Goal: Transaction & Acquisition: Purchase product/service

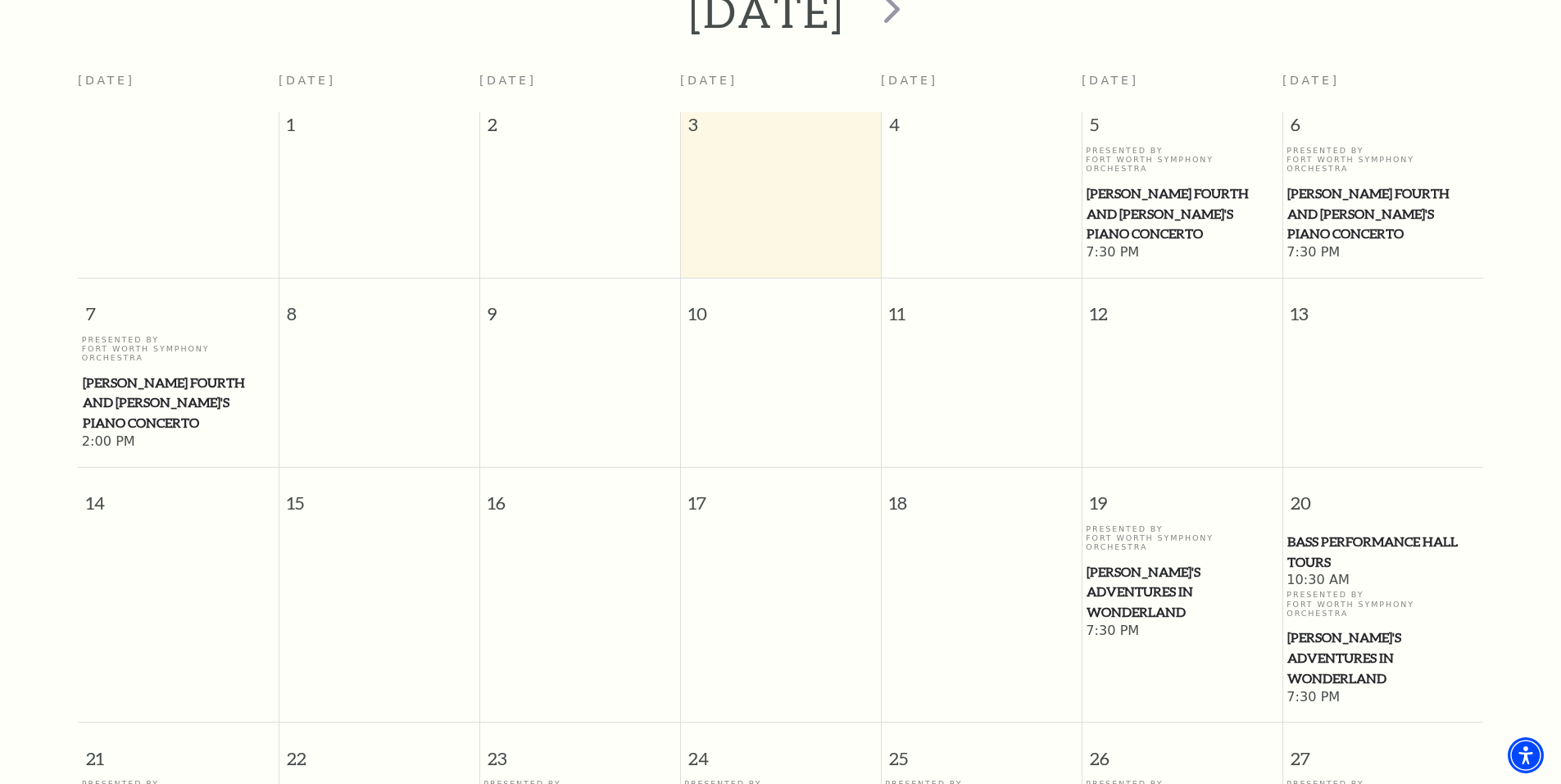
scroll to position [145, 0]
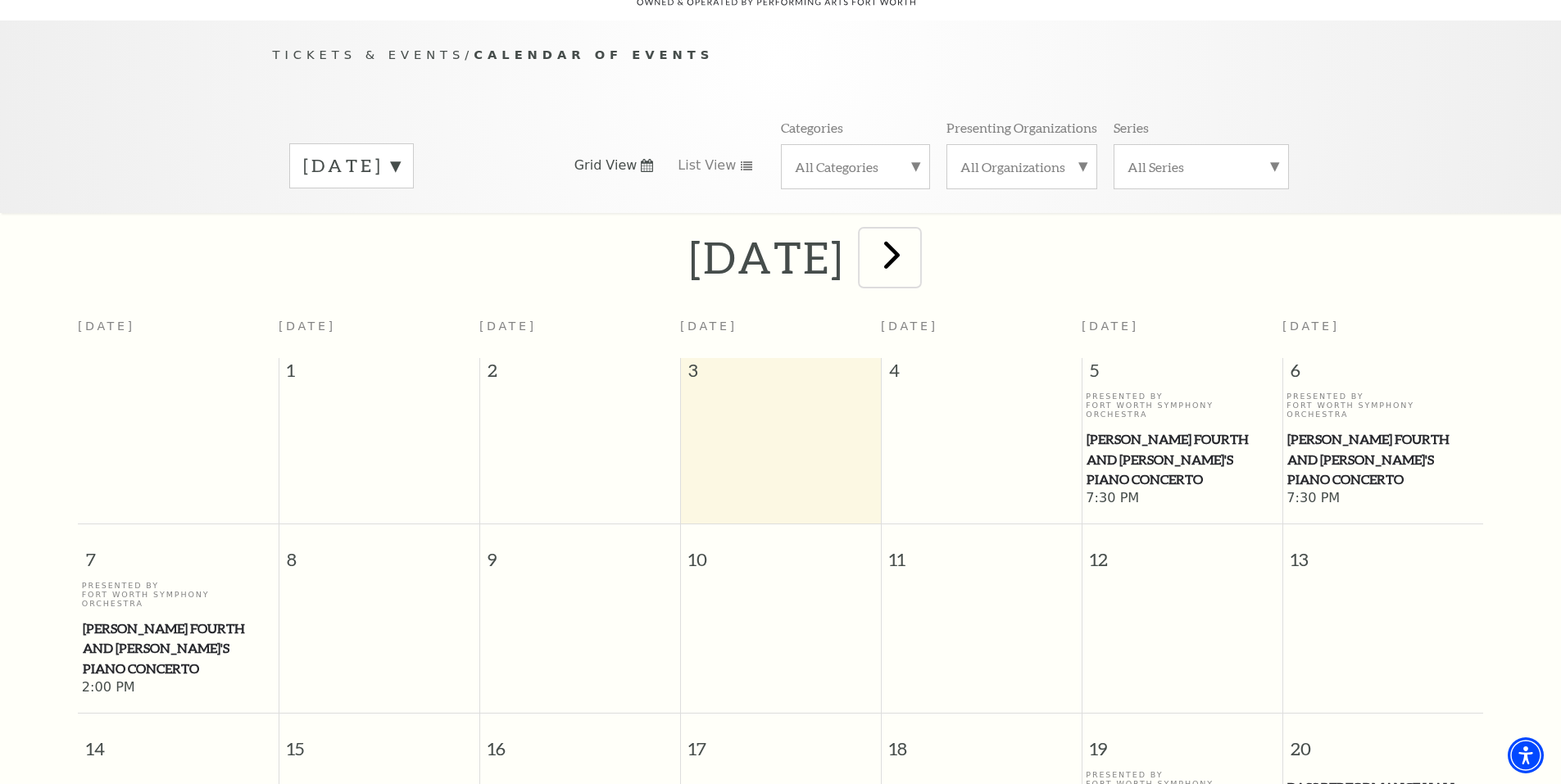
click at [915, 231] on span "next" at bounding box center [892, 253] width 47 height 47
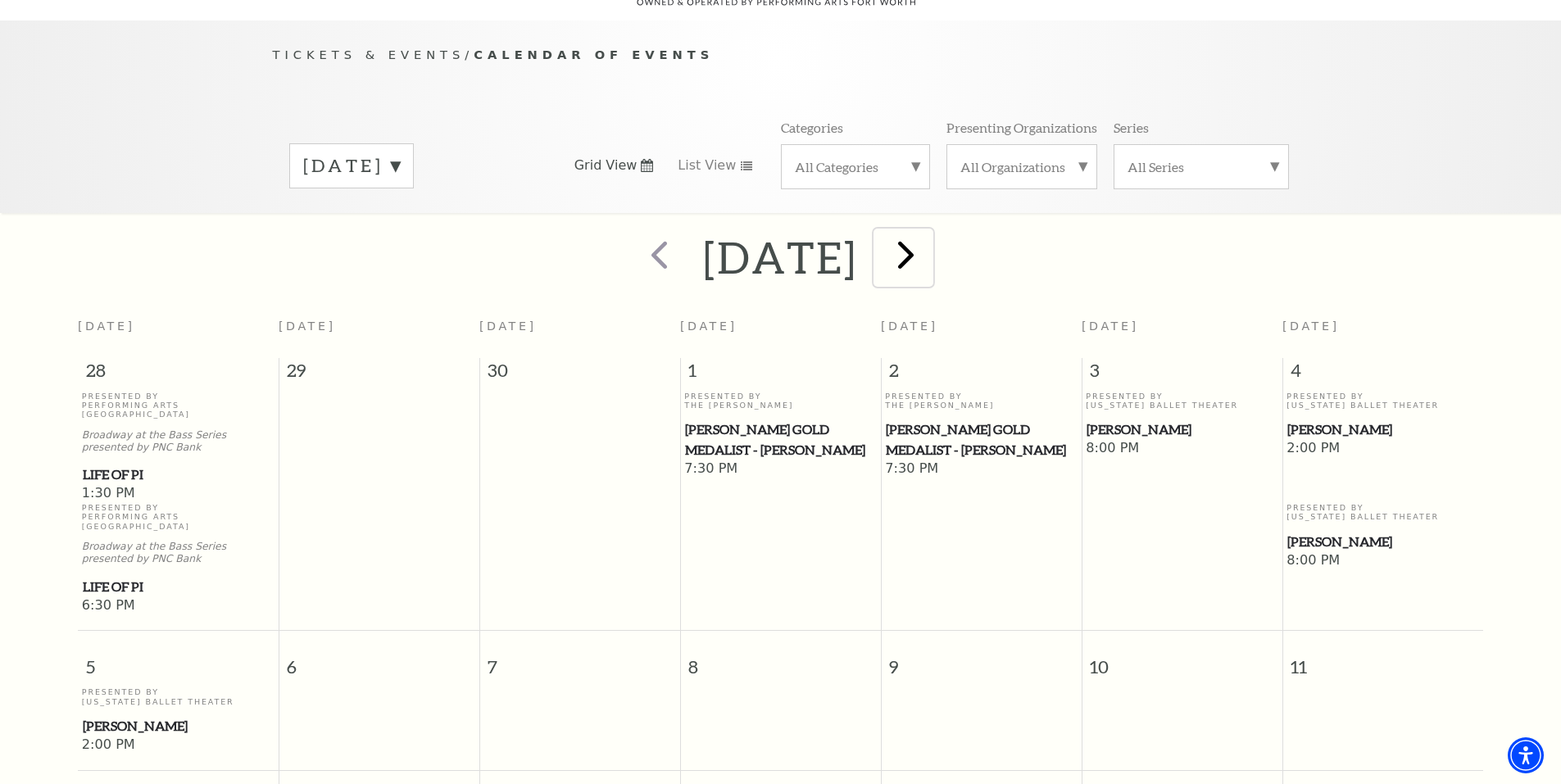
click at [930, 236] on span "next" at bounding box center [905, 253] width 47 height 47
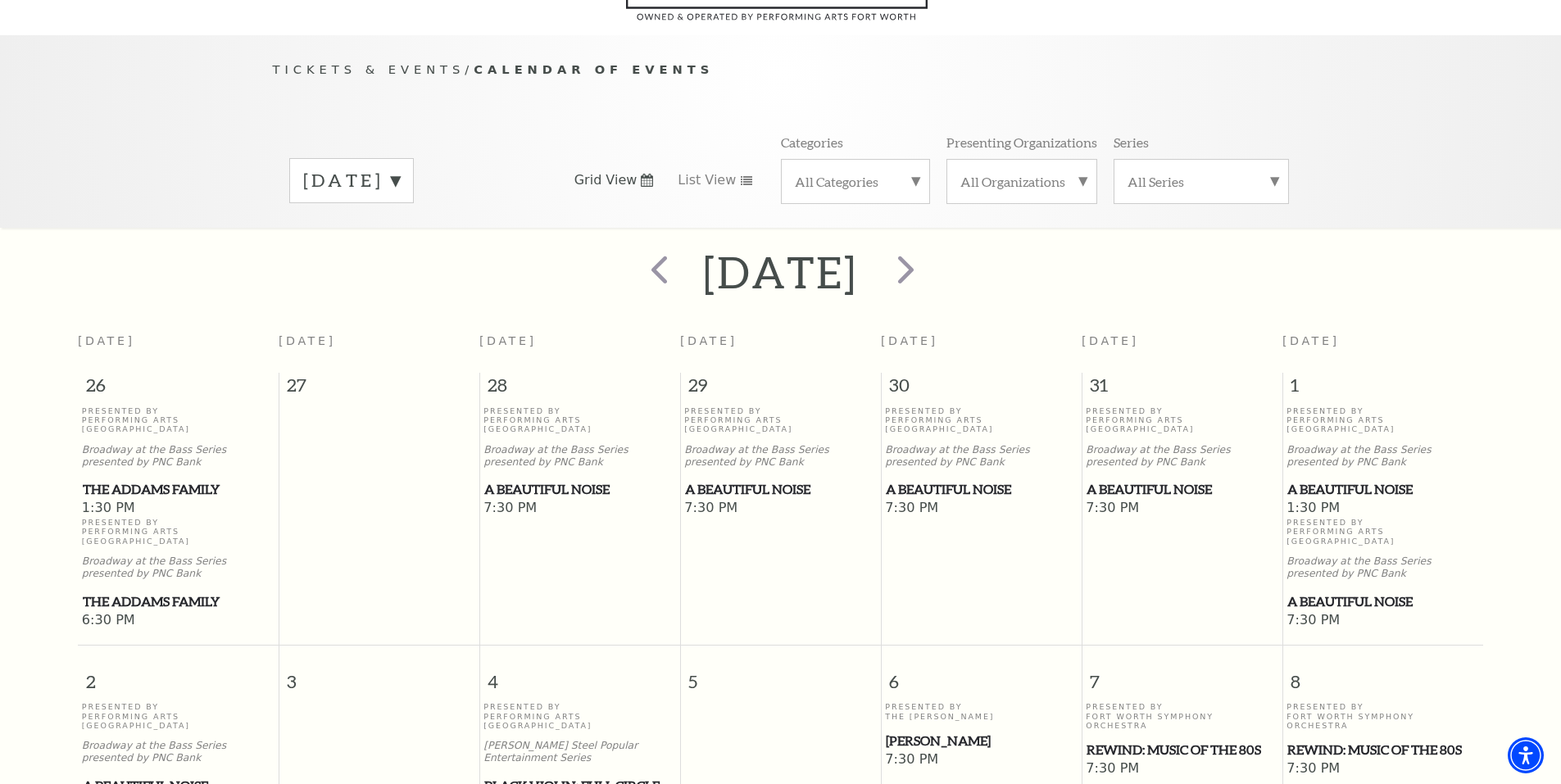
scroll to position [63, 0]
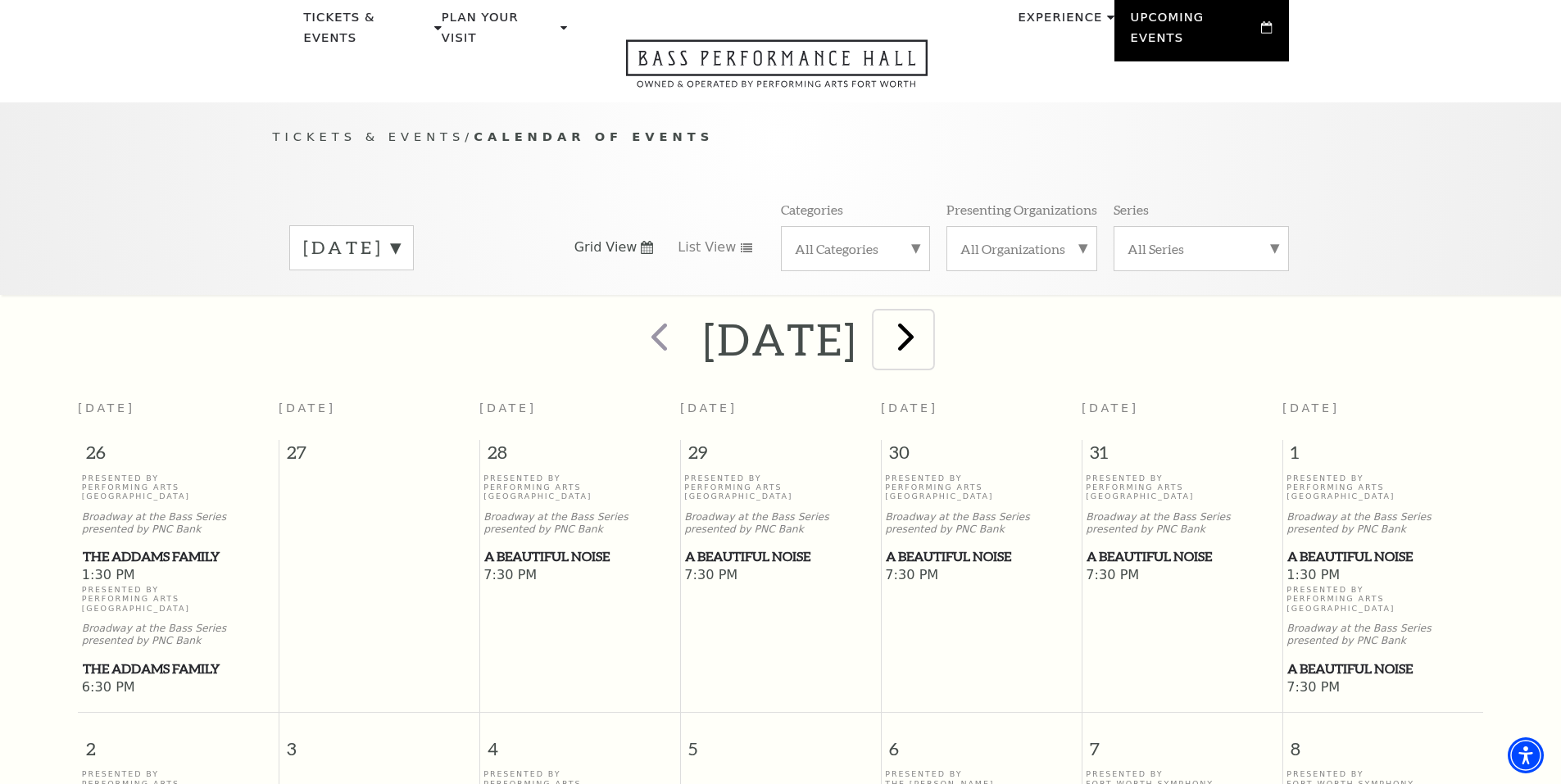
click at [930, 321] on span "next" at bounding box center [905, 336] width 47 height 47
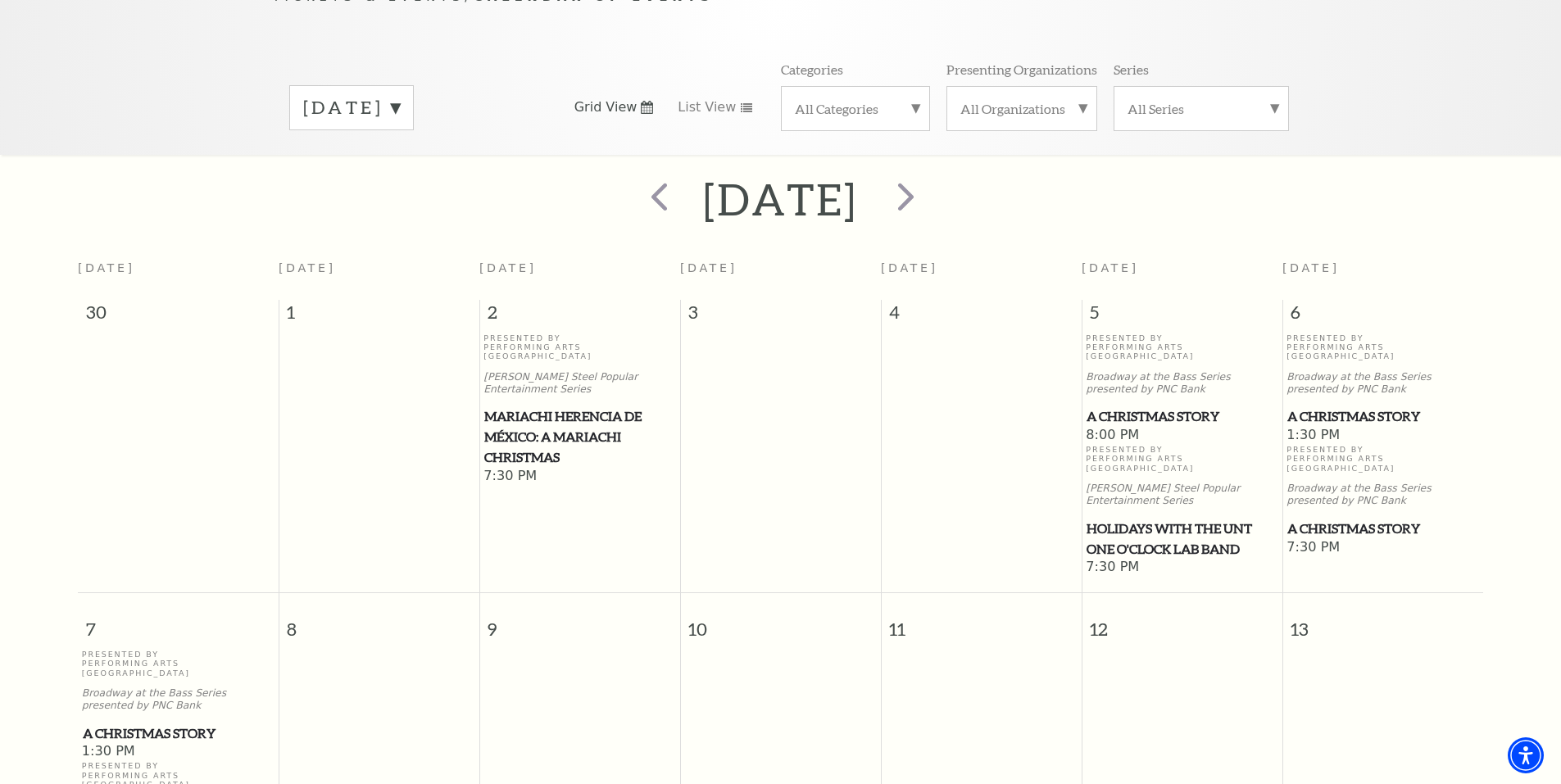
scroll to position [391, 0]
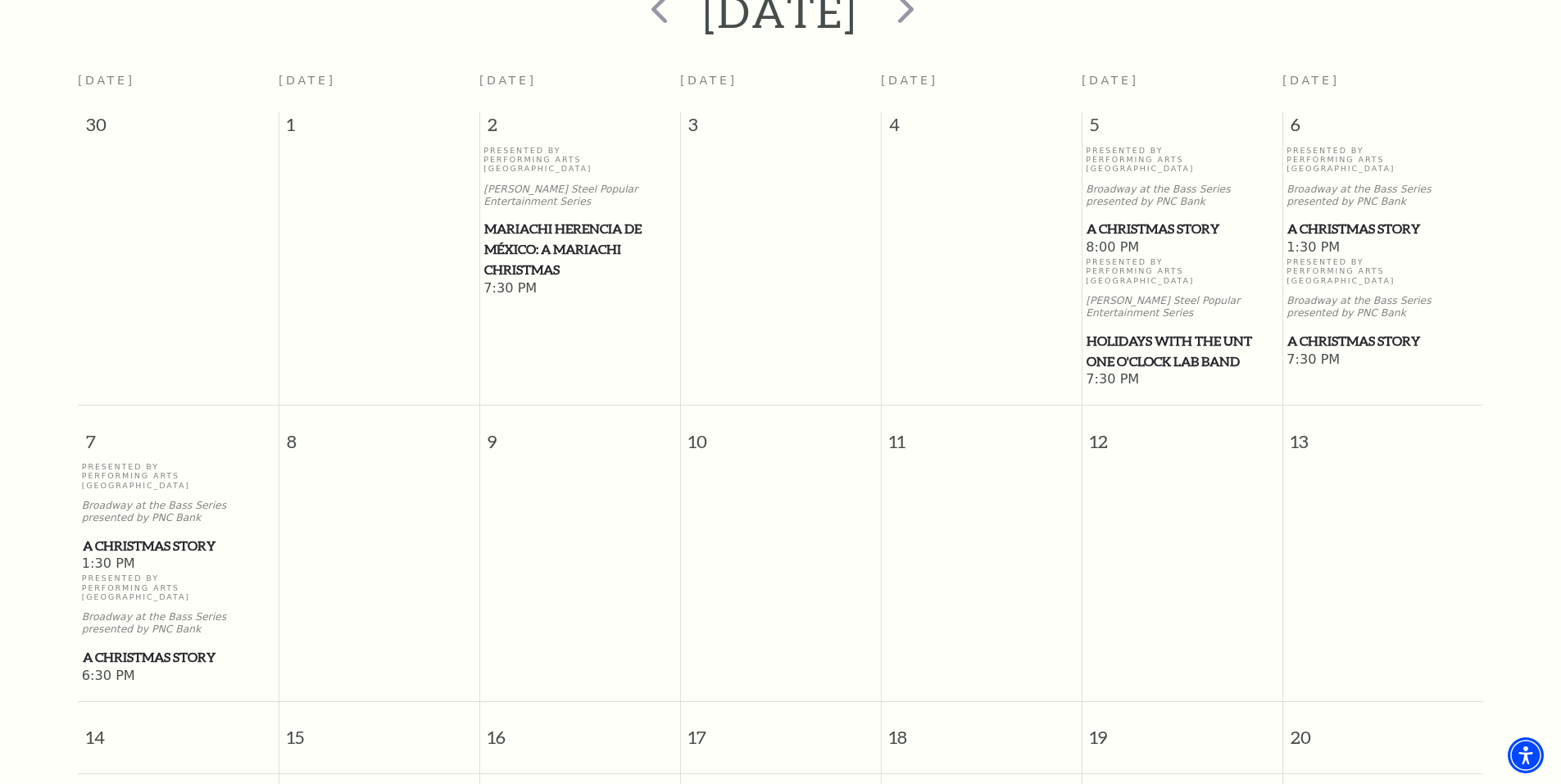
click at [128, 647] on span "A Christmas Story" at bounding box center [178, 658] width 191 height 21
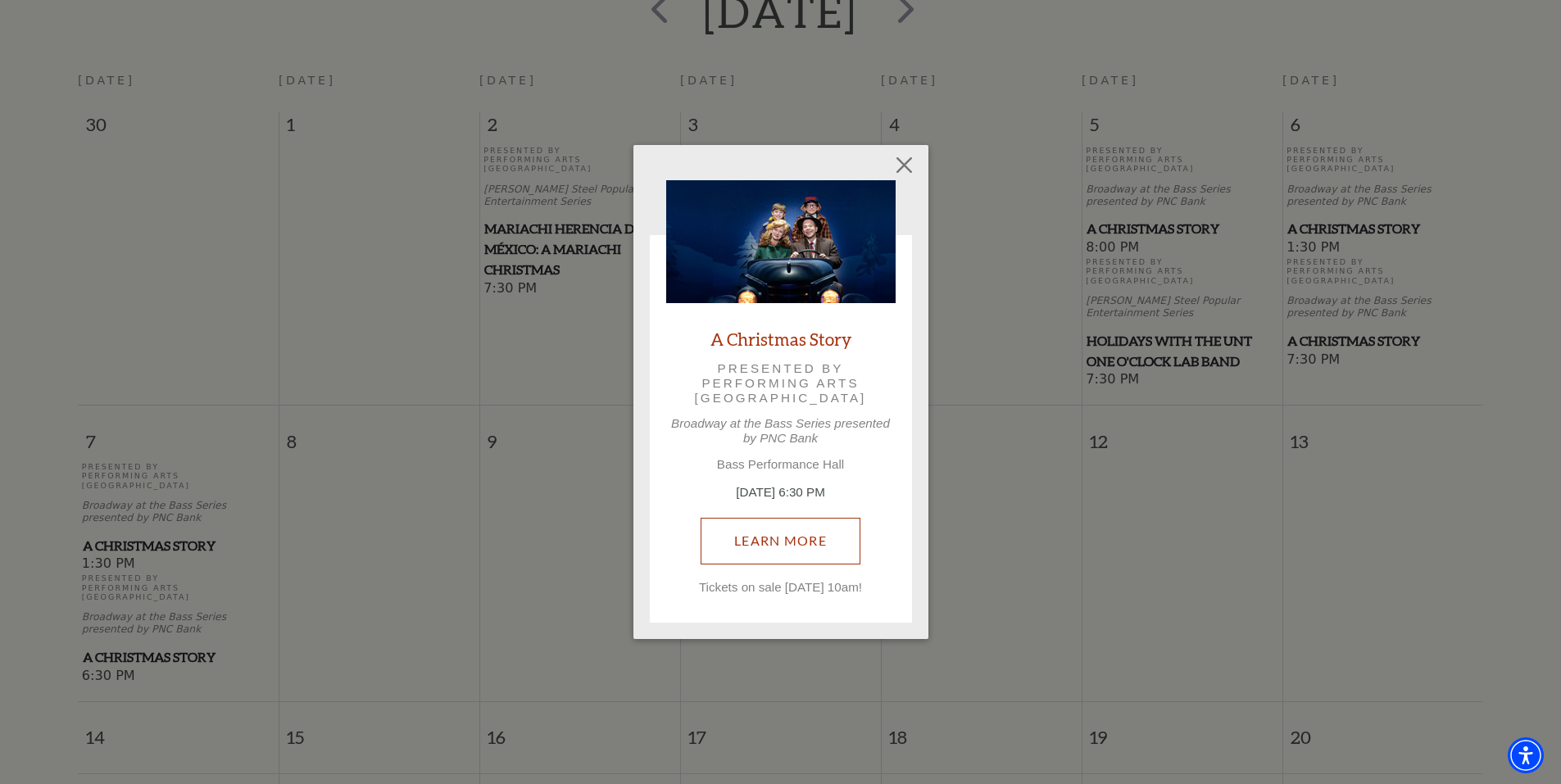
click at [761, 545] on link "Learn More" at bounding box center [780, 540] width 160 height 46
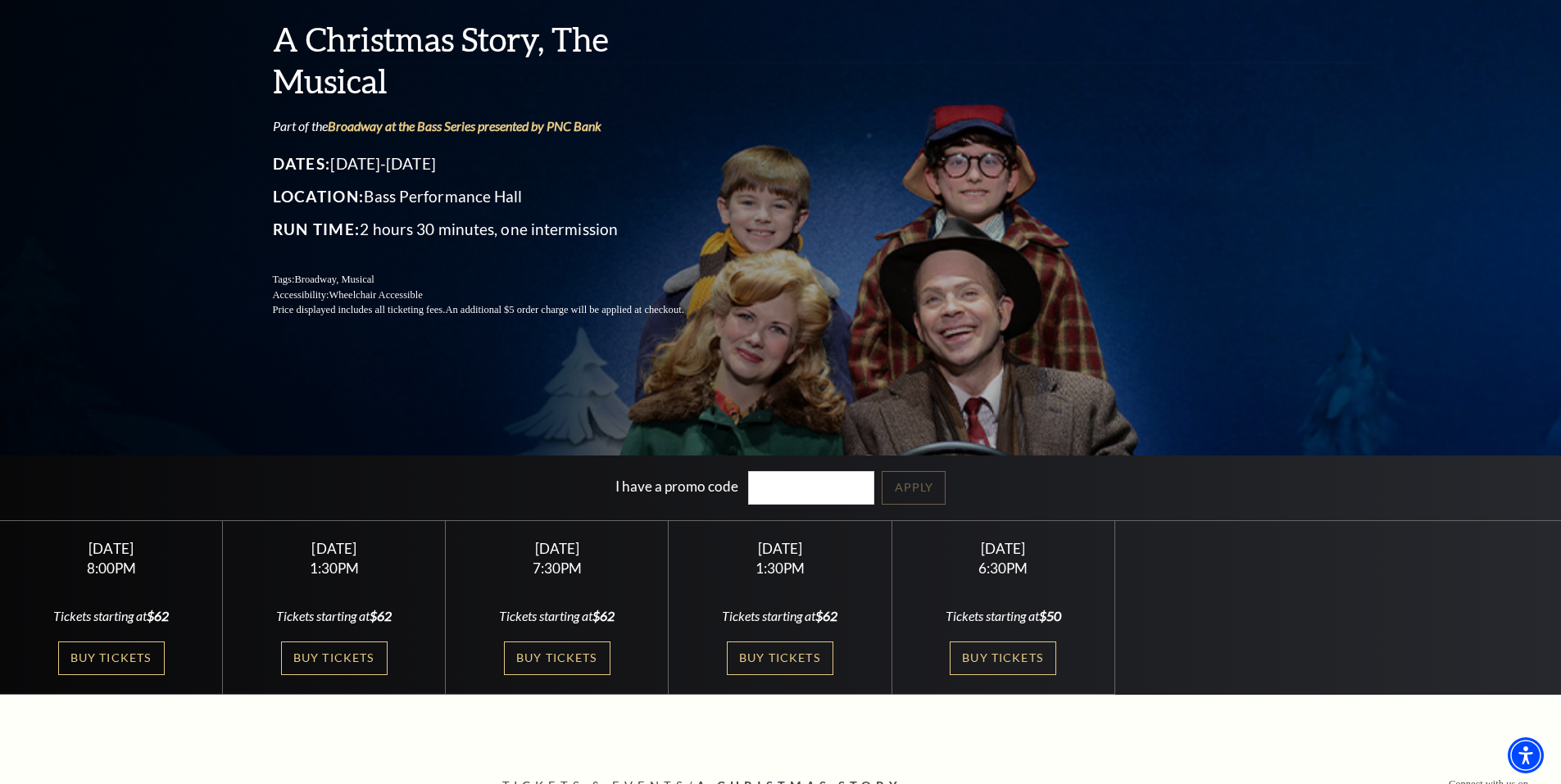
scroll to position [164, 0]
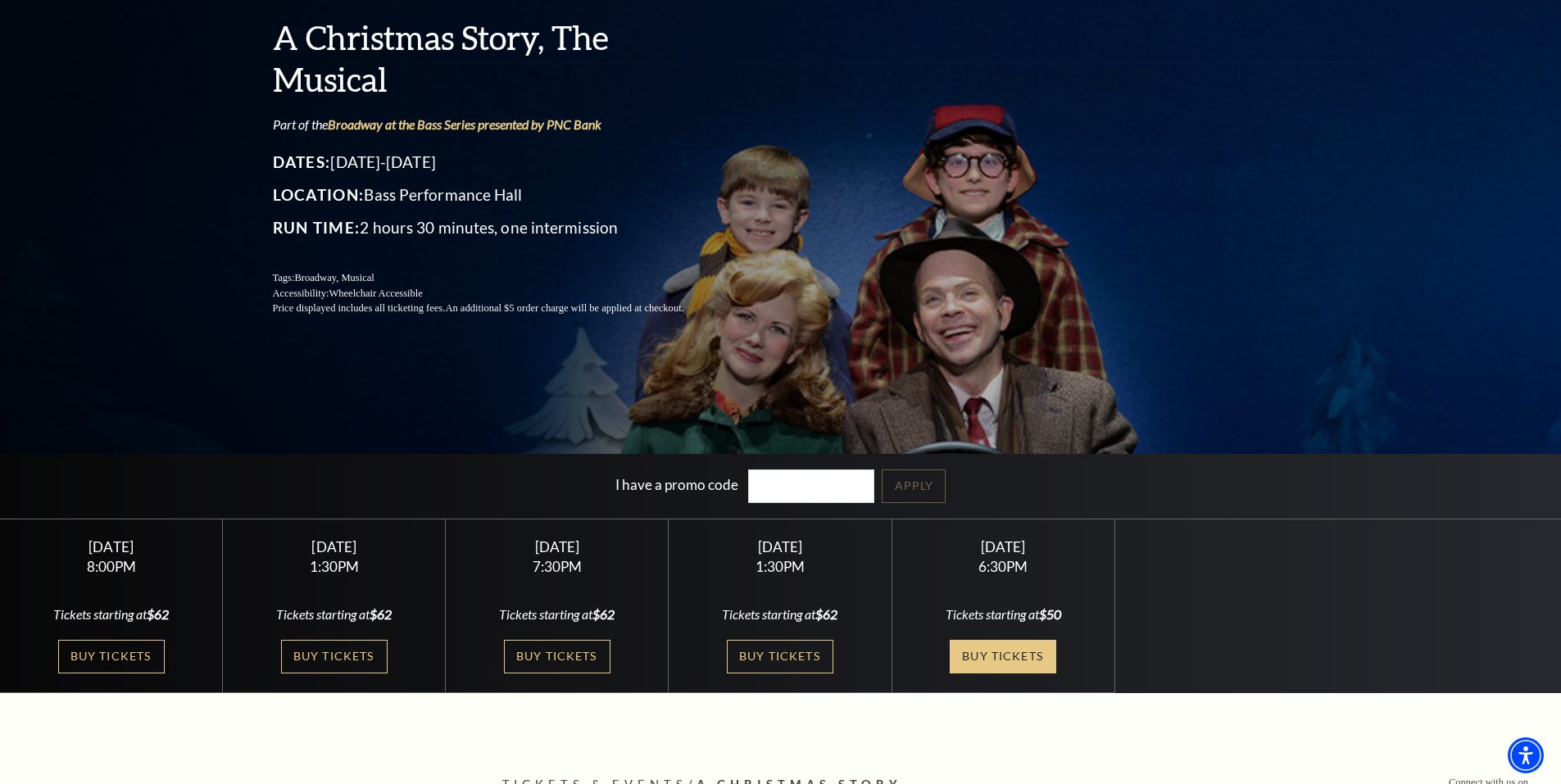
click at [972, 652] on link "Buy Tickets" at bounding box center [1003, 656] width 106 height 33
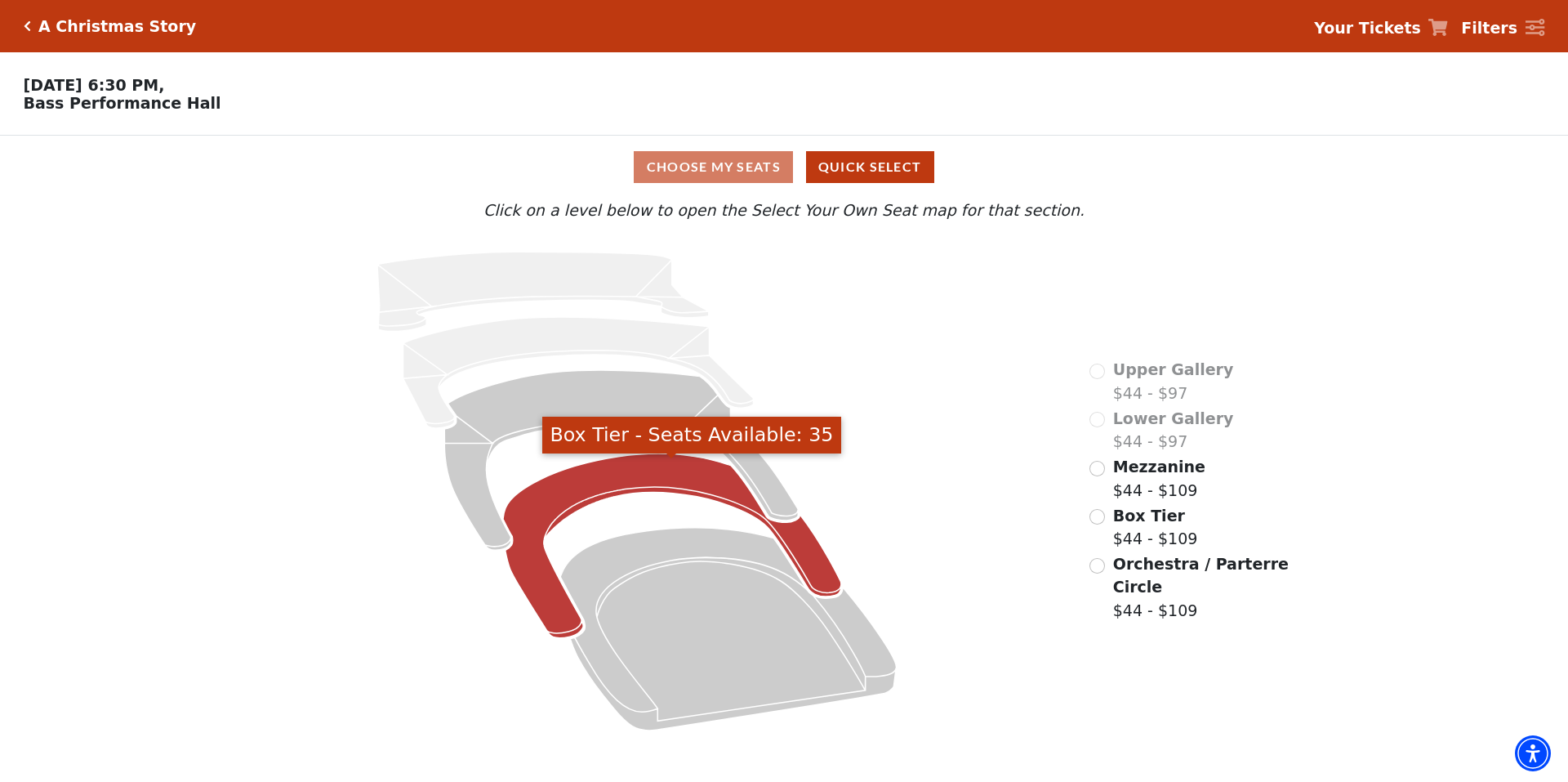
click at [627, 471] on icon "Box Tier - Seats Available: 35" at bounding box center [672, 545] width 338 height 185
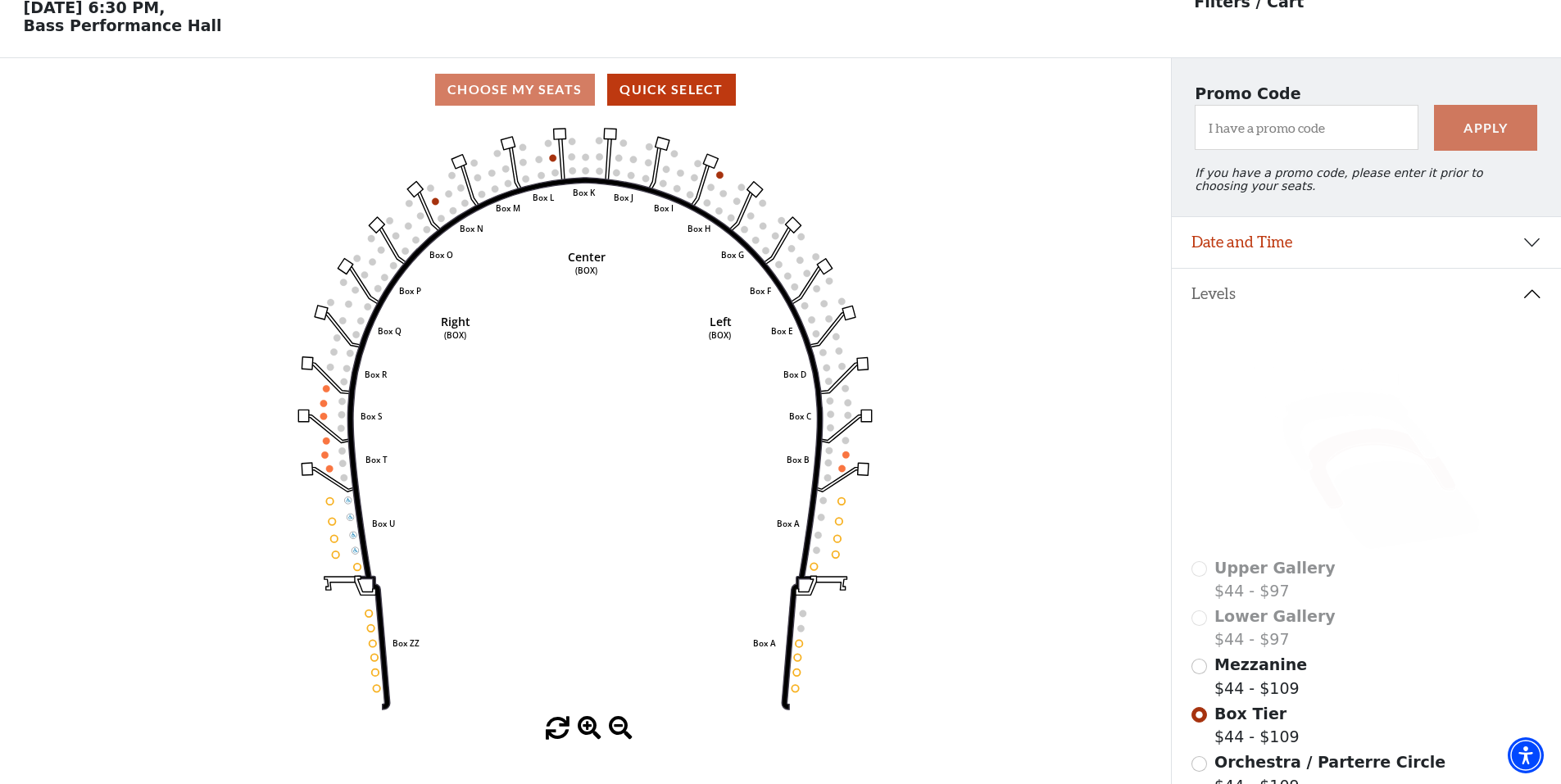
scroll to position [39, 0]
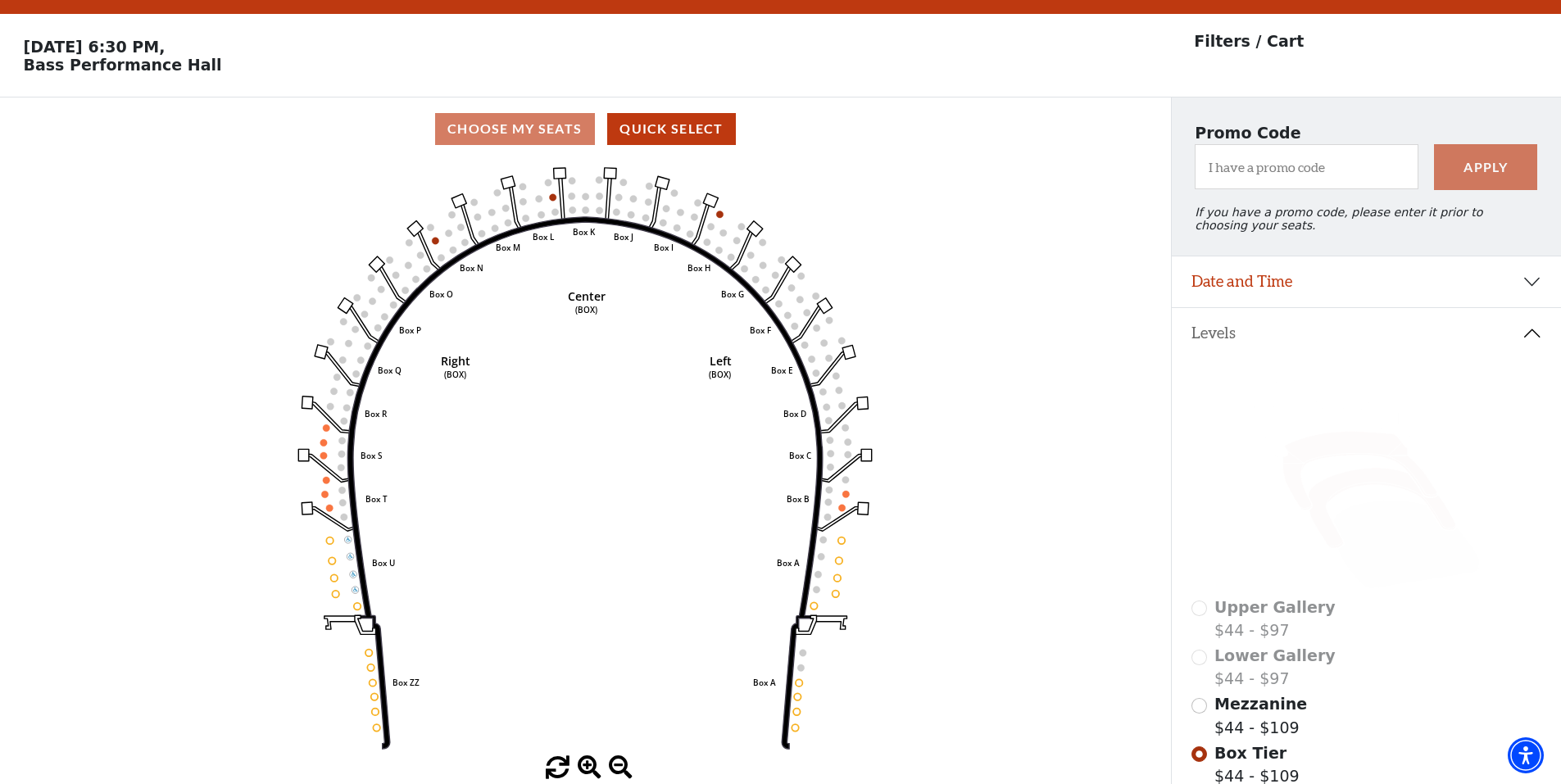
click at [1302, 459] on icon at bounding box center [1359, 471] width 154 height 79
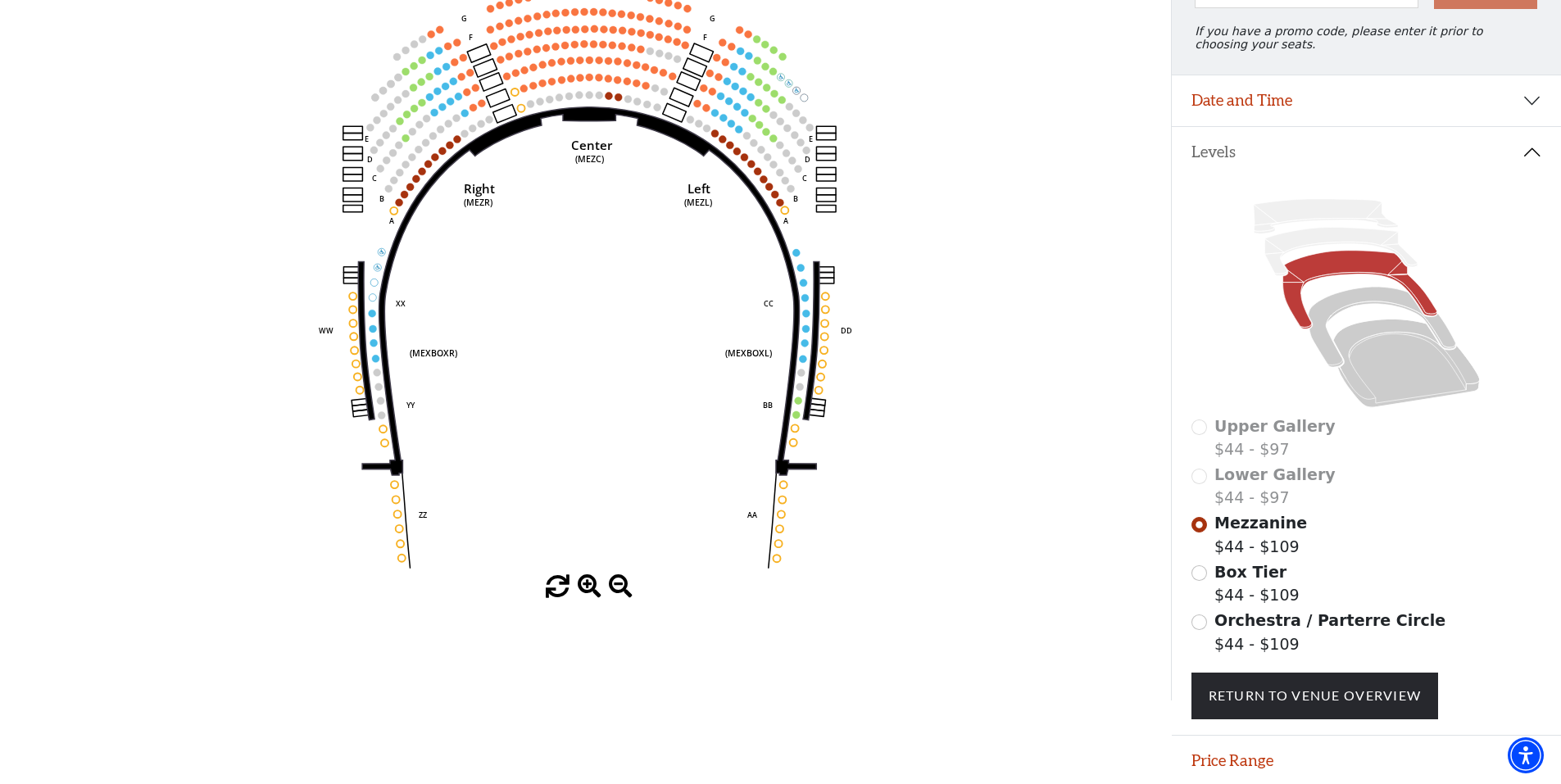
scroll to position [240, 0]
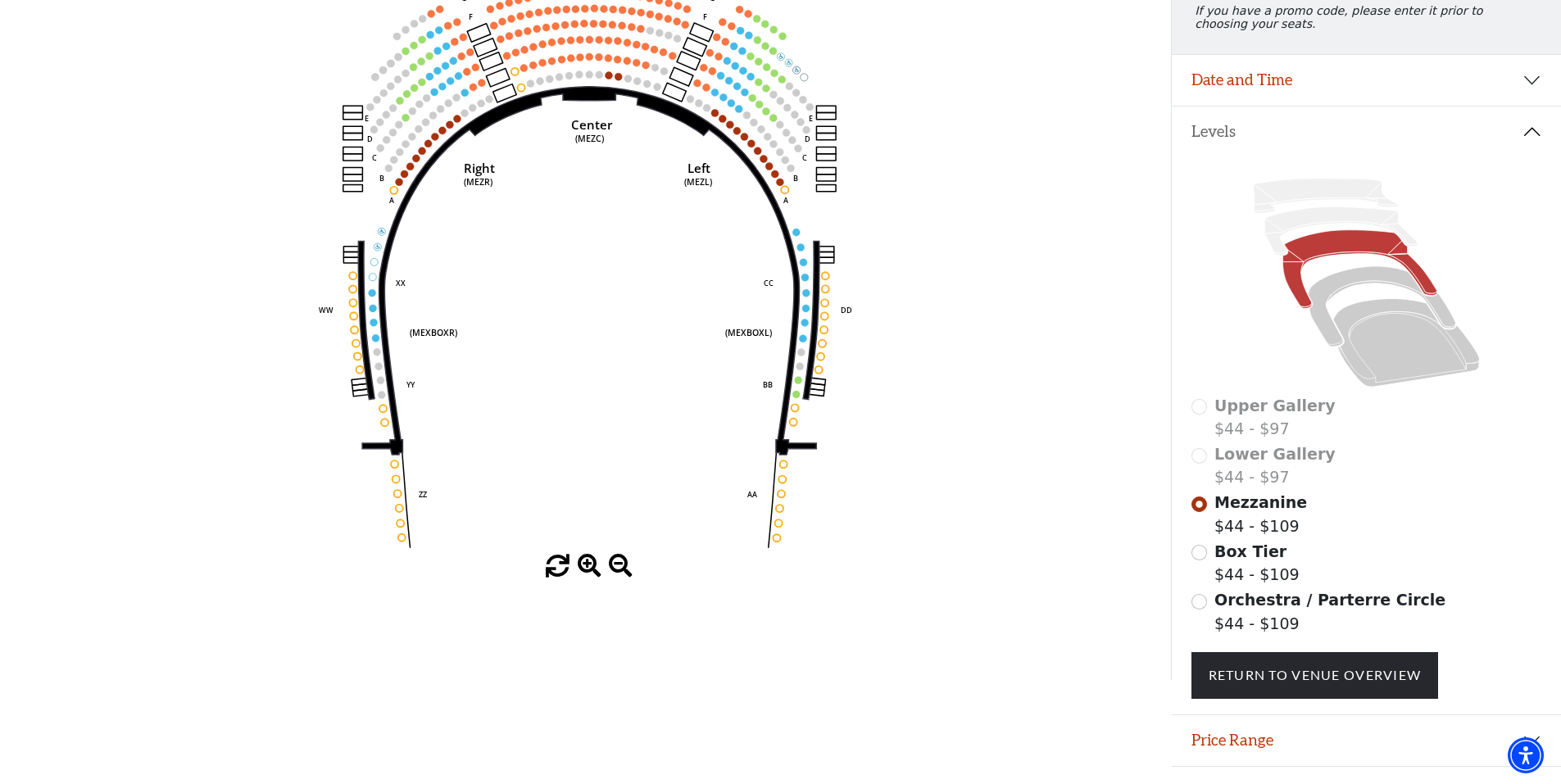
click at [554, 574] on span at bounding box center [557, 566] width 24 height 24
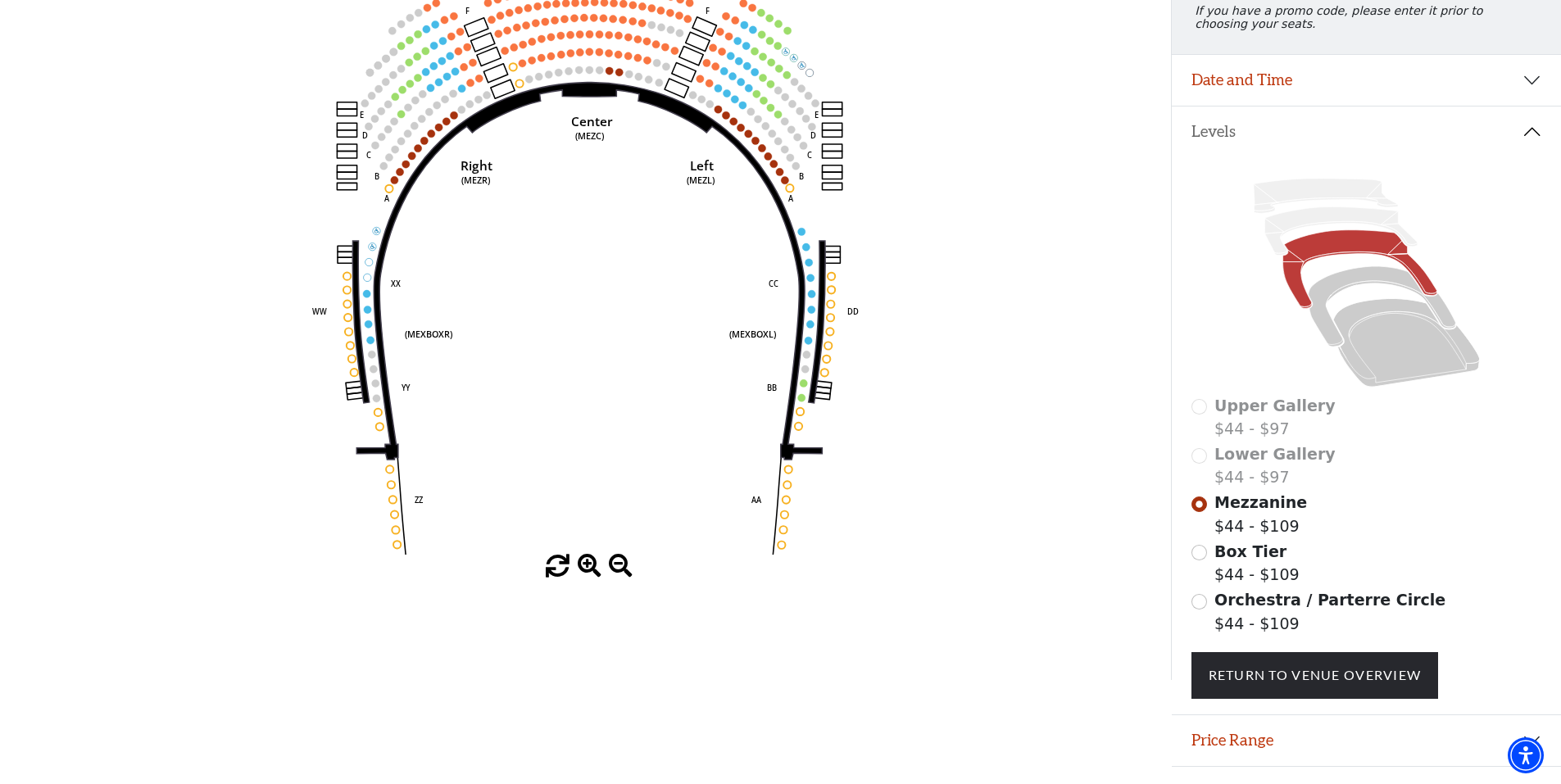
click at [554, 574] on span at bounding box center [557, 566] width 24 height 24
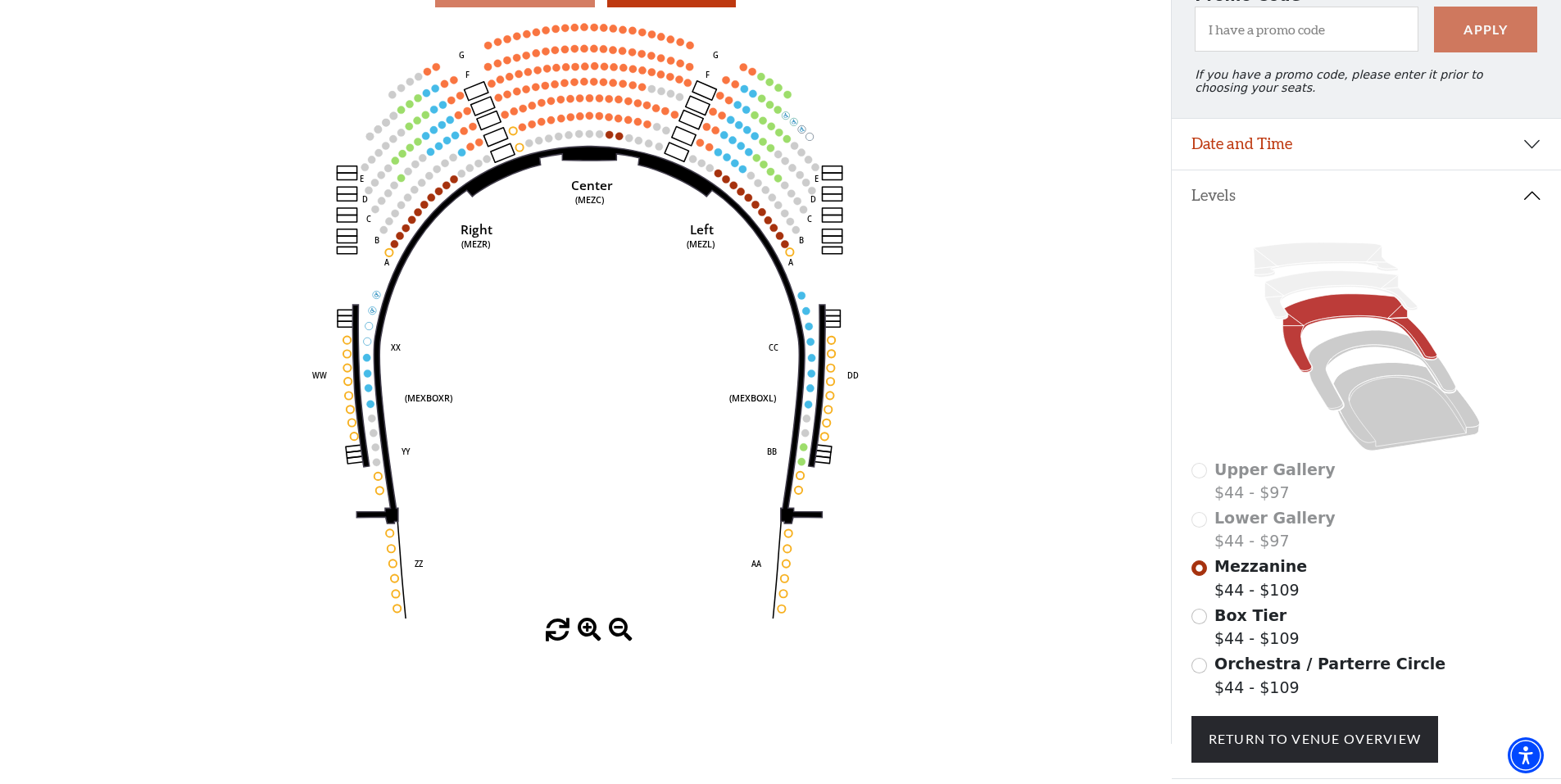
scroll to position [159, 0]
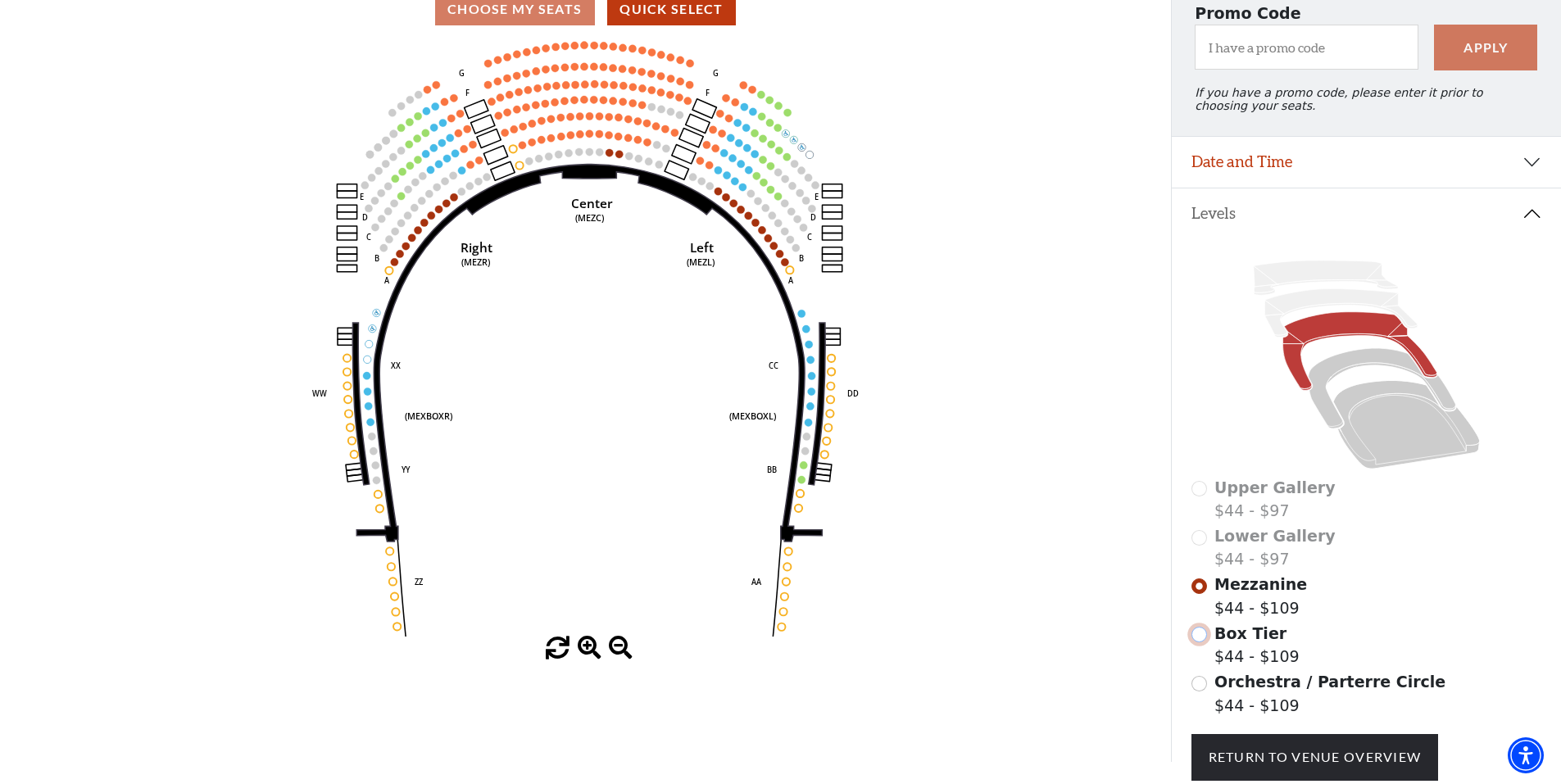
click at [1200, 642] on input "Box Tier$44 - $109\a" at bounding box center [1199, 634] width 15 height 15
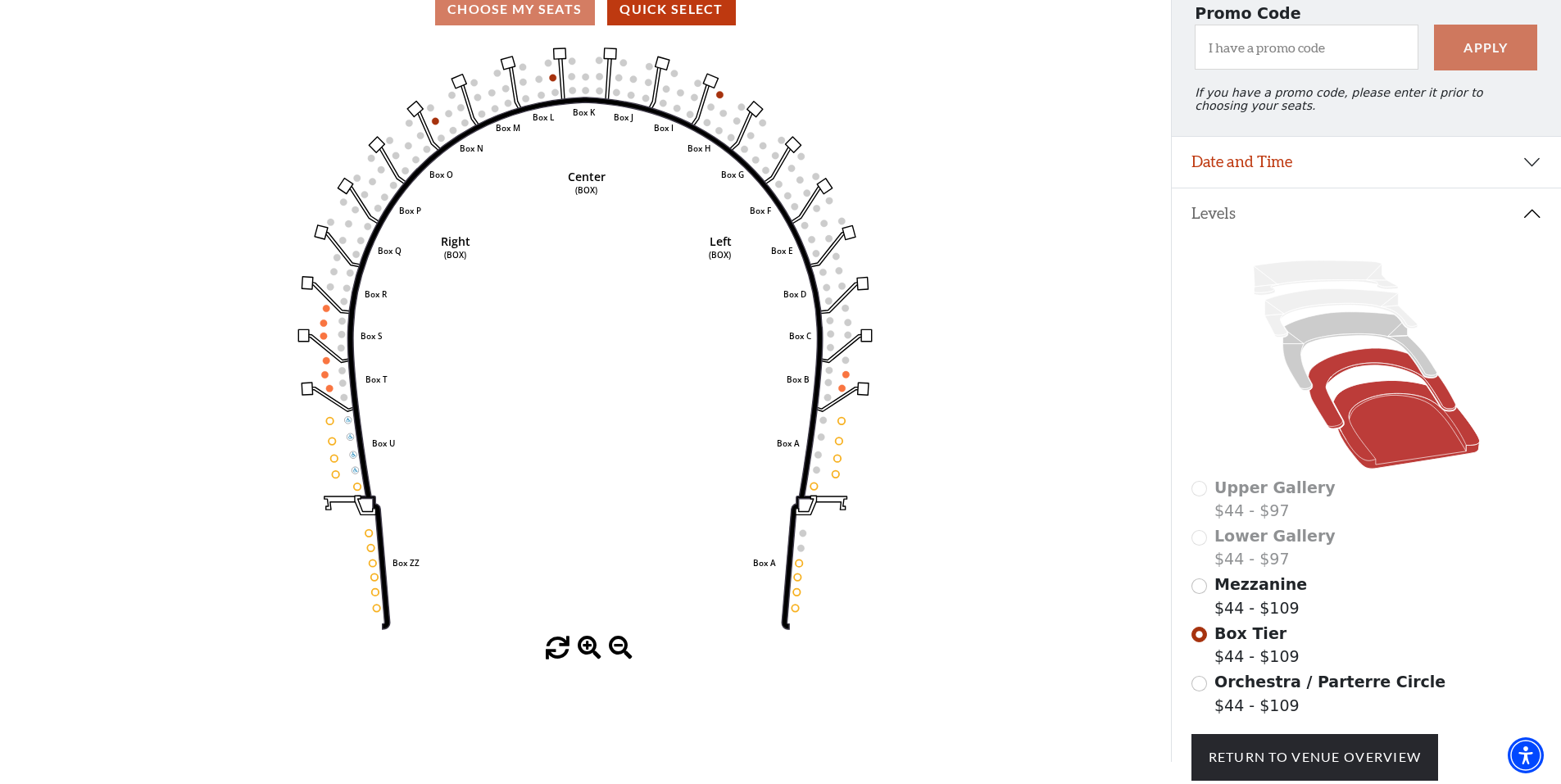
click at [1371, 405] on icon at bounding box center [1406, 424] width 146 height 88
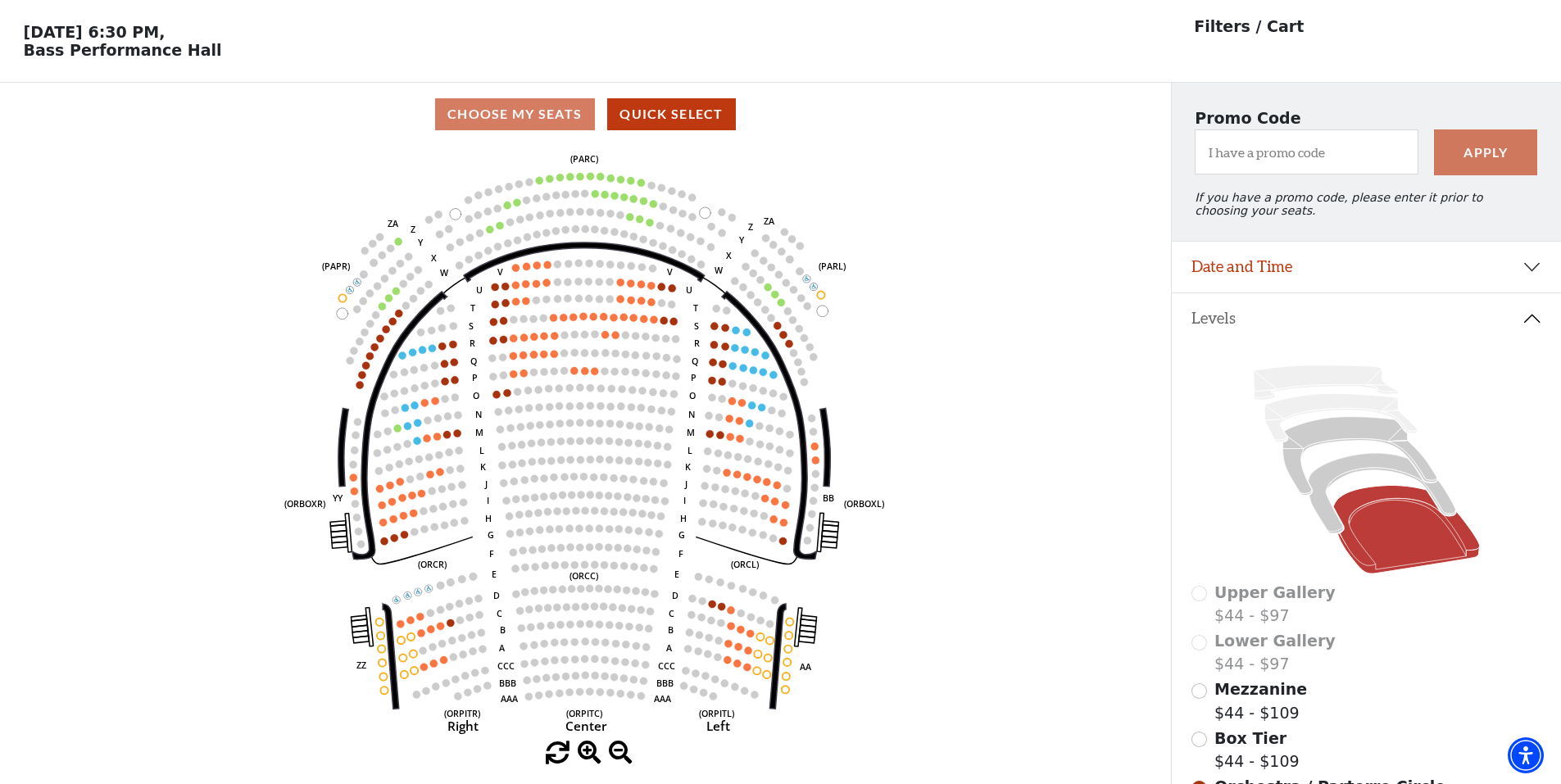
scroll to position [82, 0]
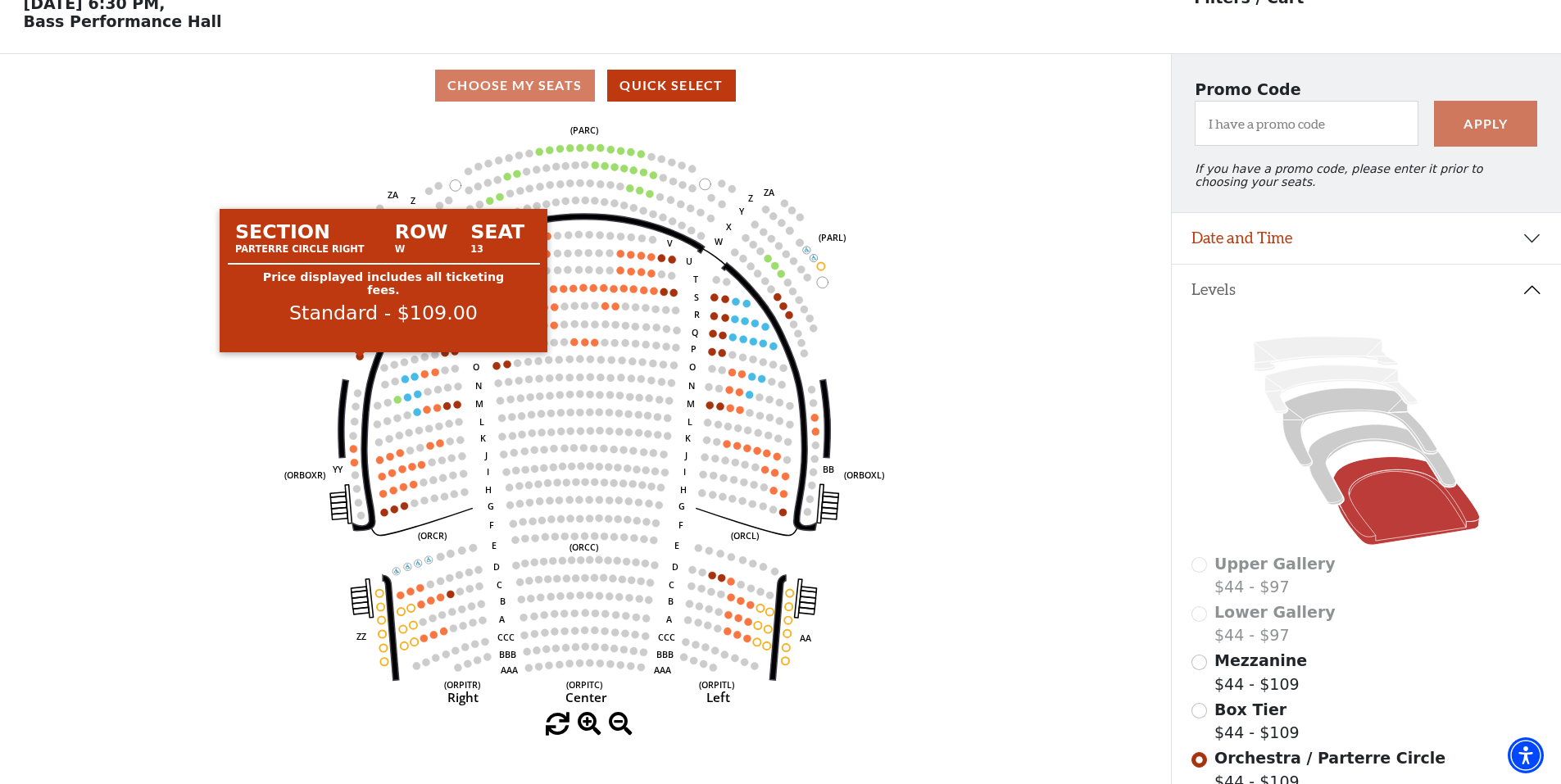
click at [360, 360] on circle at bounding box center [360, 356] width 8 height 8
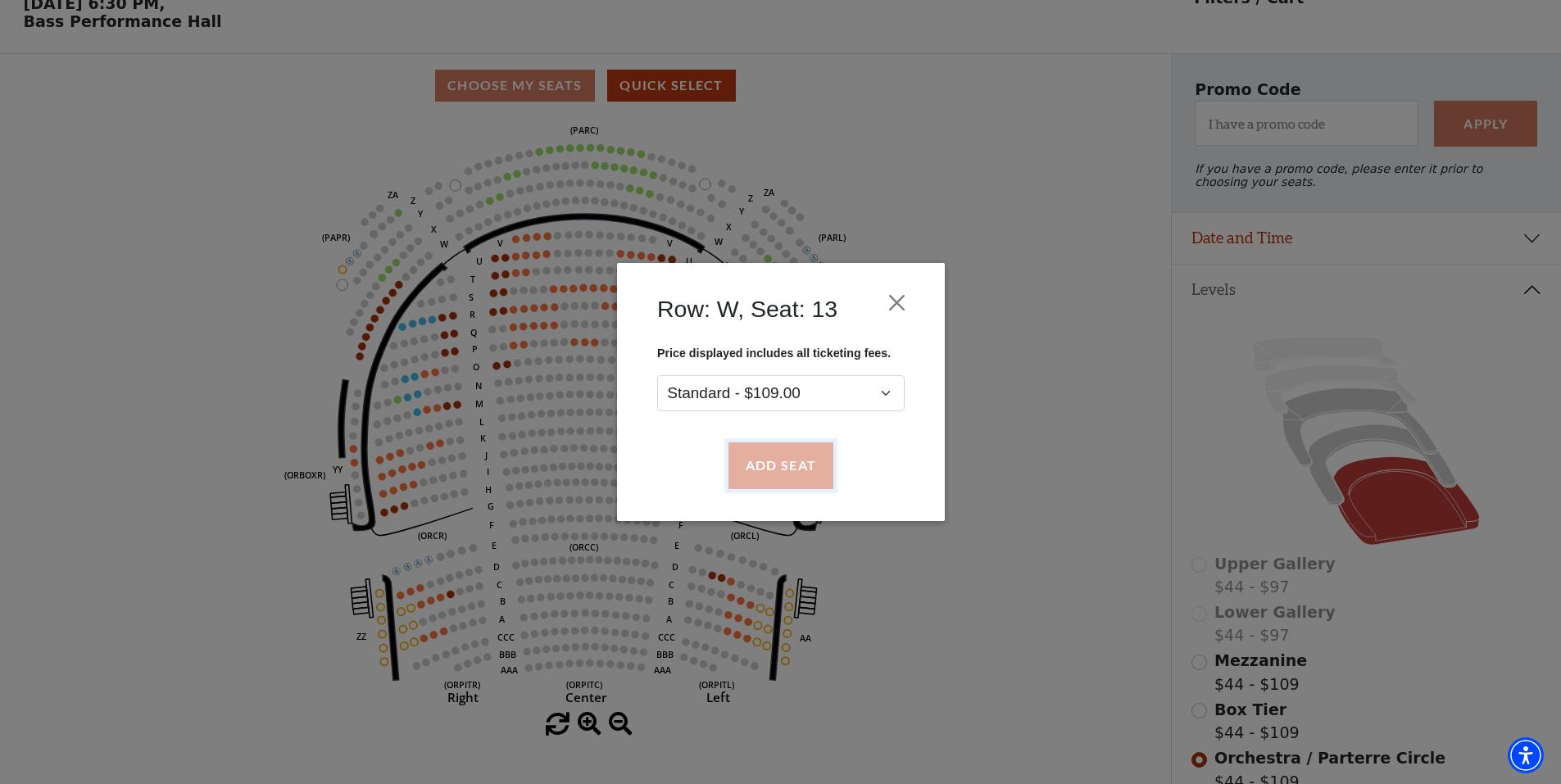
click at [785, 457] on button "Add Seat" at bounding box center [780, 466] width 104 height 46
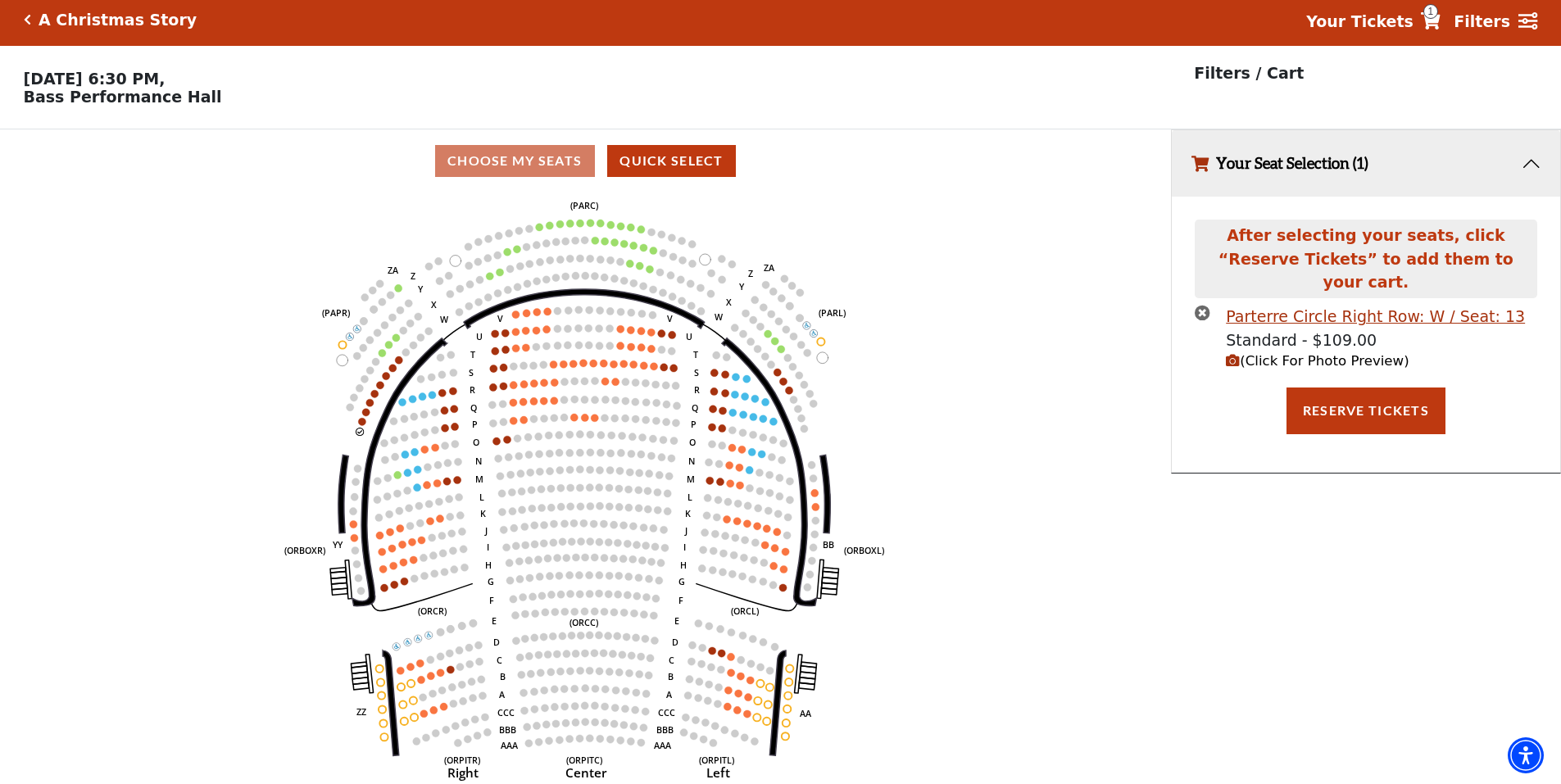
scroll to position [0, 0]
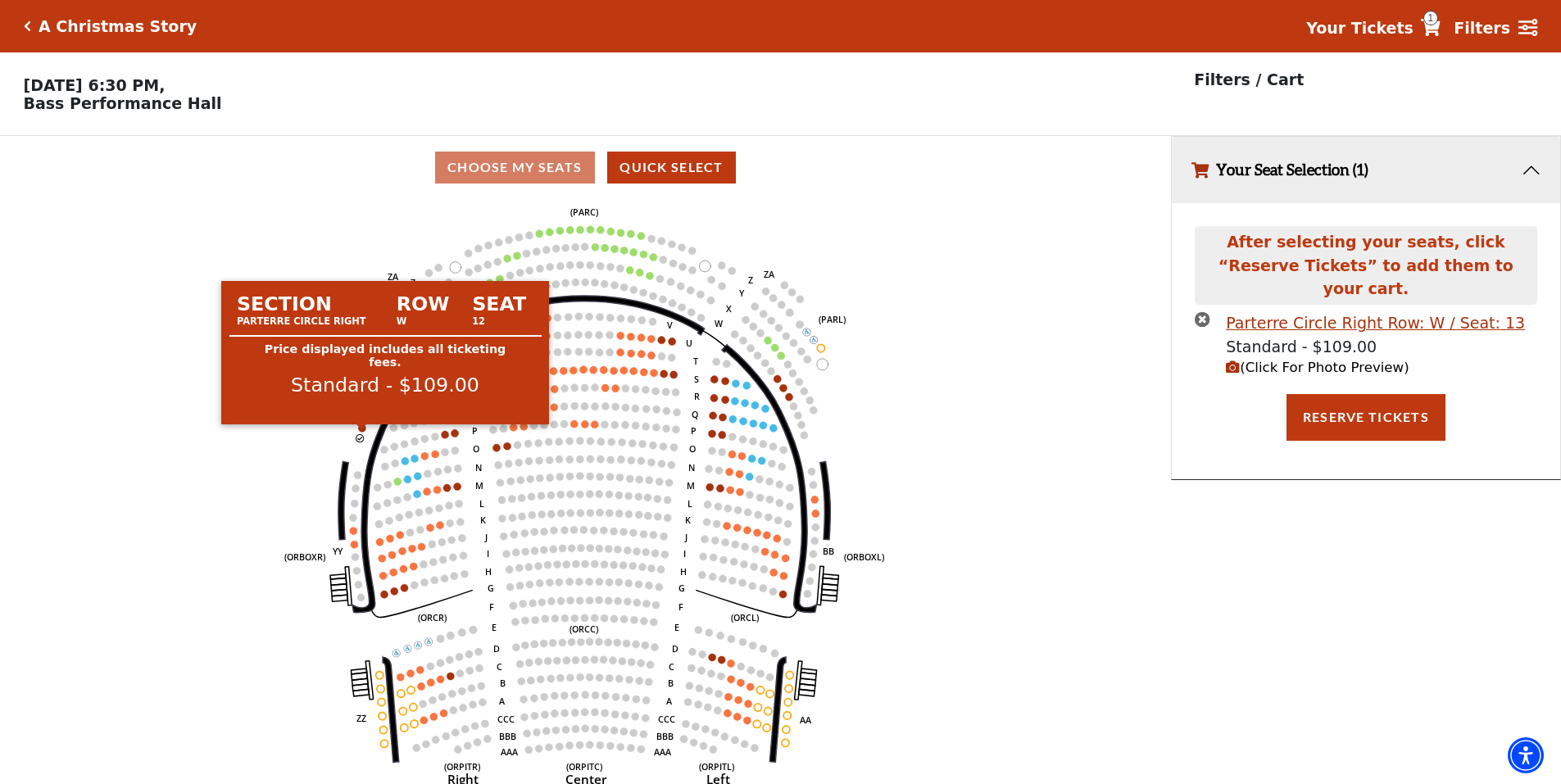
click at [361, 432] on circle at bounding box center [363, 428] width 8 height 8
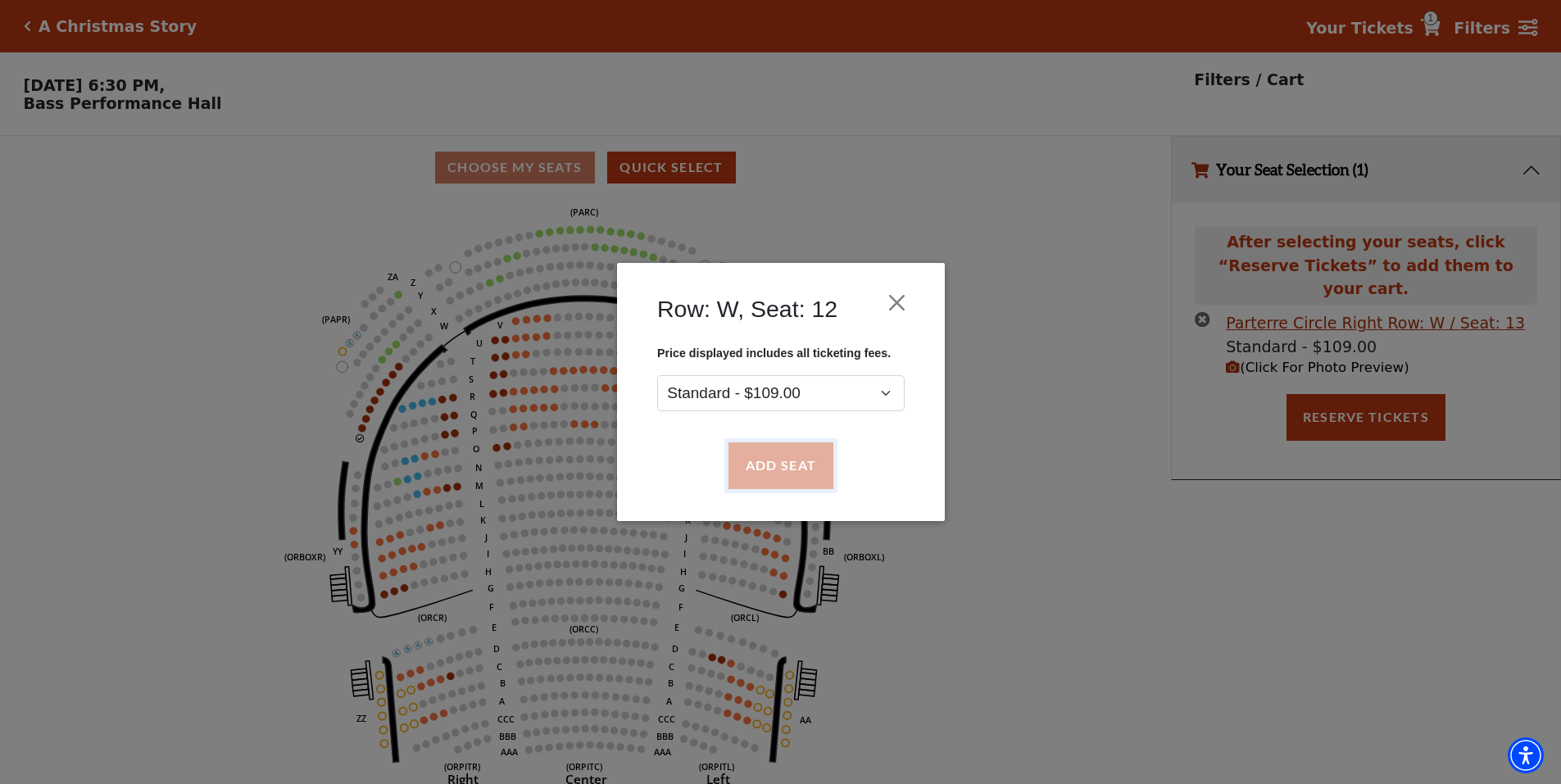
click at [766, 469] on button "Add Seat" at bounding box center [780, 466] width 104 height 46
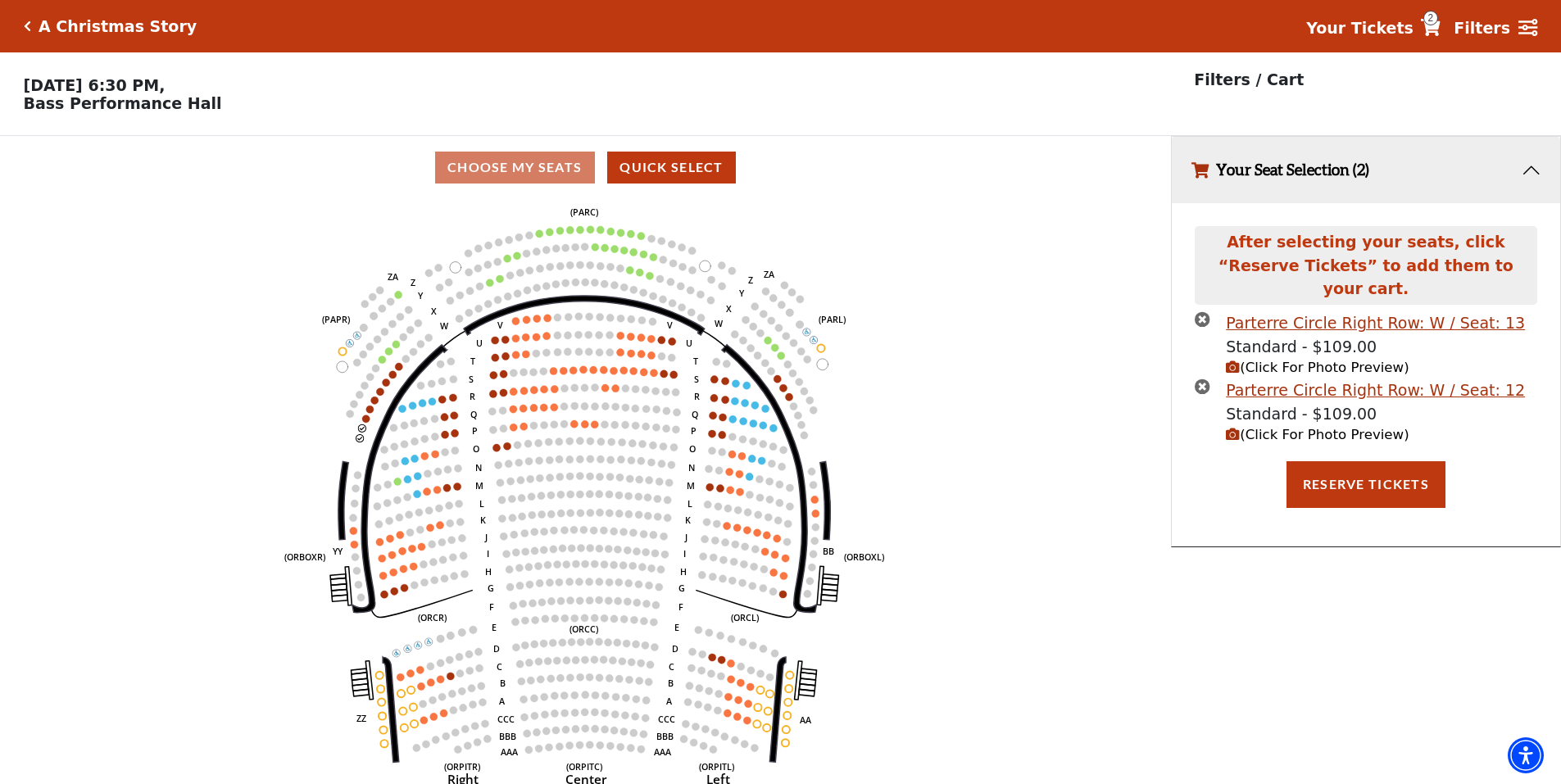
click at [1229, 361] on icon "(Click For Photo Preview)" at bounding box center [1232, 367] width 14 height 14
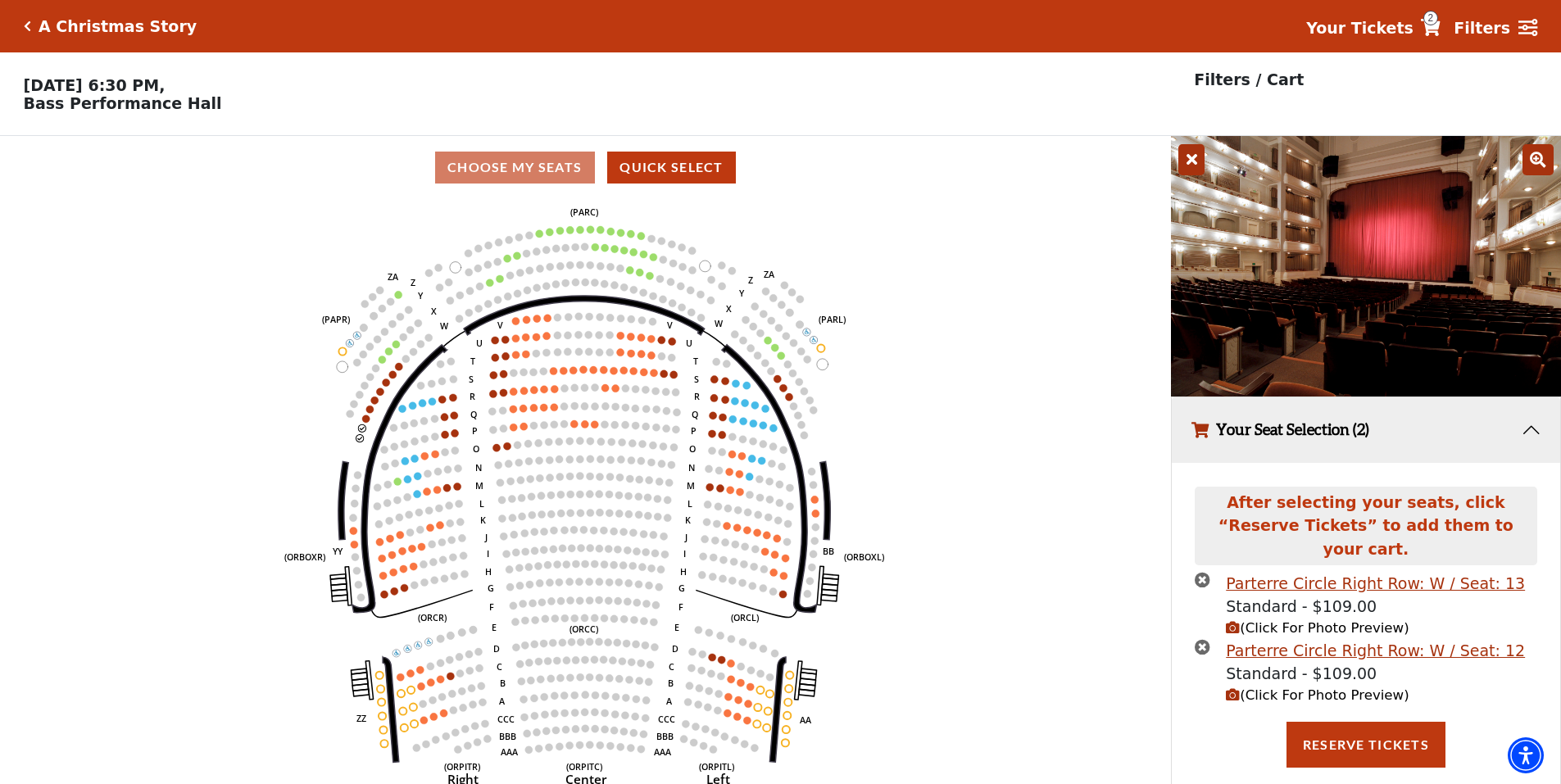
click at [1194, 176] on icon at bounding box center [1192, 159] width 27 height 31
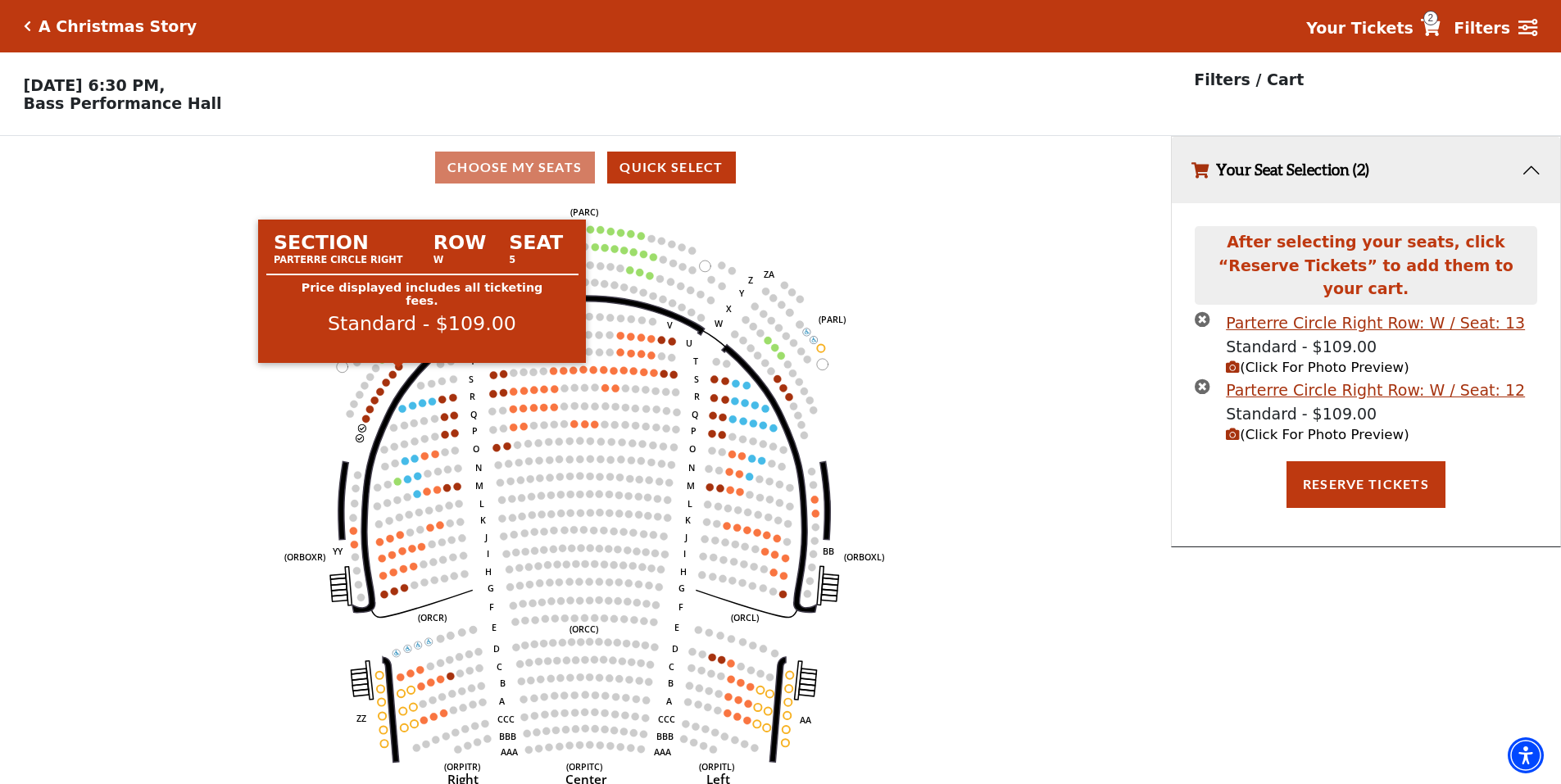
click at [400, 370] on circle at bounding box center [400, 366] width 8 height 8
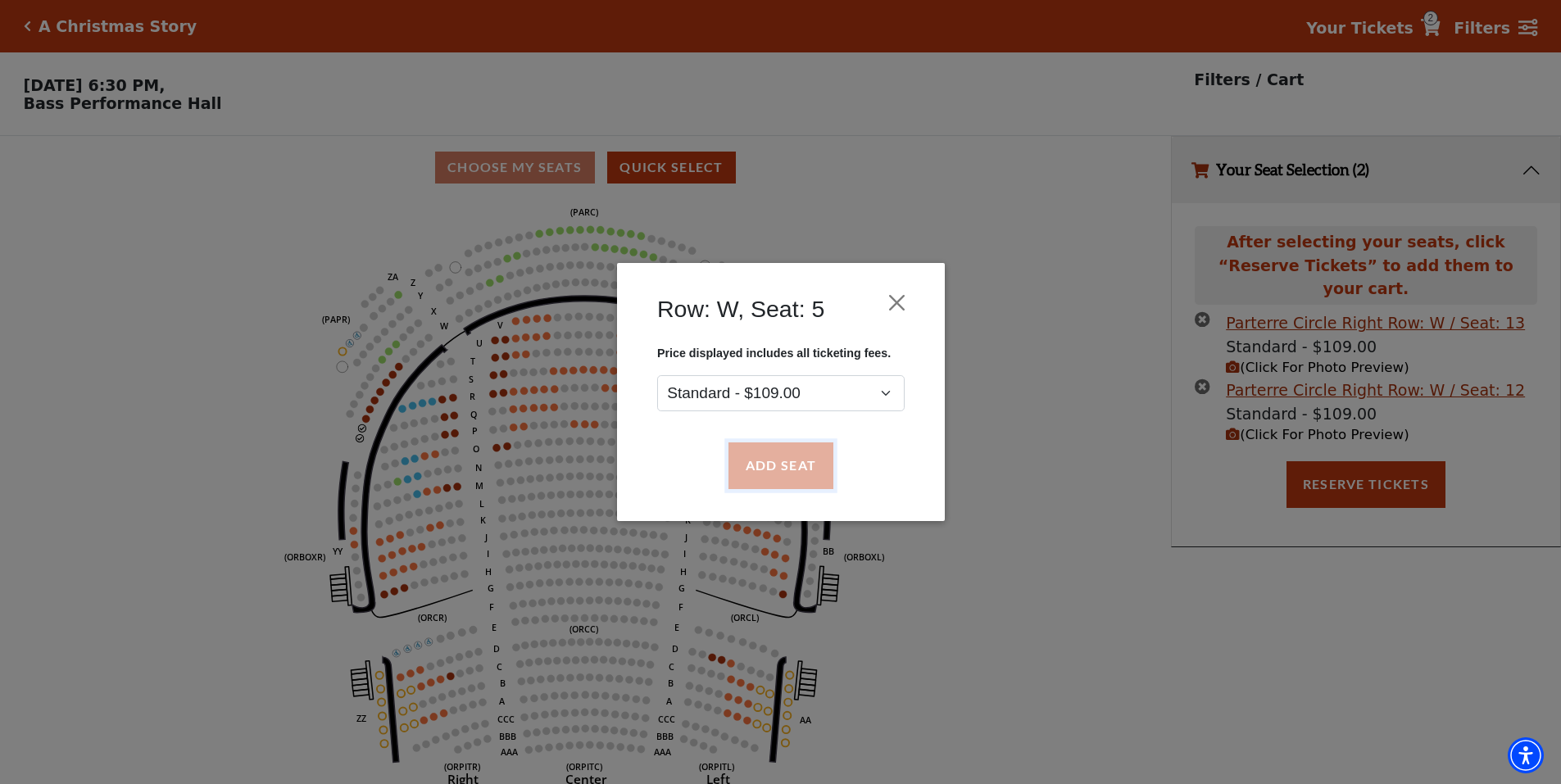
click at [754, 456] on button "Add Seat" at bounding box center [780, 466] width 104 height 46
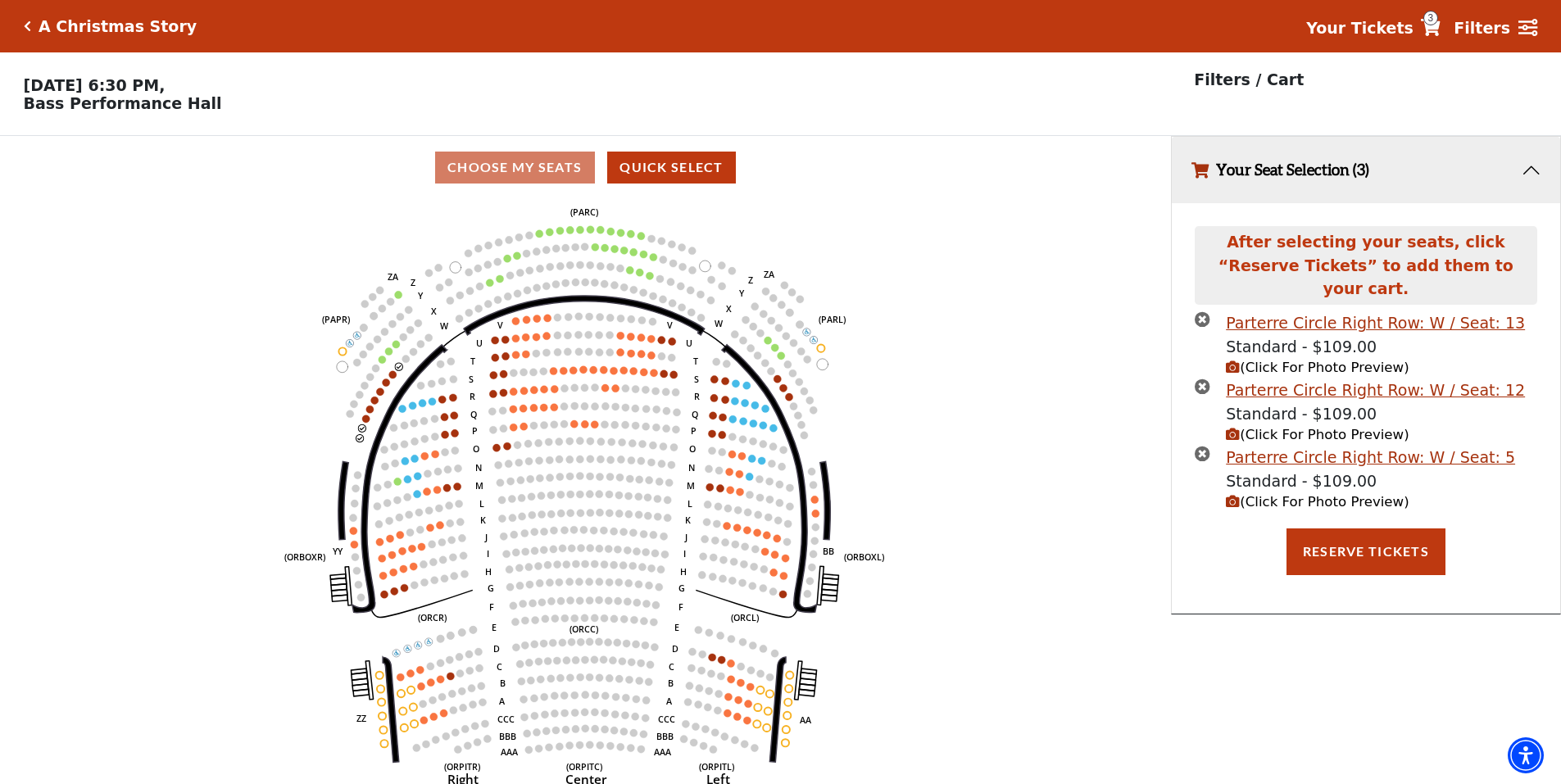
click at [1231, 495] on icon "(Click For Photo Preview)" at bounding box center [1232, 501] width 14 height 14
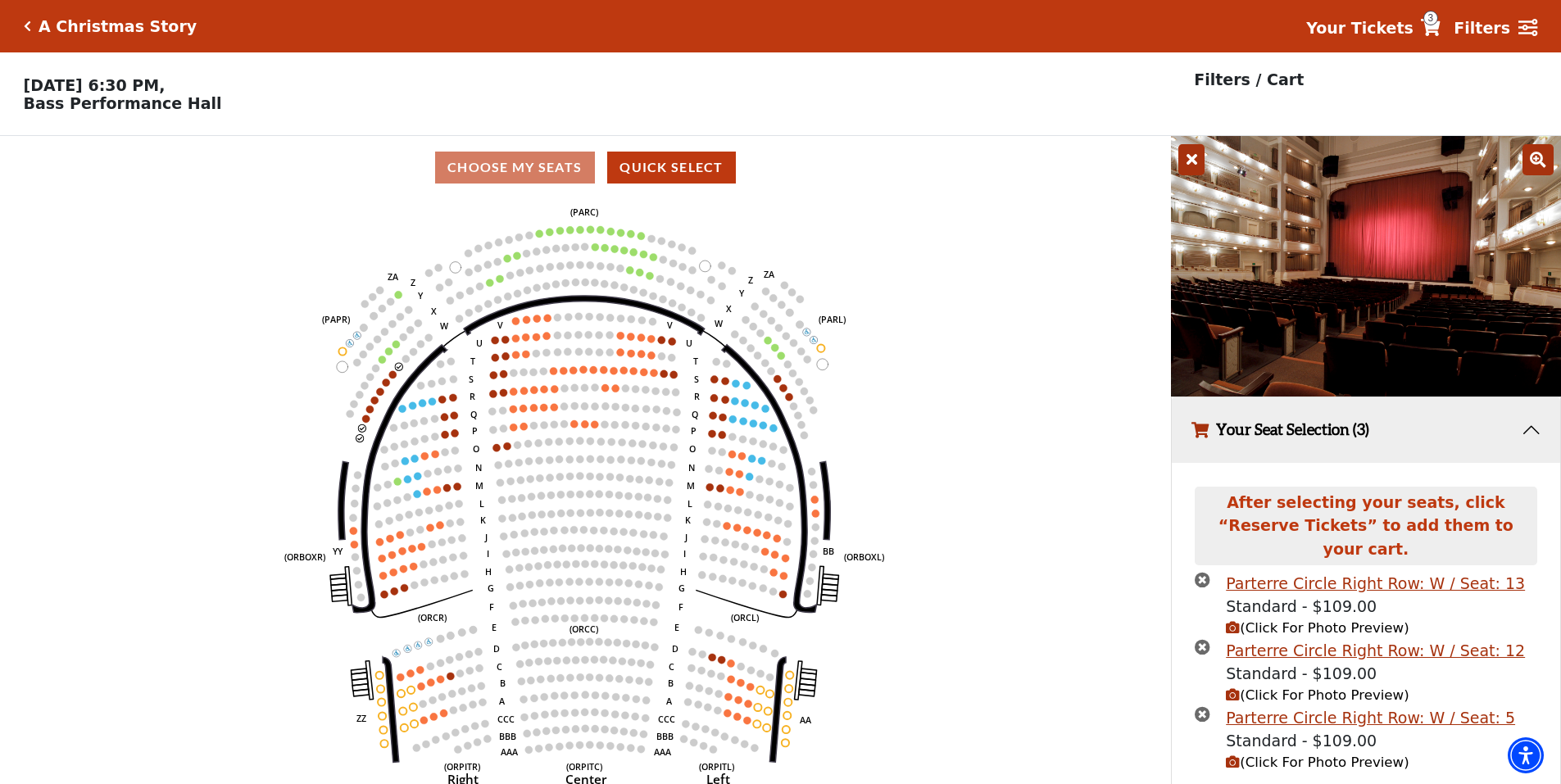
click at [1197, 160] on icon at bounding box center [1192, 159] width 27 height 31
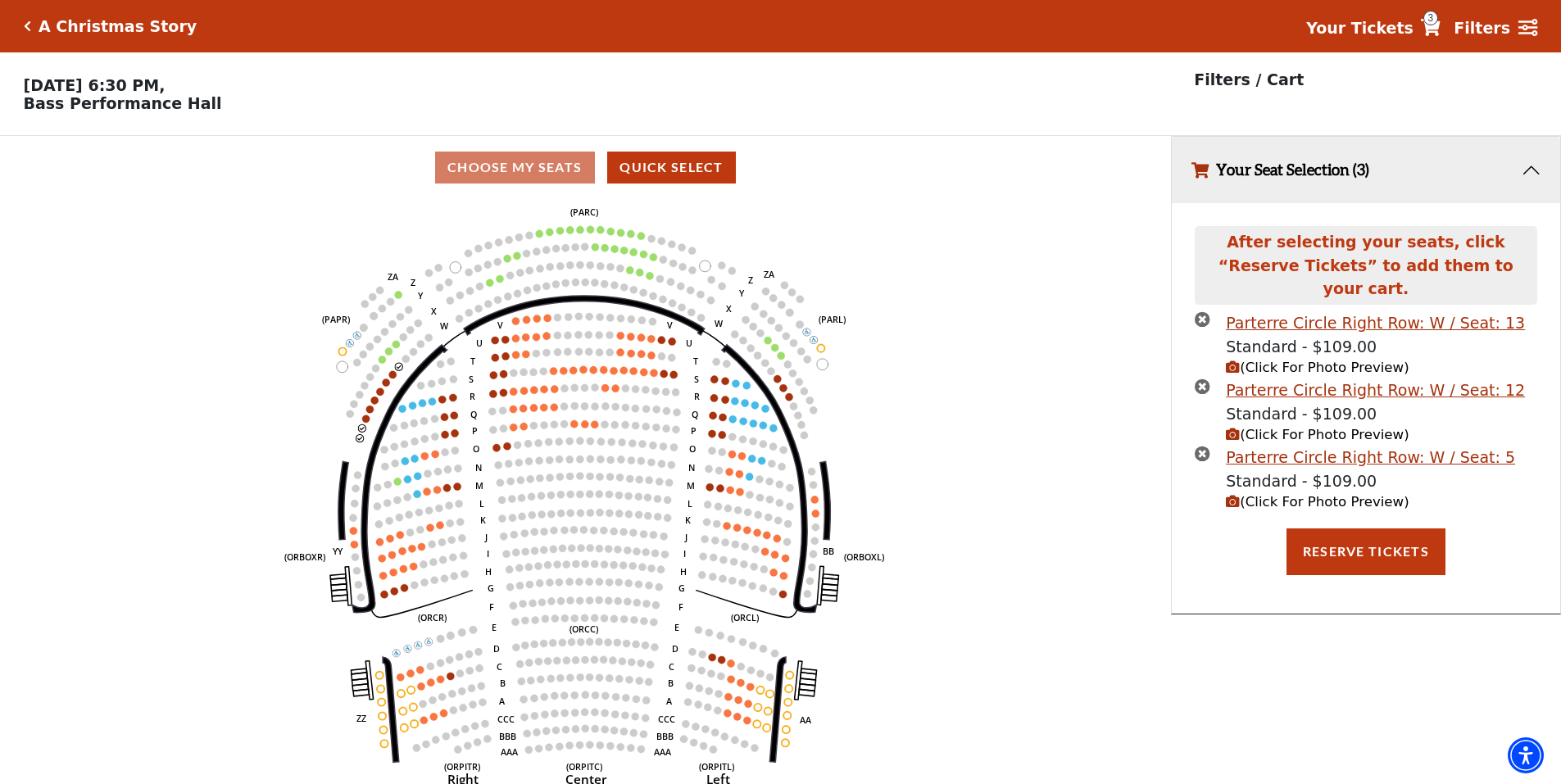
click at [1238, 361] on icon "(Click For Photo Preview)" at bounding box center [1232, 367] width 14 height 14
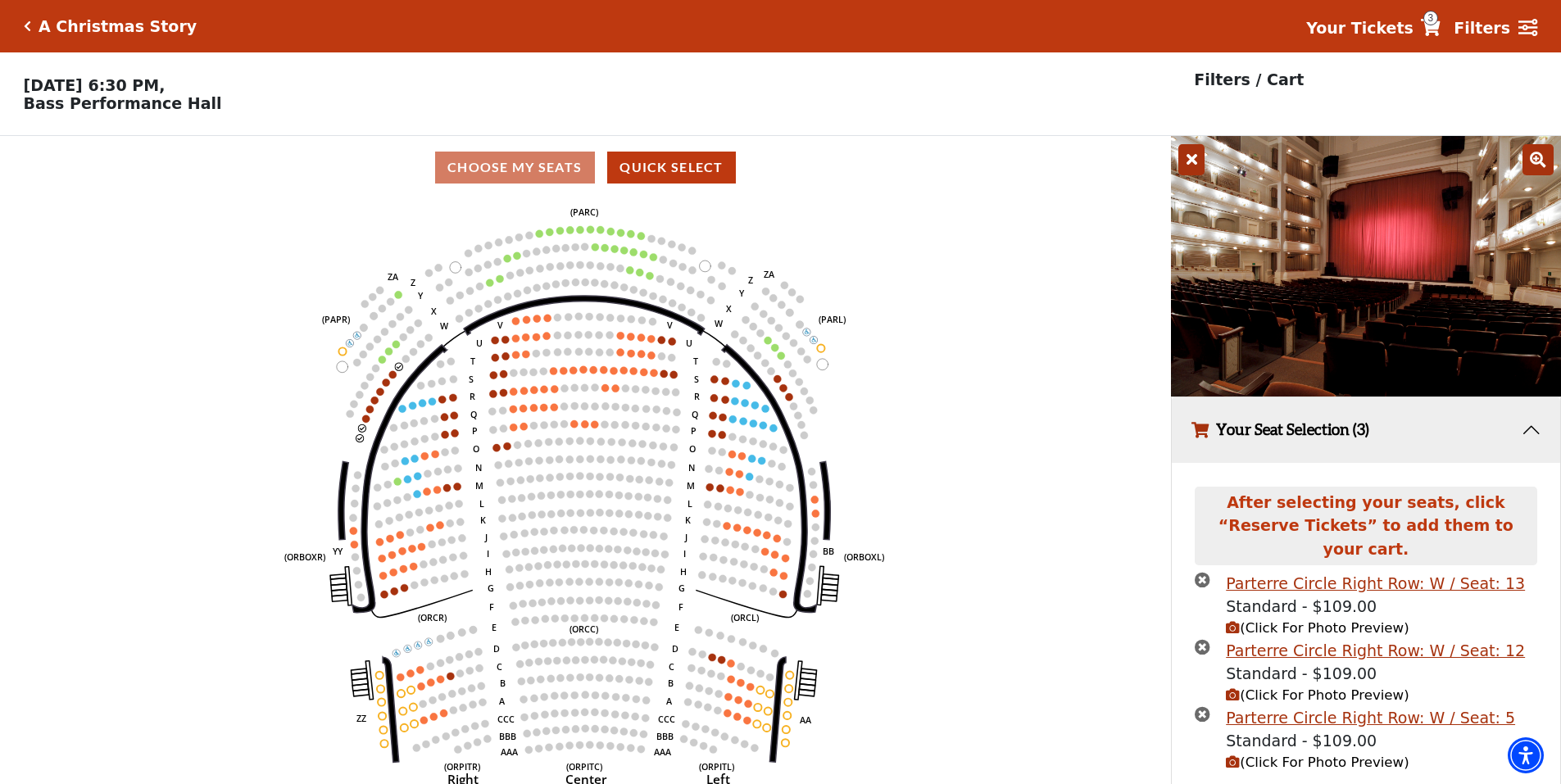
click at [1196, 174] on icon at bounding box center [1192, 159] width 27 height 31
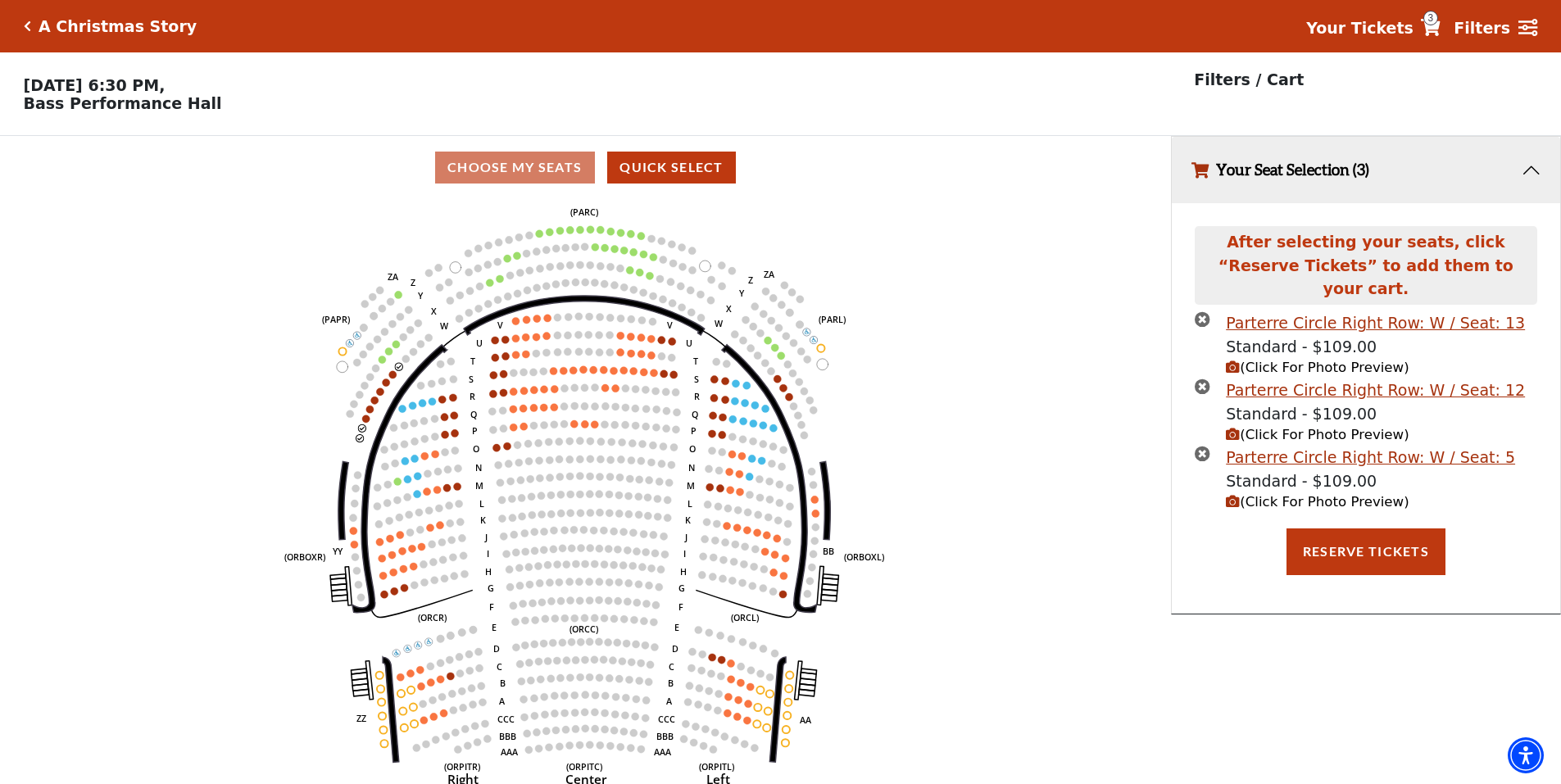
click at [1199, 445] on icon "times-circle" at bounding box center [1202, 453] width 15 height 15
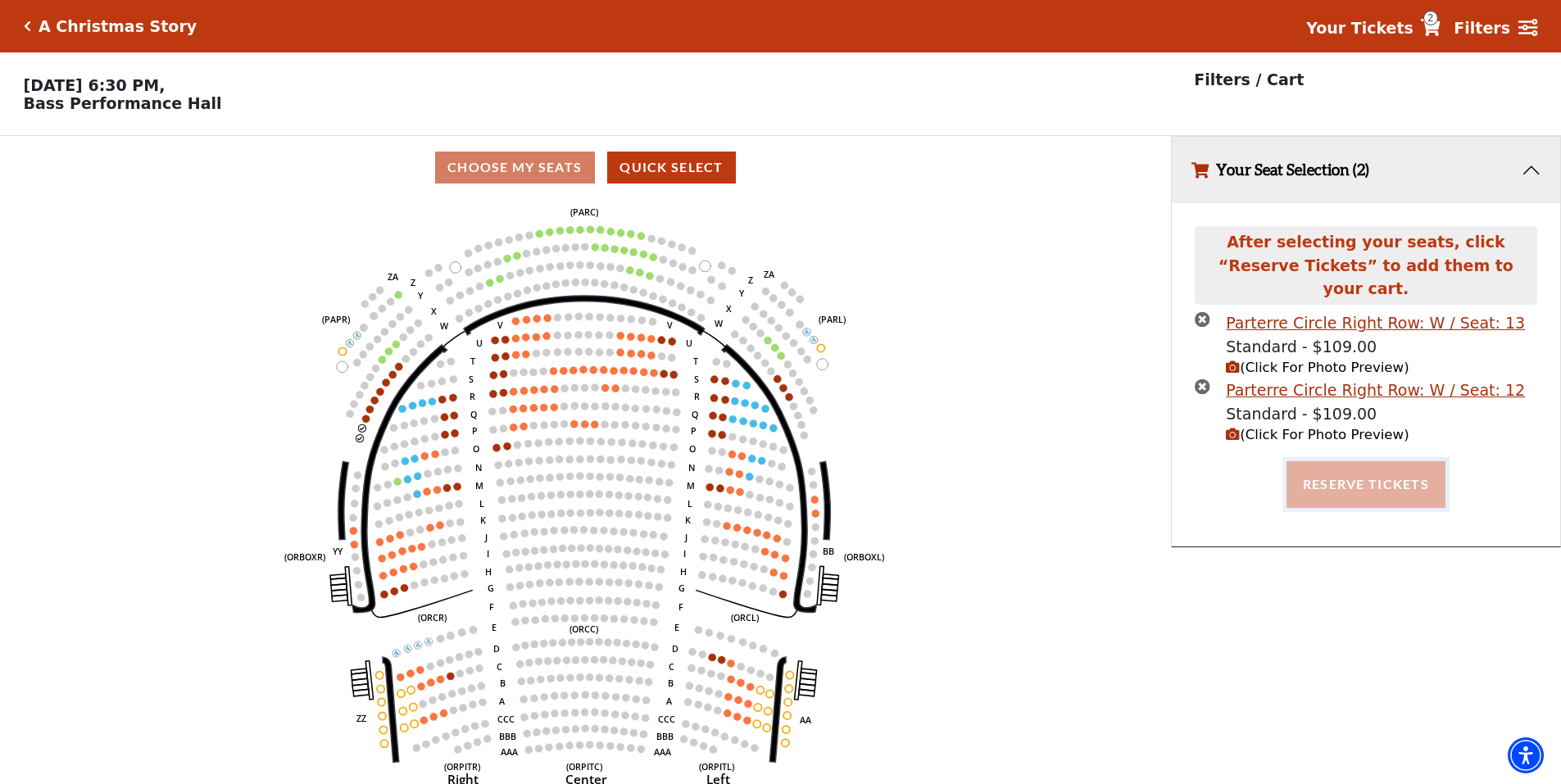
click at [1341, 467] on button "Reserve Tickets" at bounding box center [1365, 484] width 159 height 46
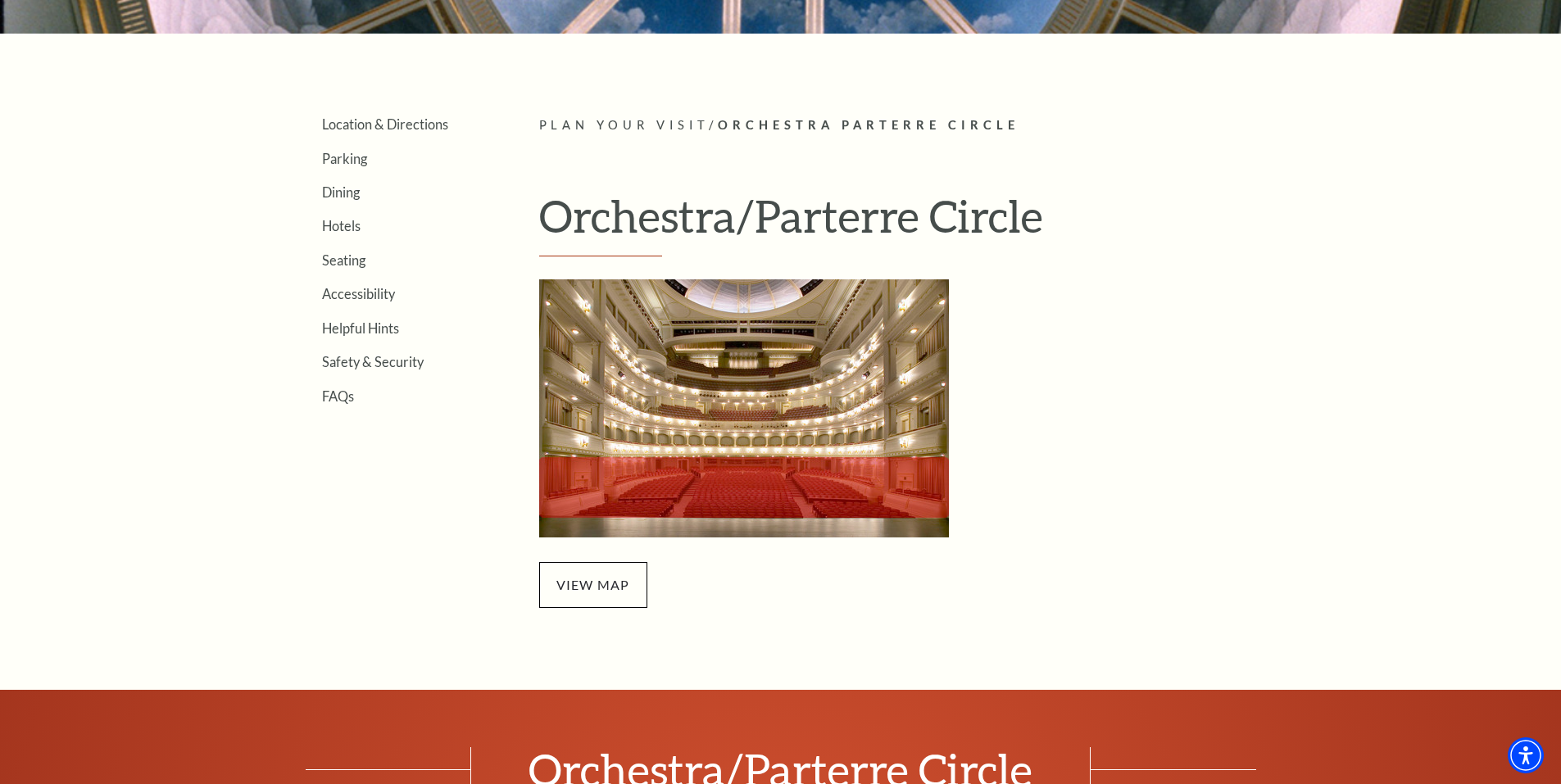
scroll to position [409, 0]
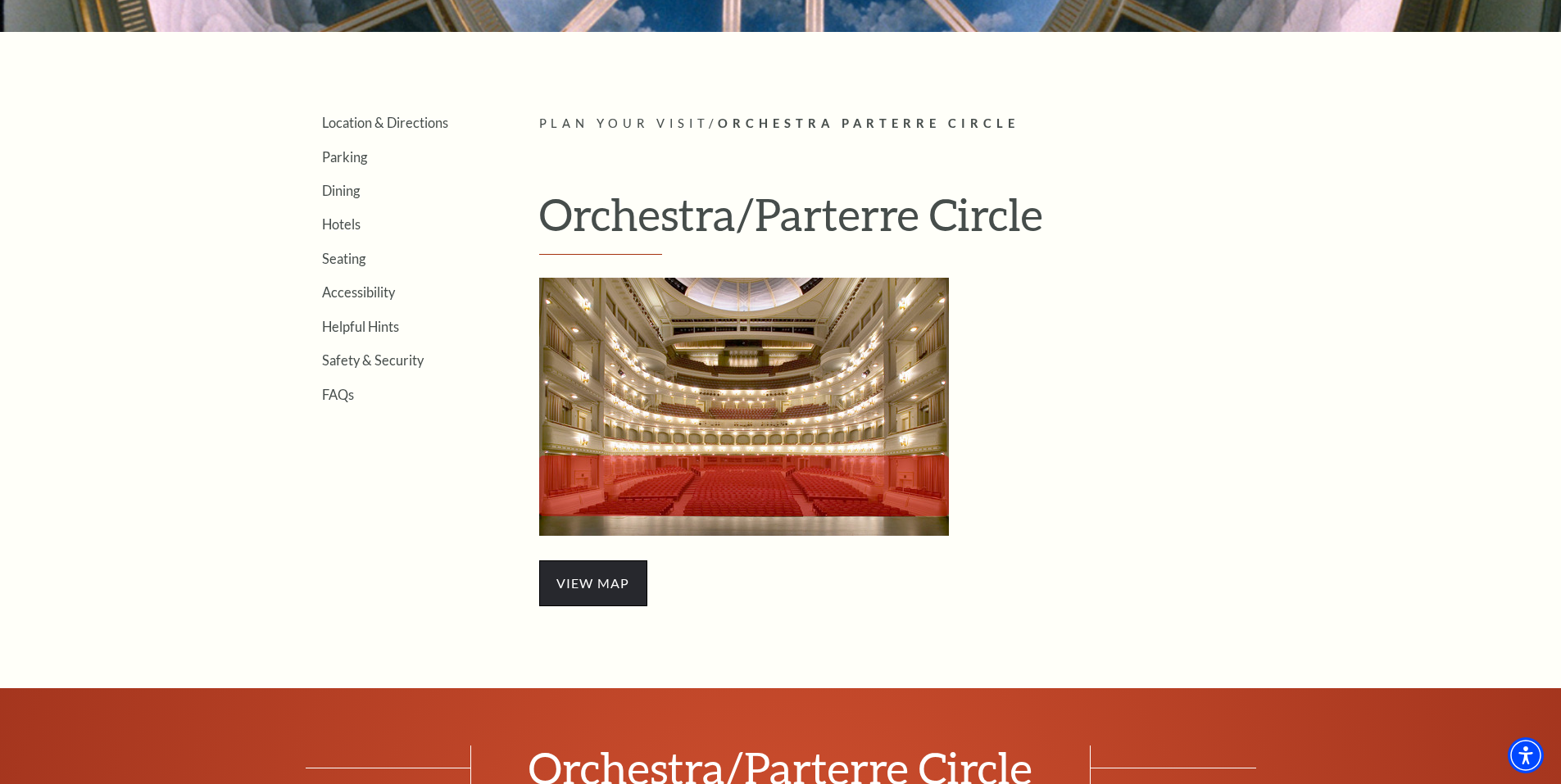
click at [576, 588] on span "view map" at bounding box center [593, 583] width 108 height 46
click at [759, 376] on img "Orchestra/Parterre Circle Seating Map - open in a new tab" at bounding box center [743, 407] width 409 height 258
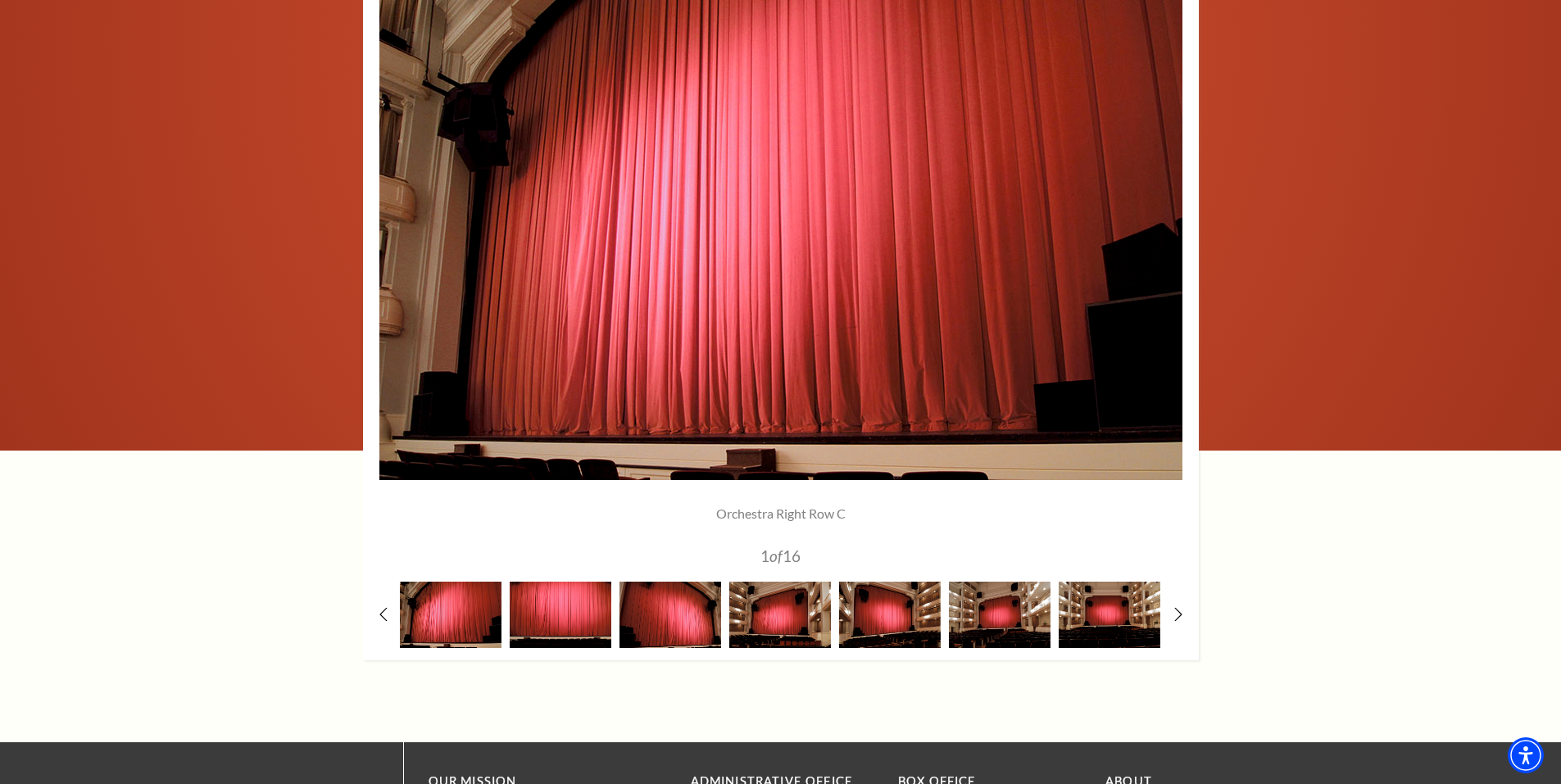
scroll to position [1228, 0]
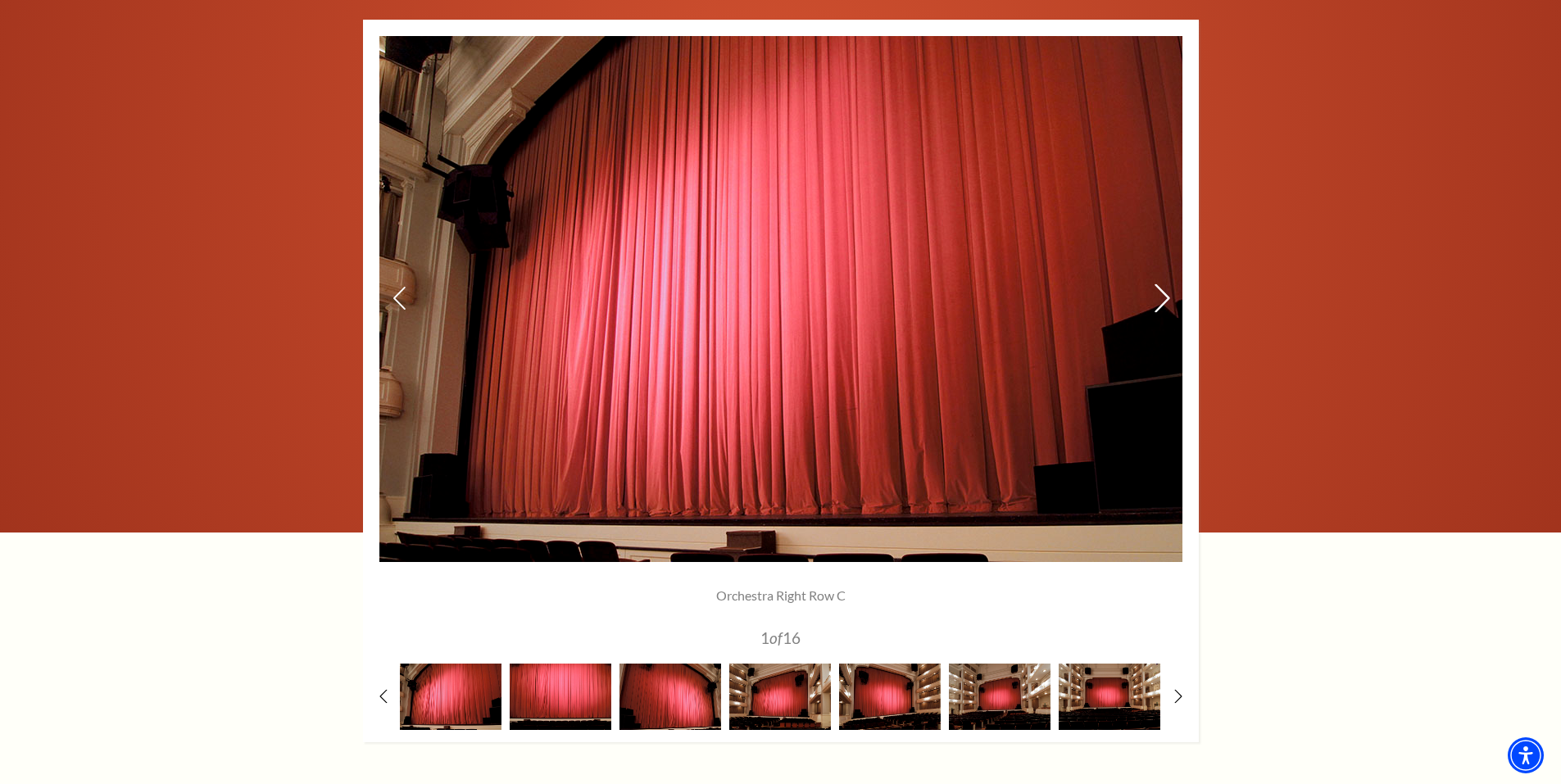
click at [1159, 302] on icon at bounding box center [1161, 298] width 17 height 28
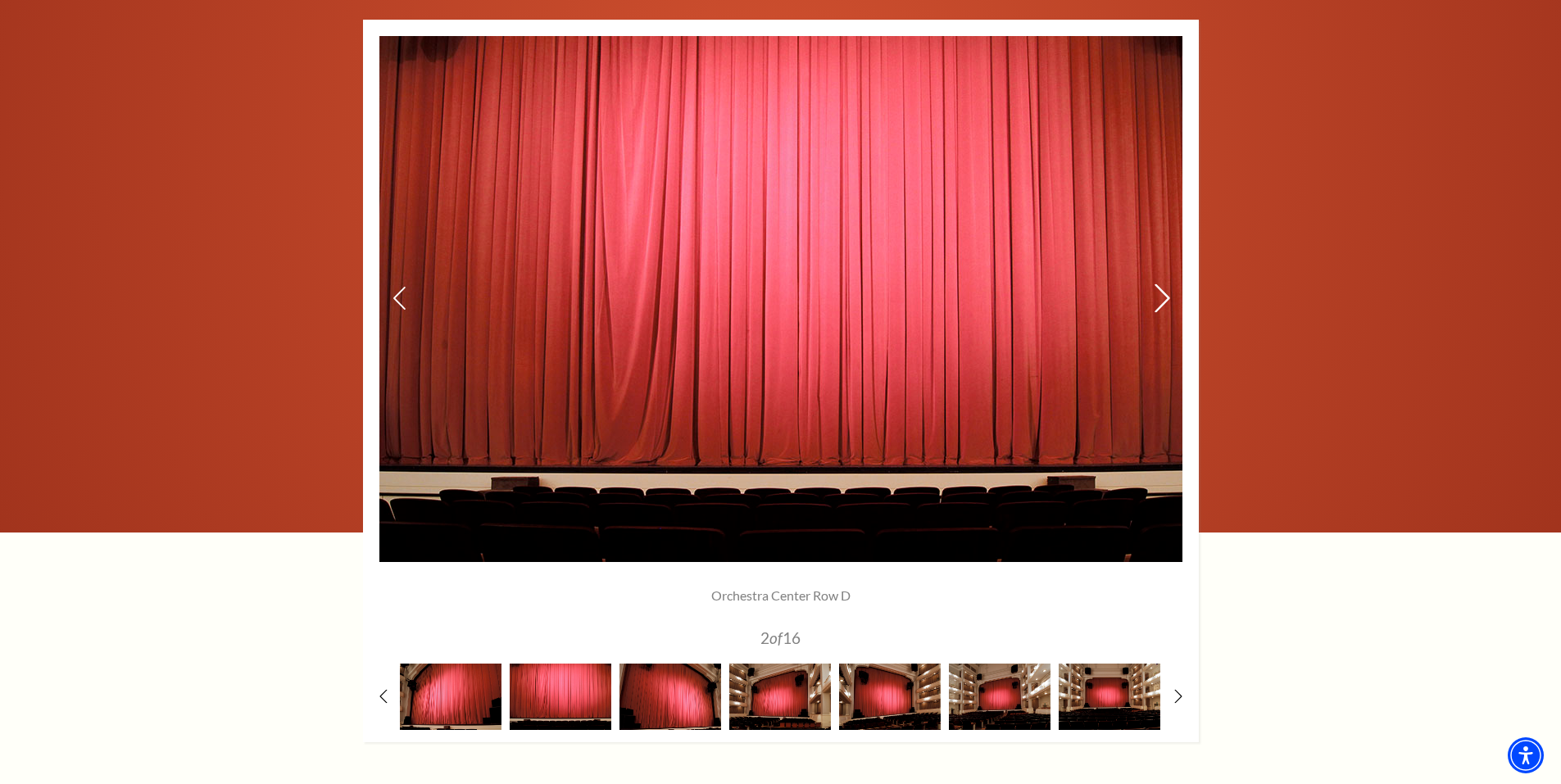
click at [1159, 302] on icon at bounding box center [1161, 298] width 17 height 28
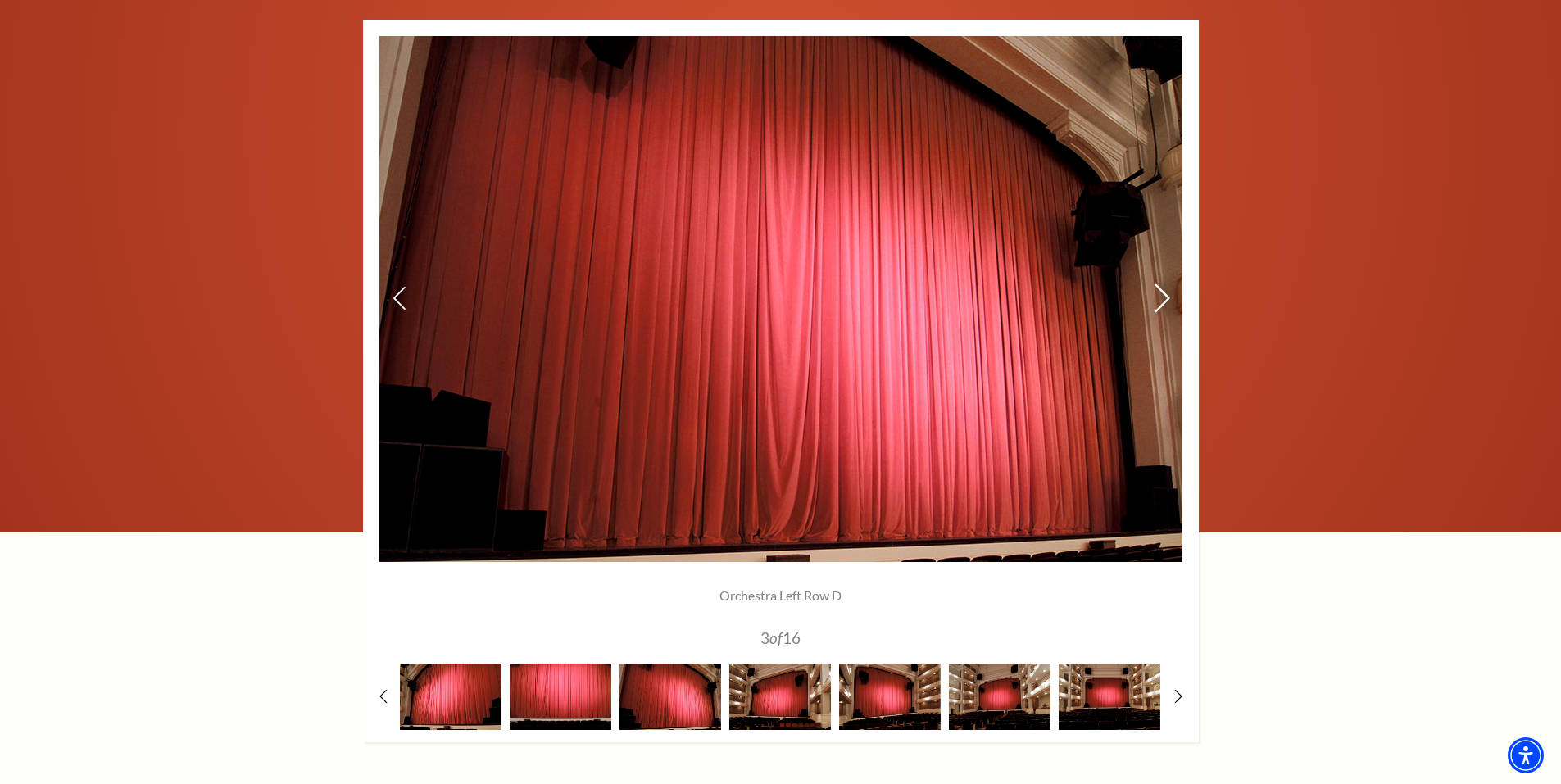
click at [1159, 302] on icon at bounding box center [1161, 298] width 17 height 28
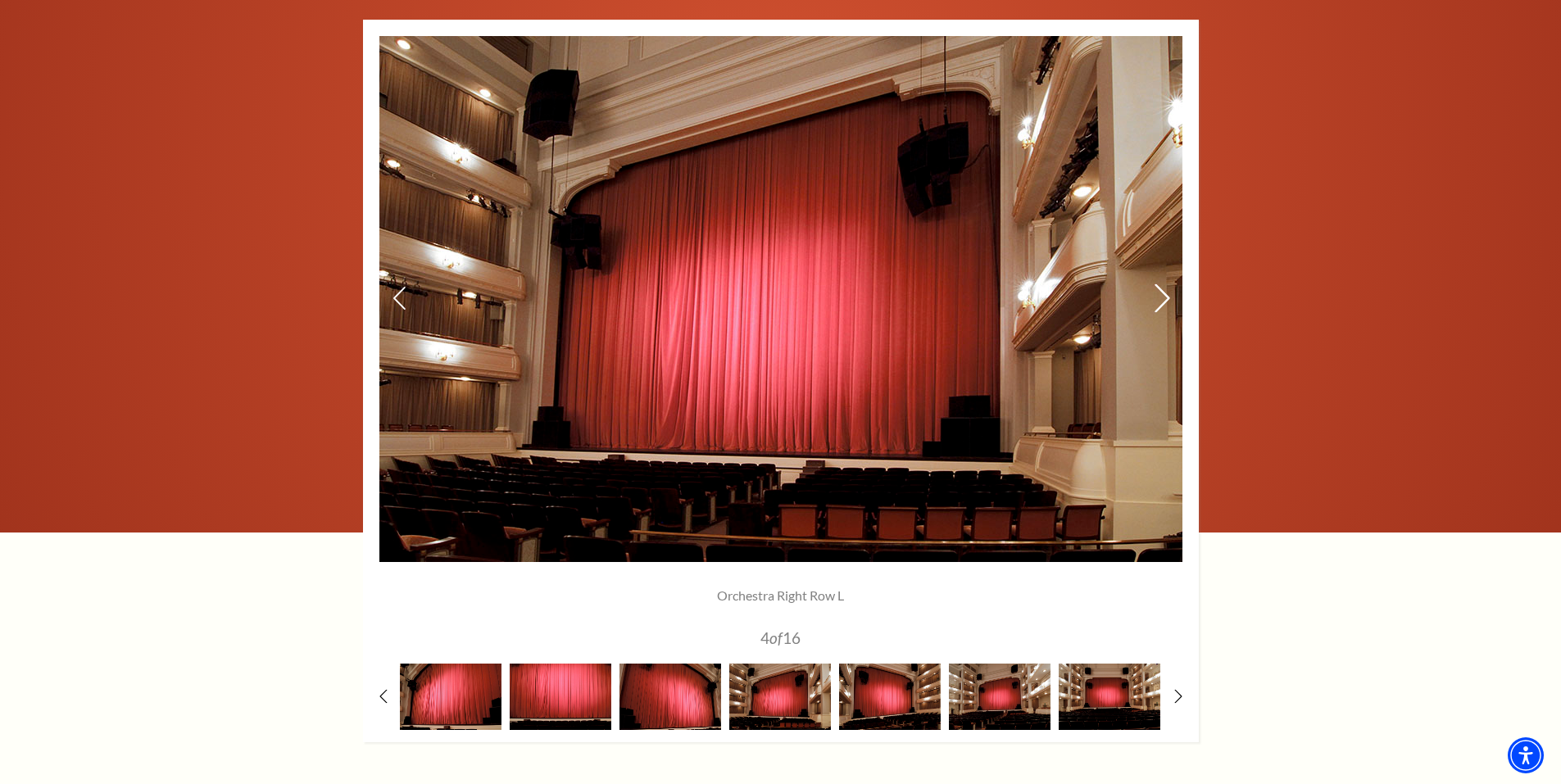
click at [1159, 302] on icon at bounding box center [1161, 298] width 17 height 28
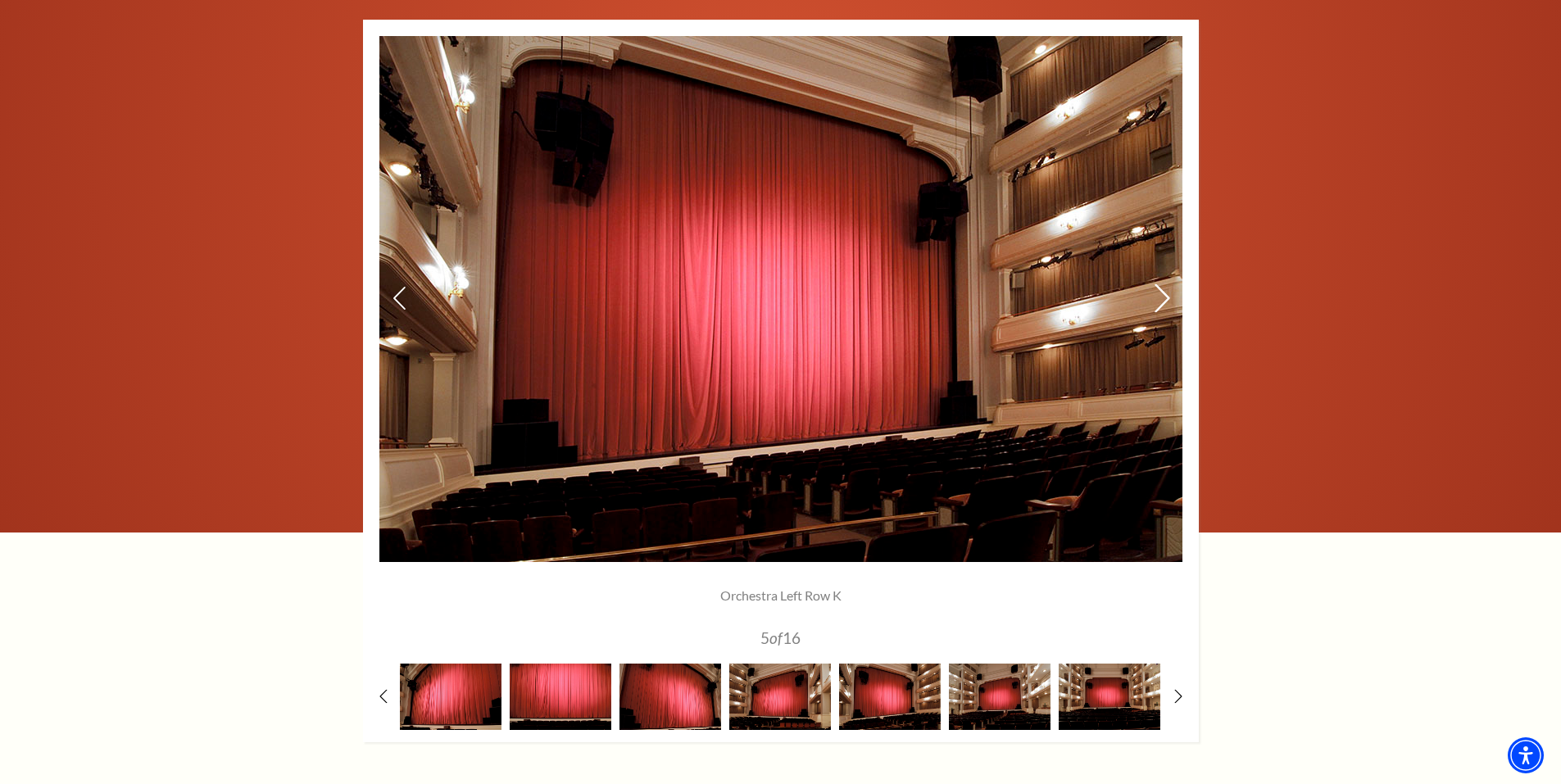
click at [1159, 302] on icon at bounding box center [1161, 298] width 17 height 28
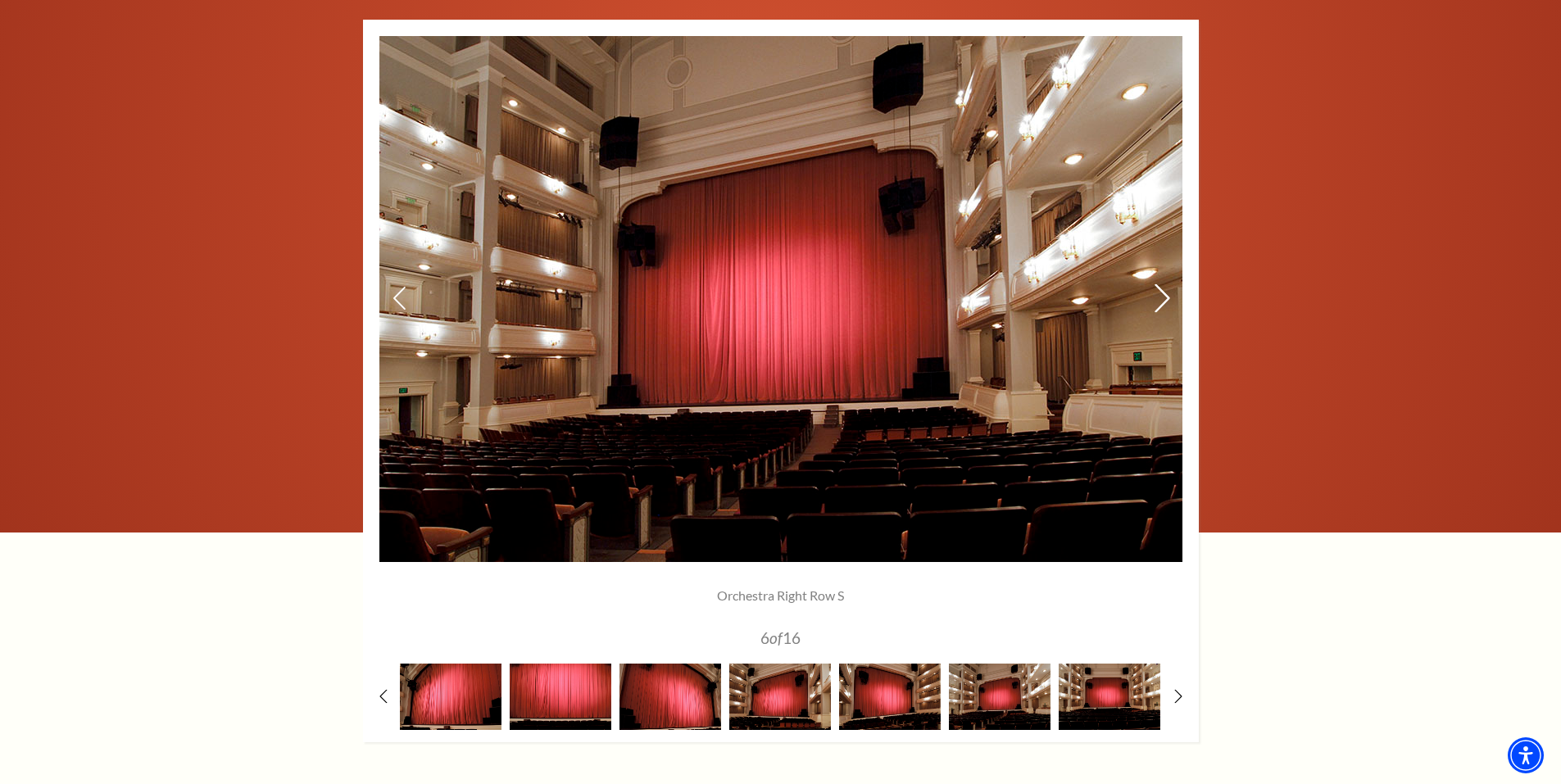
click at [1159, 302] on icon at bounding box center [1161, 298] width 17 height 28
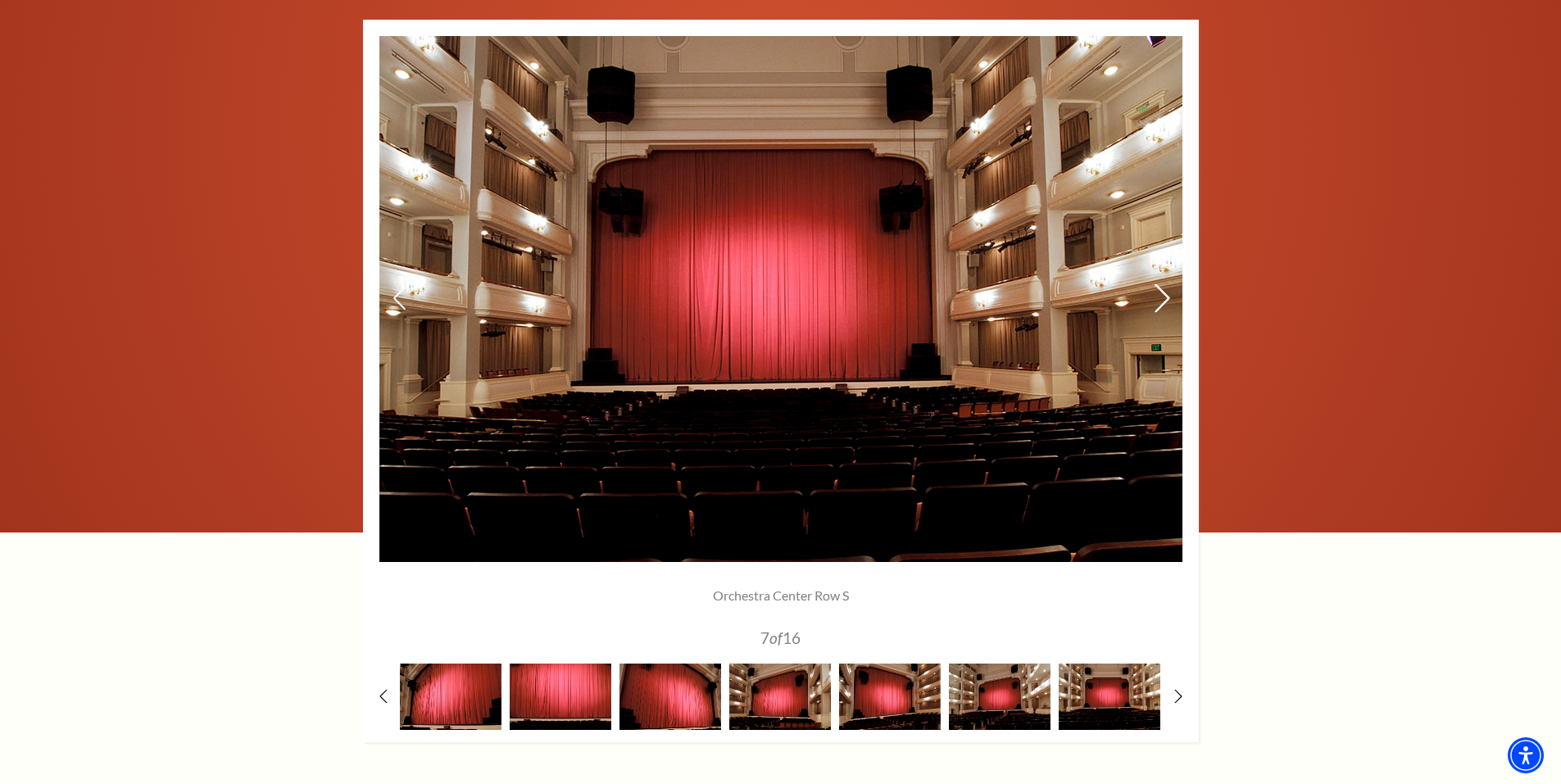
click at [1159, 302] on icon at bounding box center [1161, 298] width 17 height 28
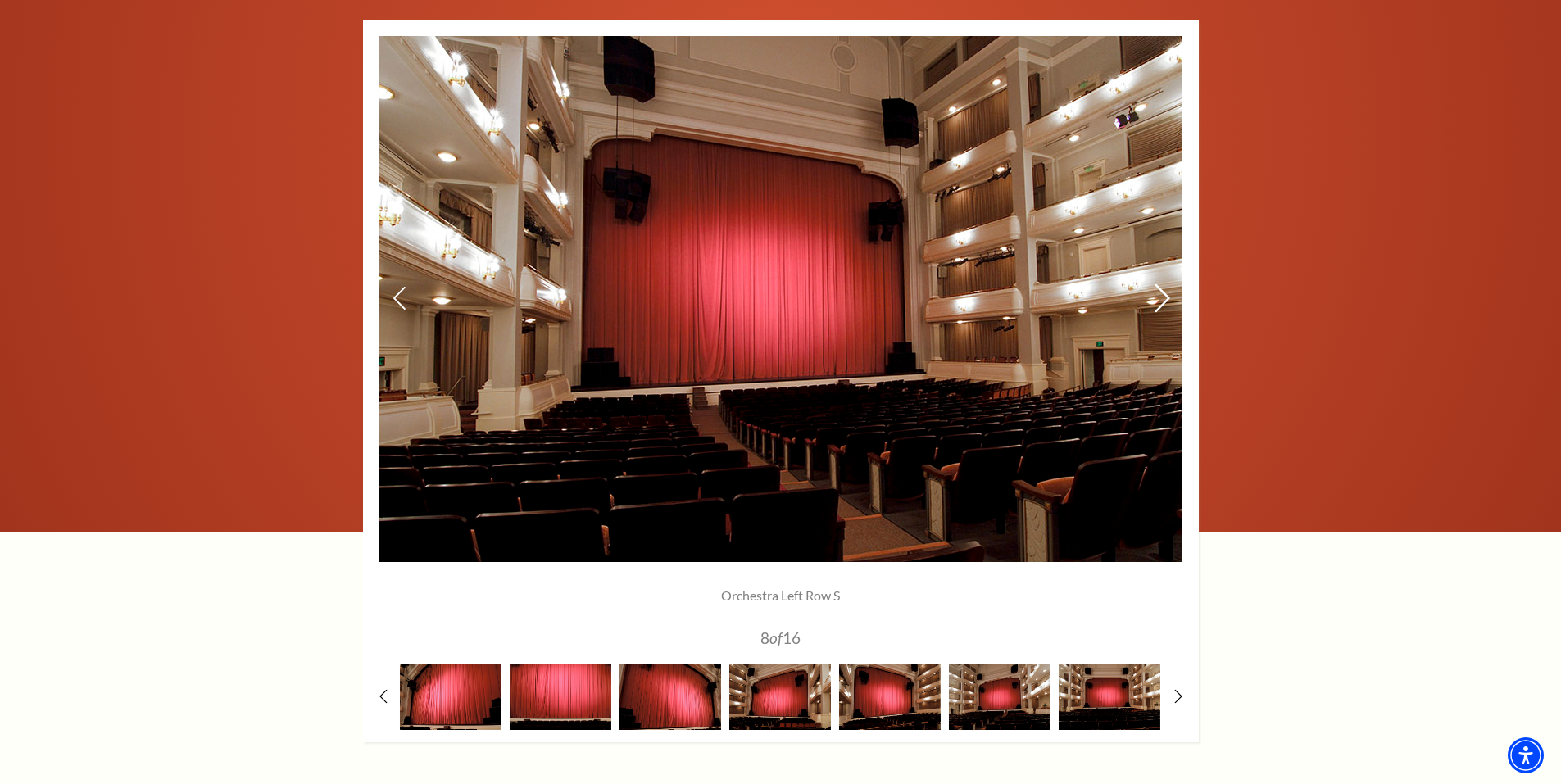
click at [1159, 302] on icon at bounding box center [1161, 298] width 17 height 28
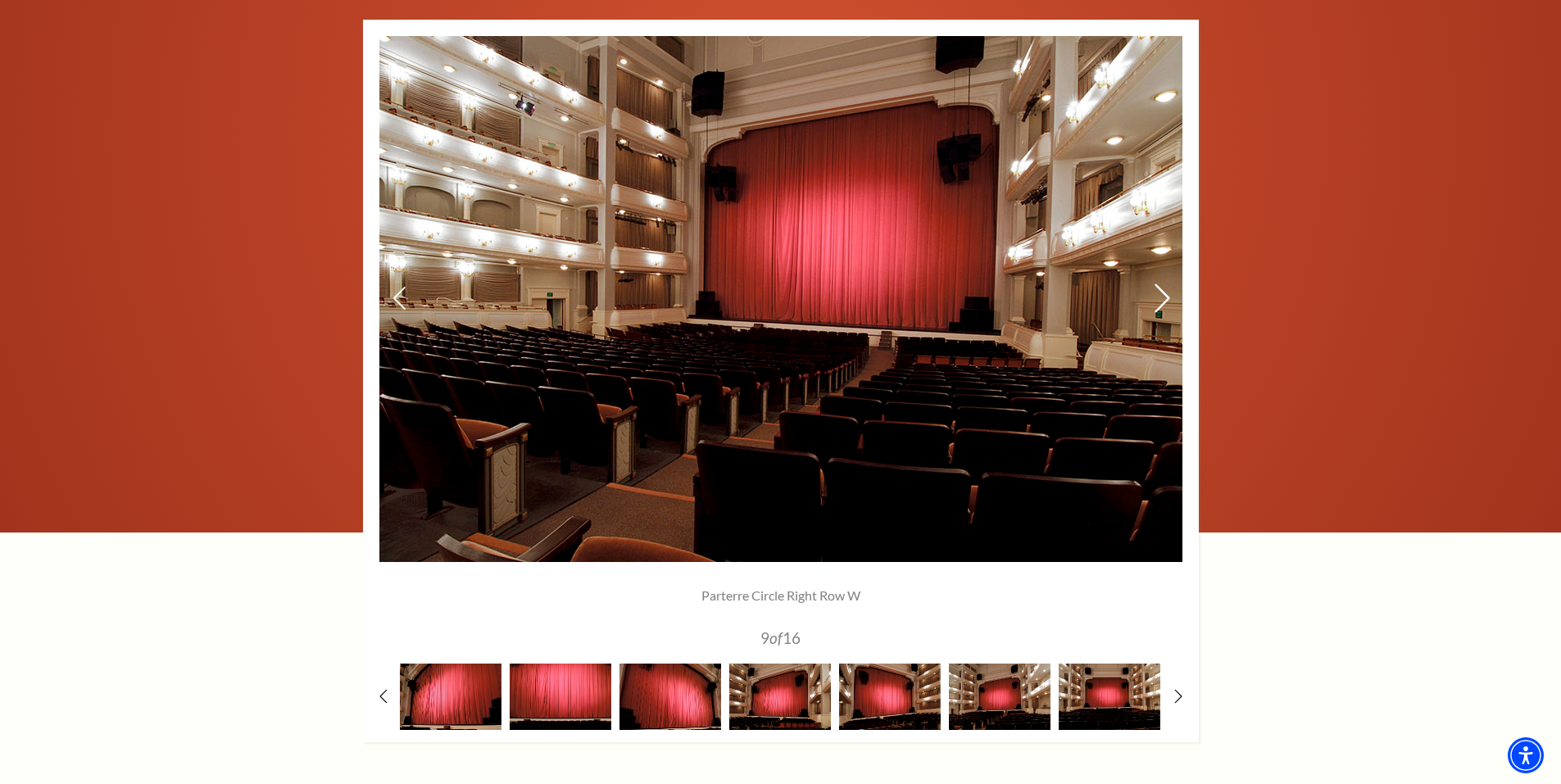
click at [1159, 302] on icon at bounding box center [1161, 298] width 17 height 28
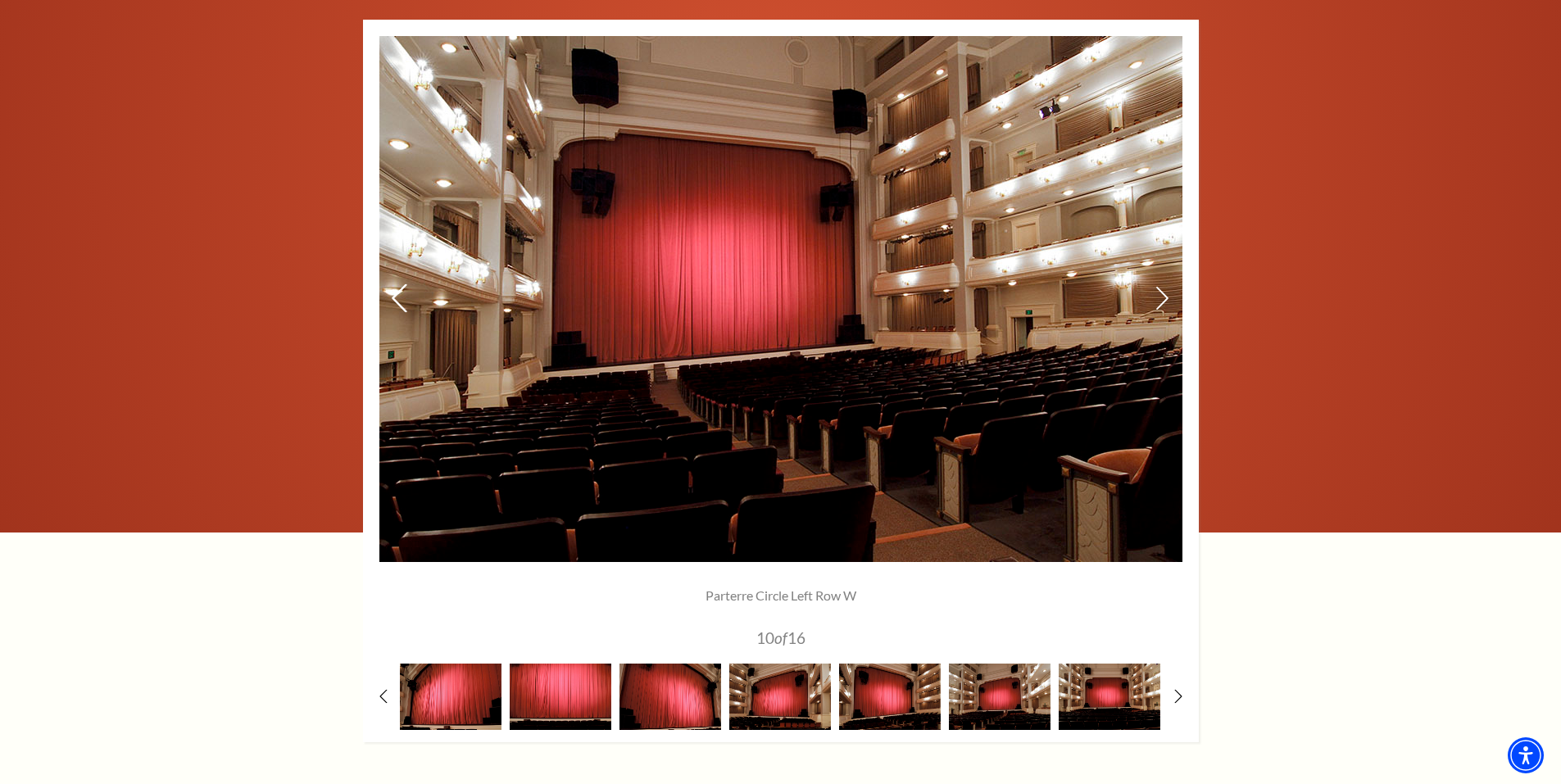
click at [404, 298] on icon at bounding box center [399, 298] width 17 height 28
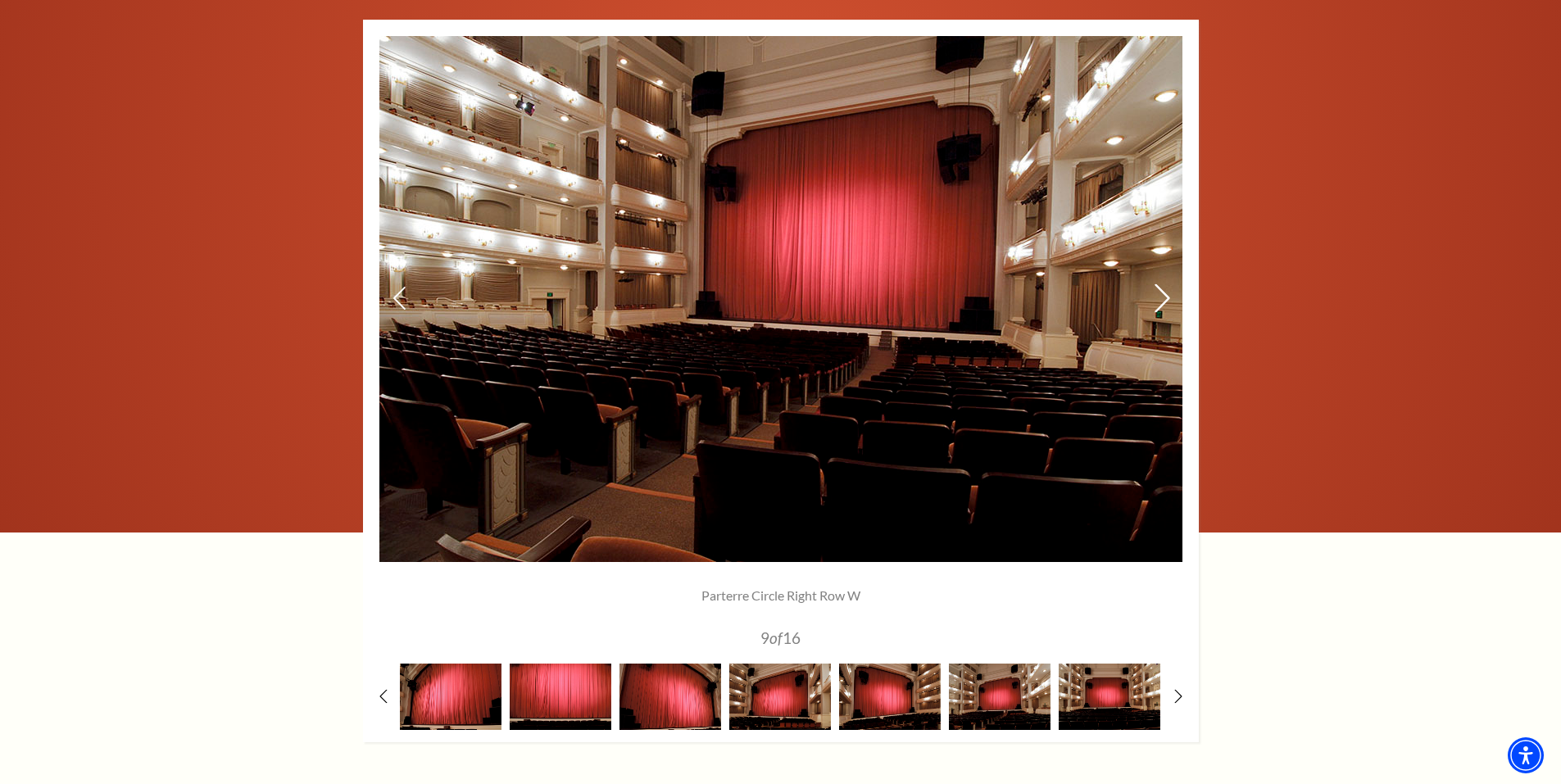
click at [1162, 294] on icon at bounding box center [1161, 298] width 17 height 28
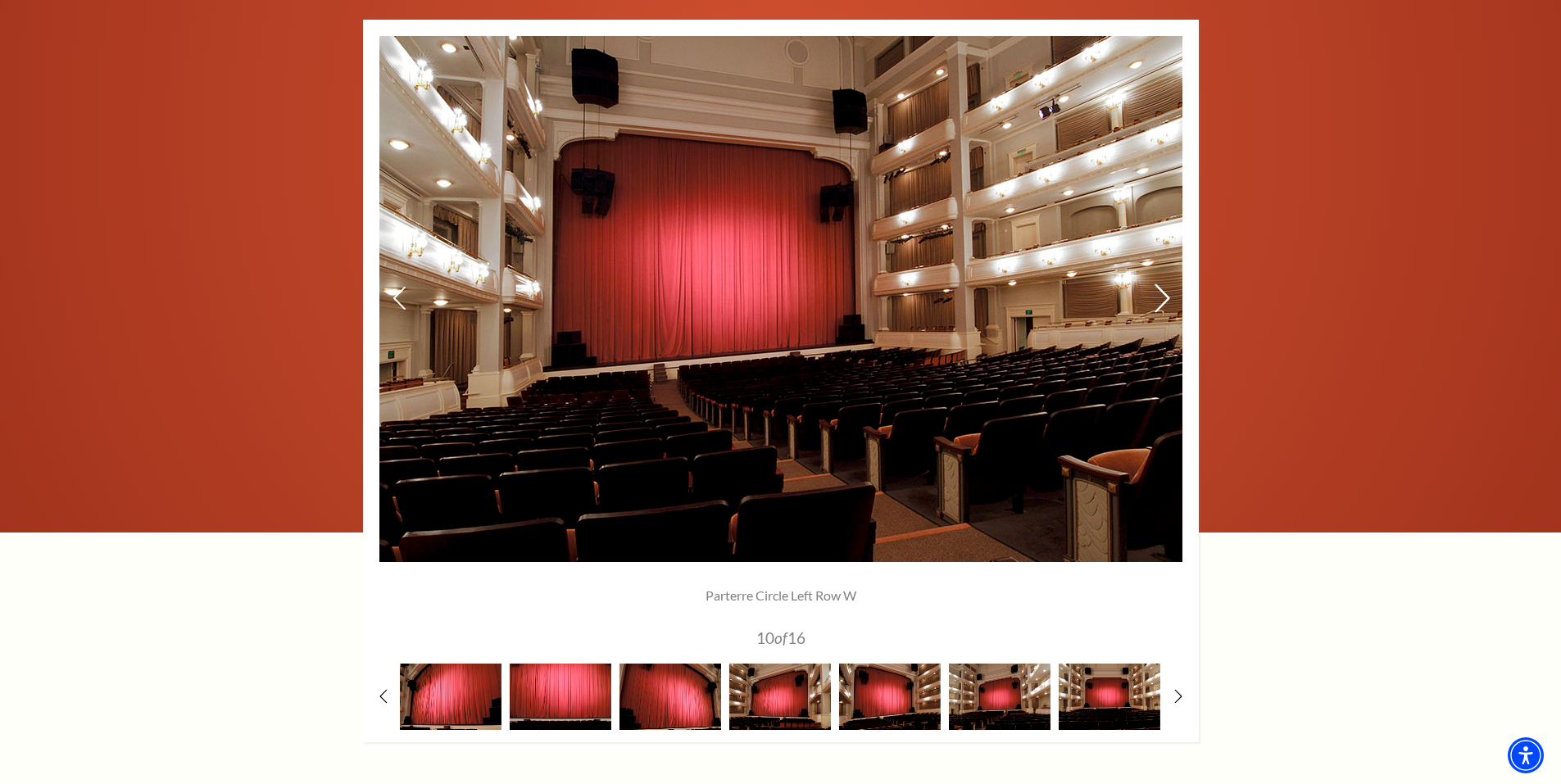
click at [1162, 294] on icon at bounding box center [1161, 298] width 17 height 28
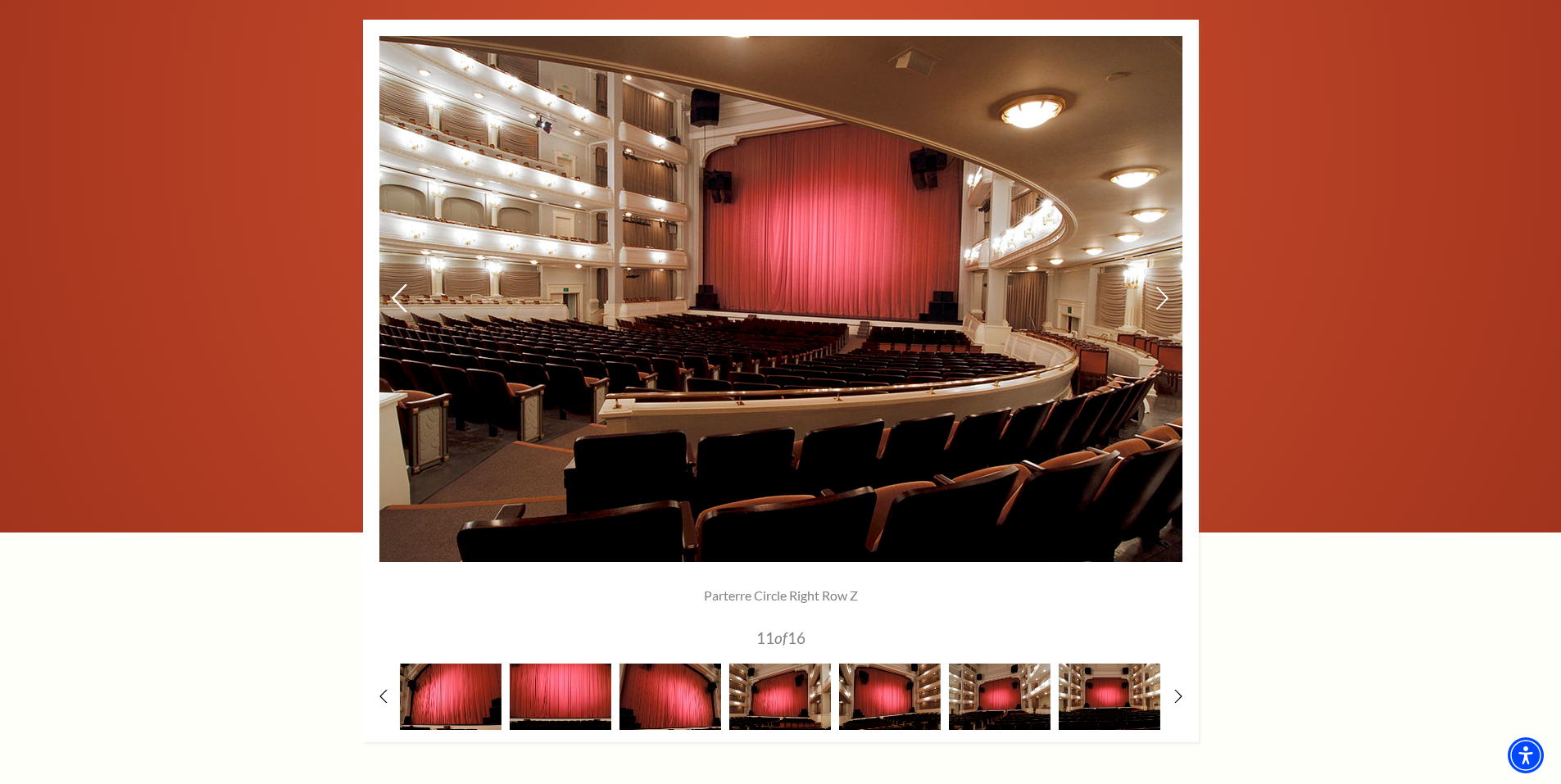
click at [397, 300] on icon at bounding box center [399, 298] width 17 height 28
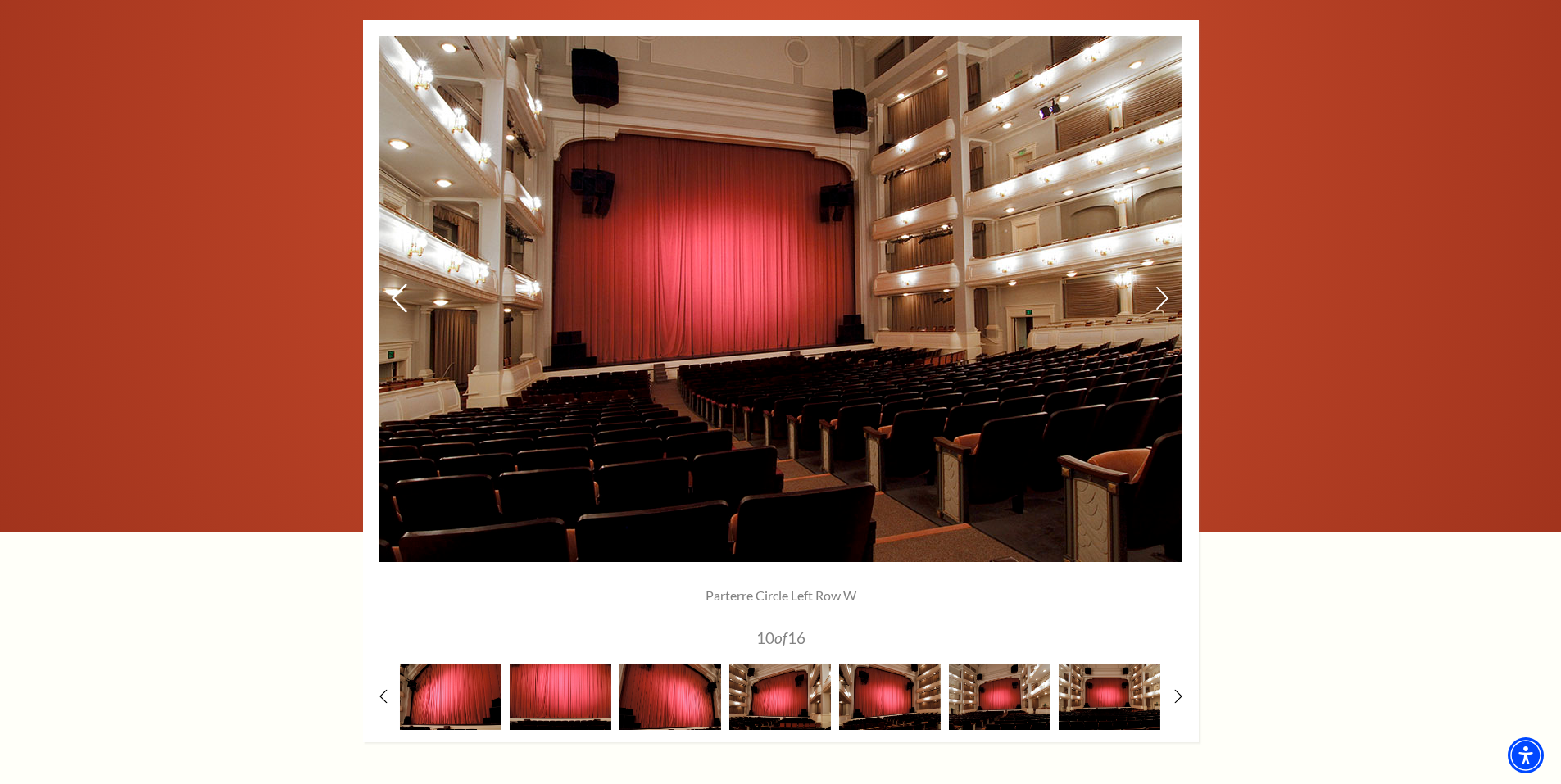
click at [397, 300] on icon at bounding box center [399, 298] width 17 height 28
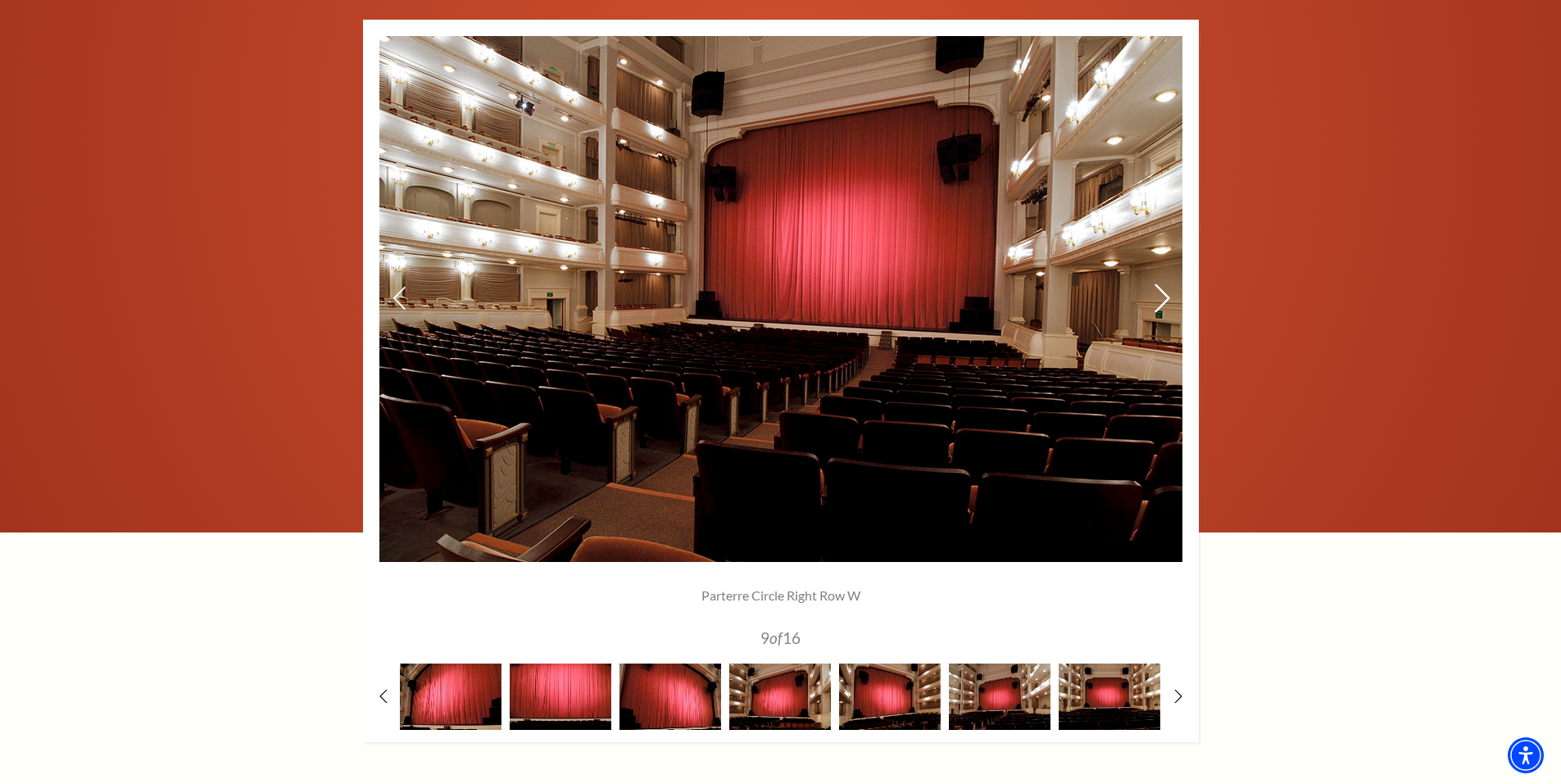
click at [1162, 288] on icon at bounding box center [1161, 298] width 17 height 28
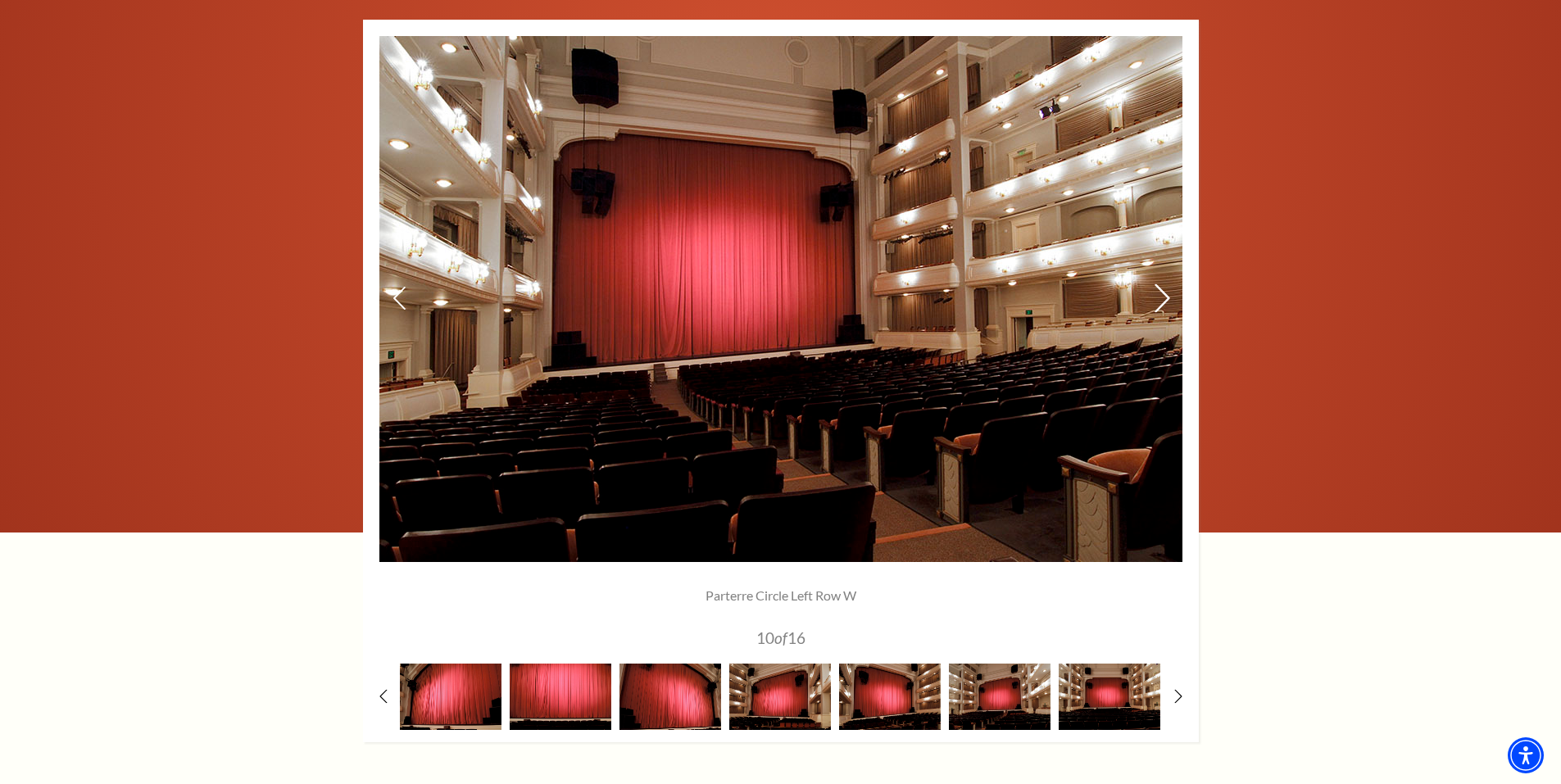
click at [1162, 286] on icon at bounding box center [1161, 298] width 17 height 28
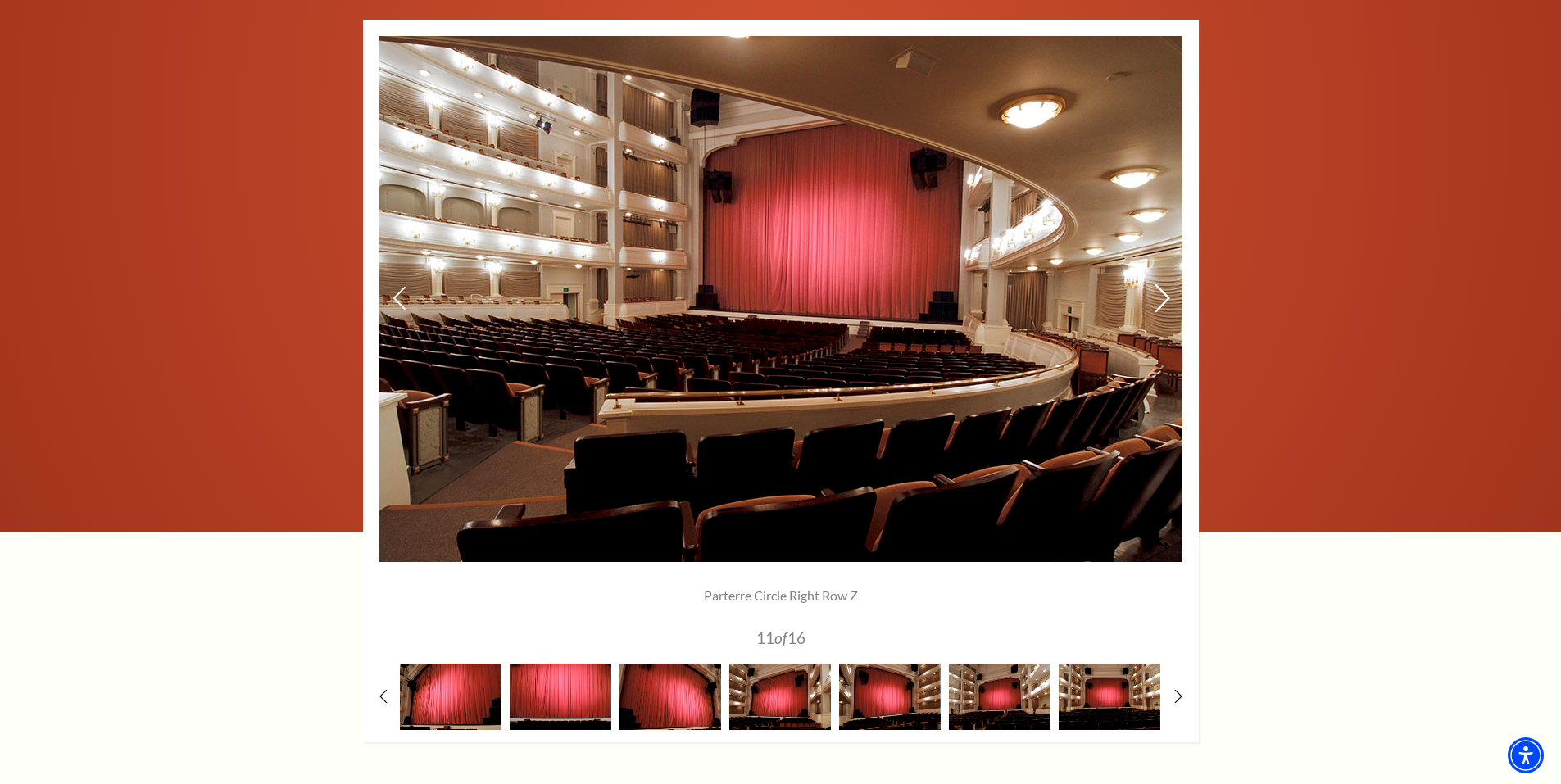
click at [1162, 294] on icon at bounding box center [1161, 298] width 17 height 28
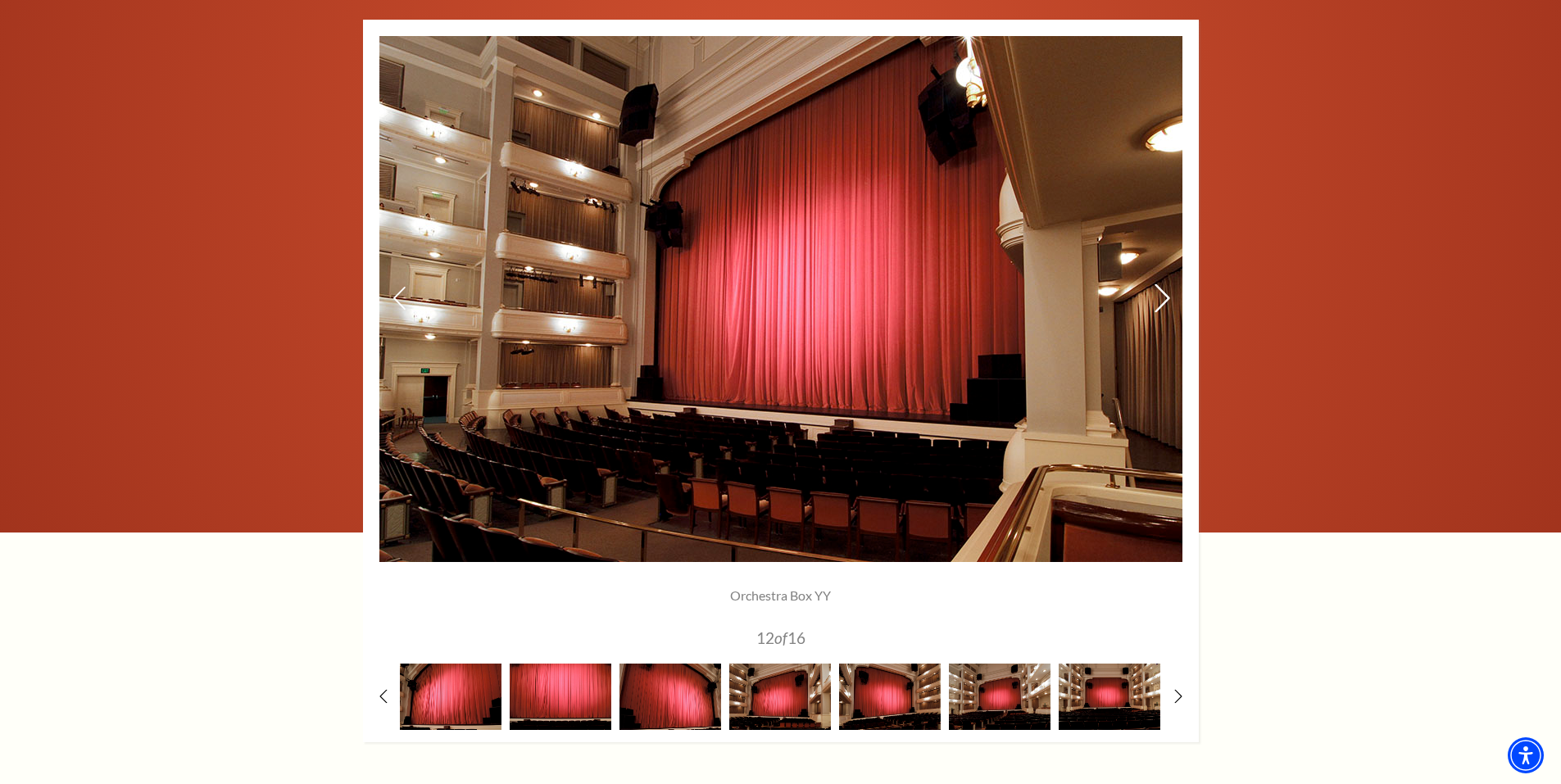
click at [1157, 308] on icon at bounding box center [1161, 298] width 17 height 28
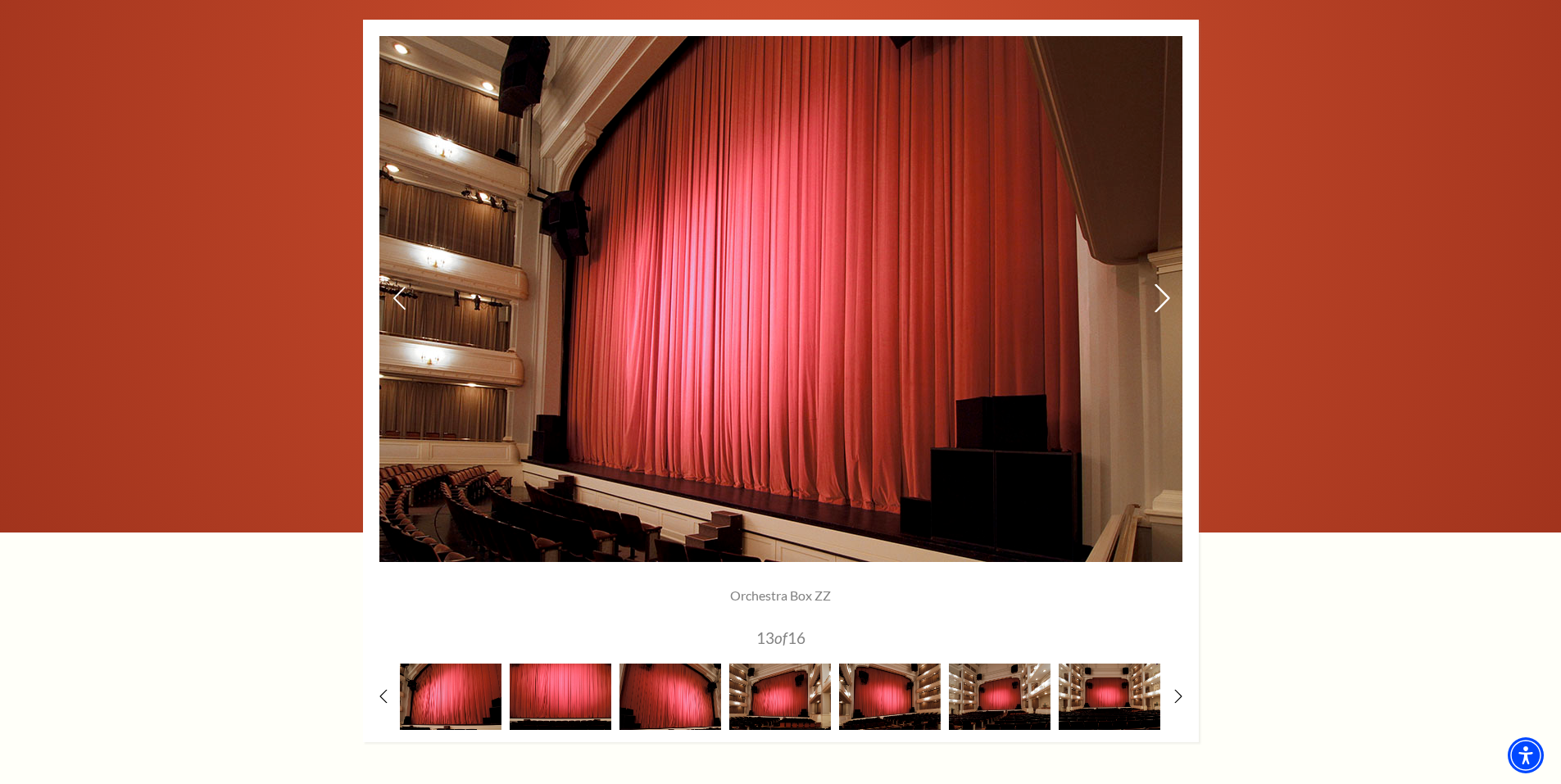
click at [1160, 302] on icon at bounding box center [1161, 298] width 17 height 28
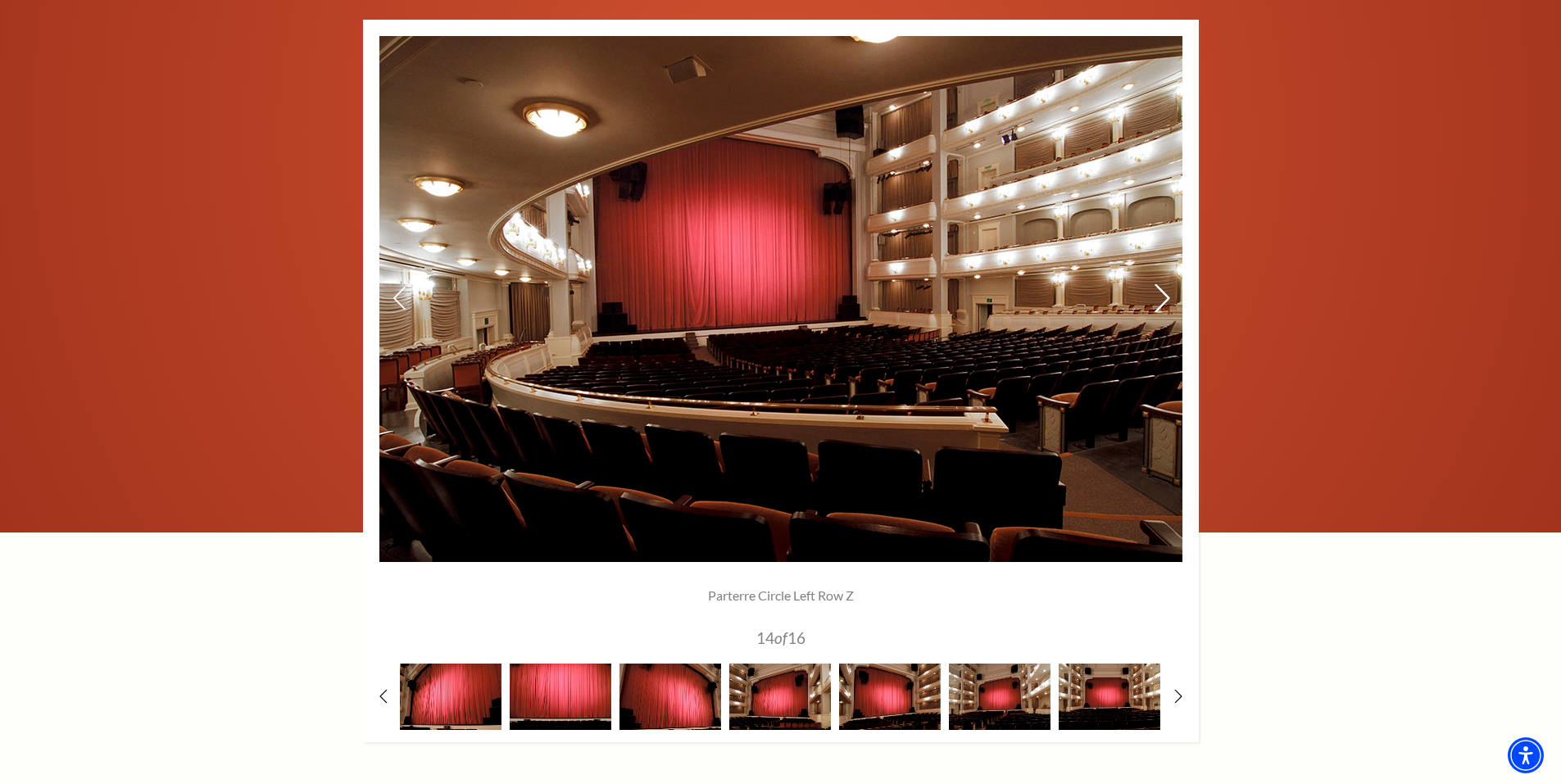
click at [1160, 302] on icon at bounding box center [1161, 298] width 17 height 28
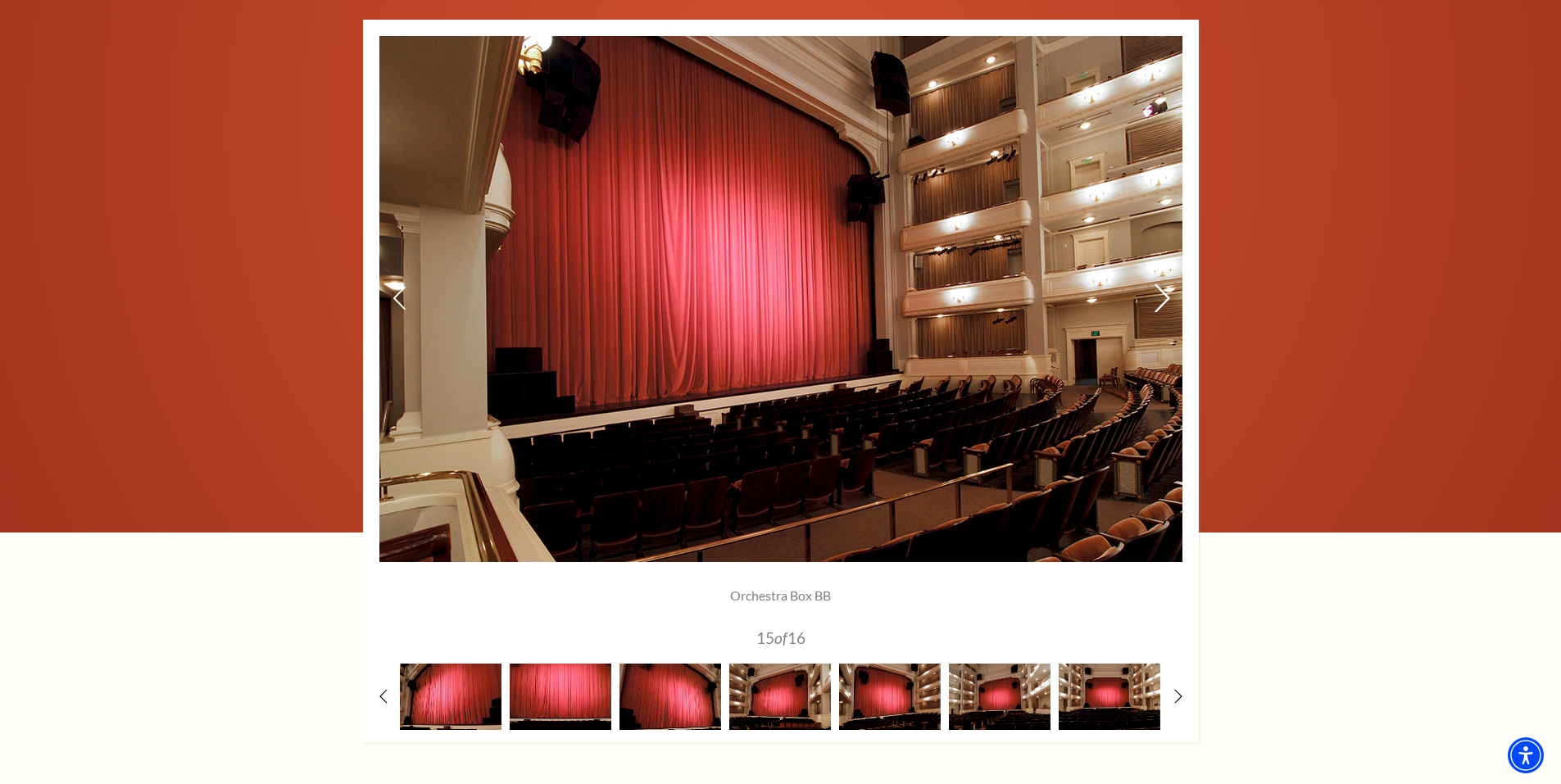
click at [1160, 302] on icon at bounding box center [1161, 298] width 17 height 28
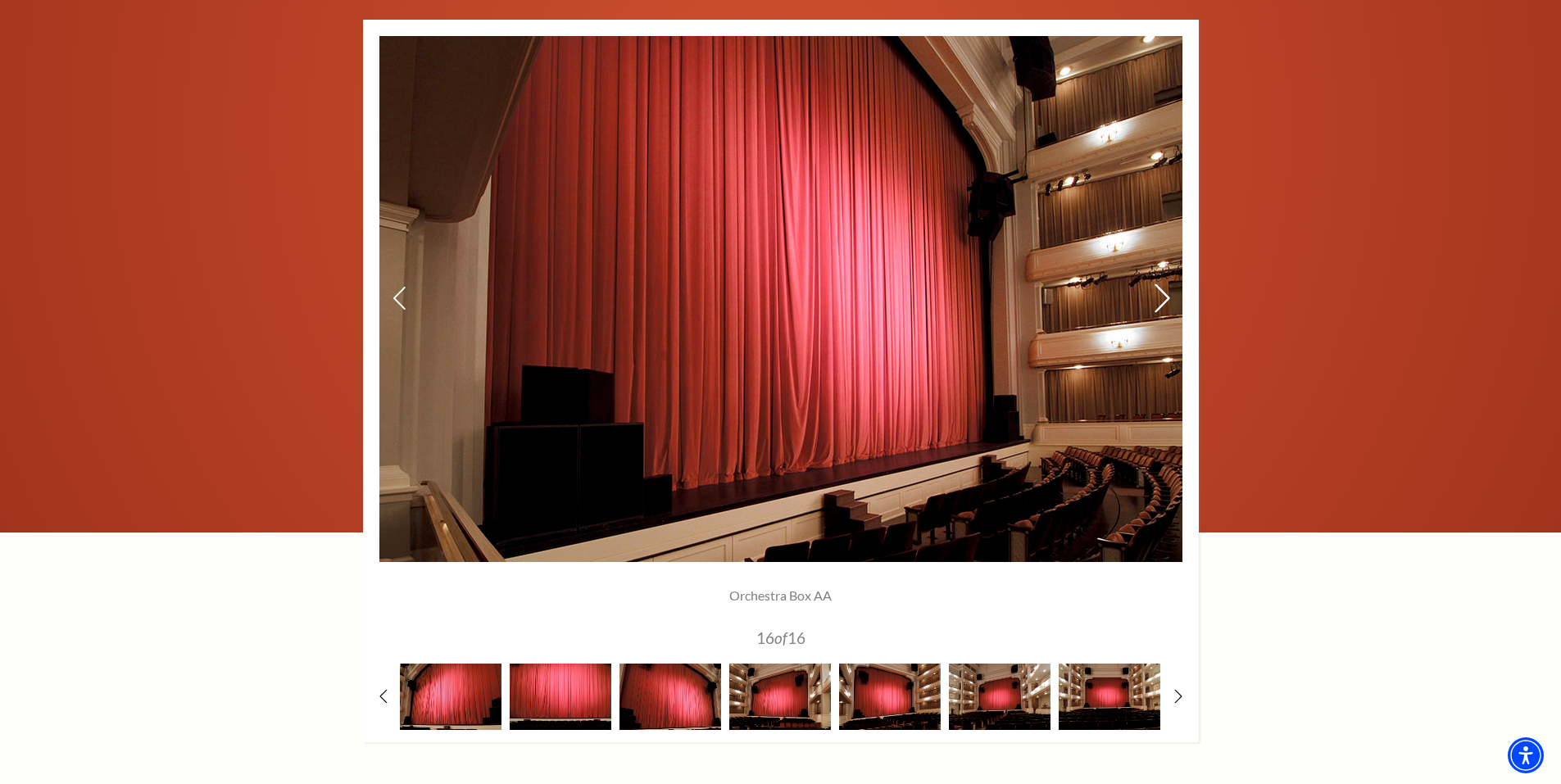
click at [1160, 302] on icon at bounding box center [1161, 298] width 17 height 28
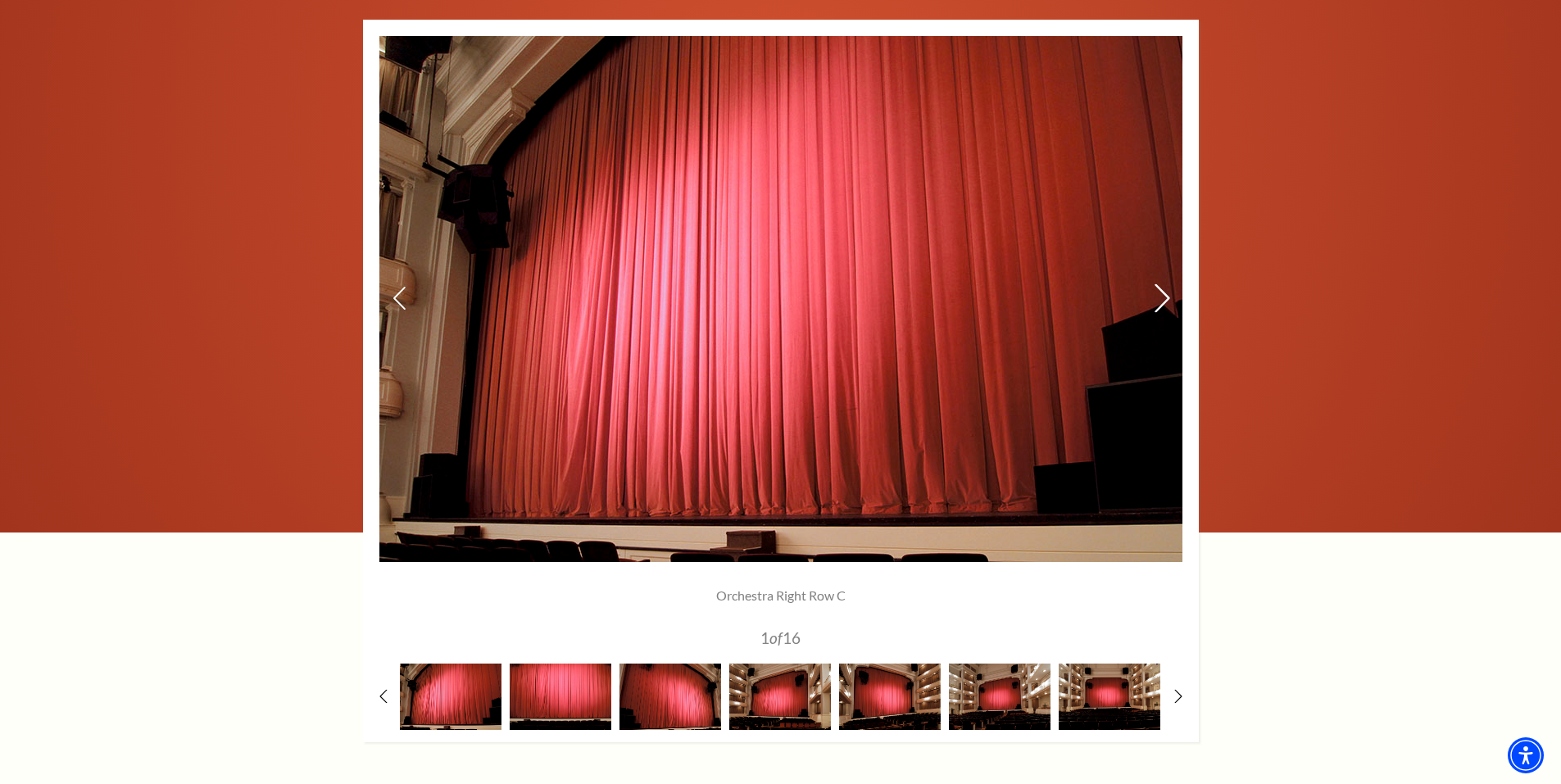
click at [1160, 302] on icon at bounding box center [1161, 298] width 17 height 28
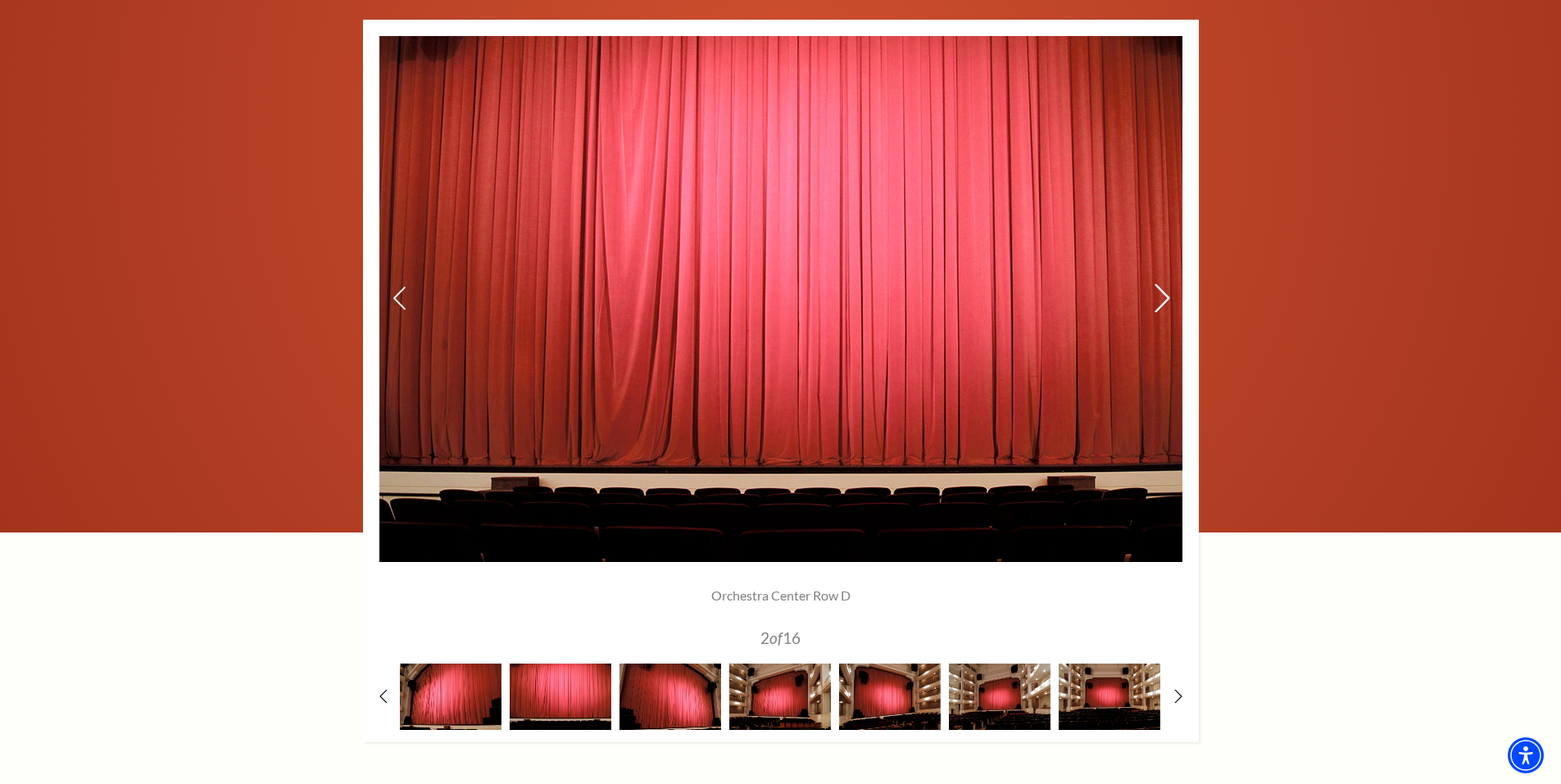
click at [1160, 302] on icon at bounding box center [1161, 298] width 17 height 28
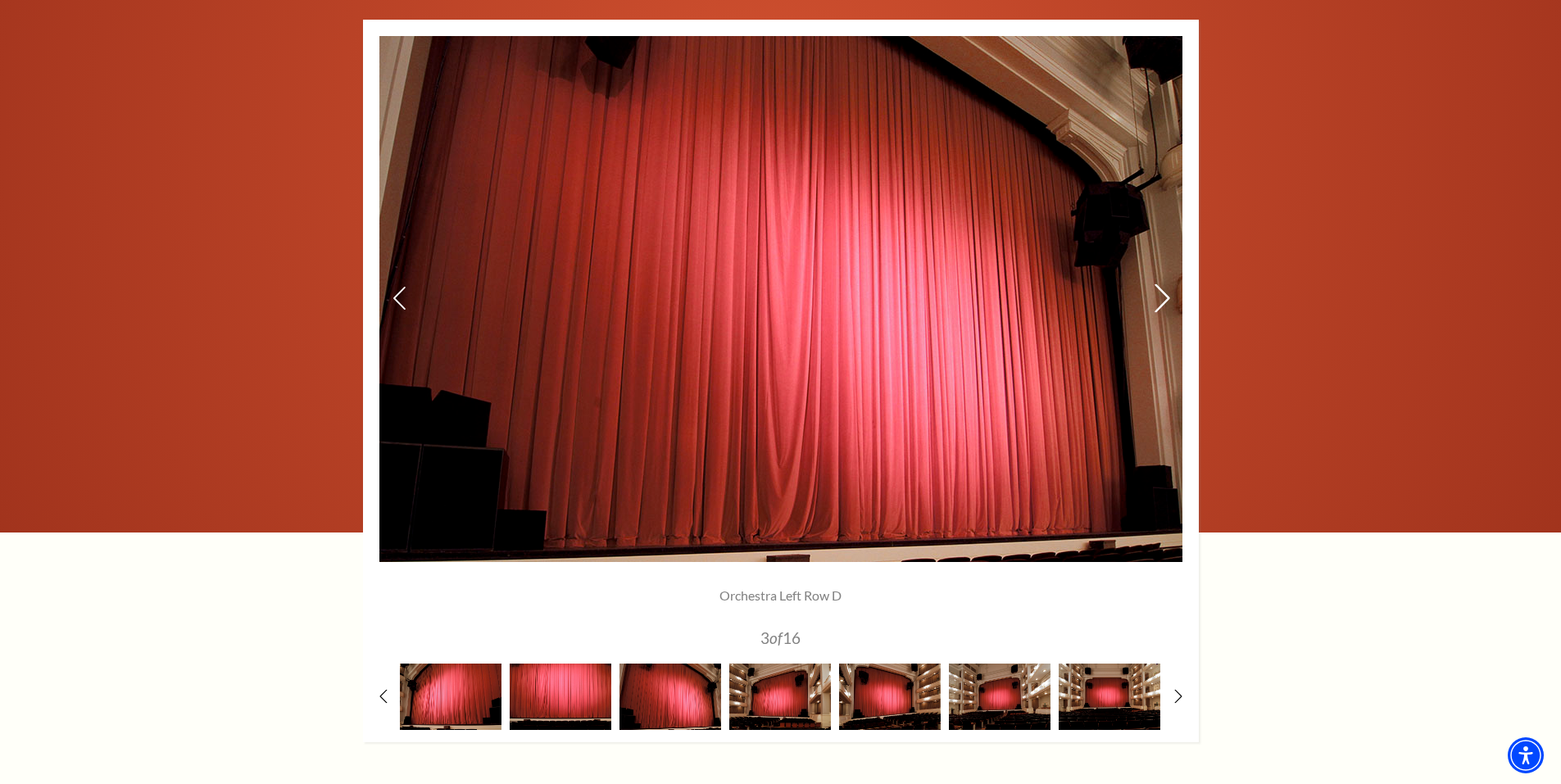
click at [1160, 302] on icon at bounding box center [1161, 298] width 17 height 28
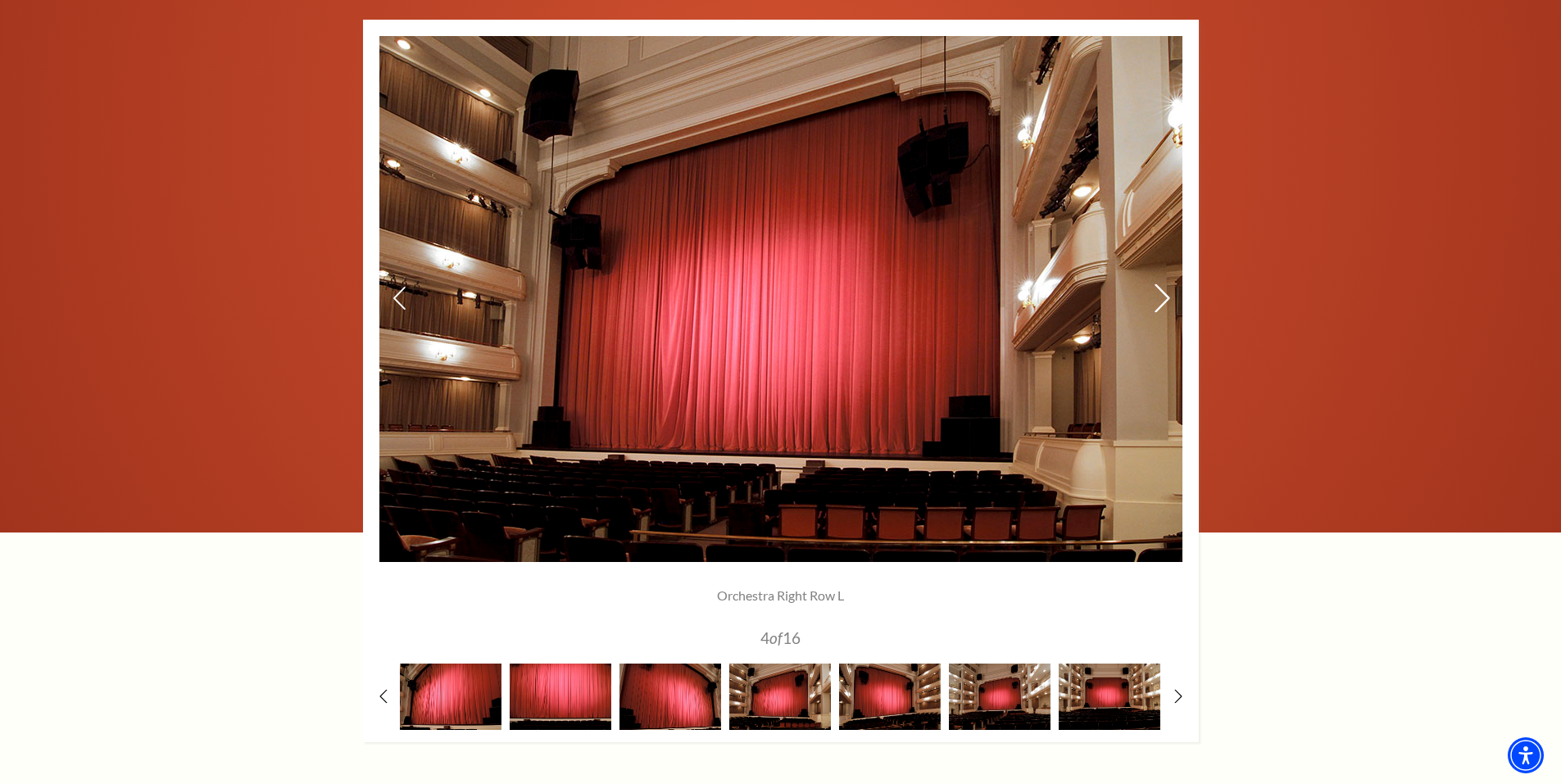
click at [1160, 302] on icon at bounding box center [1161, 298] width 17 height 28
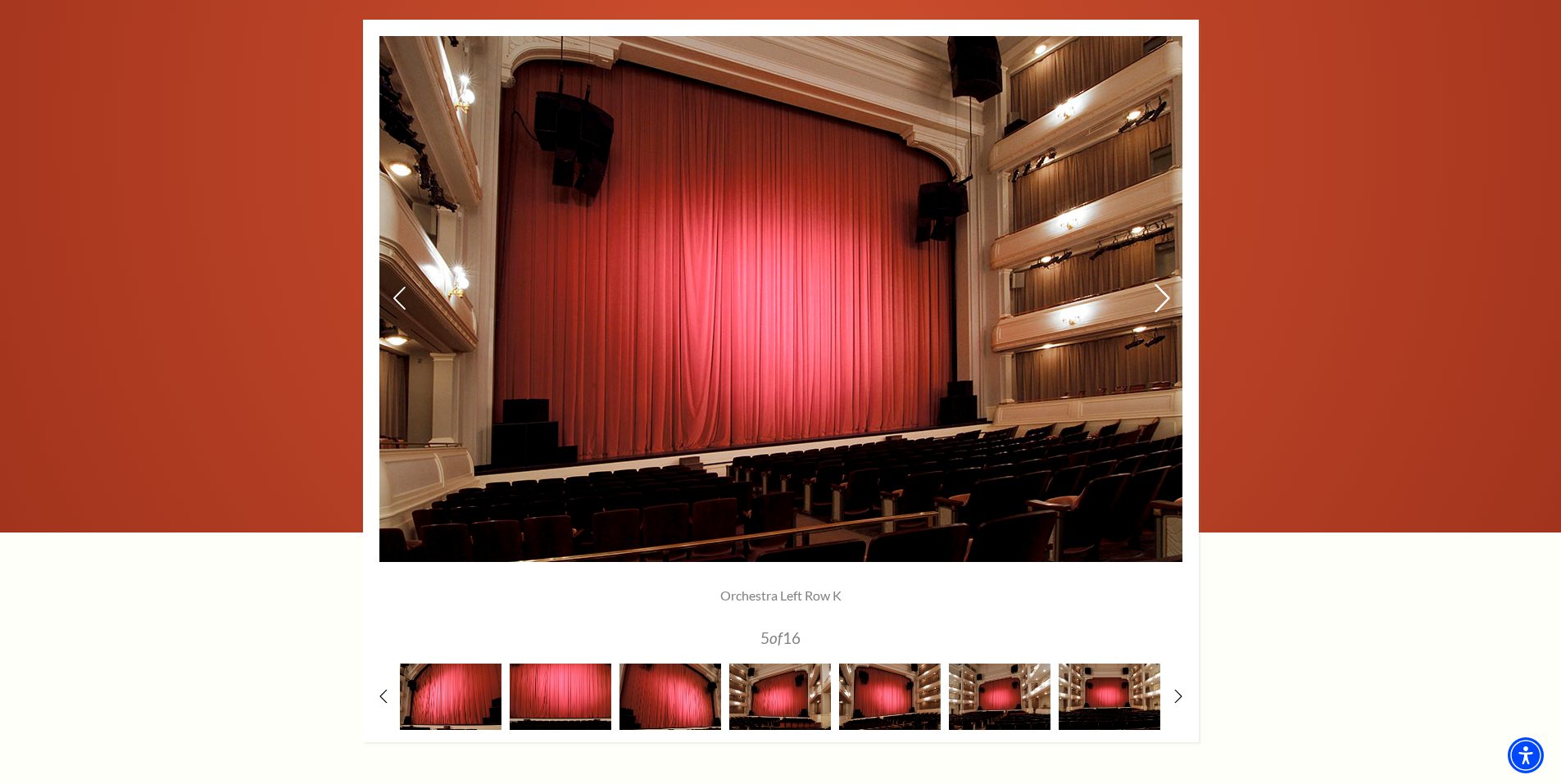
click at [1160, 302] on icon at bounding box center [1161, 298] width 17 height 28
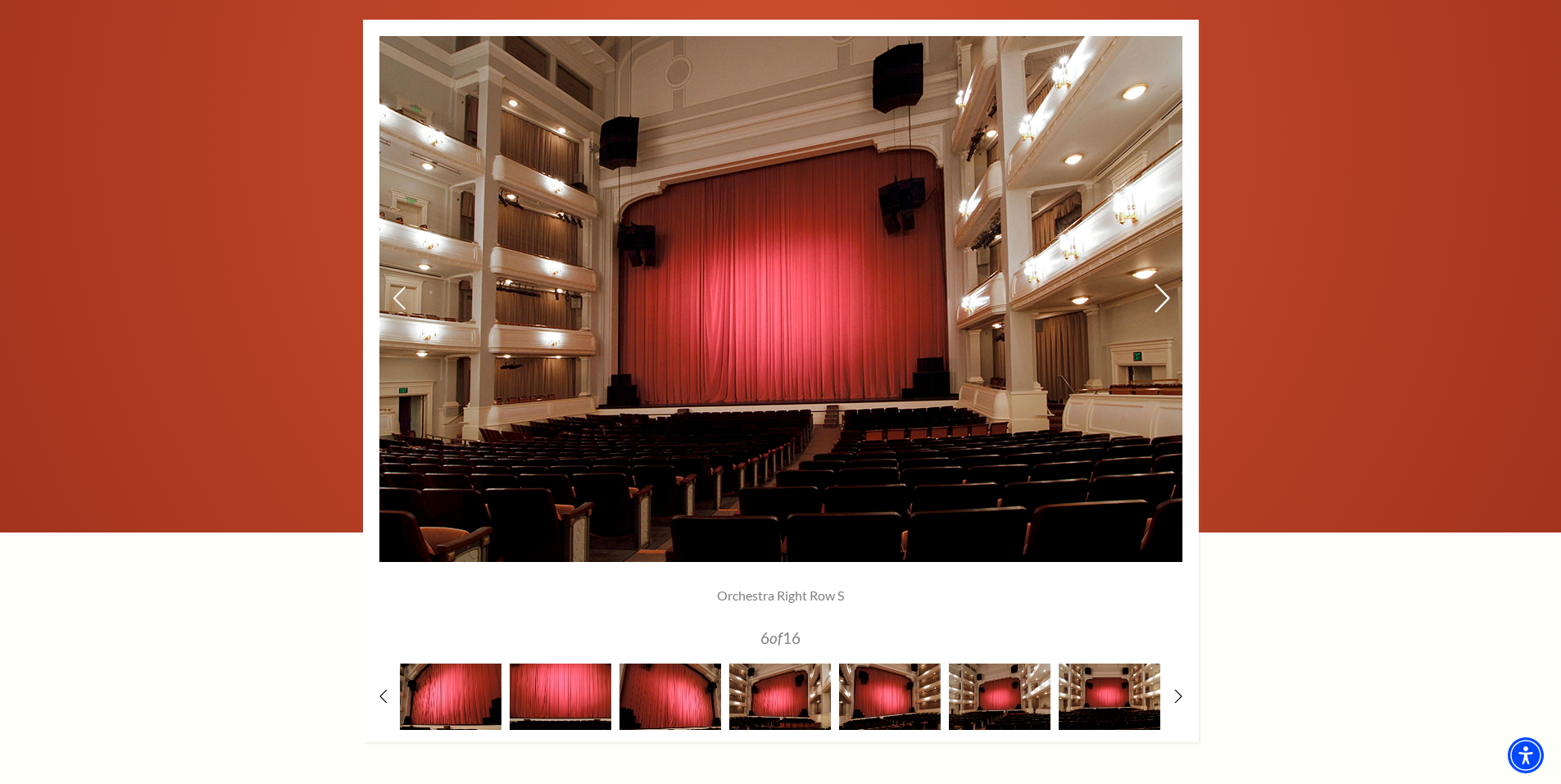
click at [1160, 302] on icon at bounding box center [1161, 298] width 17 height 28
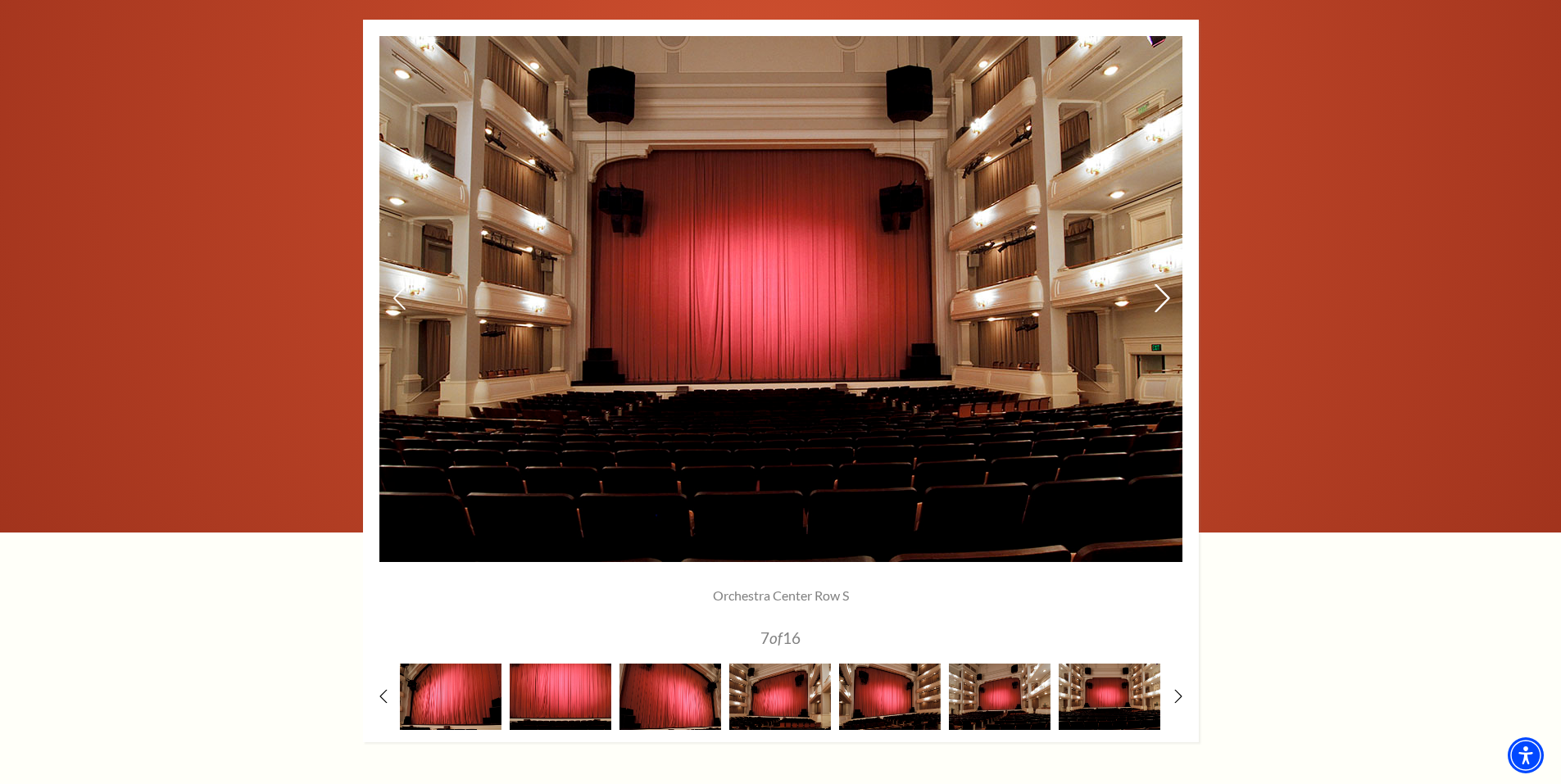
click at [1160, 302] on icon at bounding box center [1161, 298] width 17 height 28
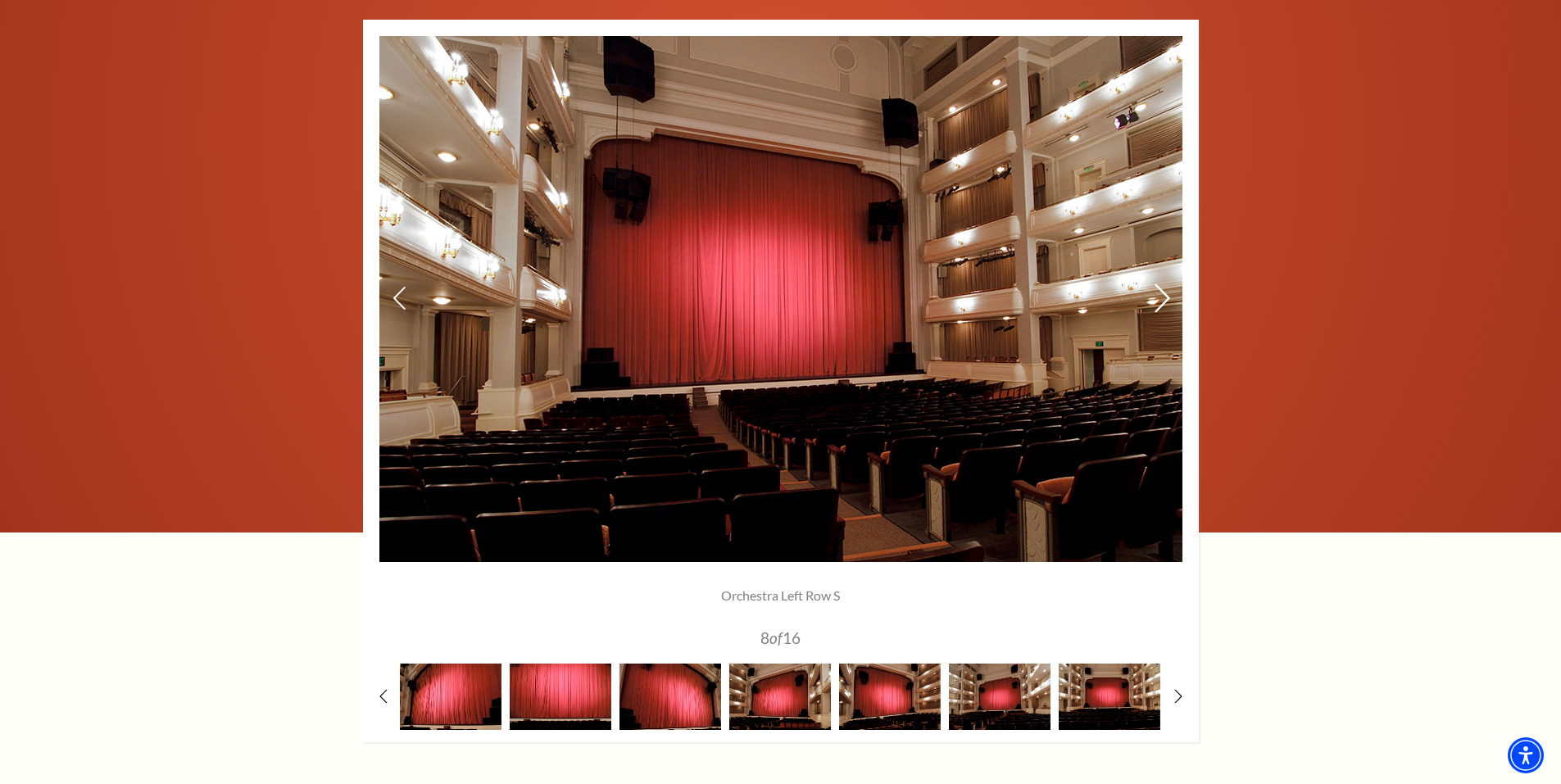
click at [1160, 302] on icon at bounding box center [1161, 298] width 17 height 28
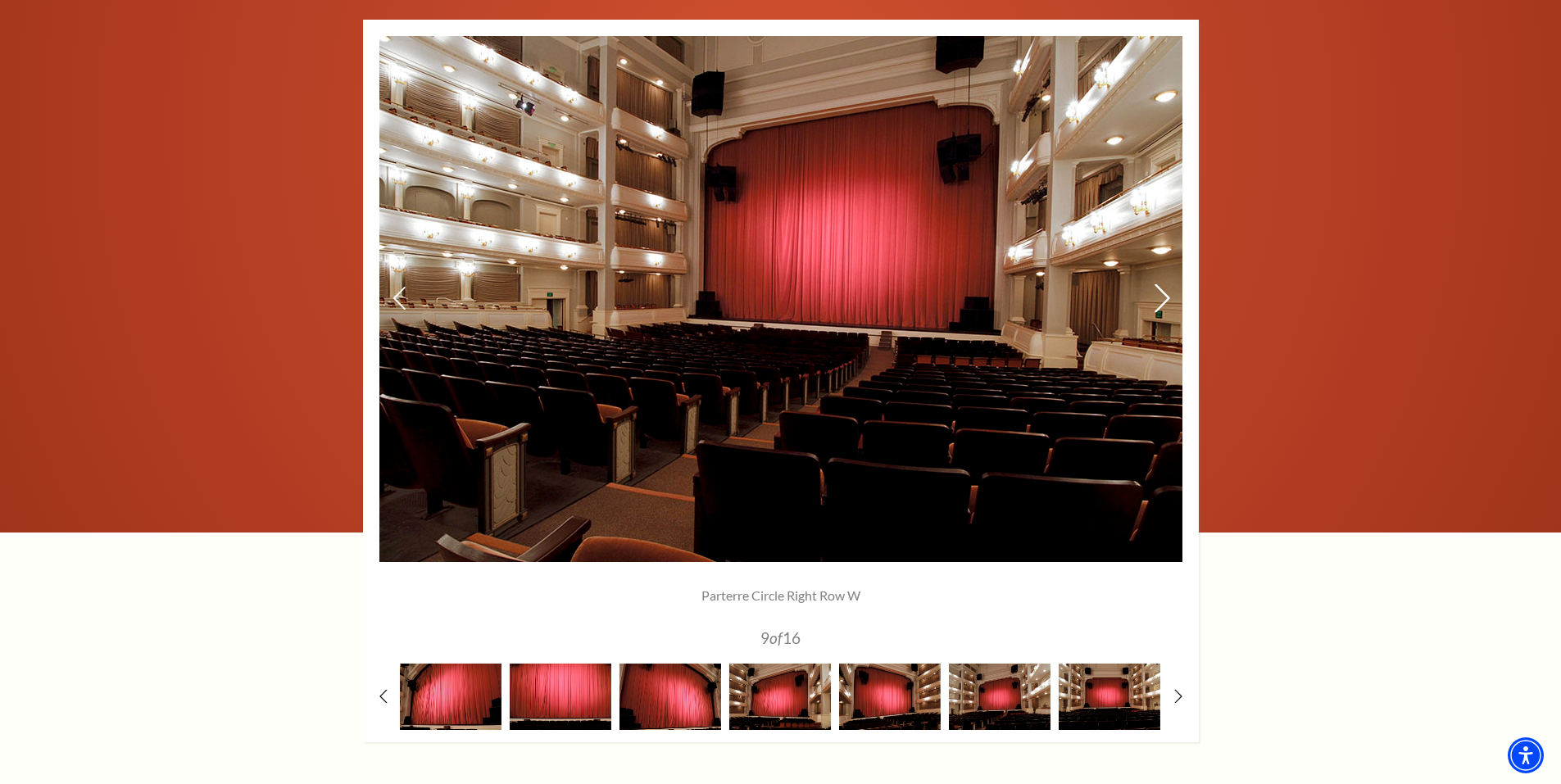
click at [1157, 300] on icon at bounding box center [1161, 298] width 17 height 28
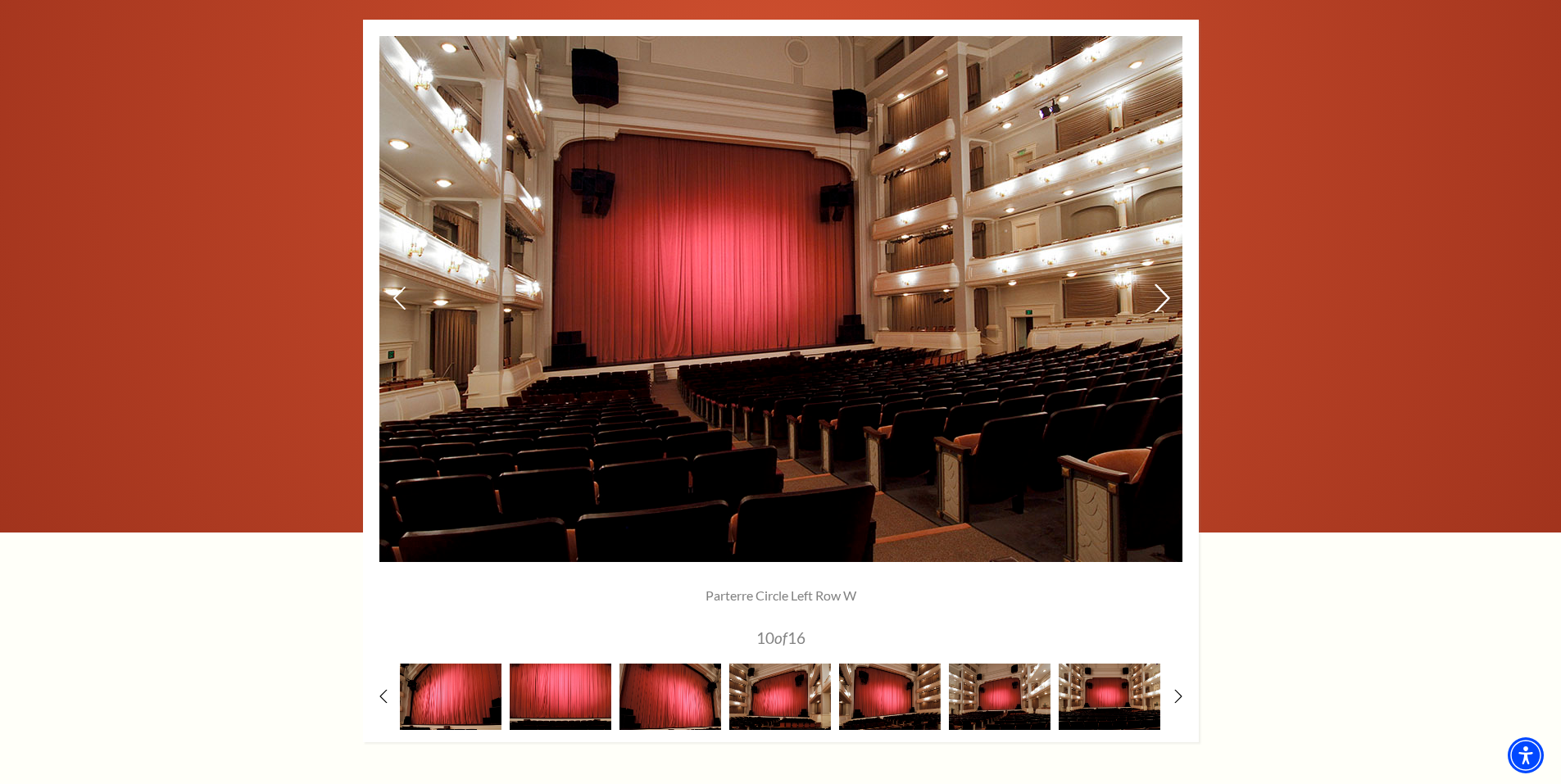
click at [1157, 300] on icon at bounding box center [1161, 298] width 17 height 28
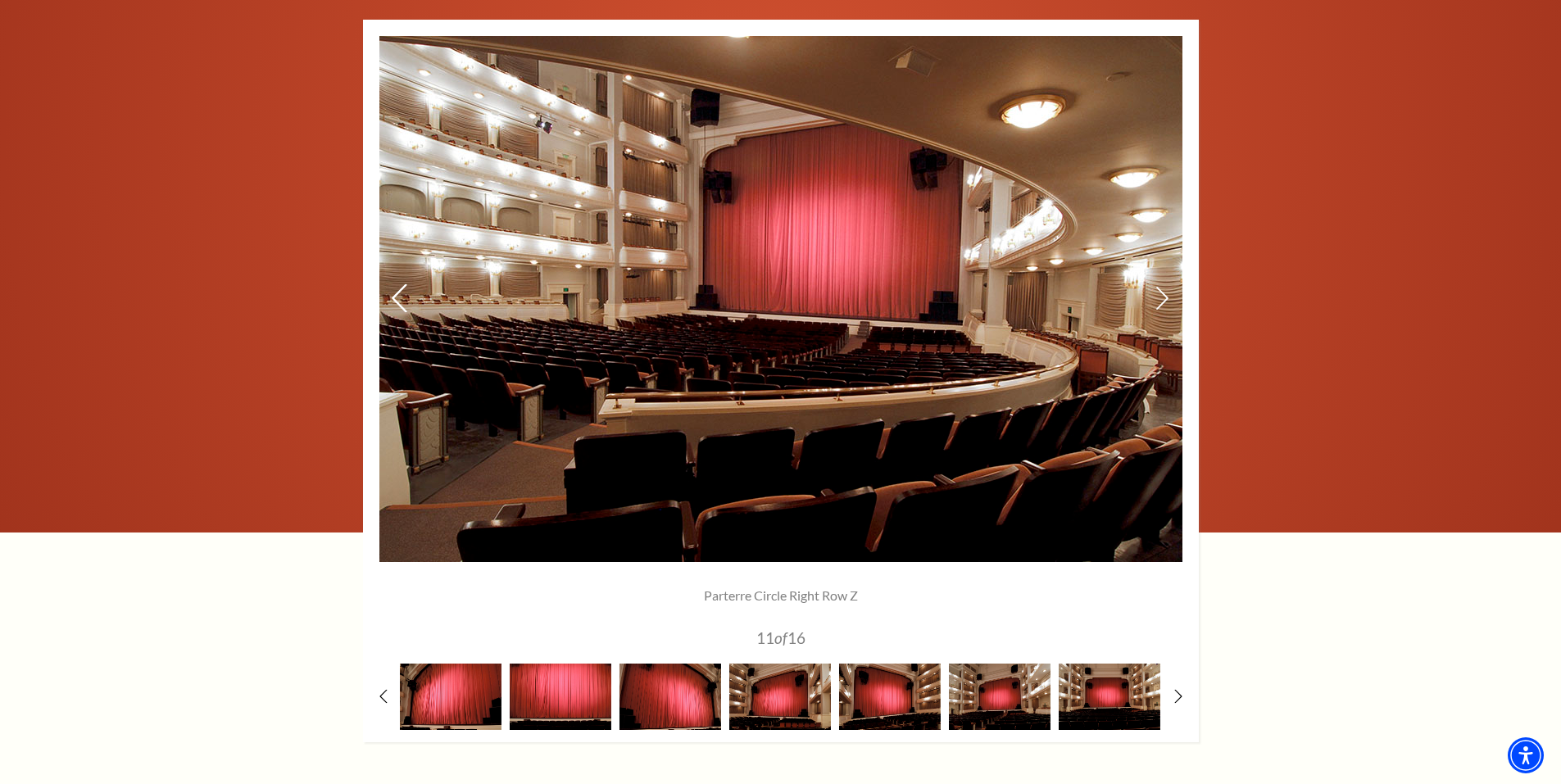
click at [404, 290] on icon at bounding box center [399, 298] width 17 height 28
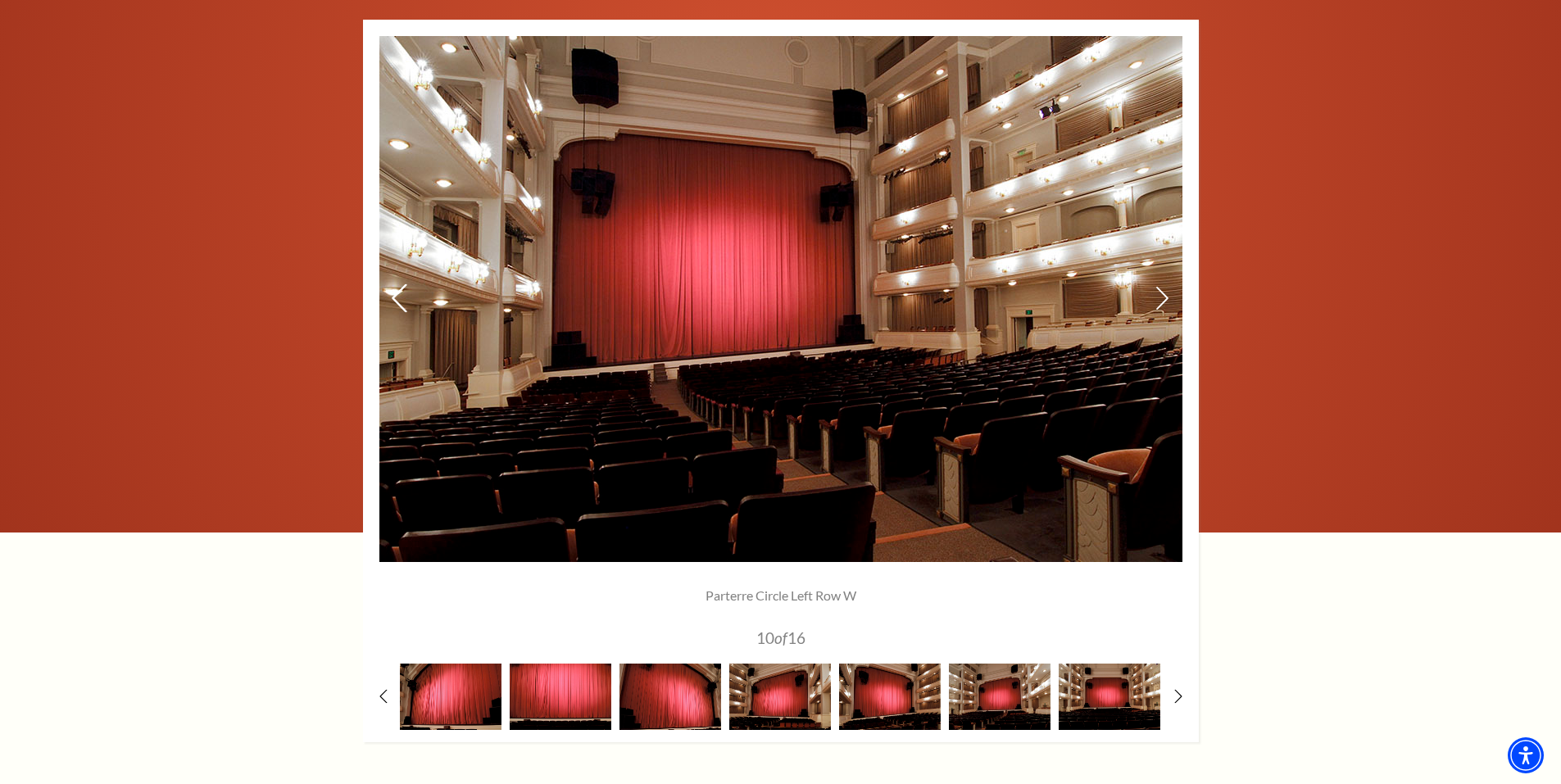
click at [404, 290] on icon at bounding box center [399, 298] width 17 height 28
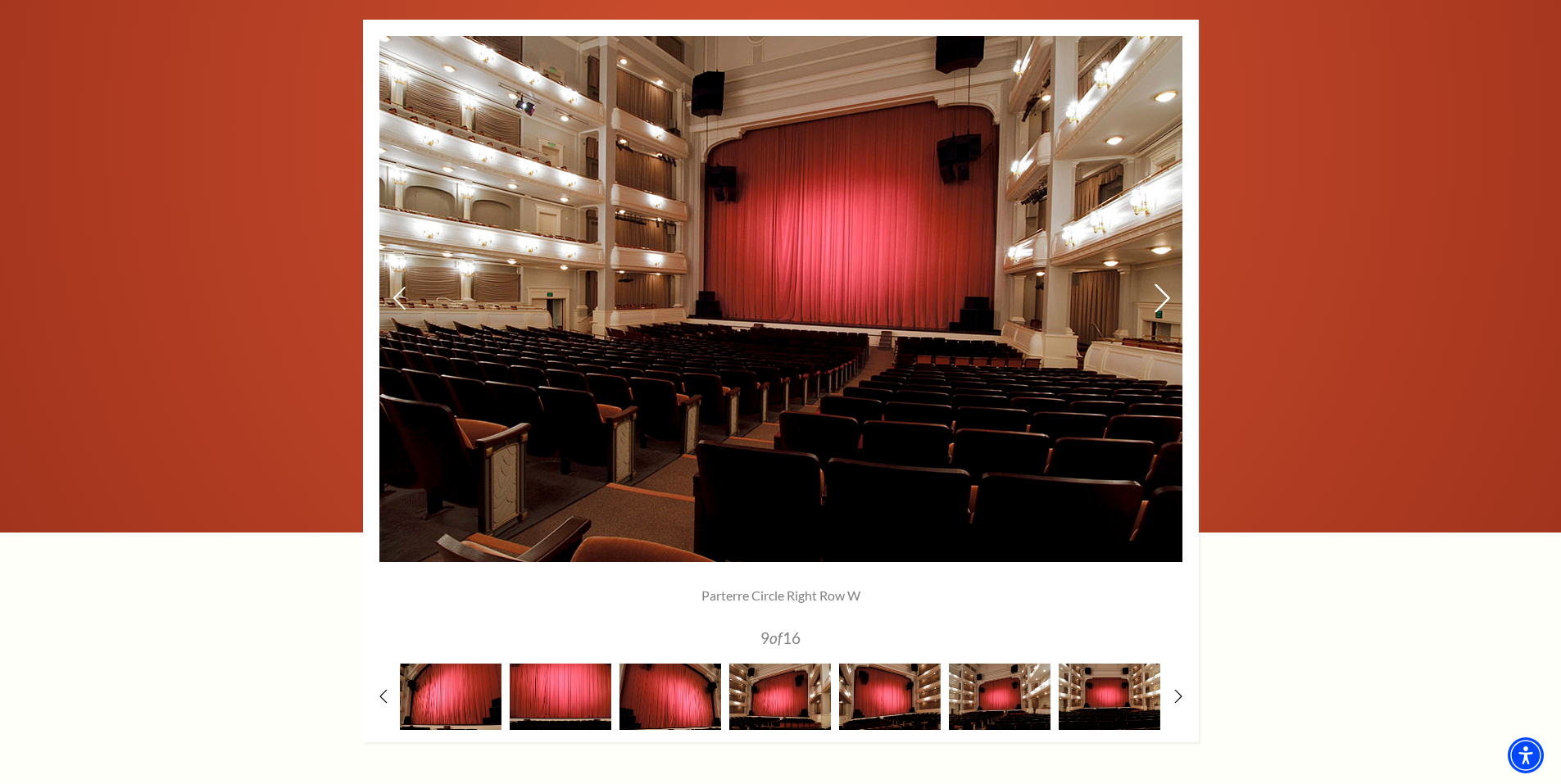
click at [1159, 296] on icon at bounding box center [1161, 298] width 17 height 28
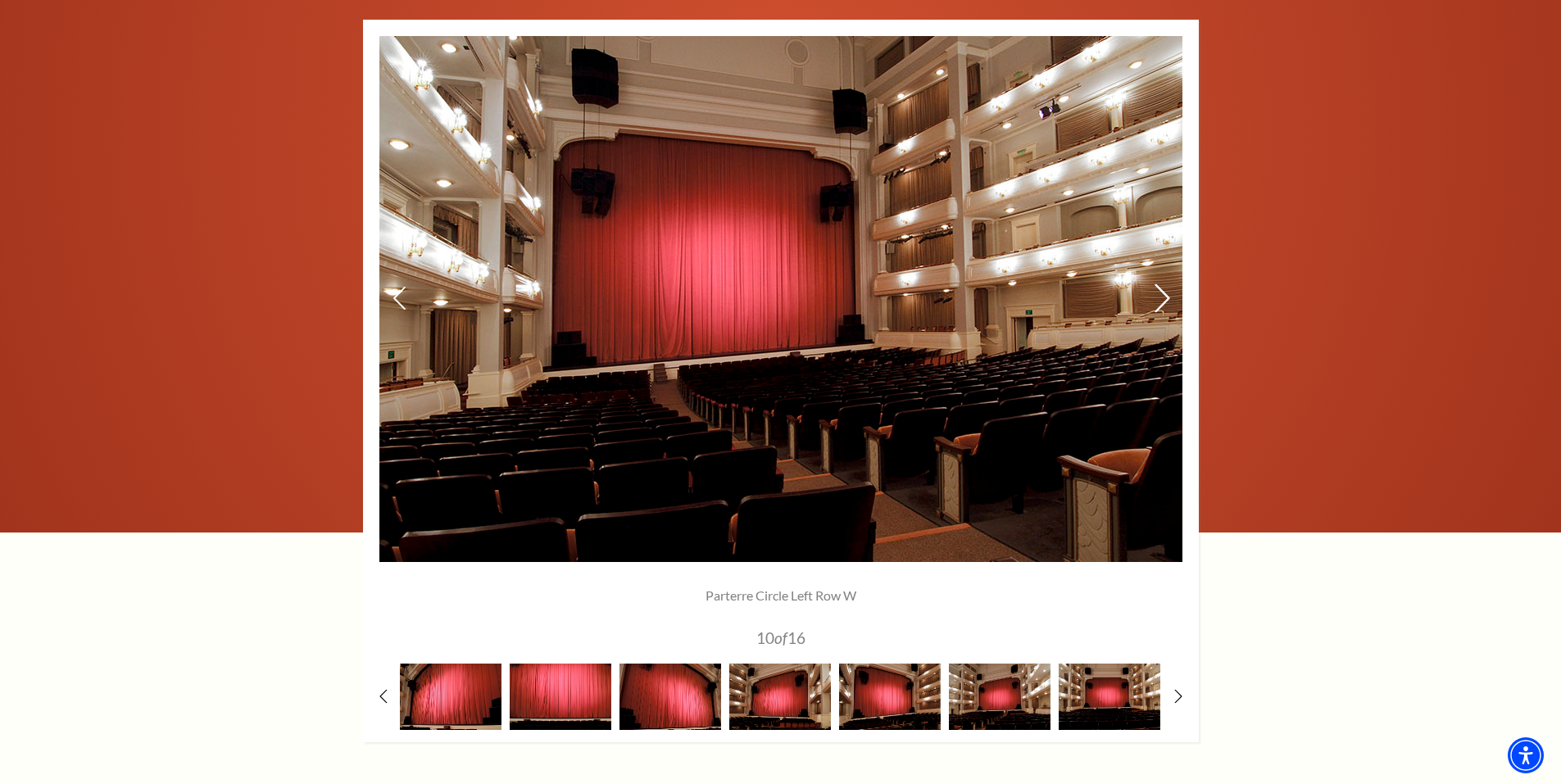
click at [1159, 296] on icon at bounding box center [1161, 298] width 17 height 28
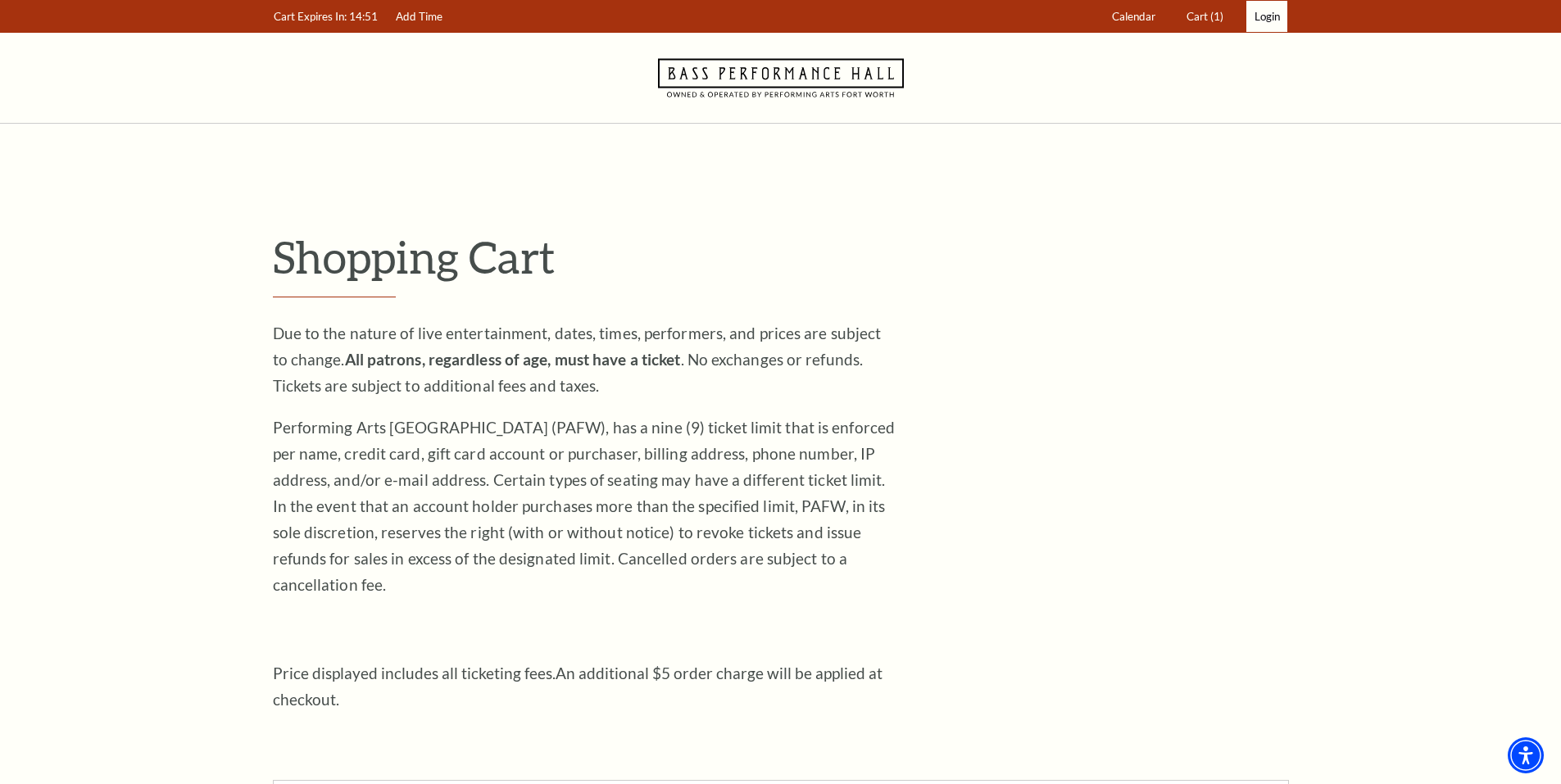
click at [1267, 13] on span "Login" at bounding box center [1267, 16] width 26 height 13
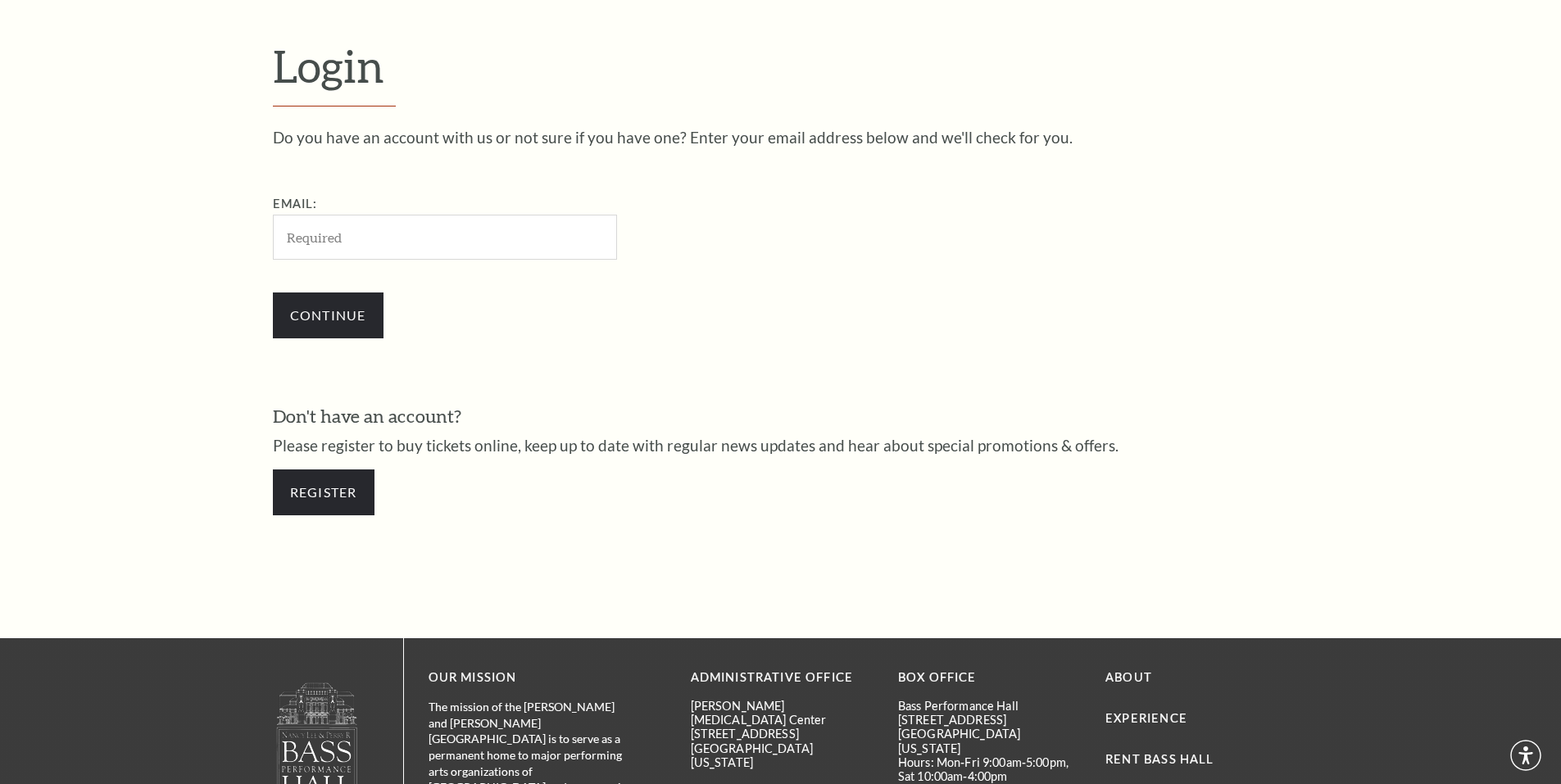
scroll to position [548, 0]
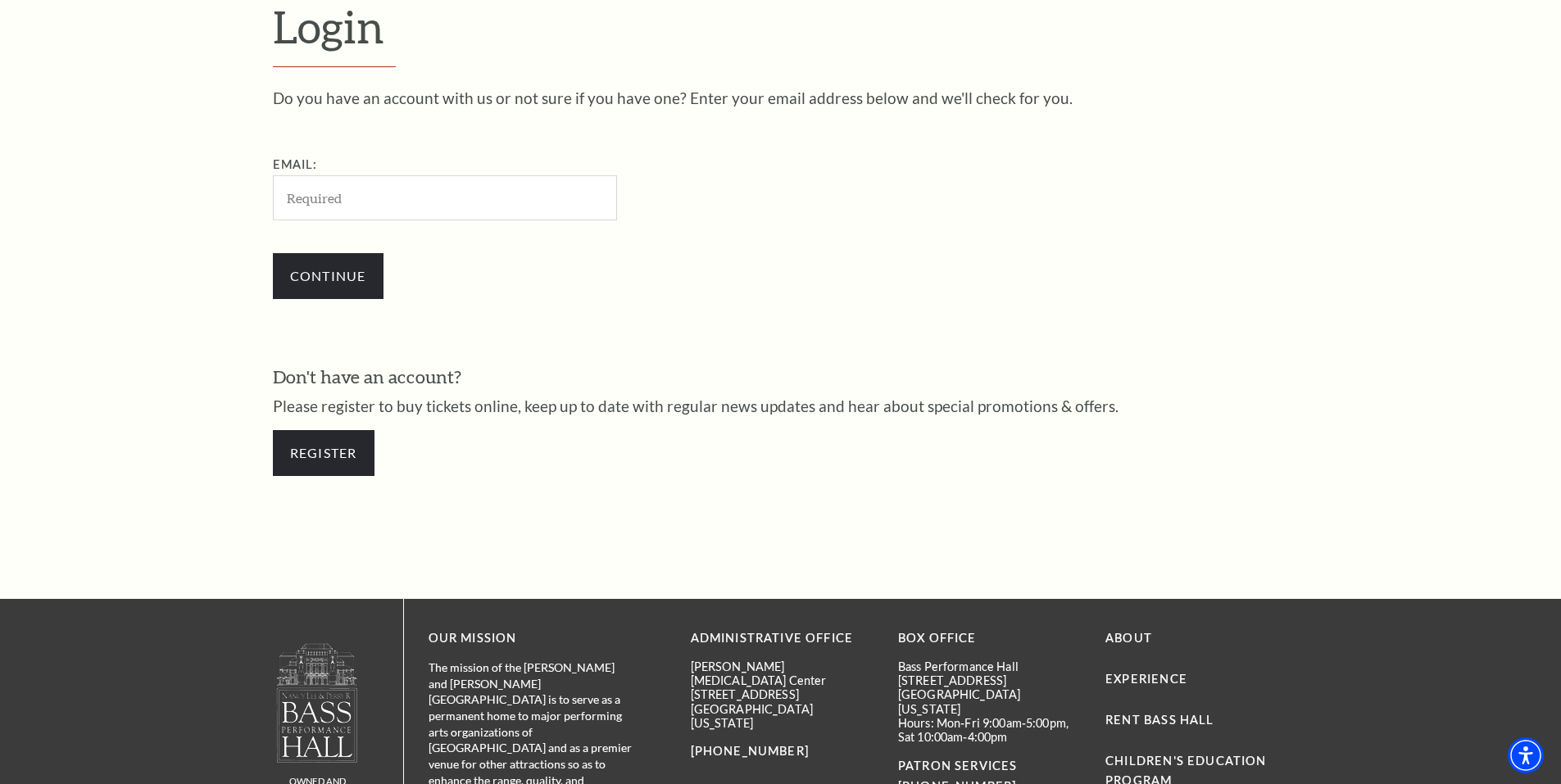
click at [372, 196] on input "Email:" at bounding box center [444, 197] width 344 height 45
type input "[EMAIL_ADDRESS][DOMAIN_NAME]"
click at [344, 286] on input "Continue" at bounding box center [328, 276] width 110 height 46
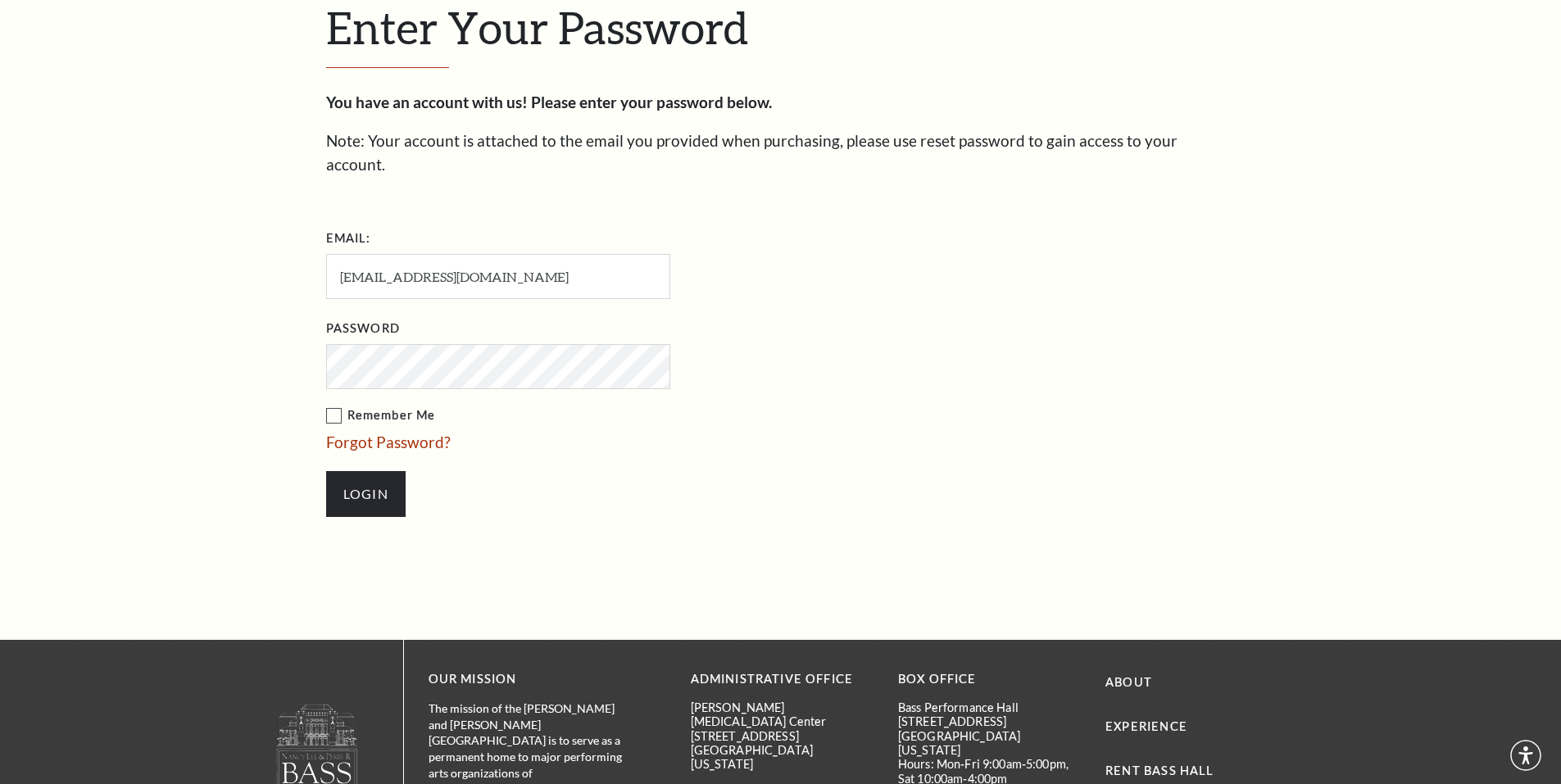
scroll to position [564, 0]
click at [363, 476] on input "Login" at bounding box center [366, 493] width 80 height 46
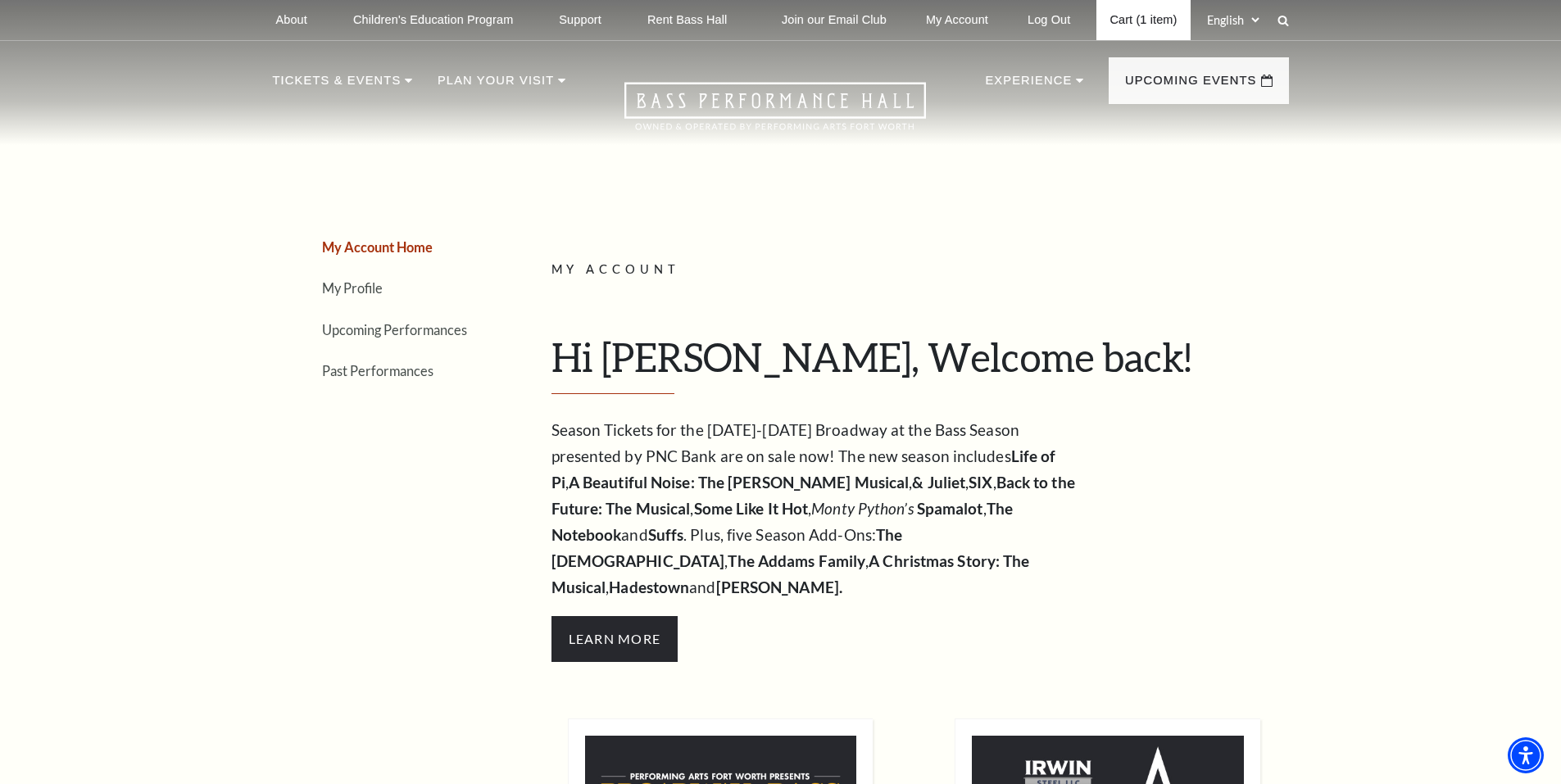
click at [1129, 27] on link "Cart (1 item)" at bounding box center [1143, 20] width 93 height 40
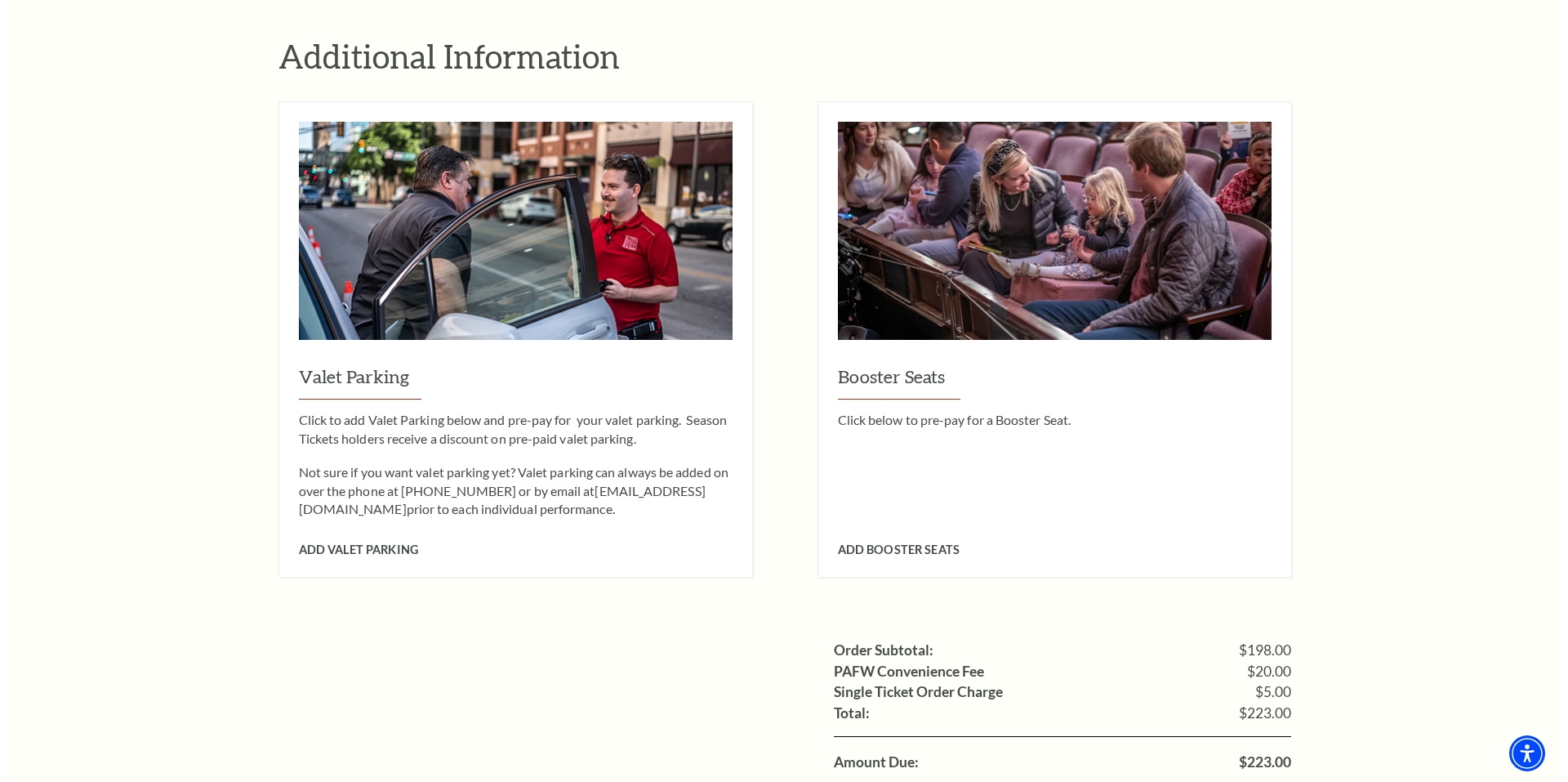
scroll to position [1062, 0]
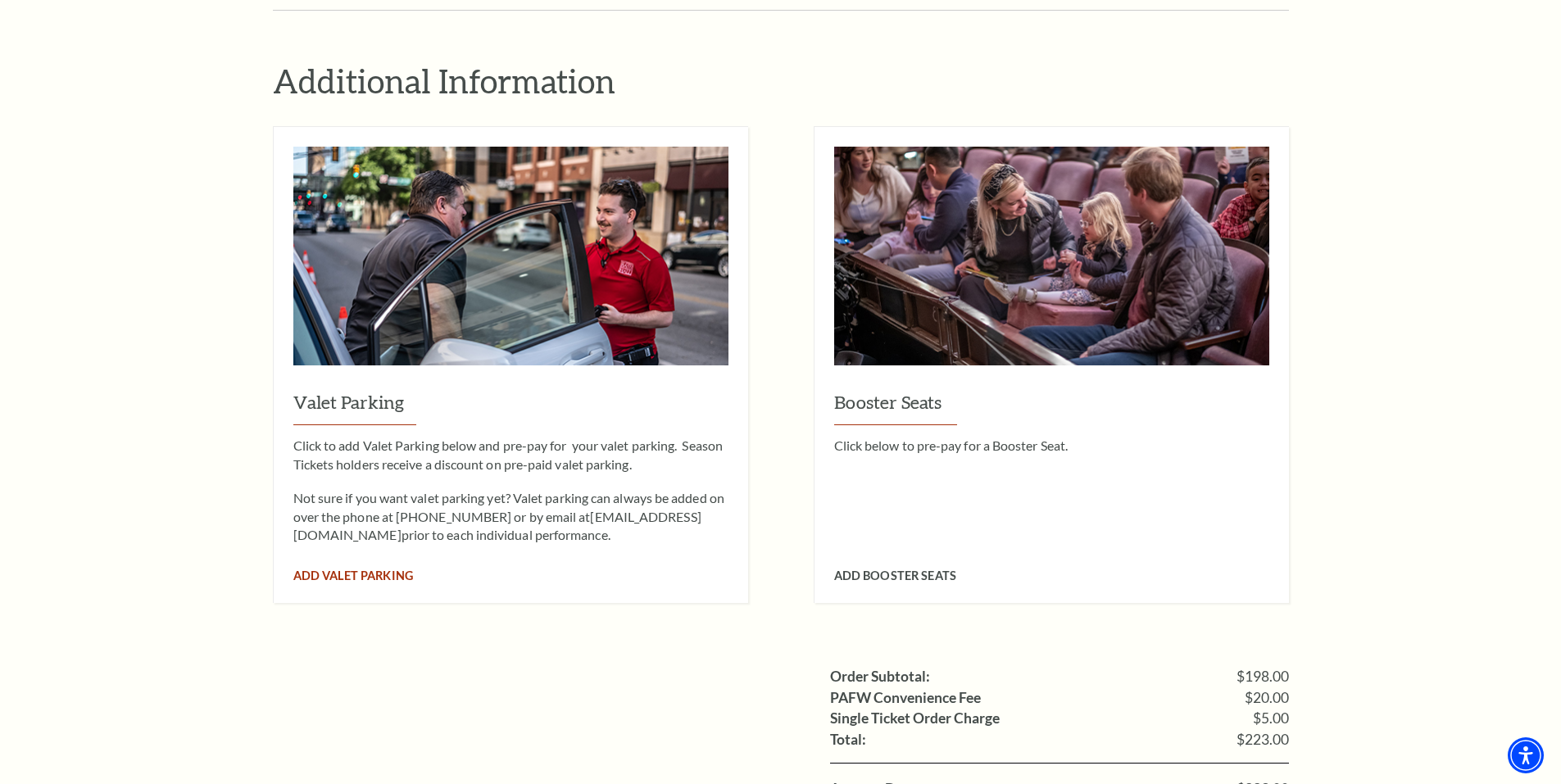
click at [325, 569] on span "Add Valet Parking" at bounding box center [353, 575] width 120 height 14
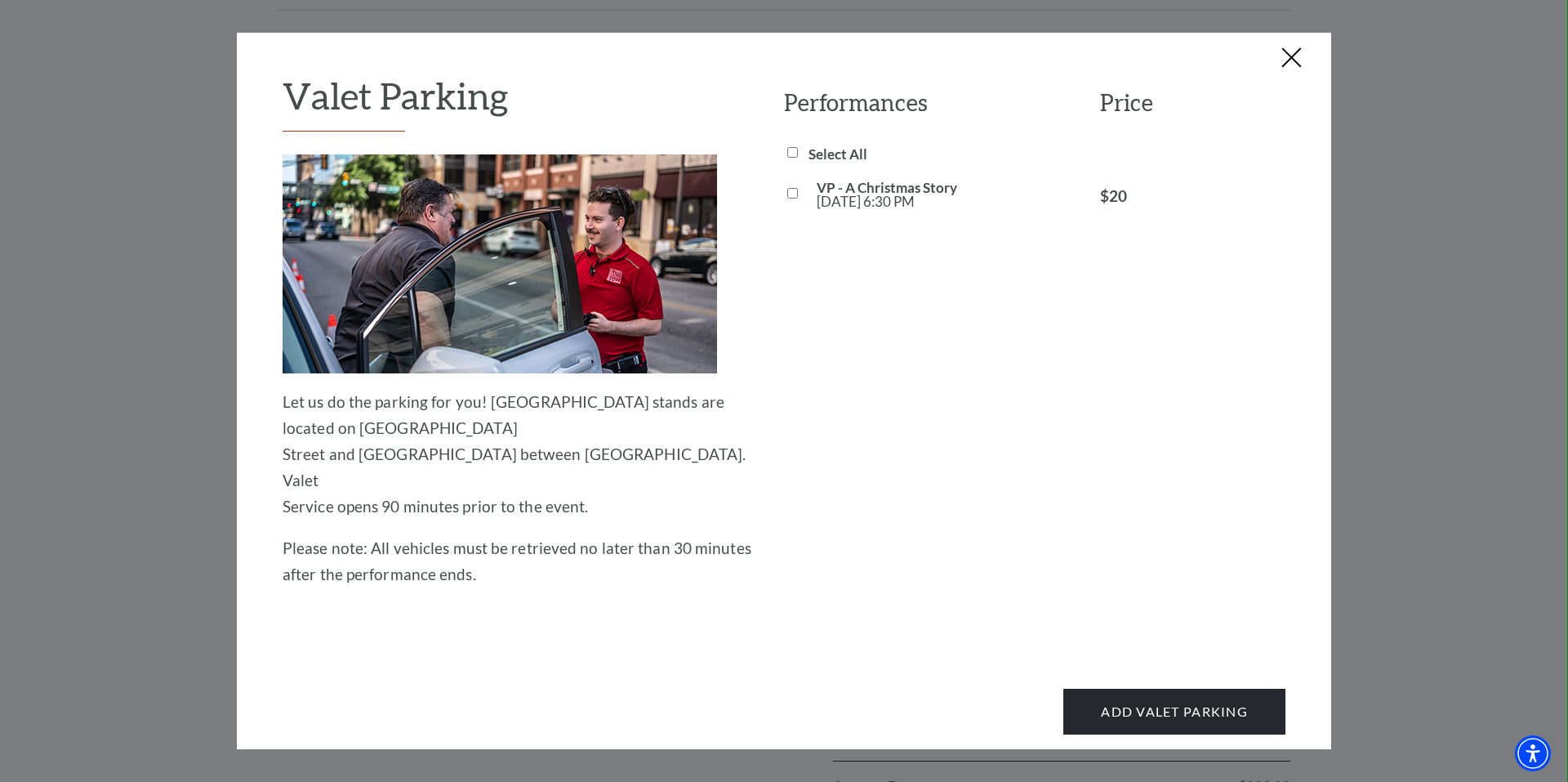
click at [790, 191] on input "VP - A Christmas Story [DATE] 6:30 PM" at bounding box center [792, 192] width 10 height 10
checkbox input "true"
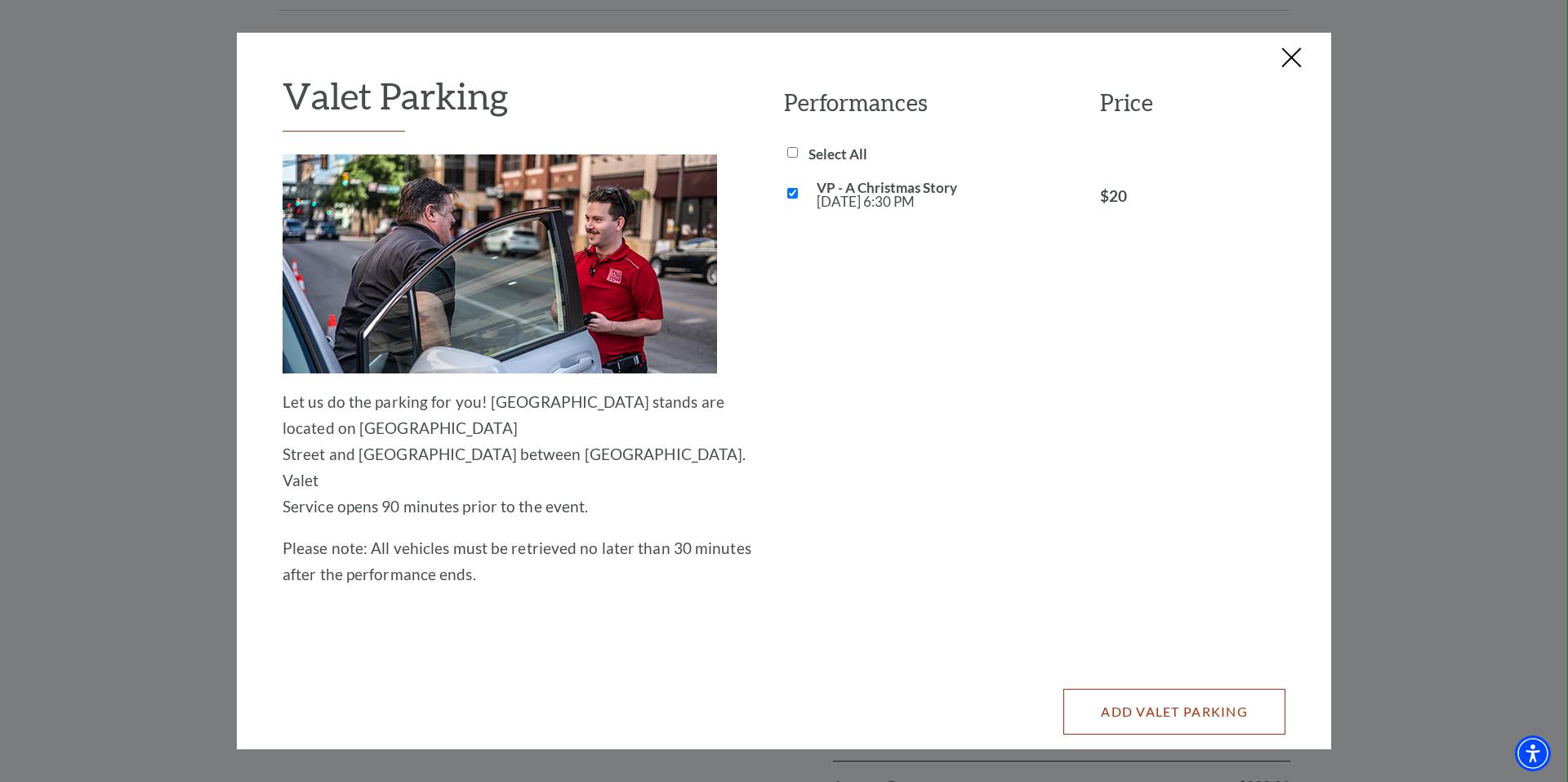
click at [1152, 688] on button "Add Valet Parking" at bounding box center [1173, 711] width 222 height 45
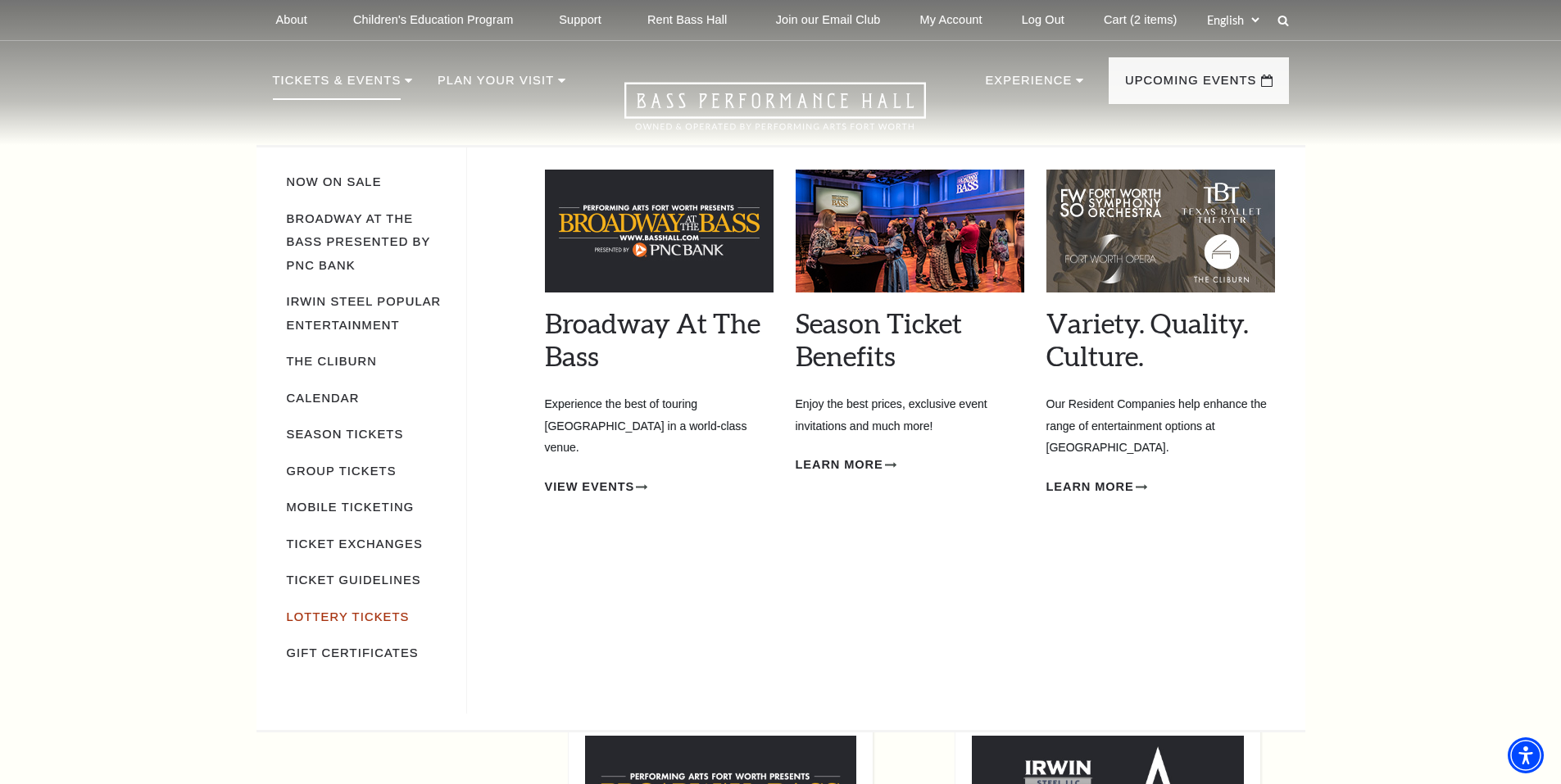
click at [350, 610] on link "Lottery Tickets" at bounding box center [348, 617] width 122 height 13
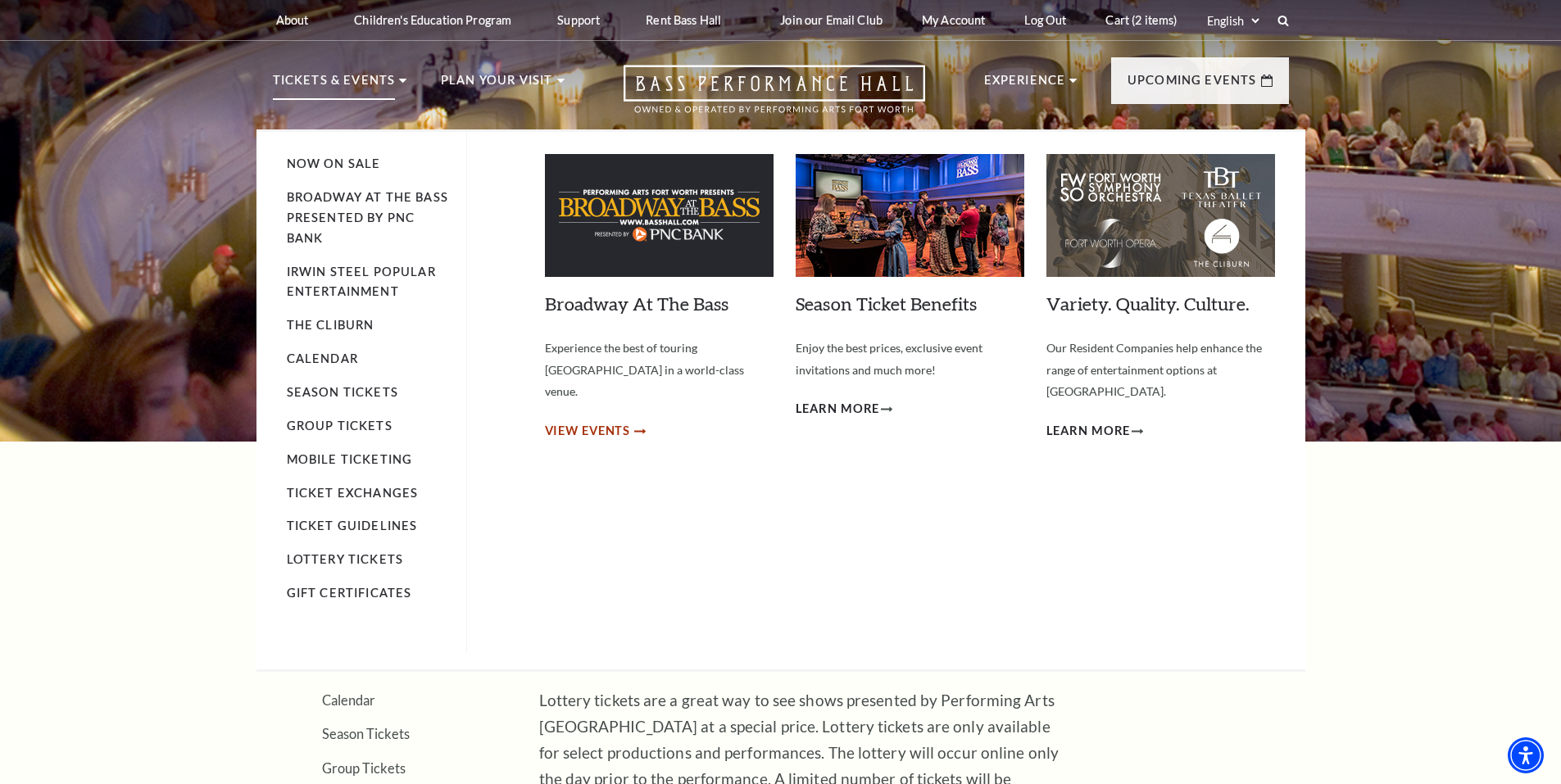
click at [582, 421] on span "View Events" at bounding box center [588, 432] width 86 height 21
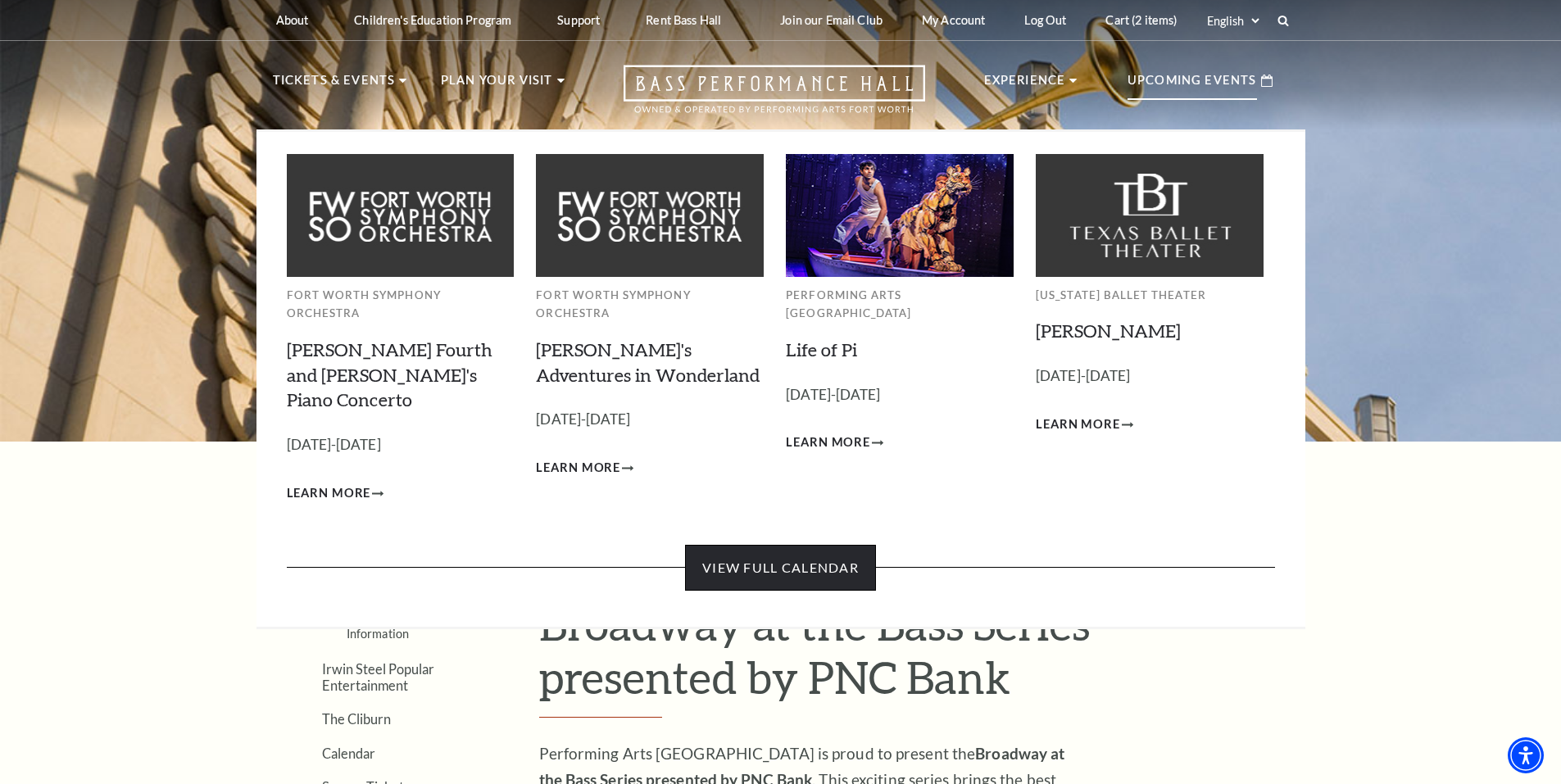
click at [766, 545] on link "View Full Calendar" at bounding box center [780, 568] width 191 height 46
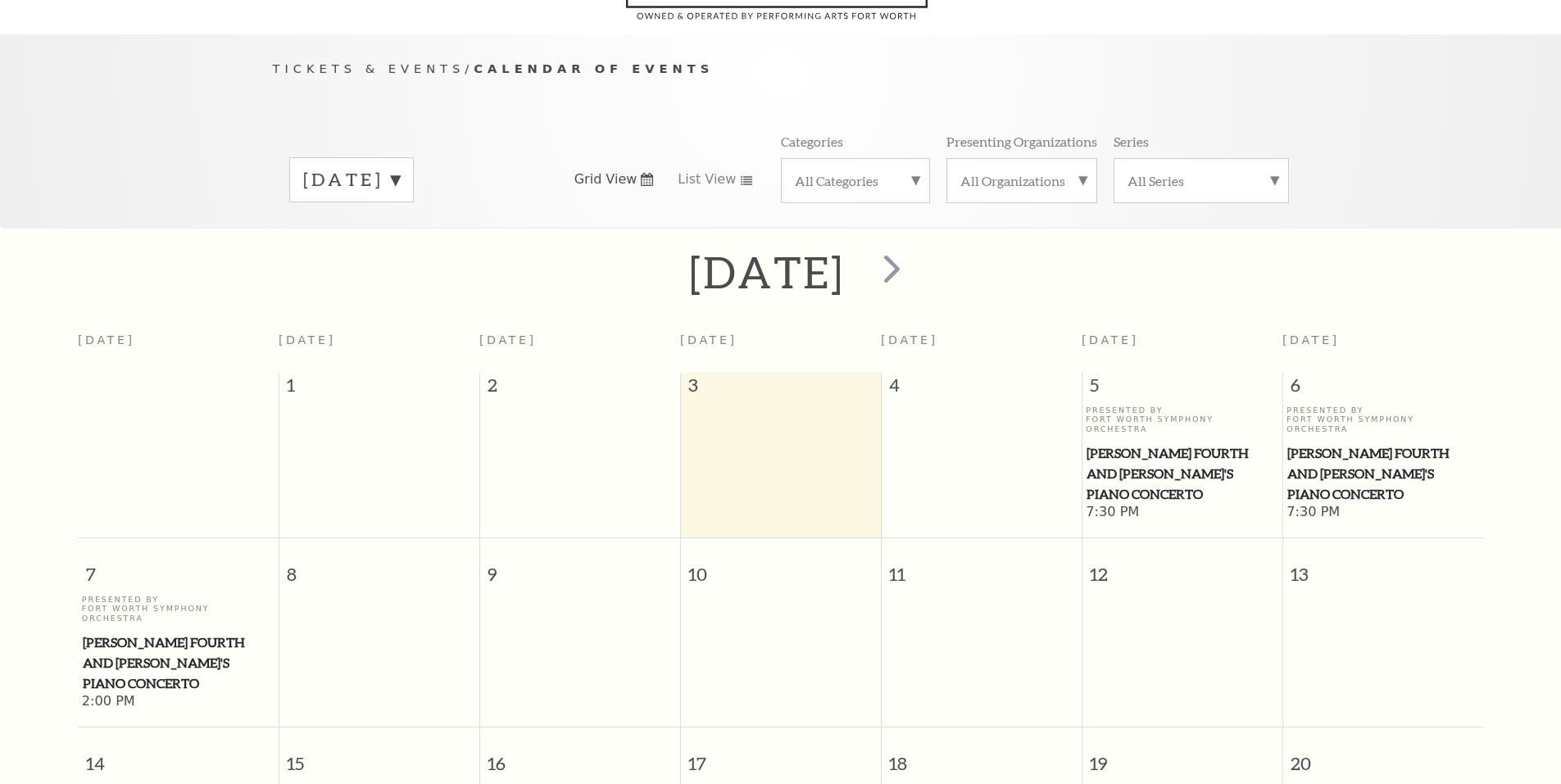
scroll to position [159, 0]
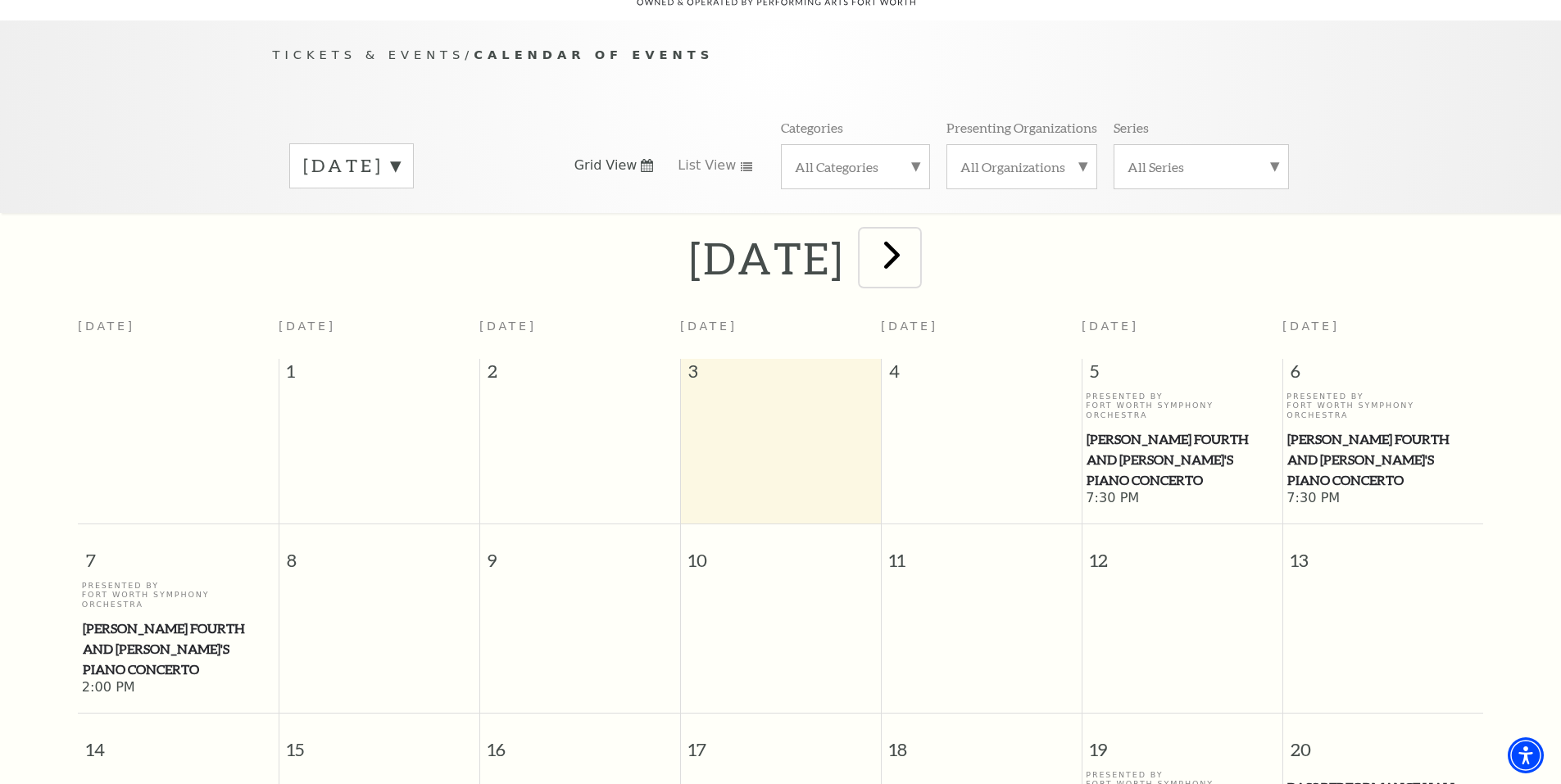
click at [915, 232] on span "next" at bounding box center [892, 253] width 47 height 47
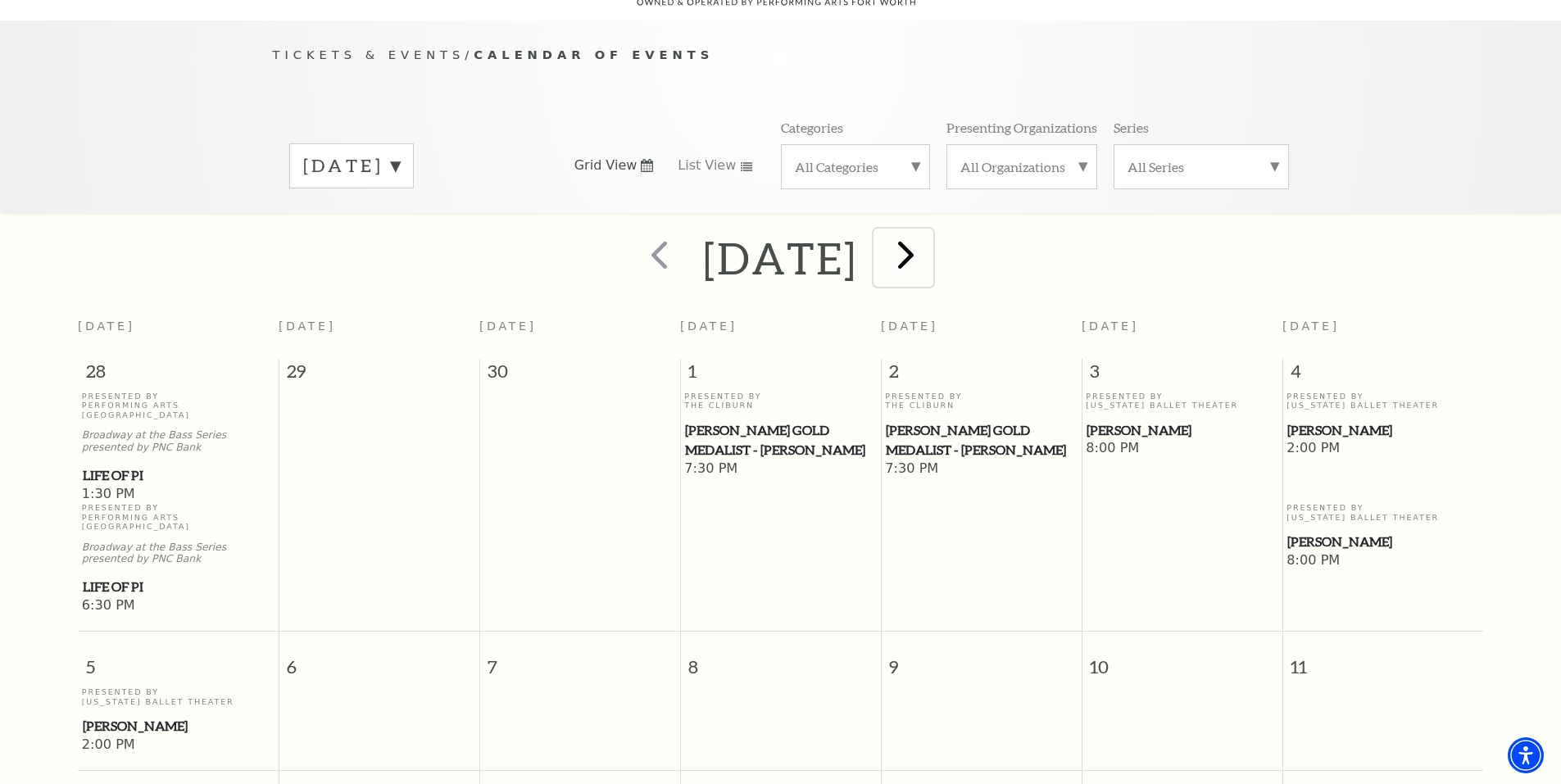
click at [930, 231] on span "next" at bounding box center [905, 253] width 47 height 47
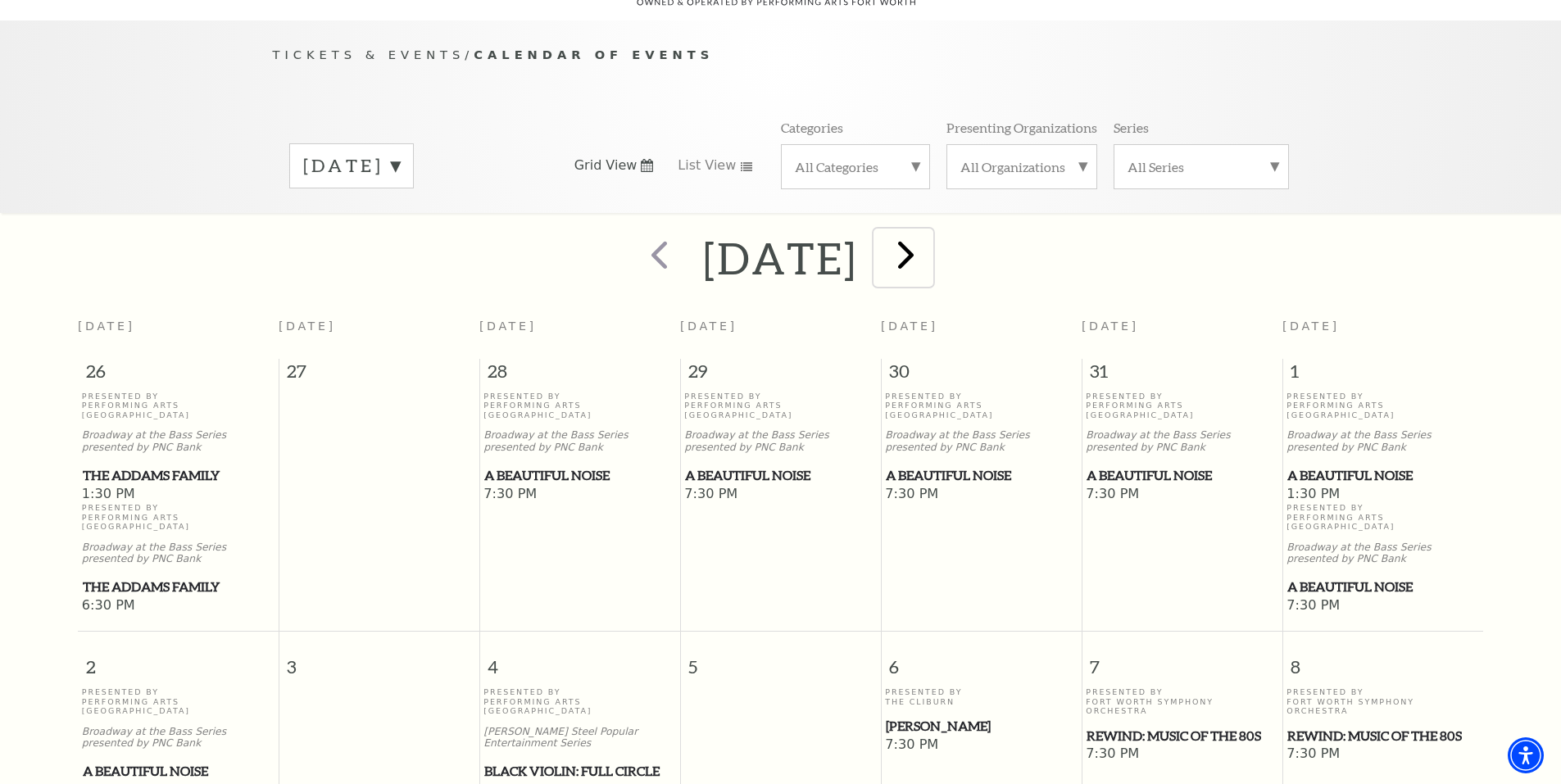
click at [930, 240] on span "next" at bounding box center [905, 253] width 47 height 47
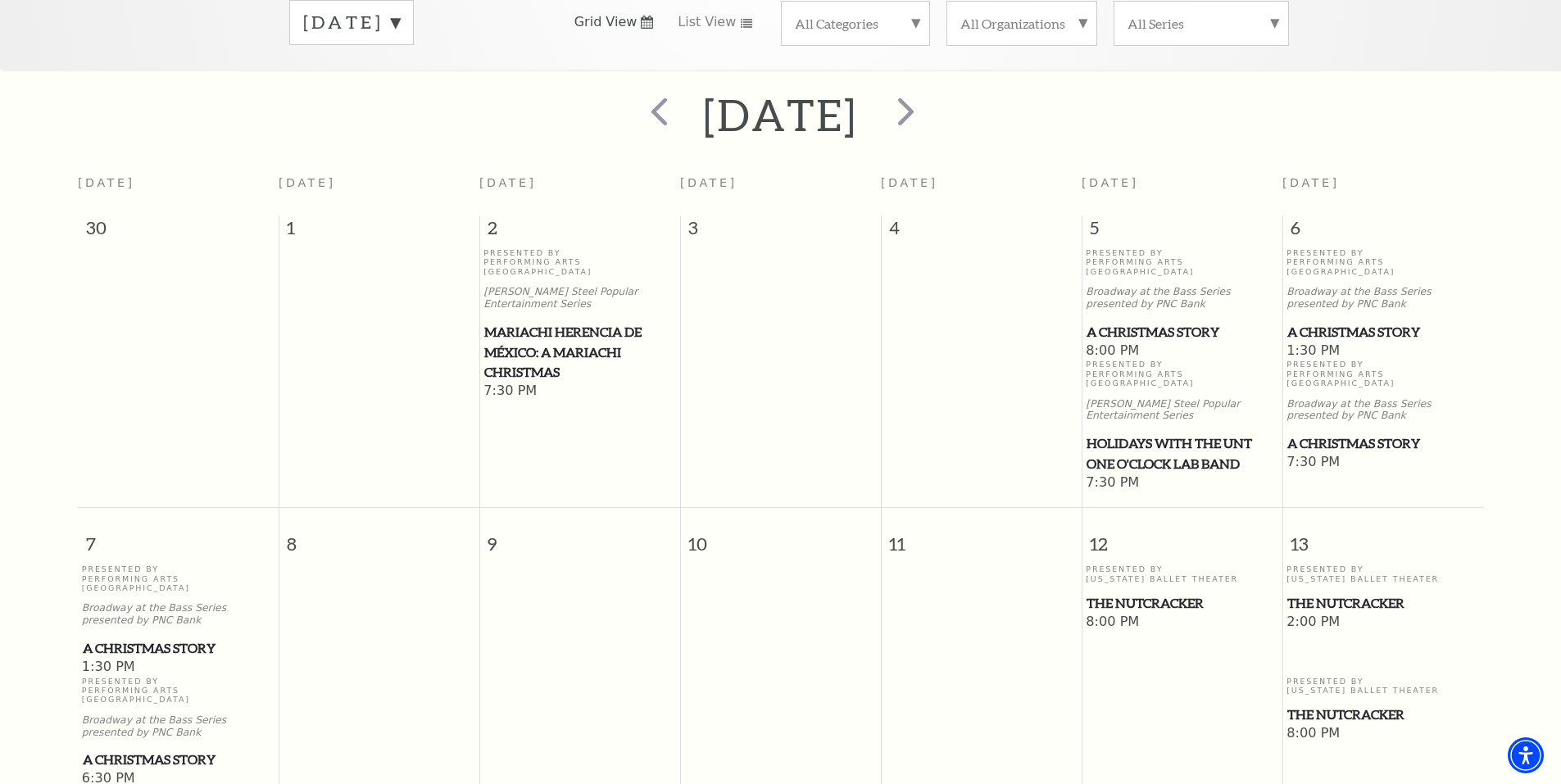
scroll to position [323, 0]
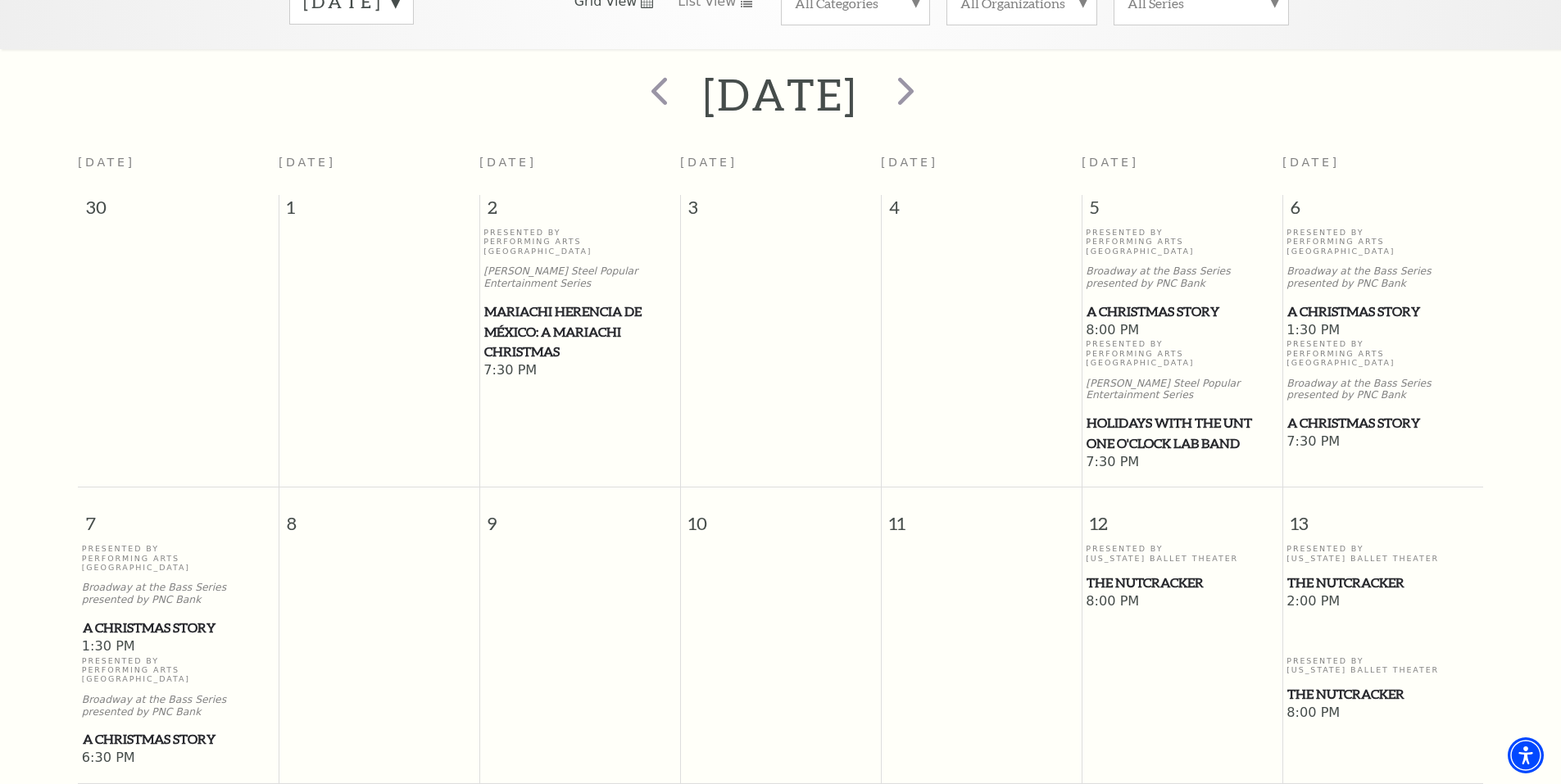
click at [131, 729] on span "A Christmas Story" at bounding box center [178, 739] width 191 height 21
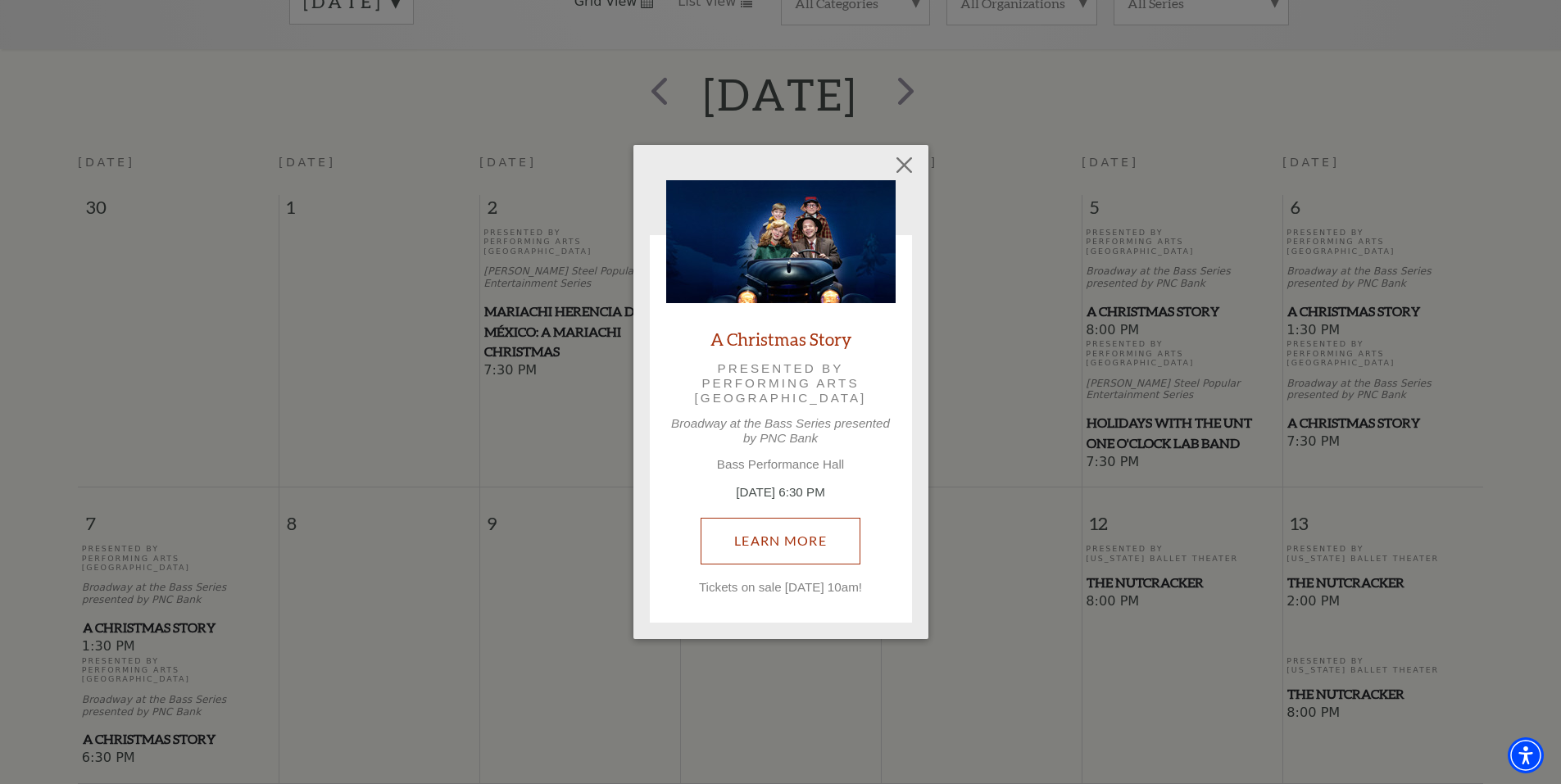
click at [755, 534] on link "Learn More" at bounding box center [780, 540] width 160 height 46
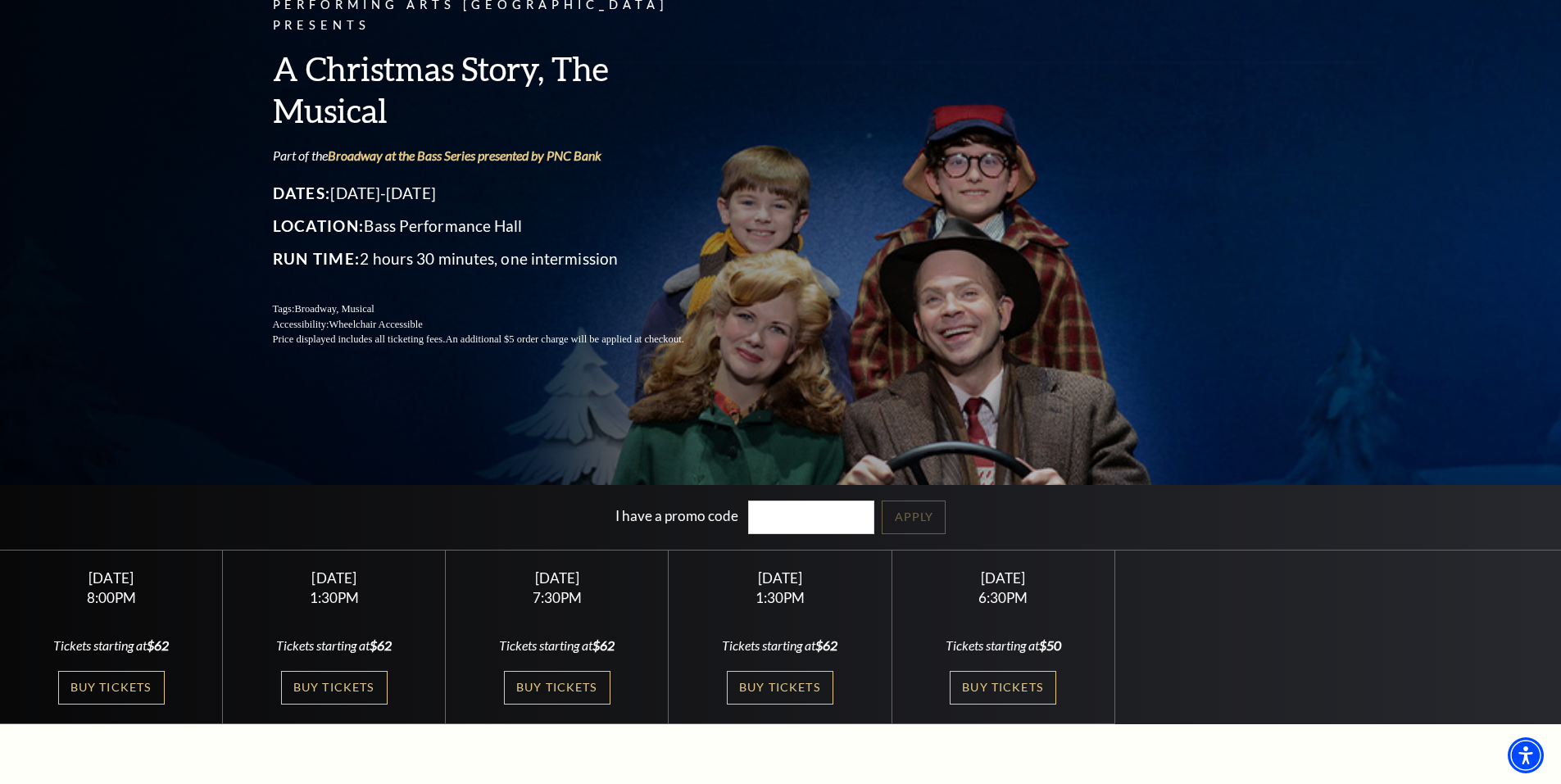
scroll to position [164, 0]
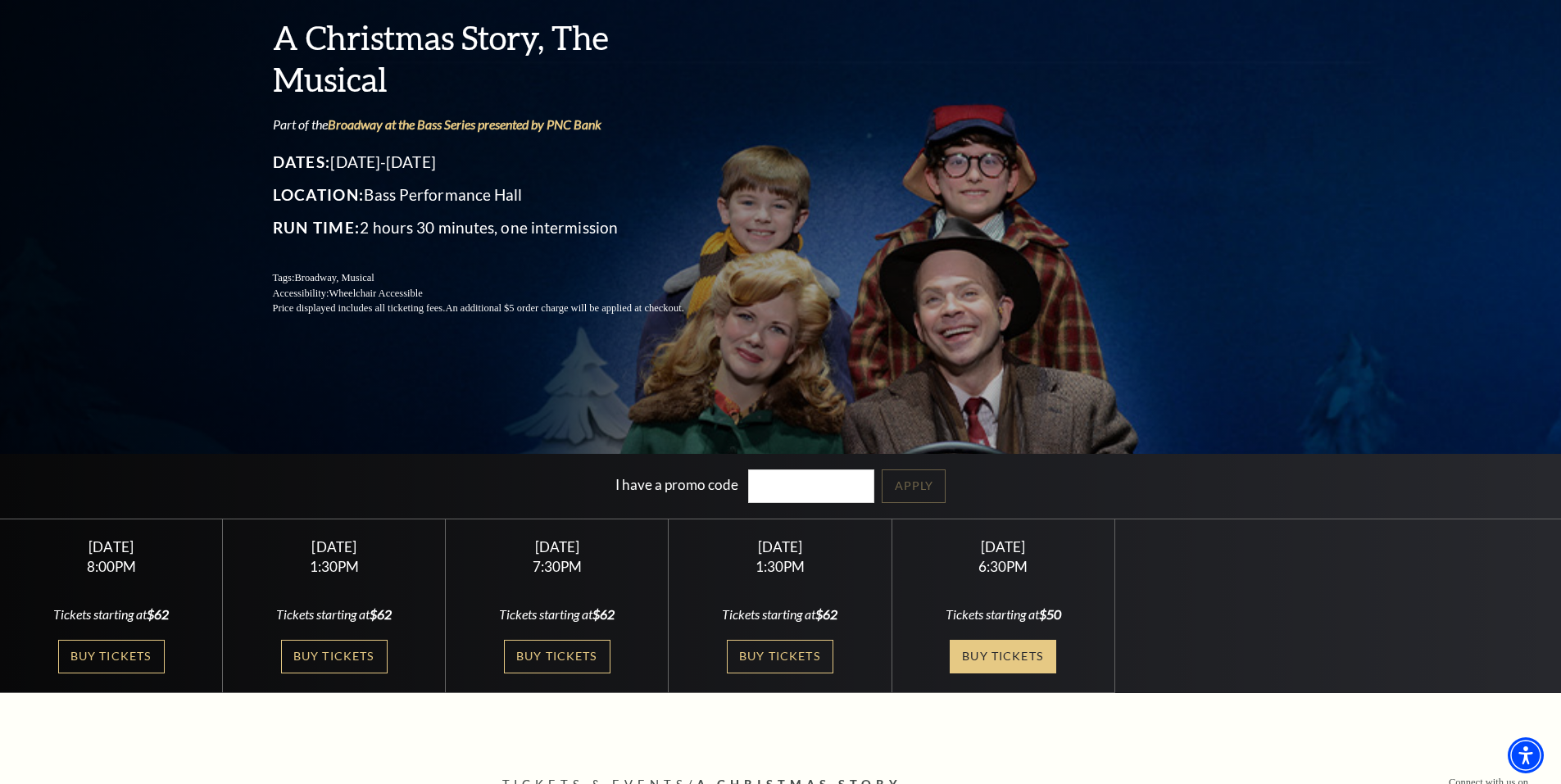
click at [1001, 660] on link "Buy Tickets" at bounding box center [1003, 656] width 106 height 33
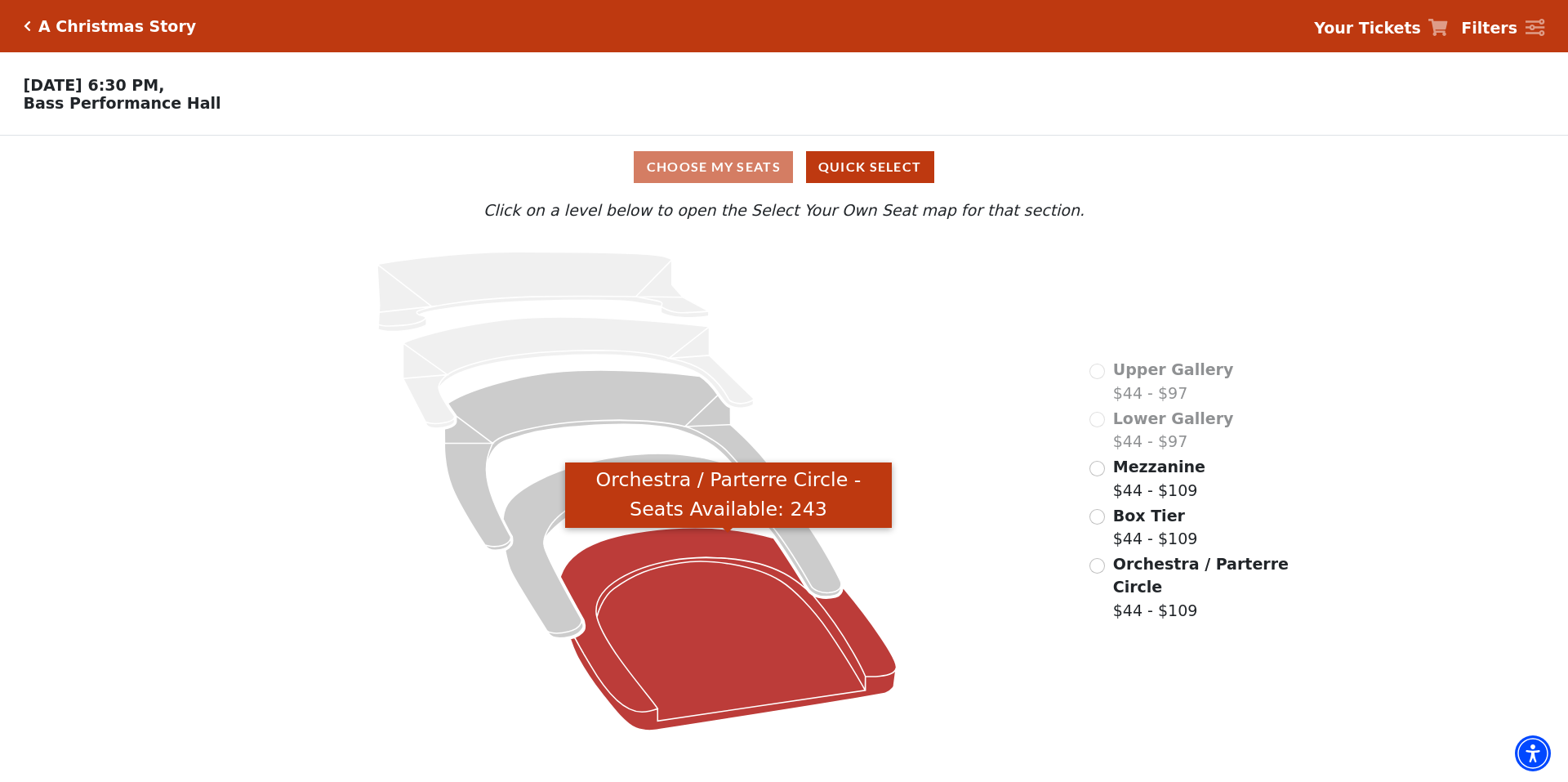
click at [600, 593] on icon "Orchestra / Parterre Circle - Seats Available: 243" at bounding box center [728, 629] width 336 height 203
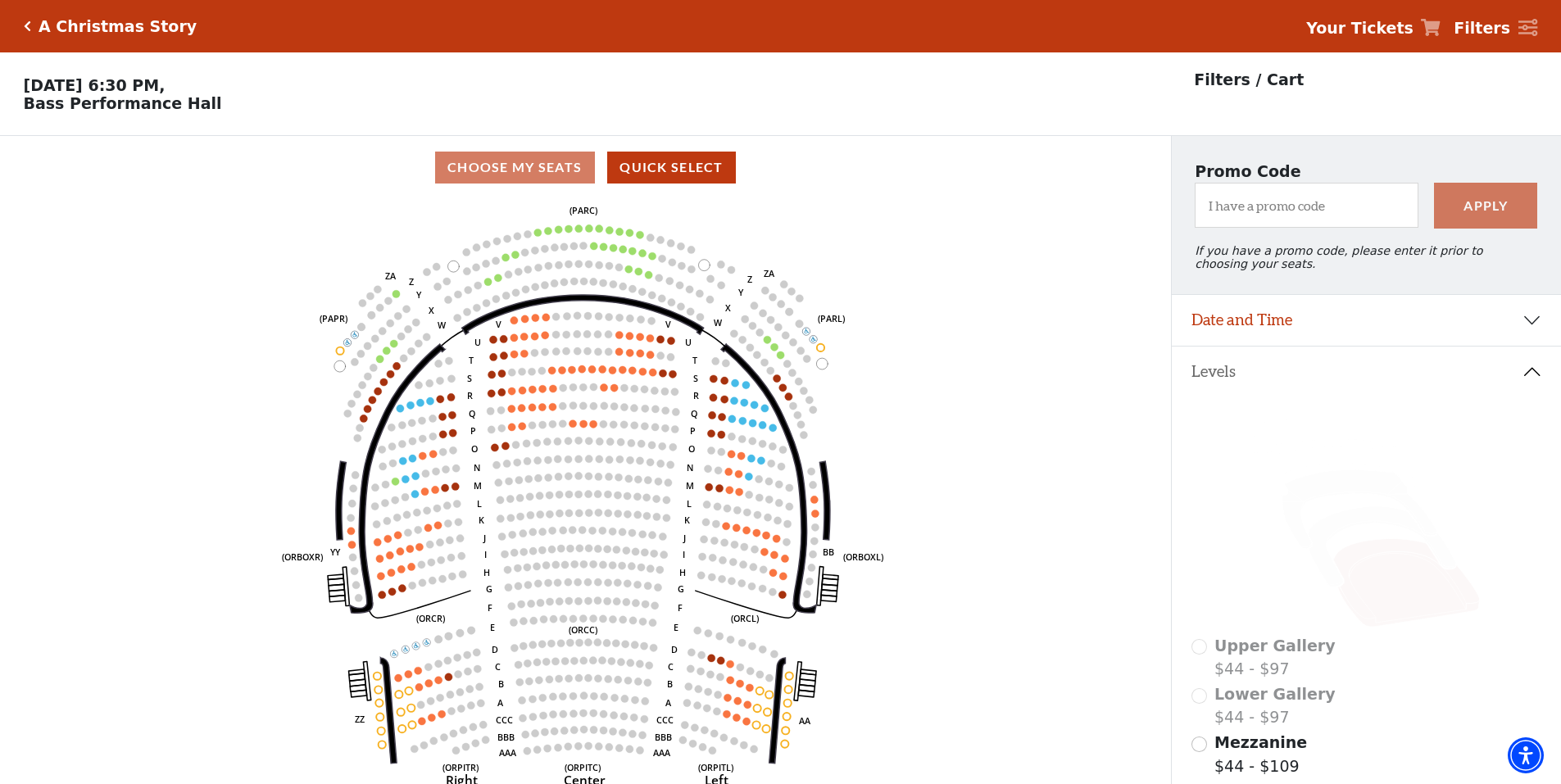
click at [1413, 27] on strong "Your Tickets" at bounding box center [1359, 28] width 107 height 18
click at [1439, 35] on icon at bounding box center [1430, 28] width 20 height 17
click at [1440, 20] on icon at bounding box center [1430, 28] width 20 height 17
click at [28, 29] on icon "Click here to go back to filters" at bounding box center [28, 27] width 8 height 11
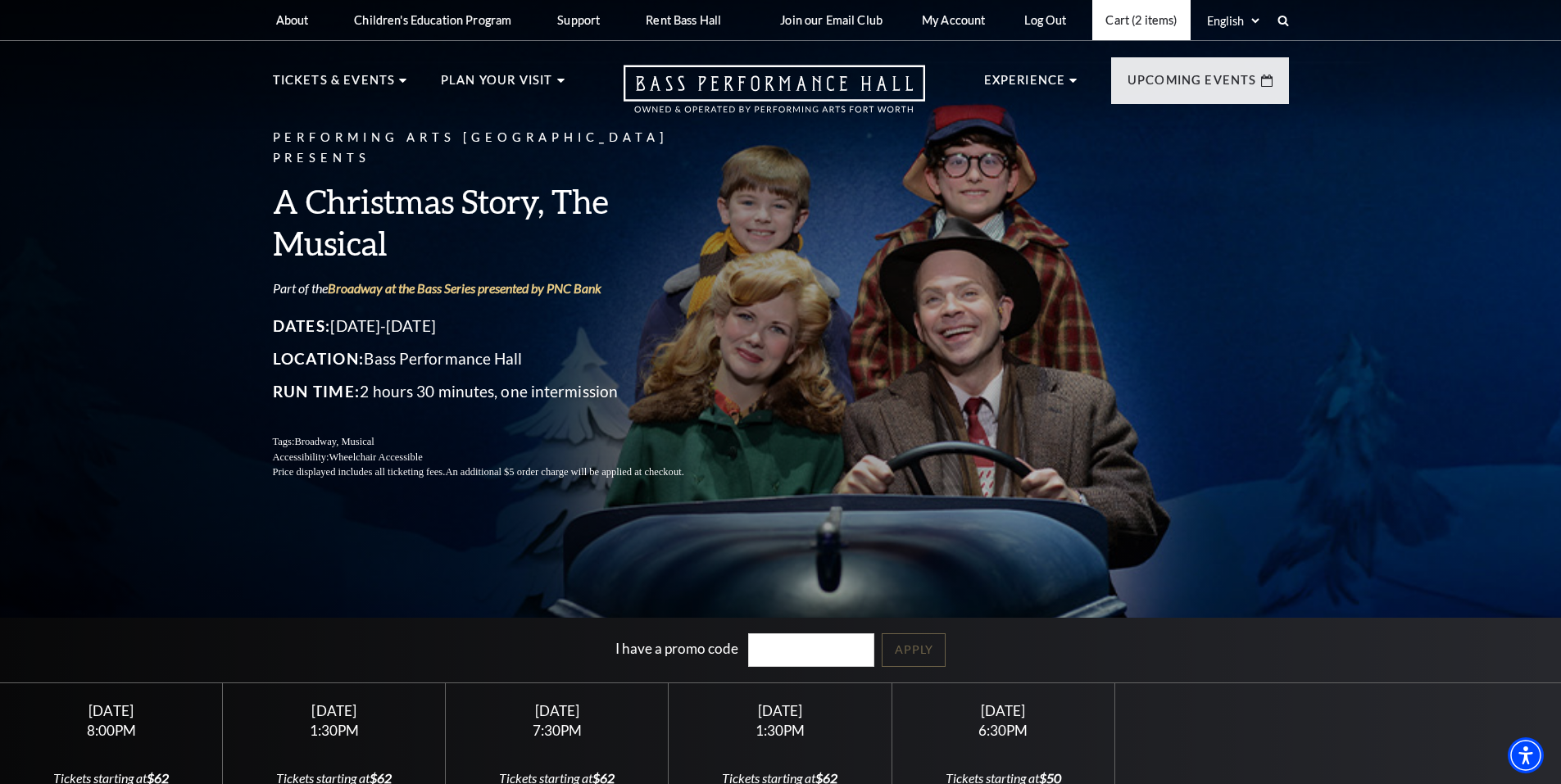
click at [1148, 20] on link "Cart (2 items)" at bounding box center [1140, 20] width 98 height 40
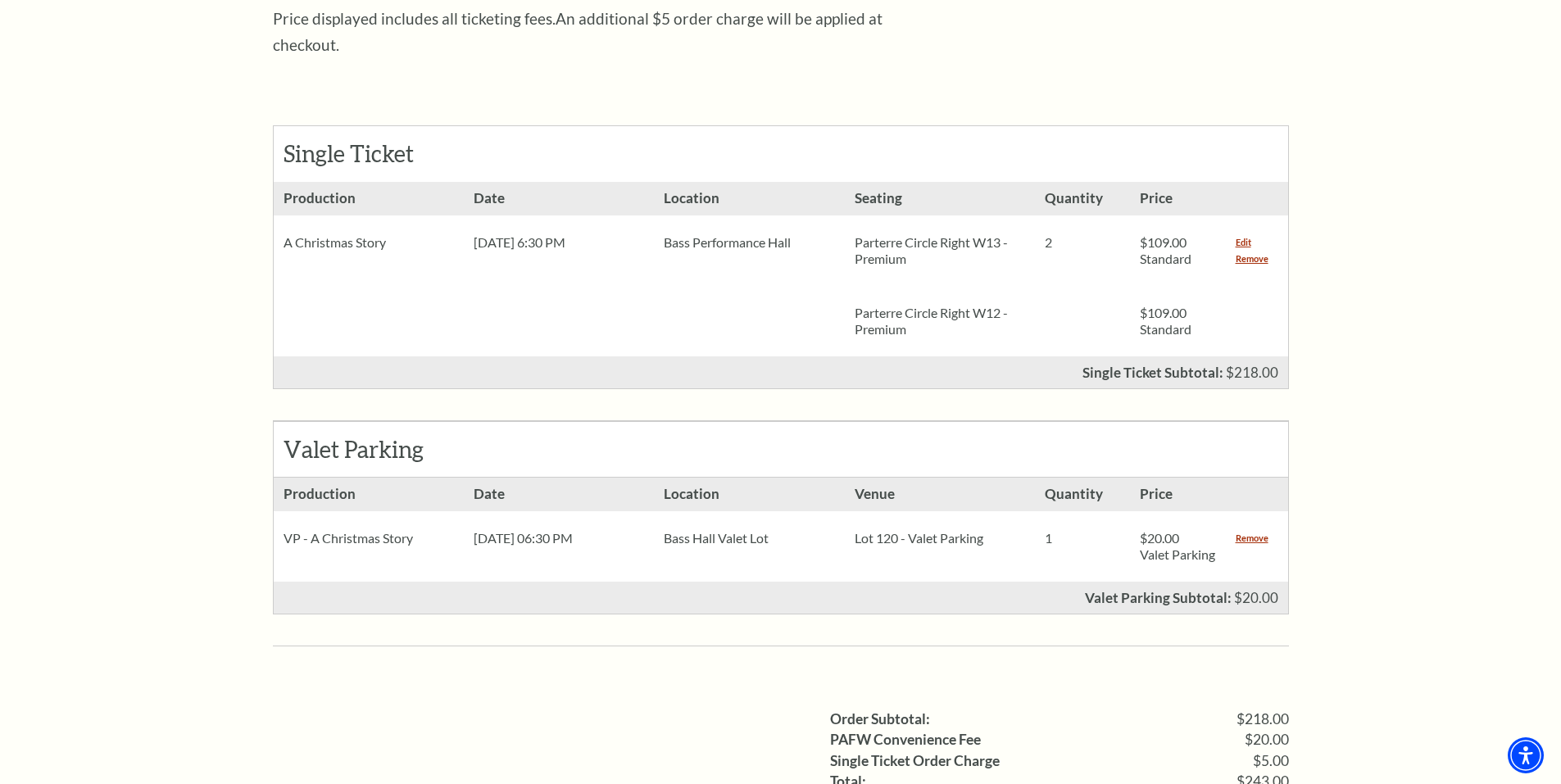
scroll to position [655, 0]
click at [1239, 529] on link "Remove" at bounding box center [1251, 536] width 33 height 16
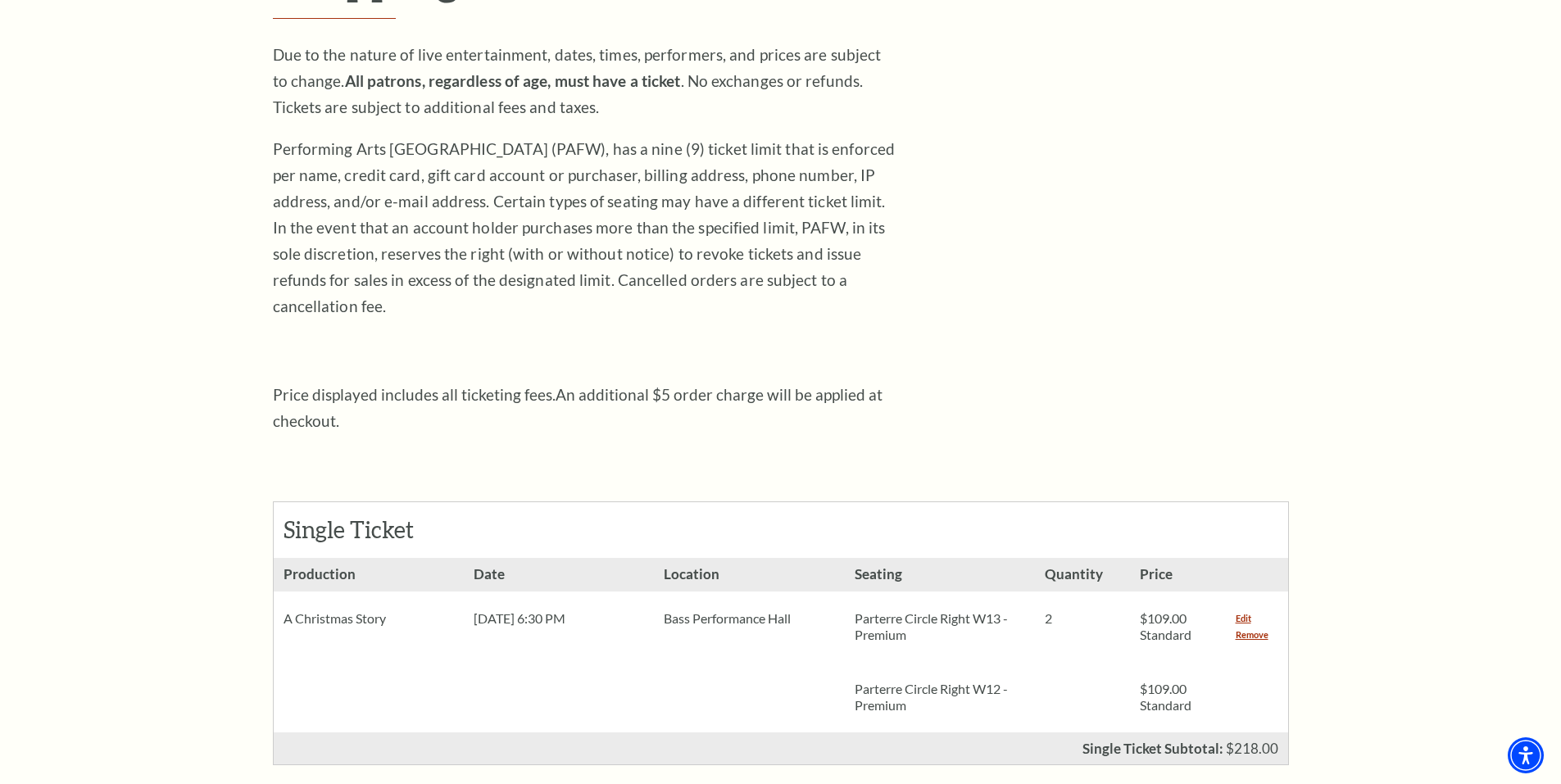
scroll to position [409, 0]
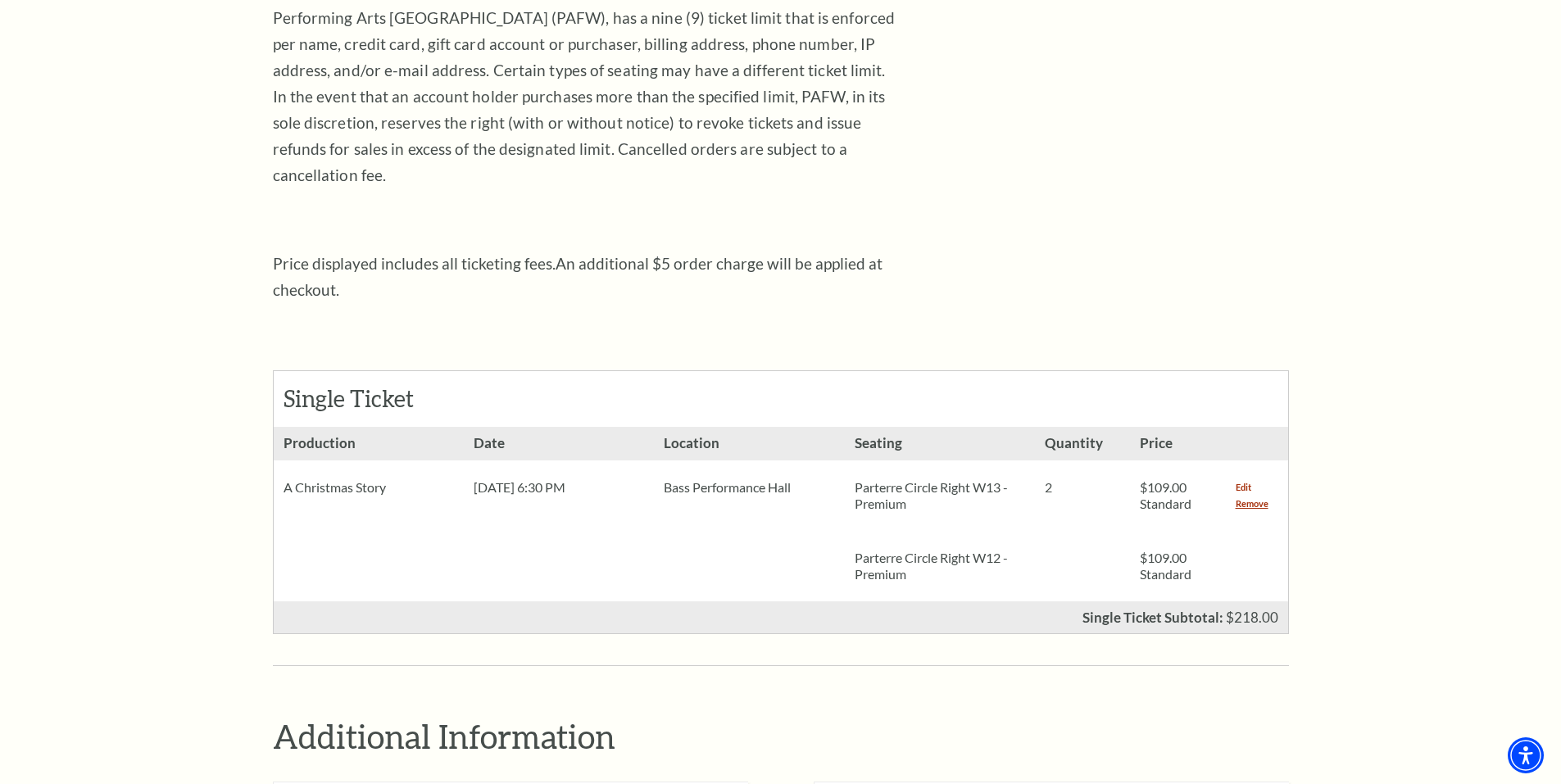
click at [1239, 479] on link "Edit" at bounding box center [1243, 487] width 15 height 16
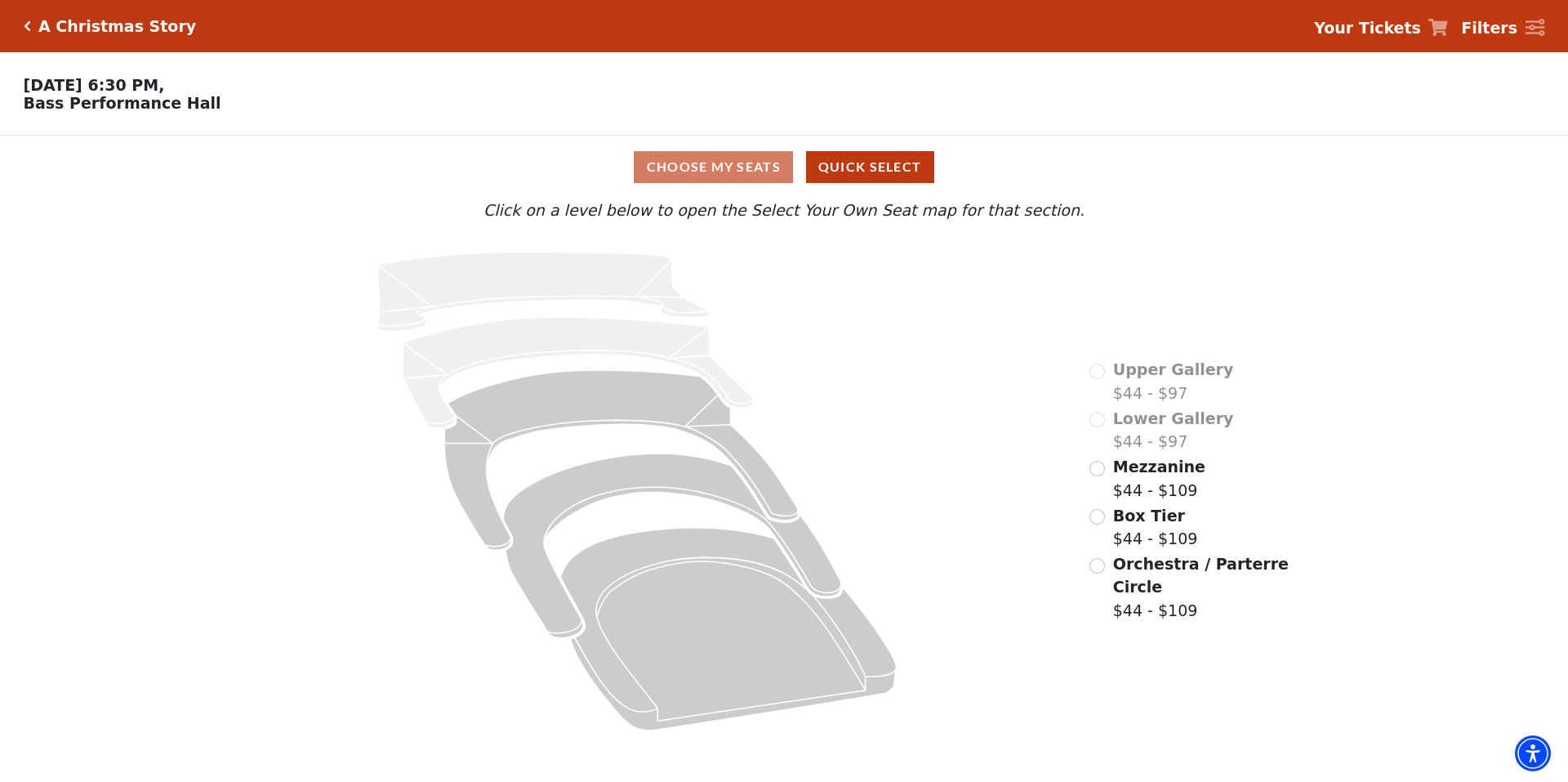
click at [1446, 21] on icon at bounding box center [1437, 27] width 20 height 17
click at [26, 25] on icon "Click here to go back to filters" at bounding box center [27, 27] width 8 height 11
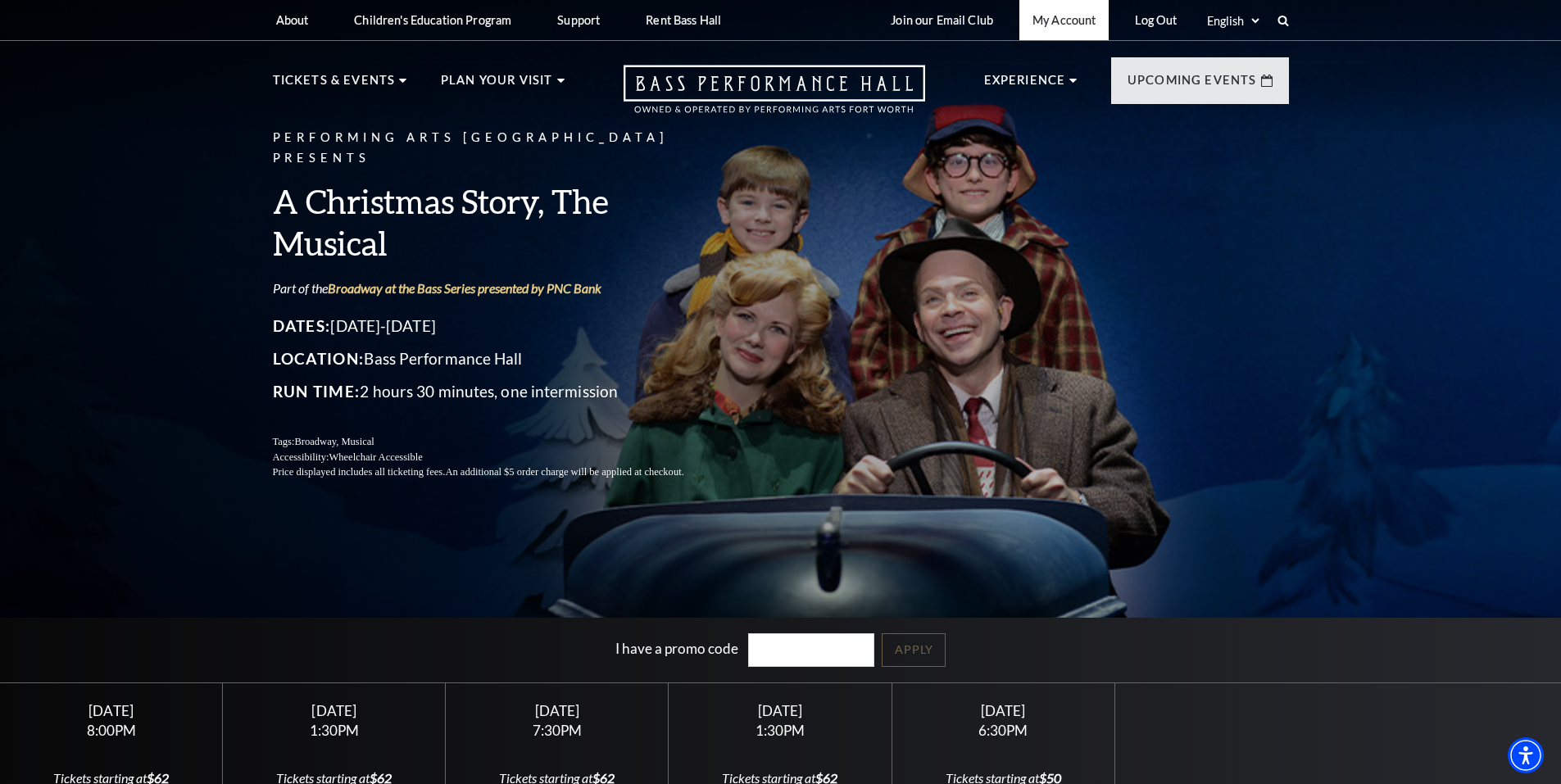
click at [1090, 25] on link "My Account" at bounding box center [1063, 20] width 89 height 40
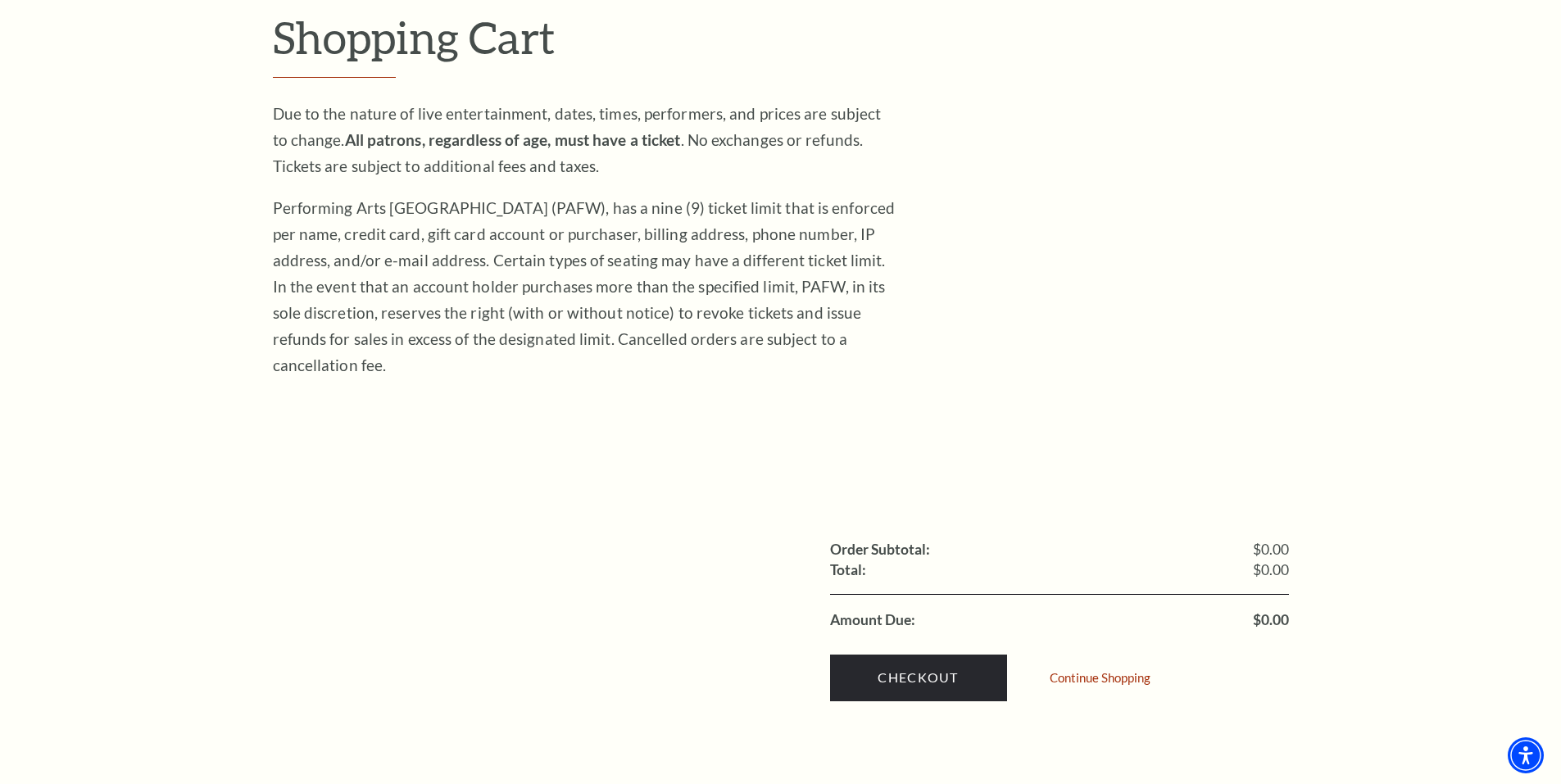
scroll to position [246, 0]
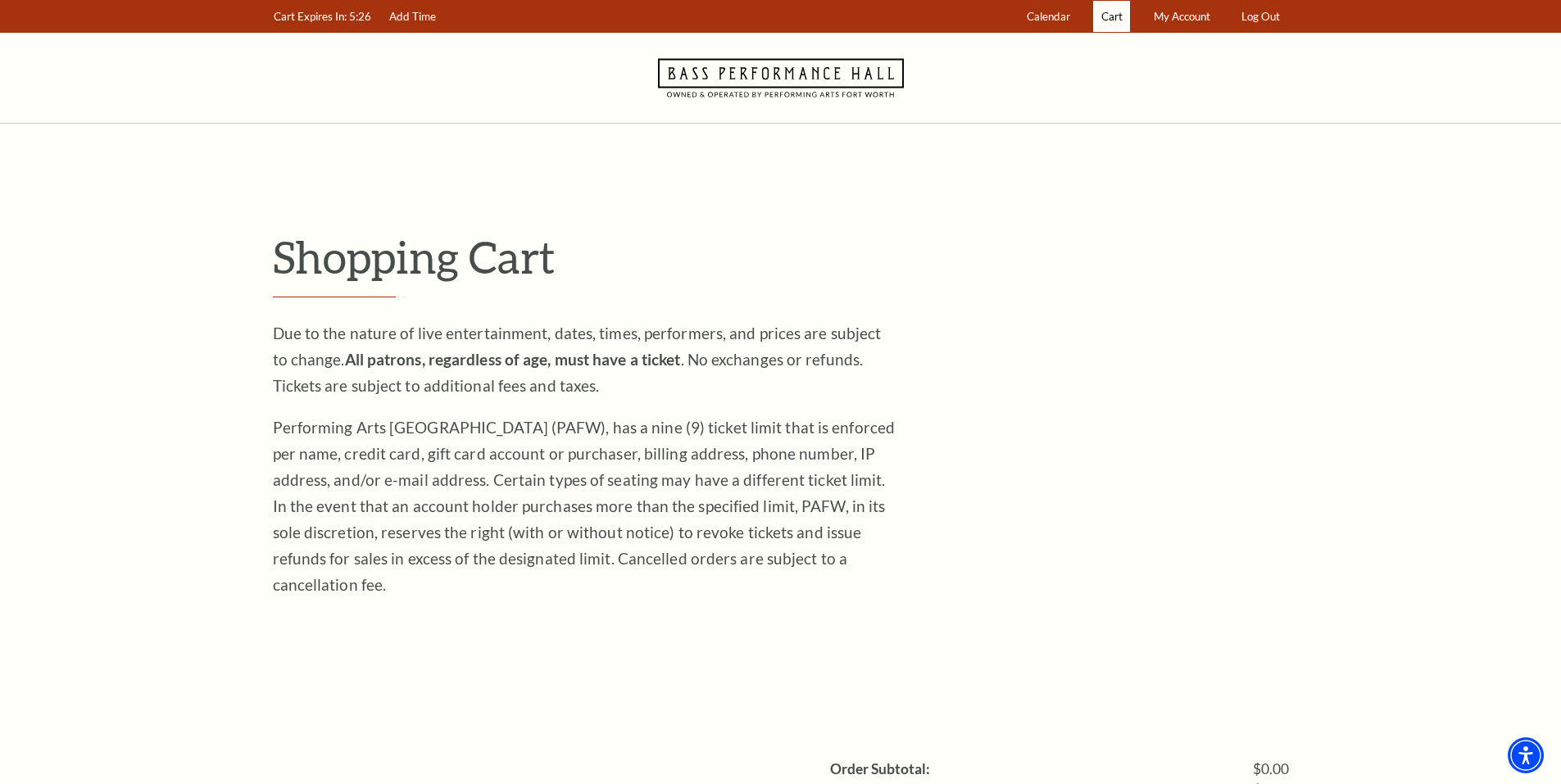
click at [1105, 17] on span "Cart" at bounding box center [1112, 16] width 21 height 13
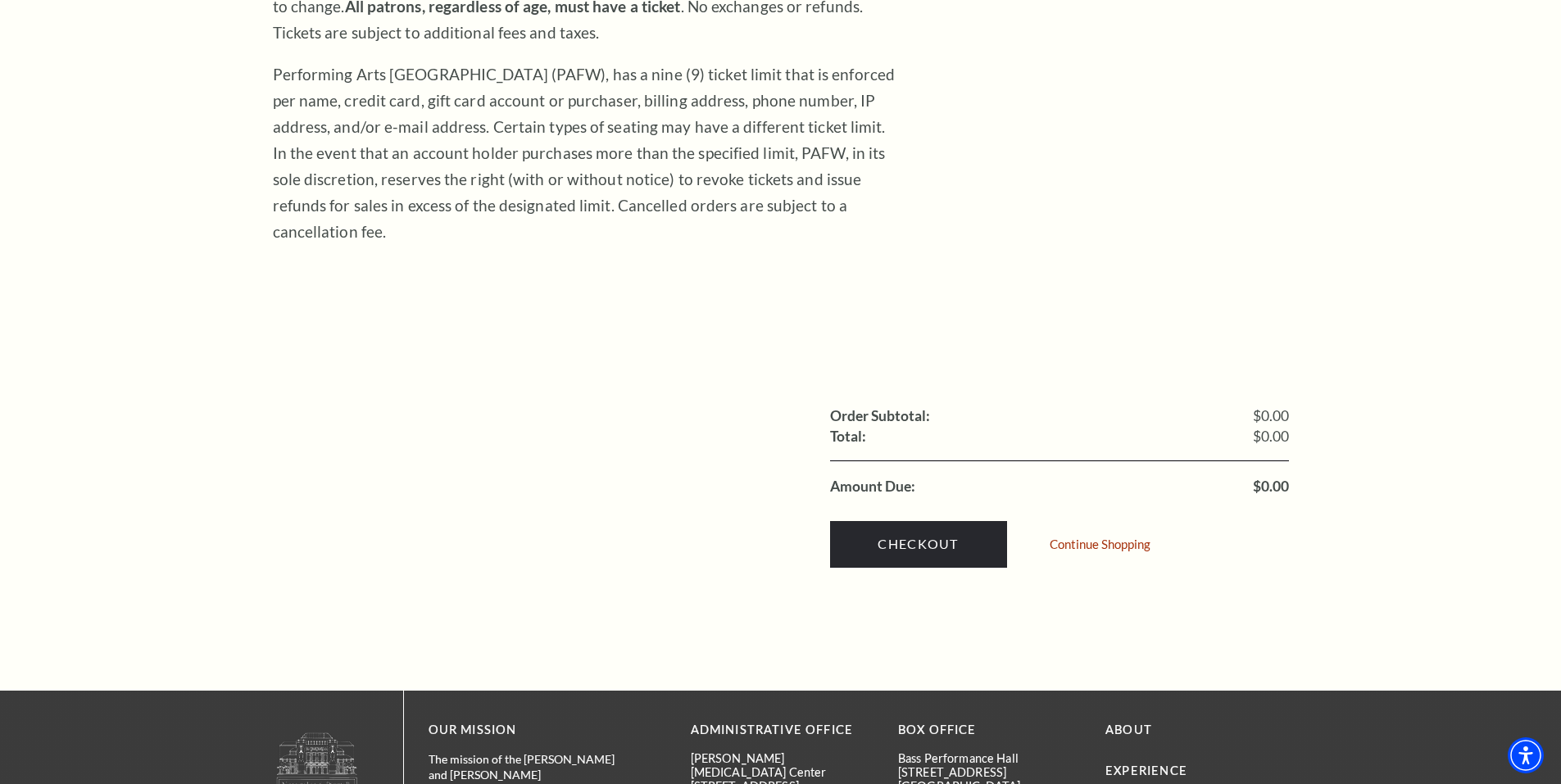
scroll to position [164, 0]
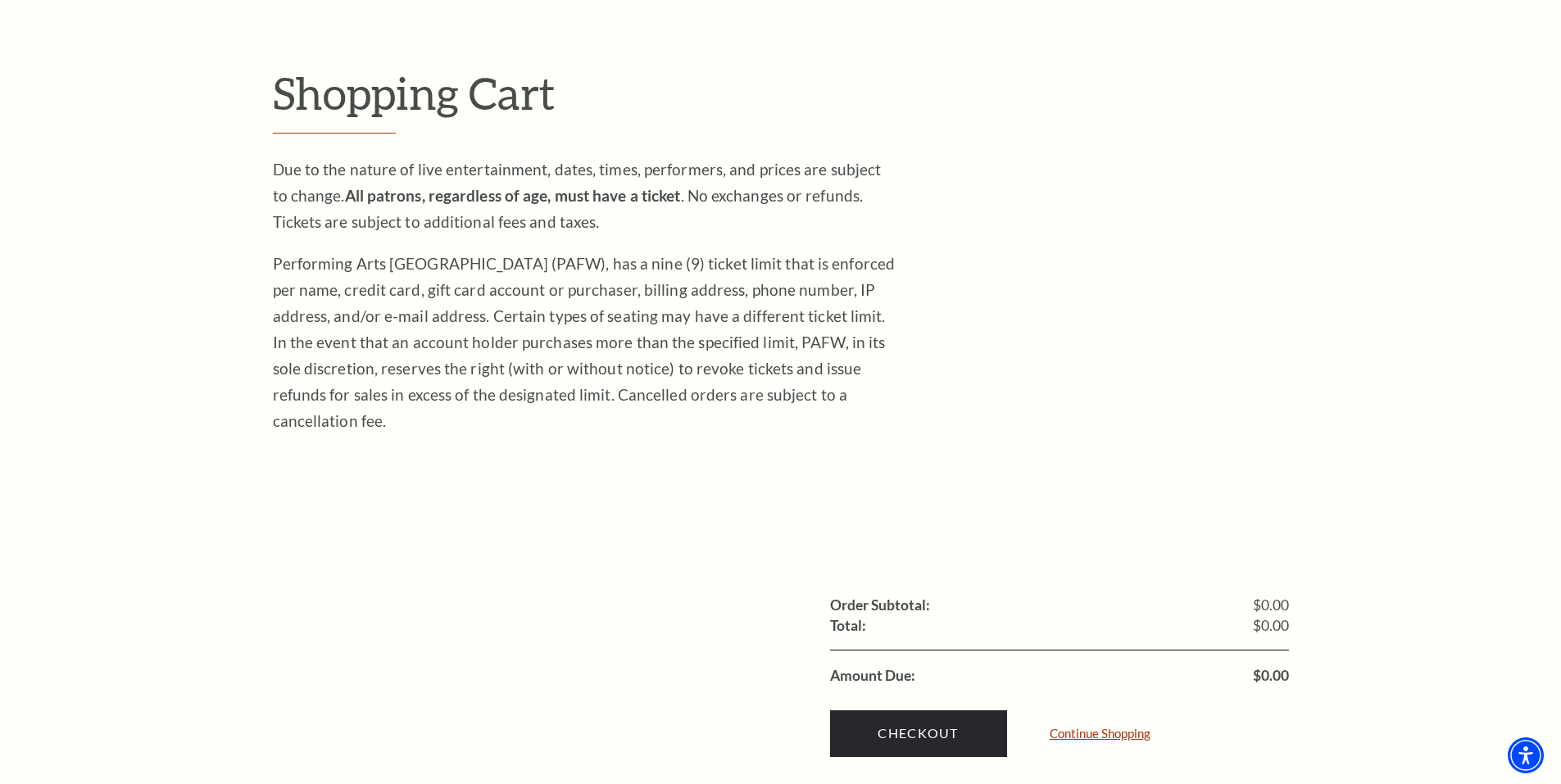
click at [1088, 727] on link "Continue Shopping" at bounding box center [1100, 733] width 101 height 12
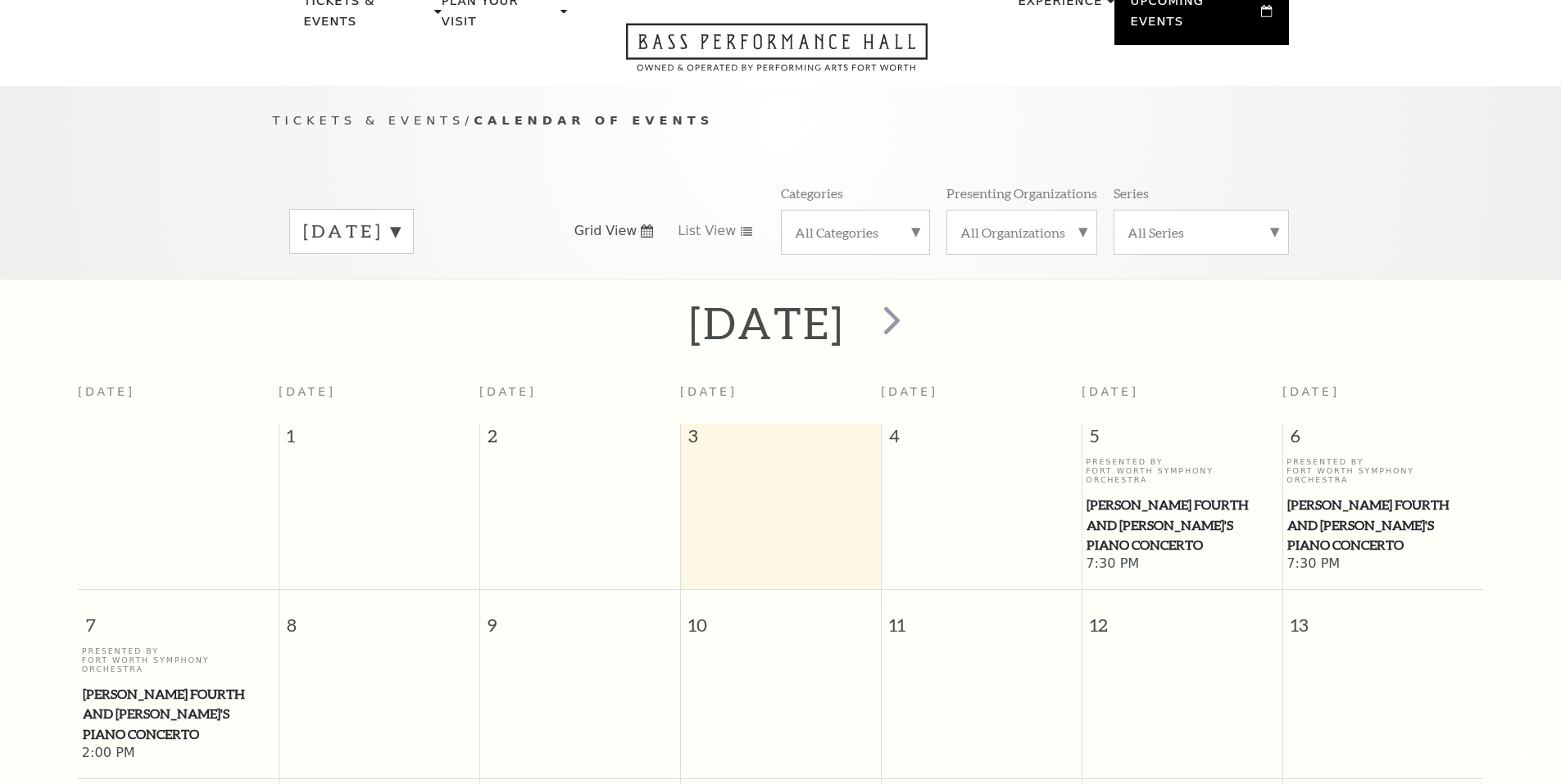
scroll to position [145, 0]
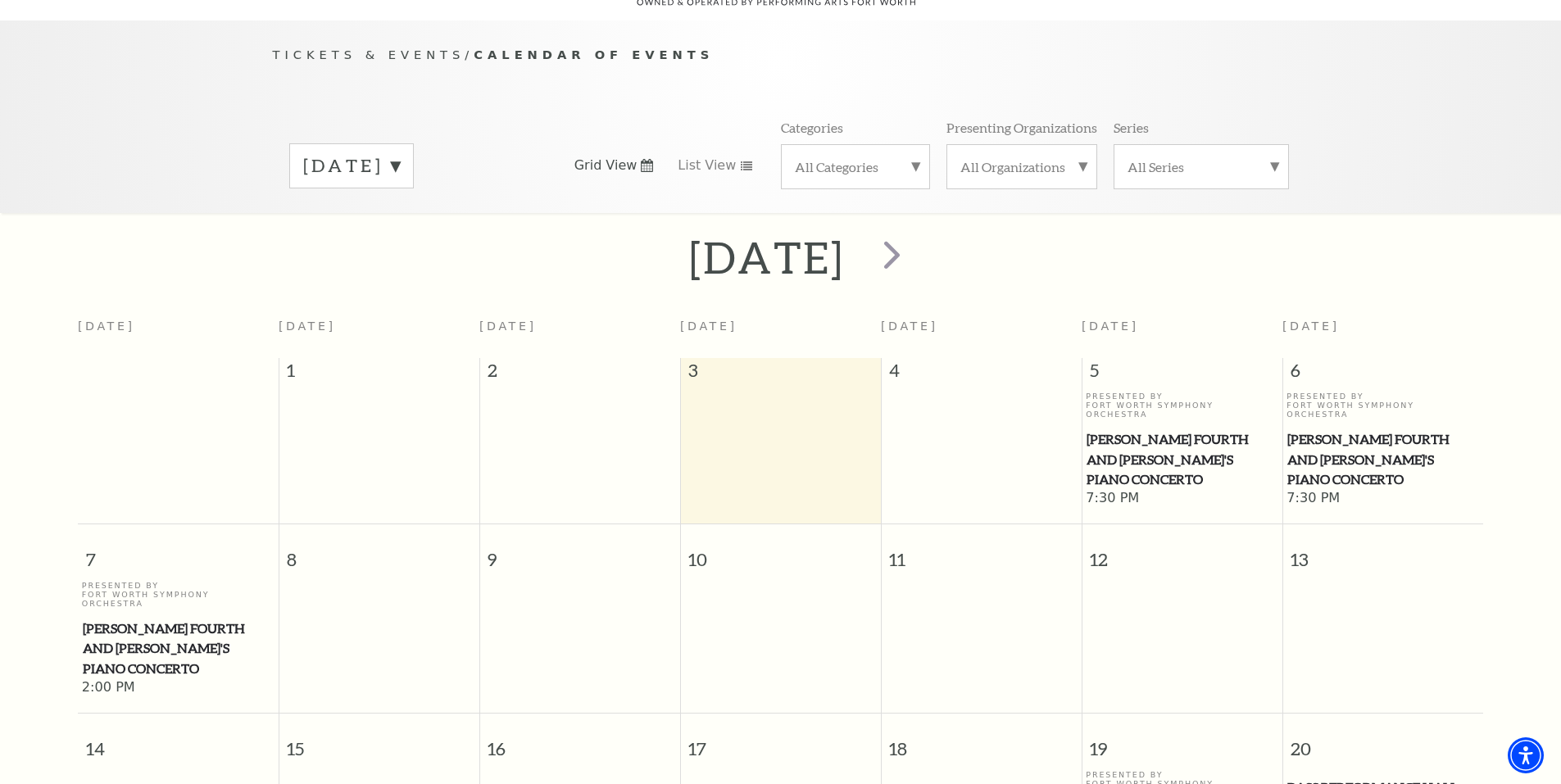
click at [400, 153] on label "September 2025" at bounding box center [351, 165] width 97 height 26
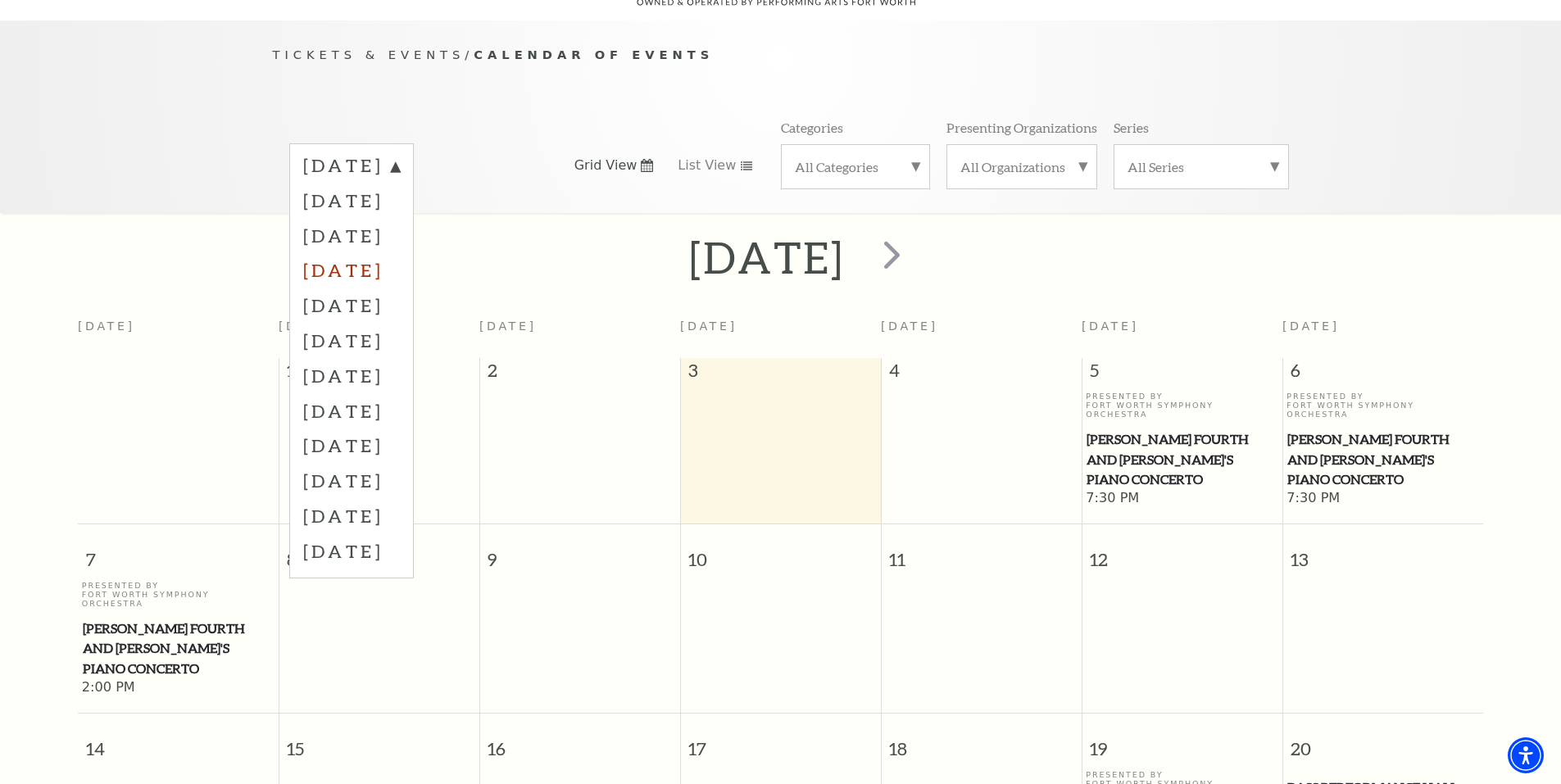
click at [400, 252] on label "December 2025" at bounding box center [351, 270] width 97 height 35
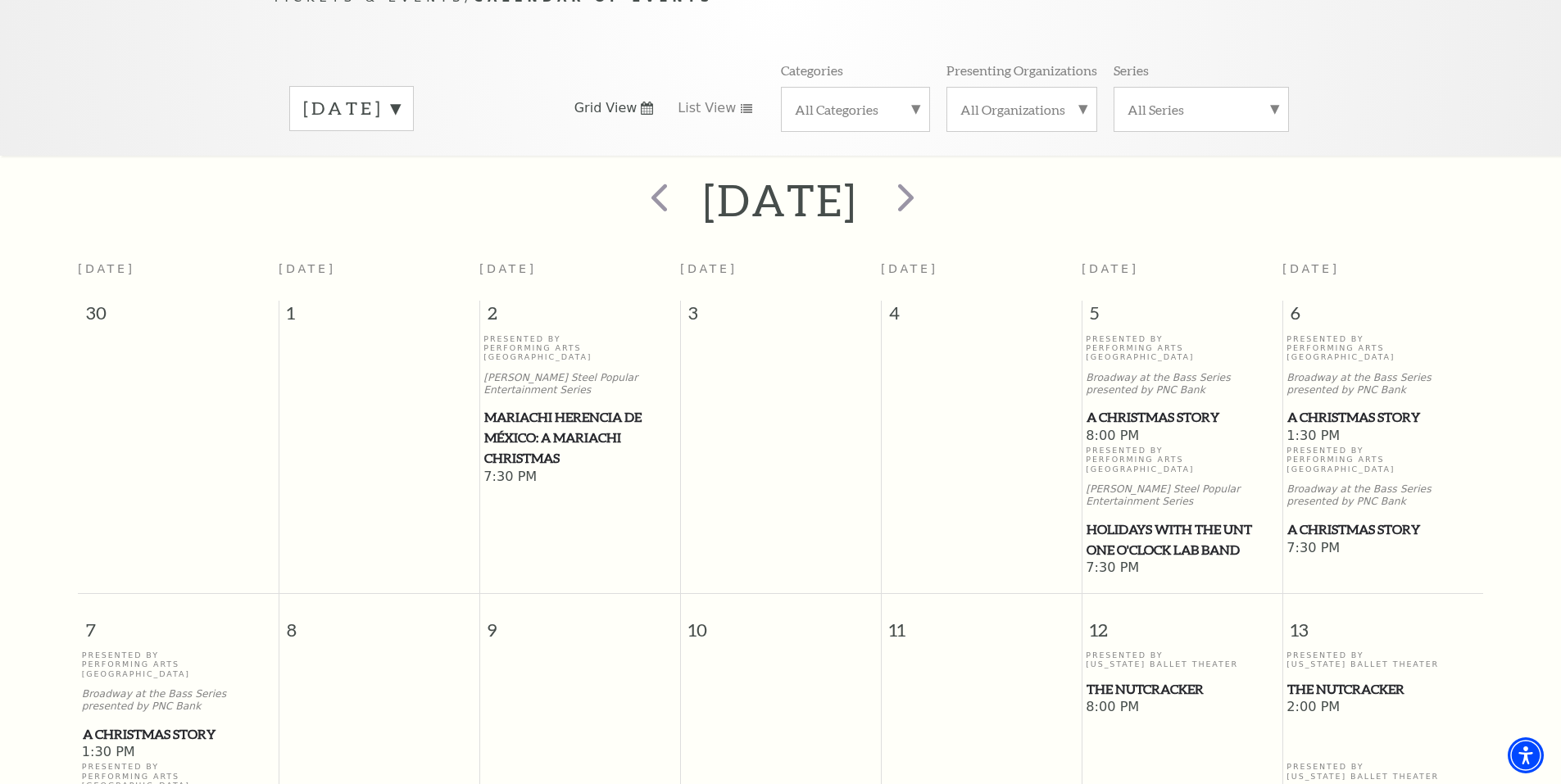
scroll to position [308, 0]
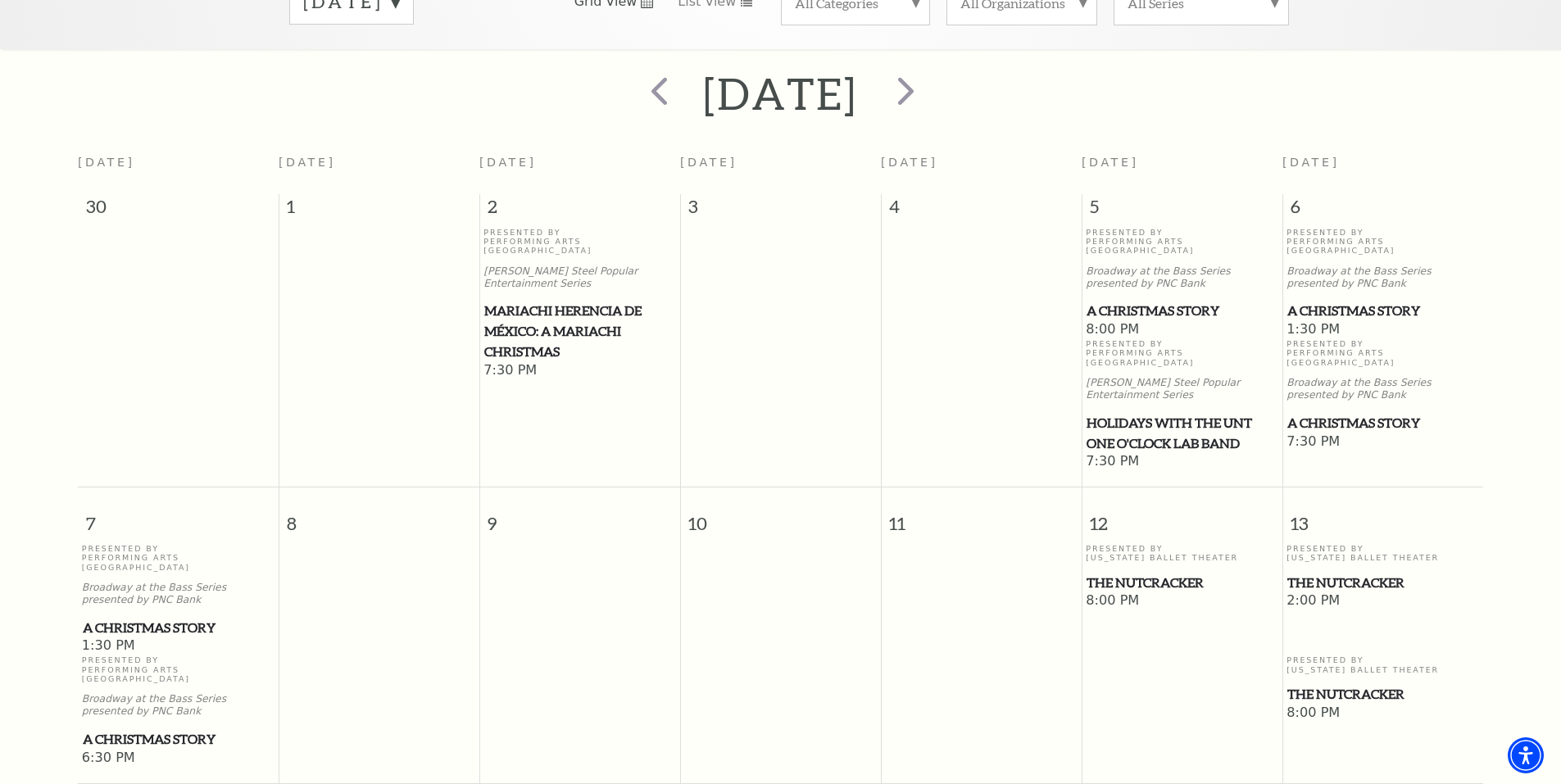
click at [136, 729] on span "A Christmas Story" at bounding box center [178, 739] width 191 height 21
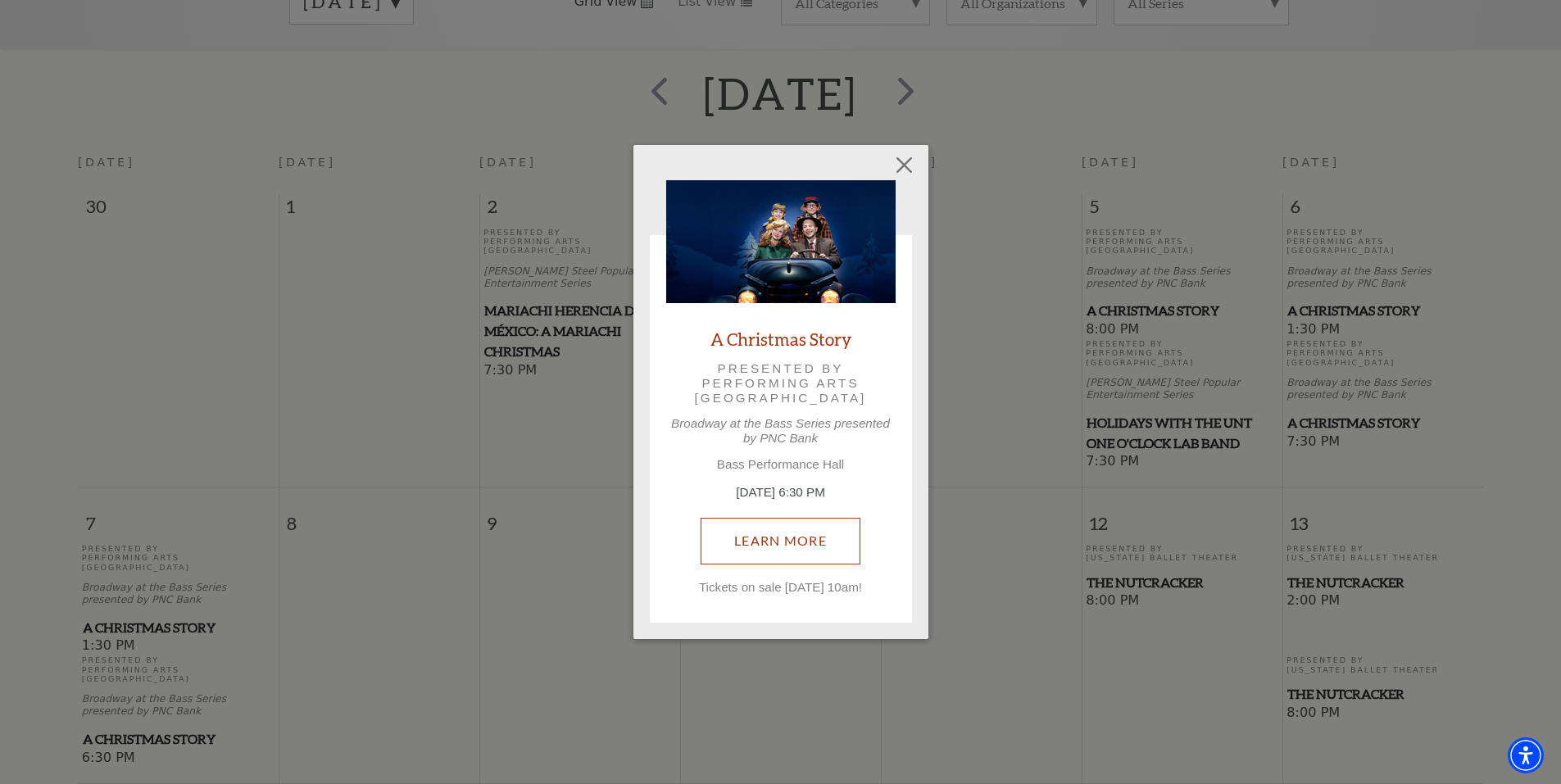
click at [756, 534] on link "Learn More" at bounding box center [780, 540] width 160 height 46
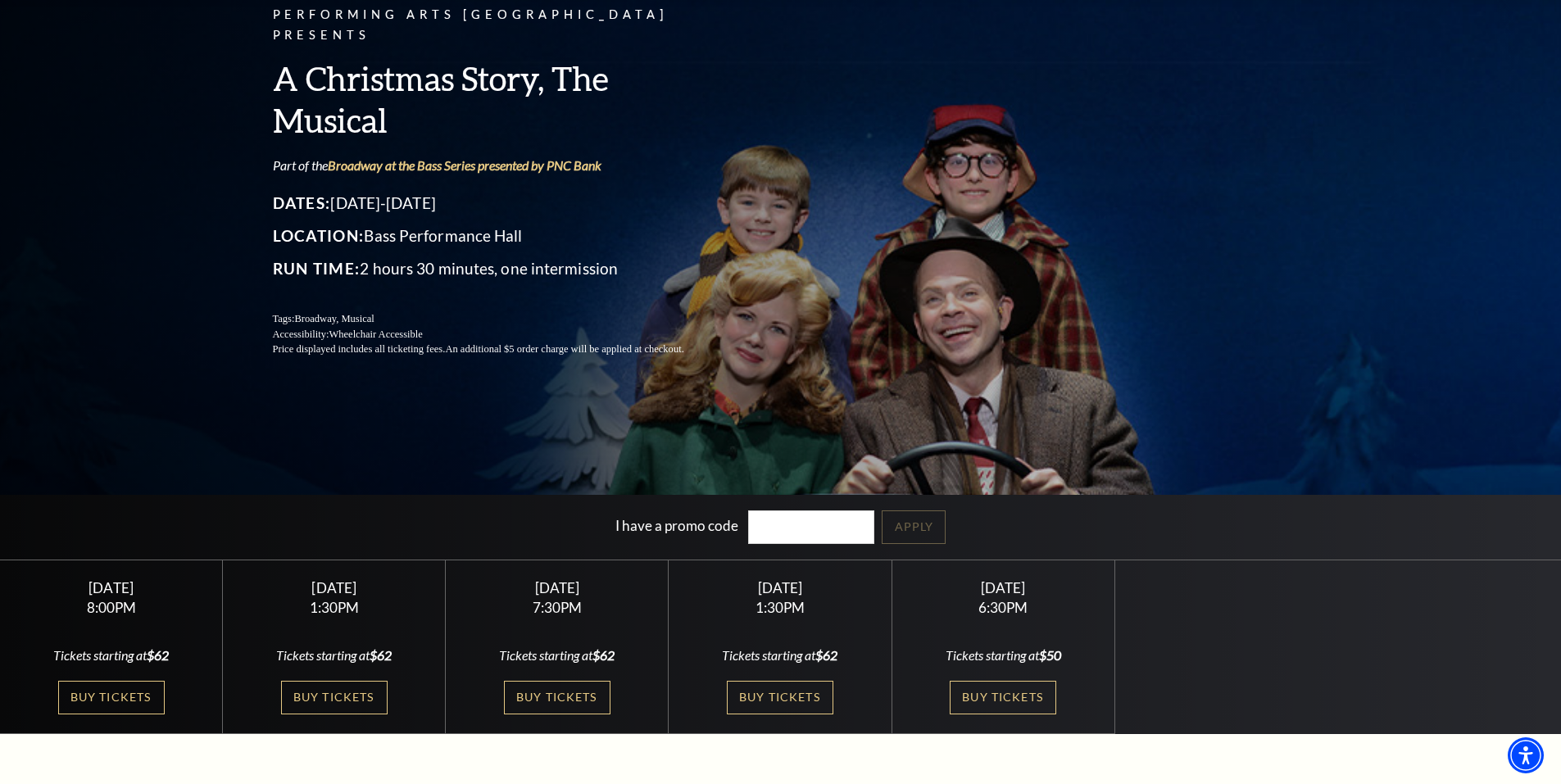
scroll to position [246, 0]
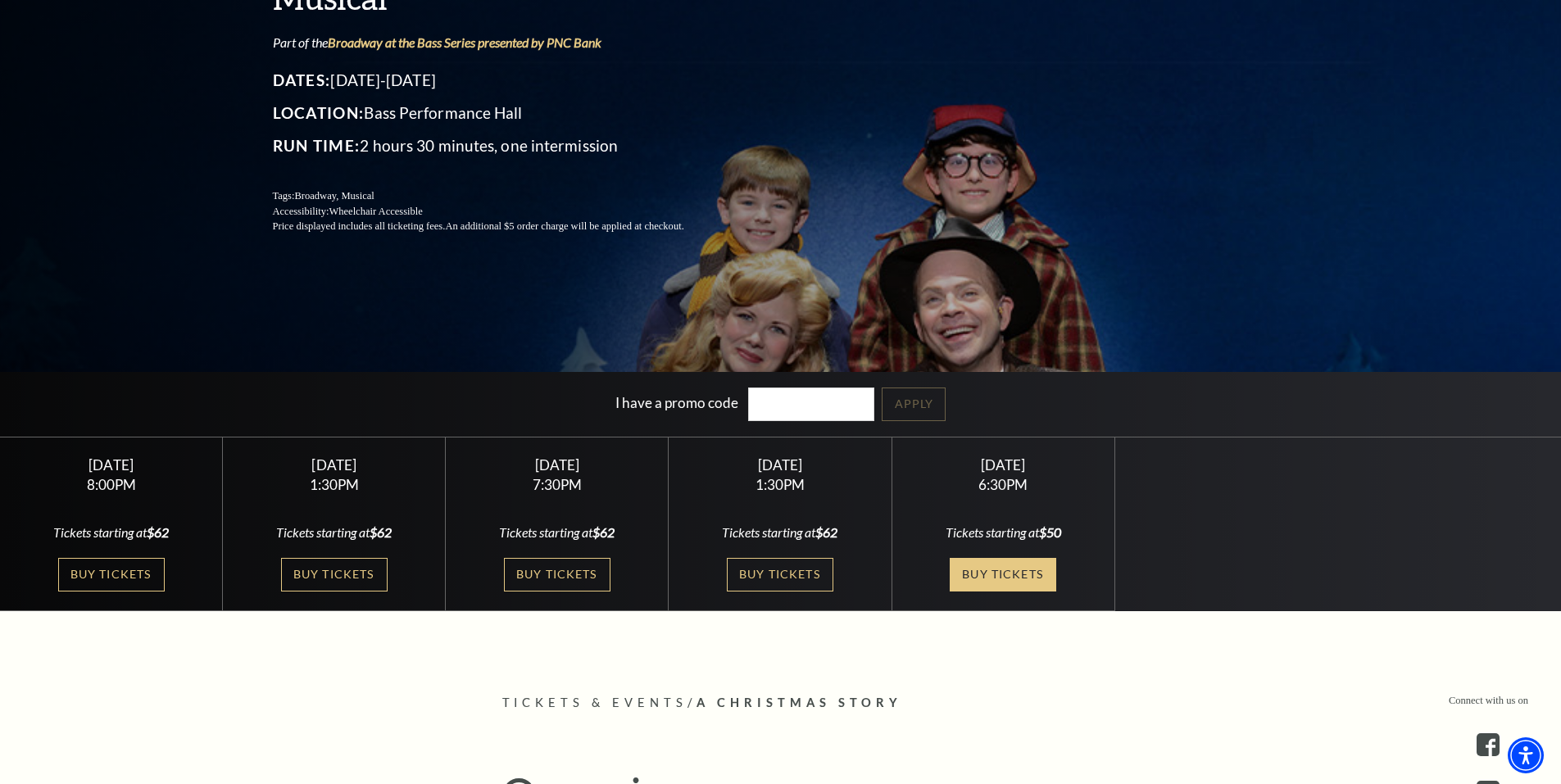
click at [990, 578] on link "Buy Tickets" at bounding box center [1003, 574] width 106 height 33
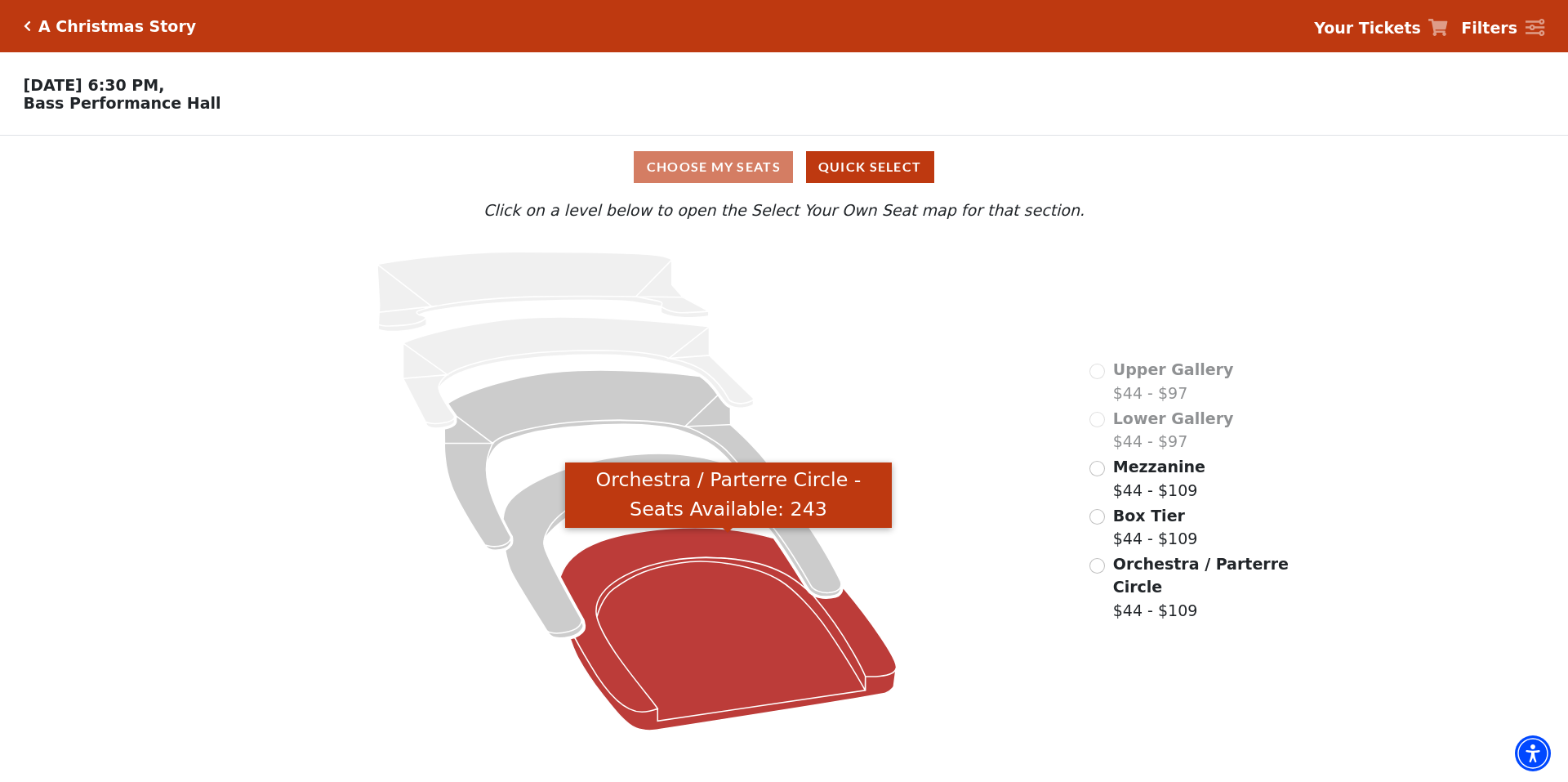
click at [643, 572] on icon "Orchestra / Parterre Circle - Seats Available: 243" at bounding box center [728, 629] width 336 height 203
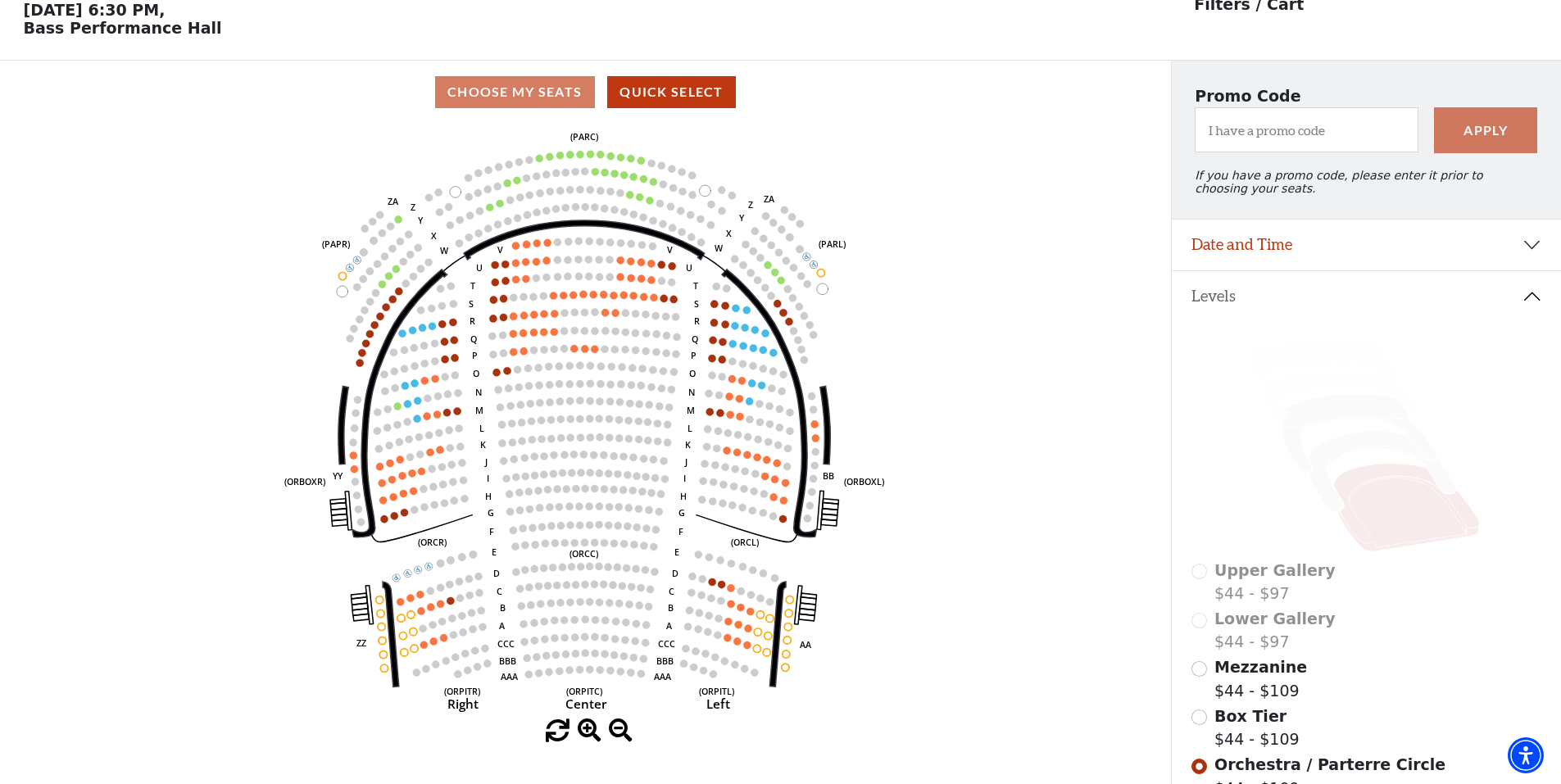
scroll to position [76, 0]
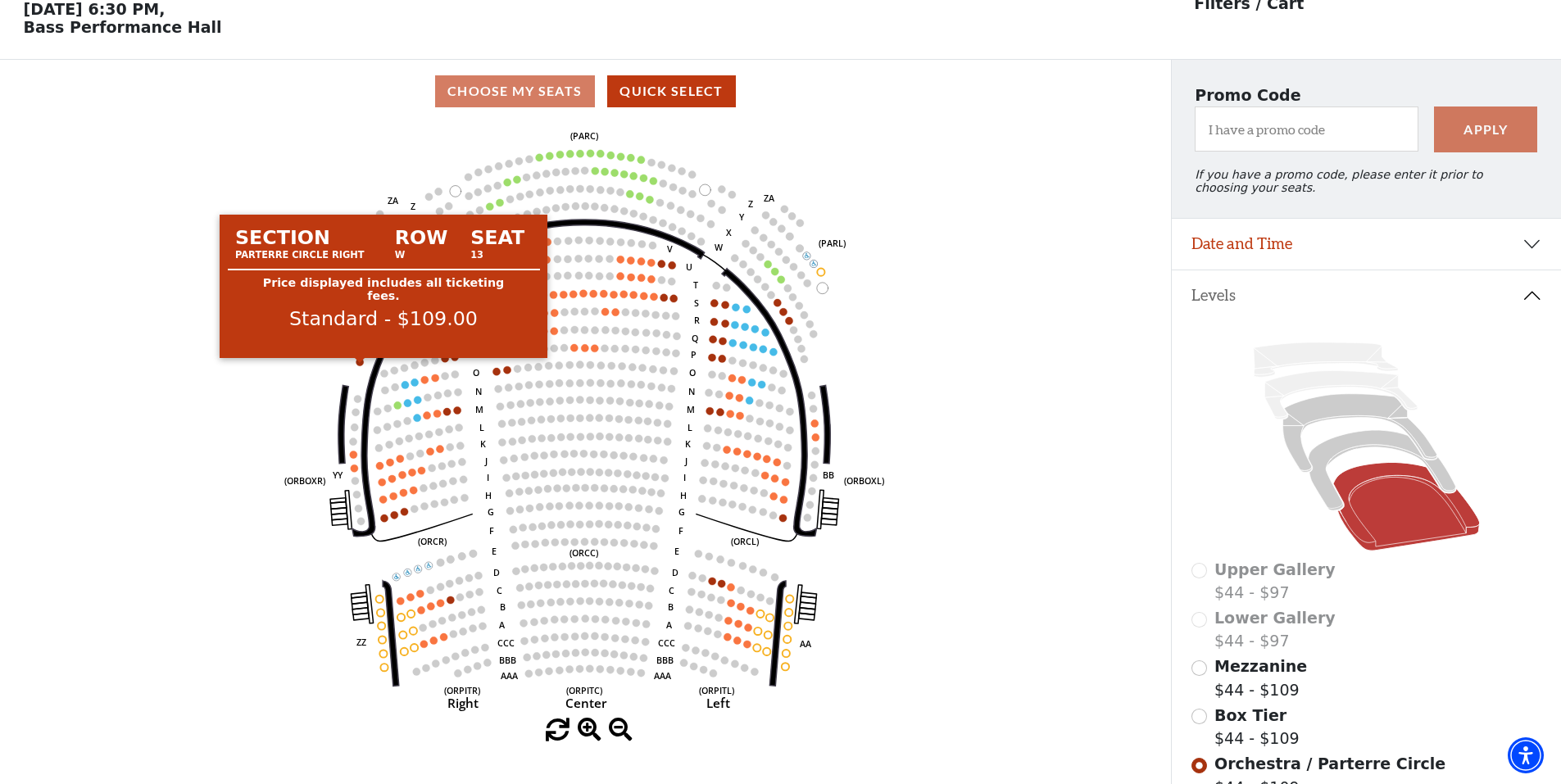
click at [362, 365] on circle at bounding box center [360, 362] width 8 height 8
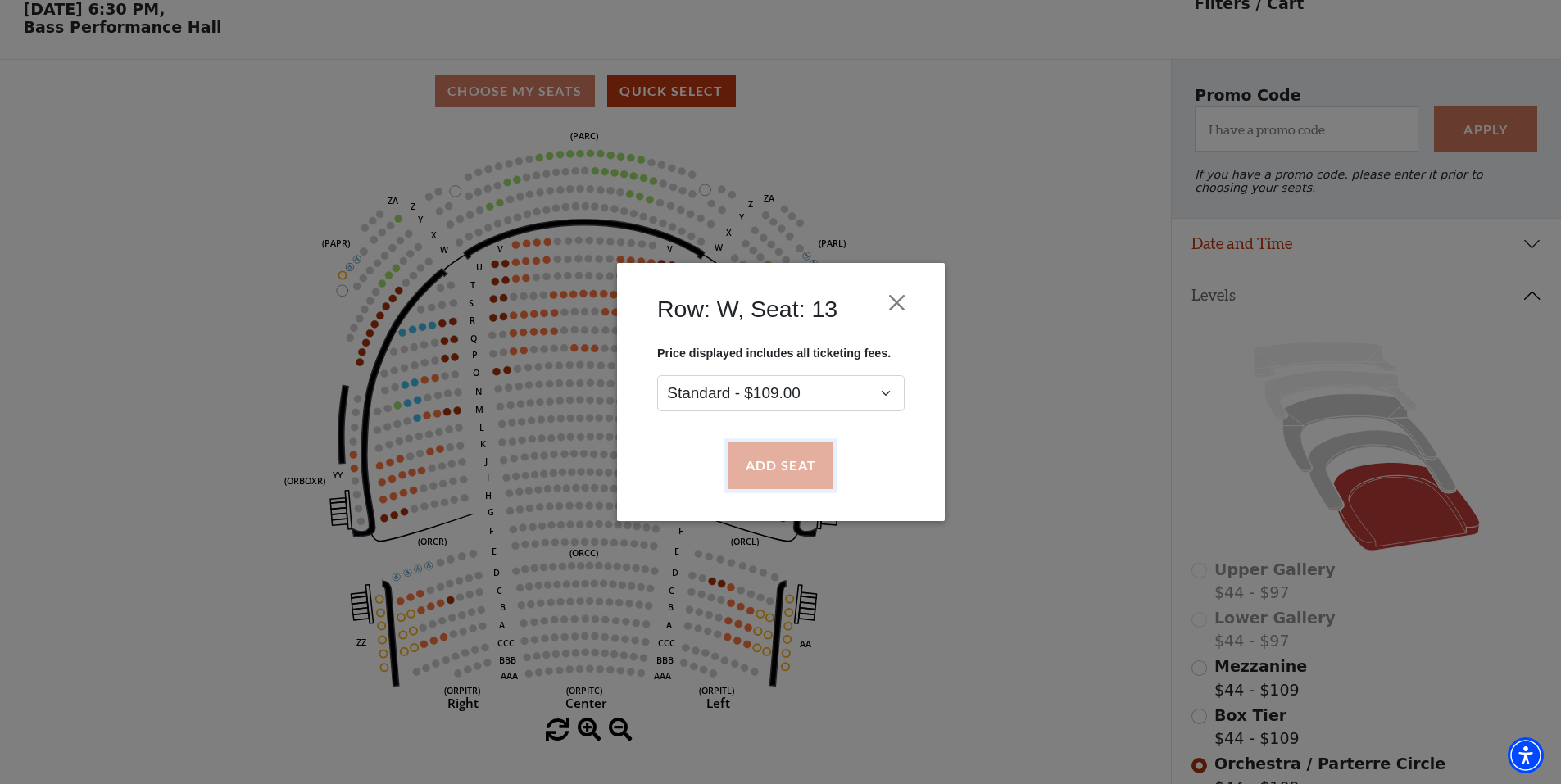
click at [799, 474] on button "Add Seat" at bounding box center [780, 466] width 104 height 46
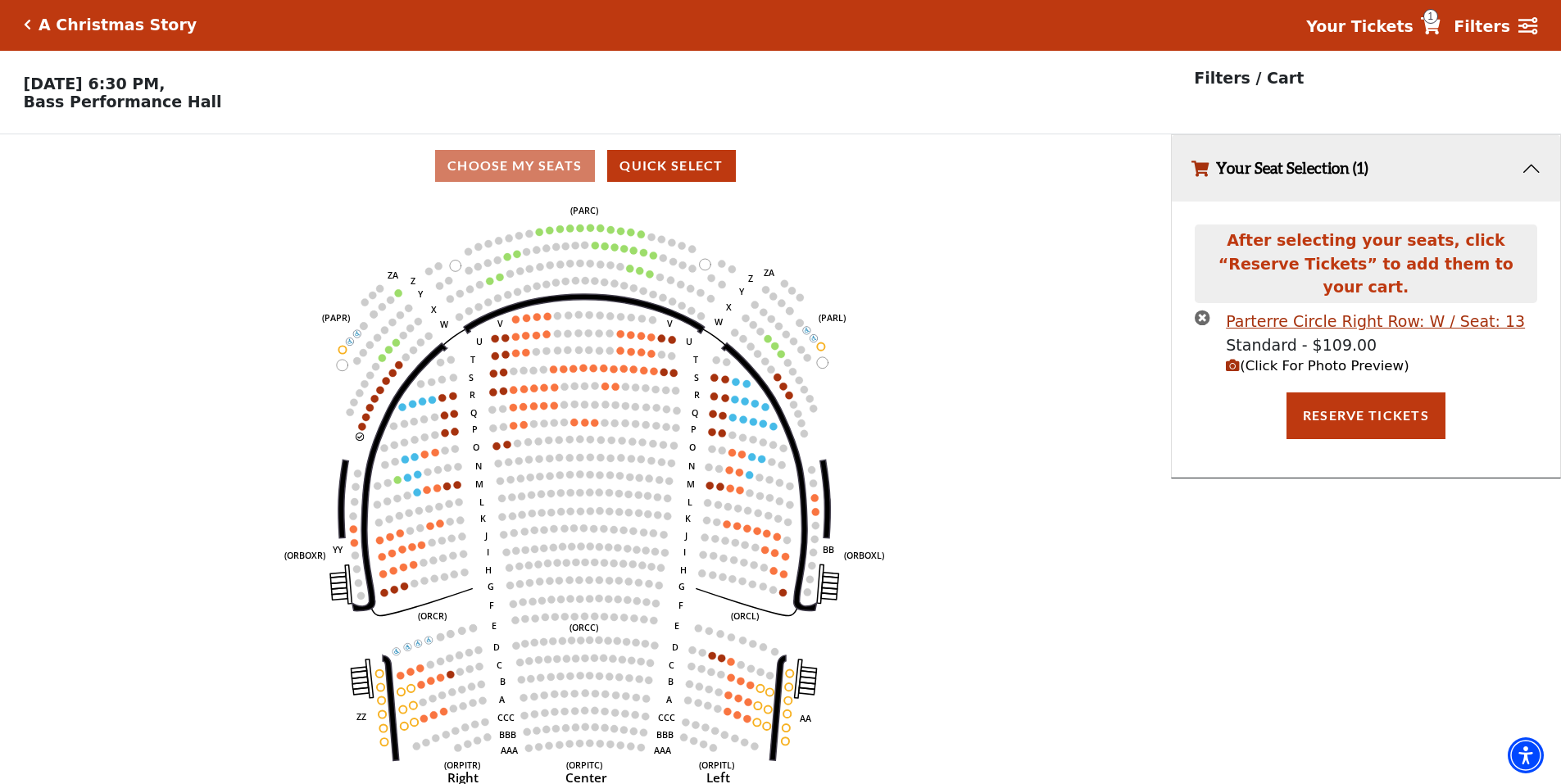
scroll to position [0, 0]
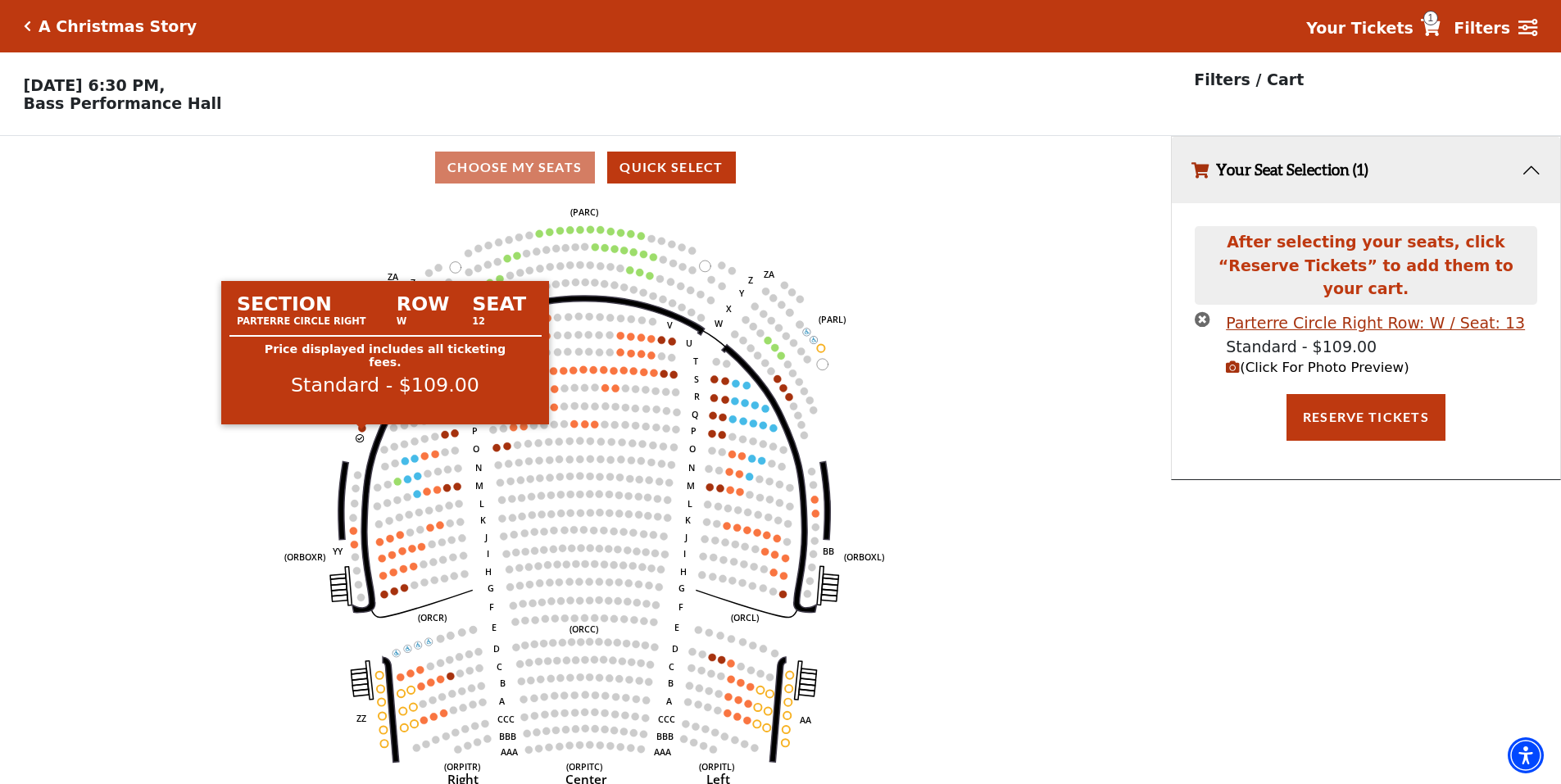
click at [360, 432] on circle at bounding box center [363, 428] width 8 height 8
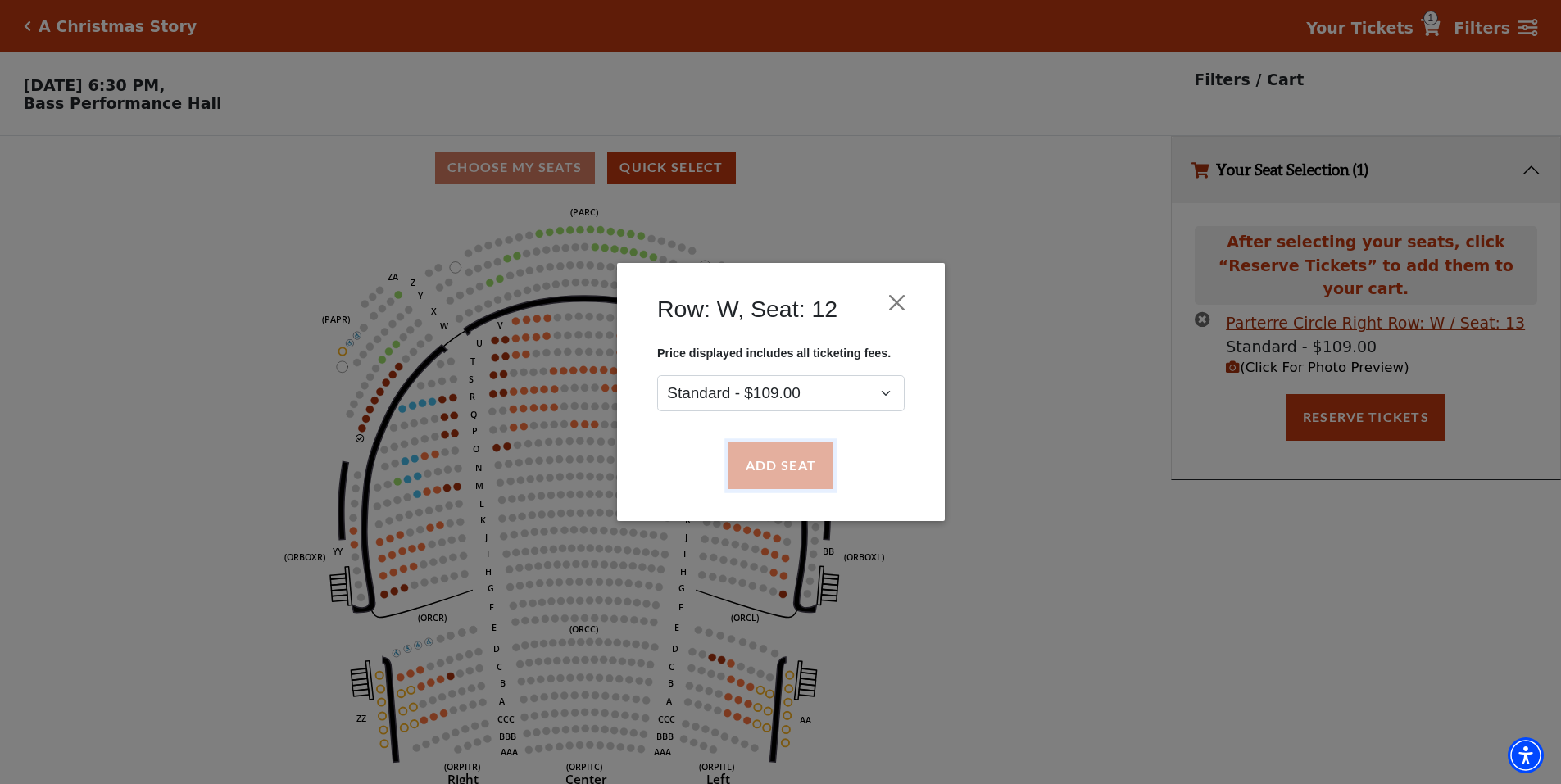
click at [772, 478] on button "Add Seat" at bounding box center [780, 466] width 104 height 46
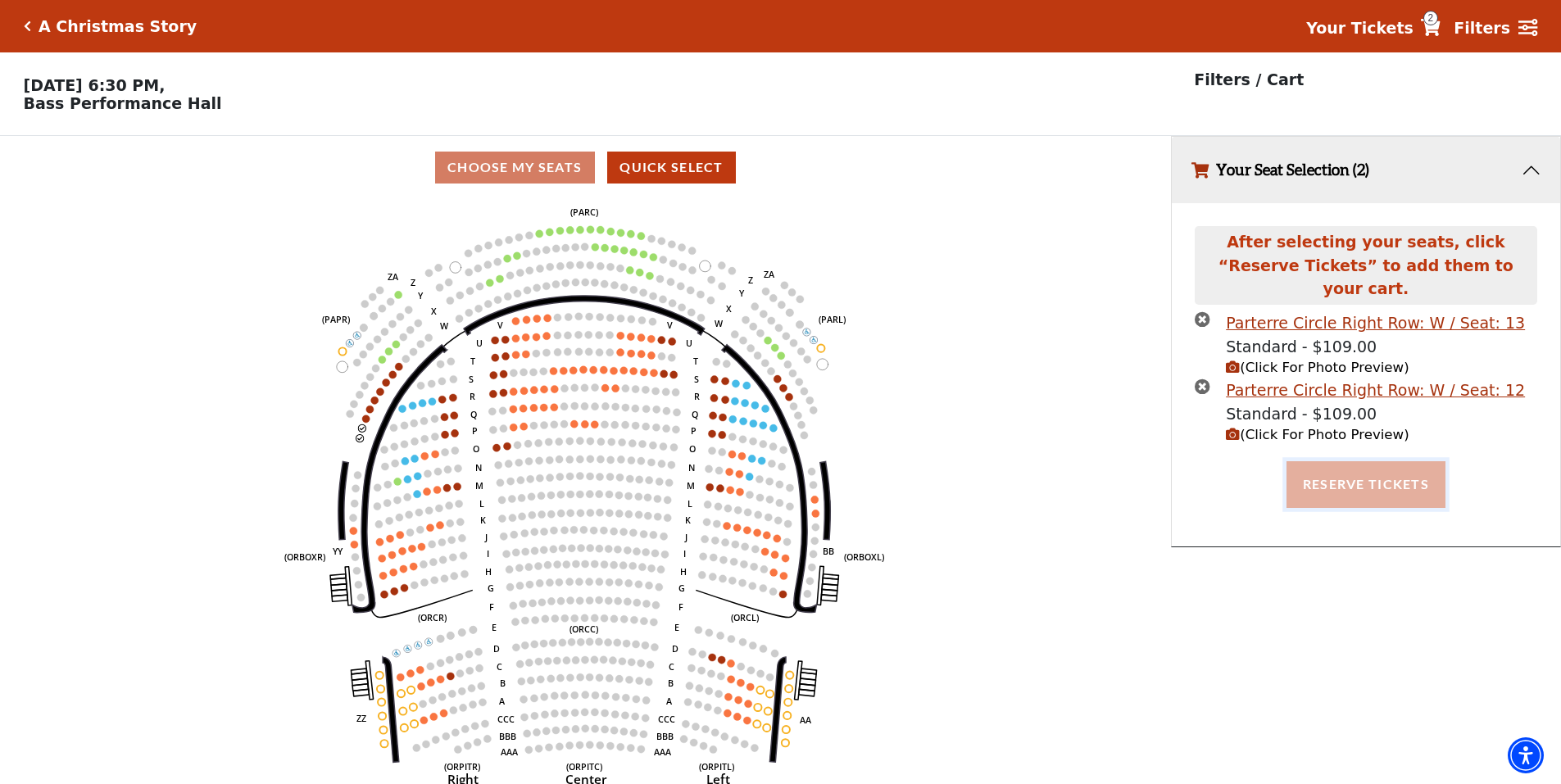
click at [1361, 471] on button "Reserve Tickets" at bounding box center [1365, 484] width 159 height 46
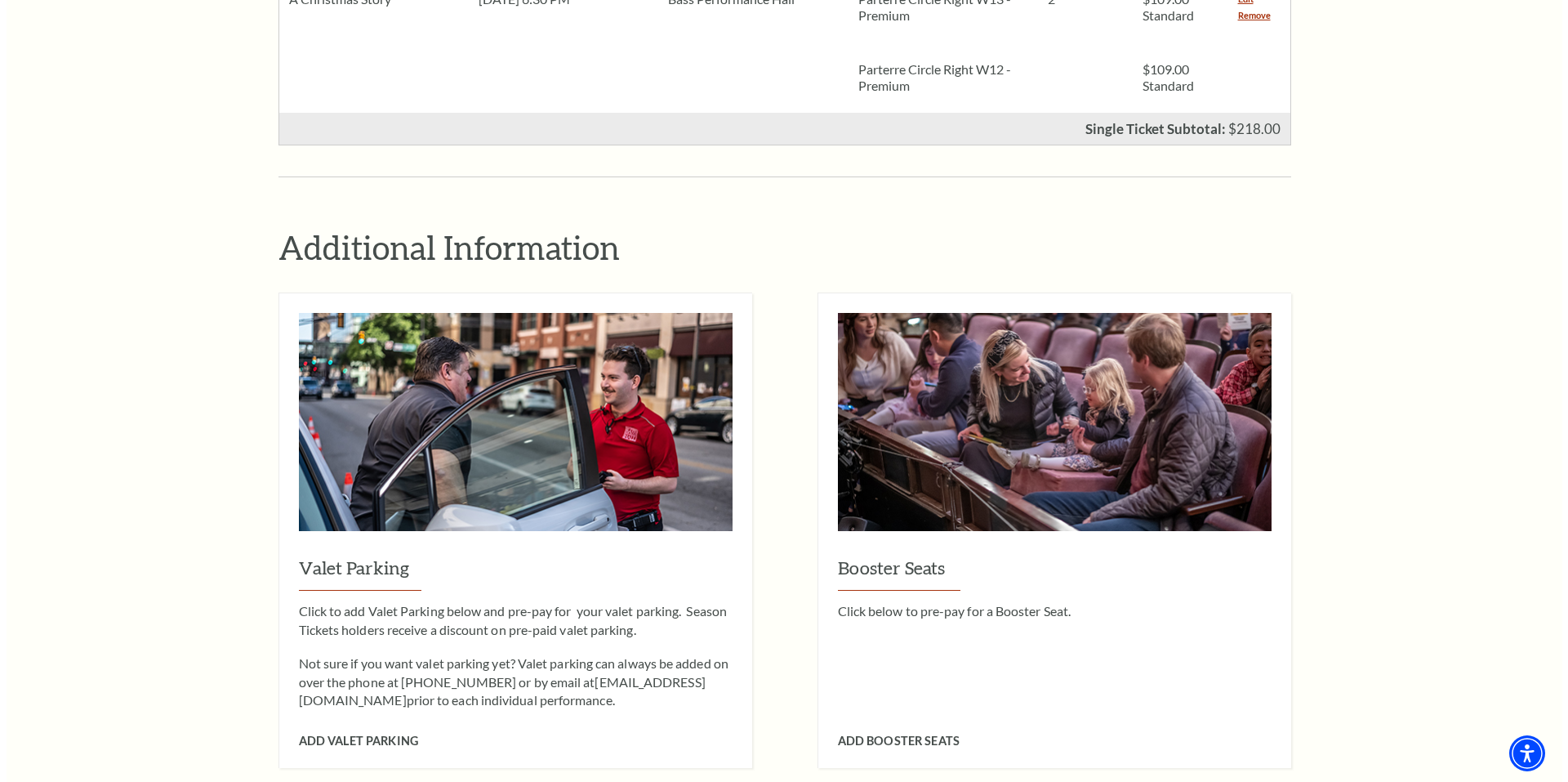
scroll to position [898, 0]
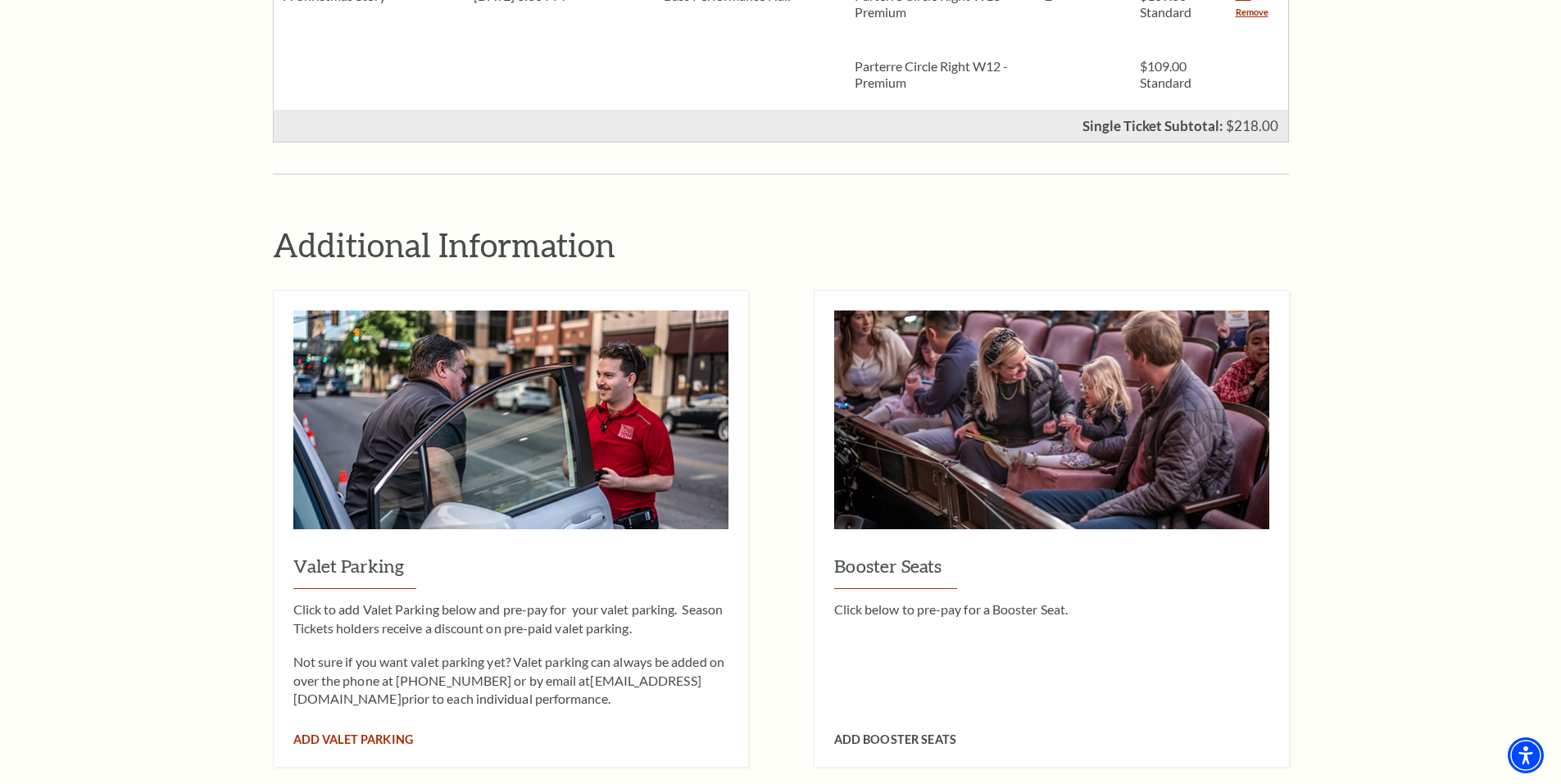
click at [539, 433] on img at bounding box center [511, 432] width 435 height 243
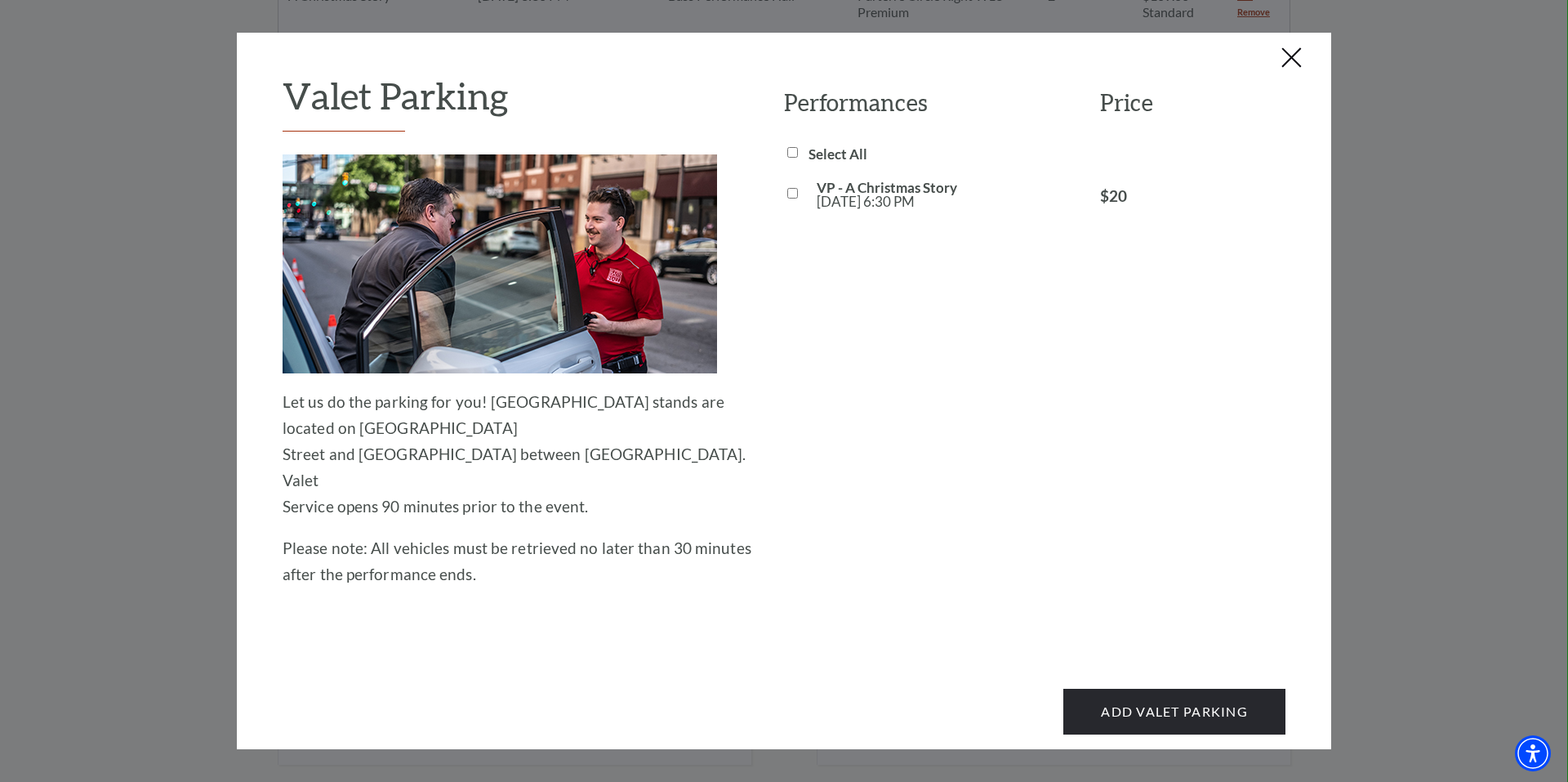
click at [793, 187] on input "VP - A Christmas Story Sun, Dec 07 6:30 PM" at bounding box center [792, 192] width 10 height 10
checkbox input "true"
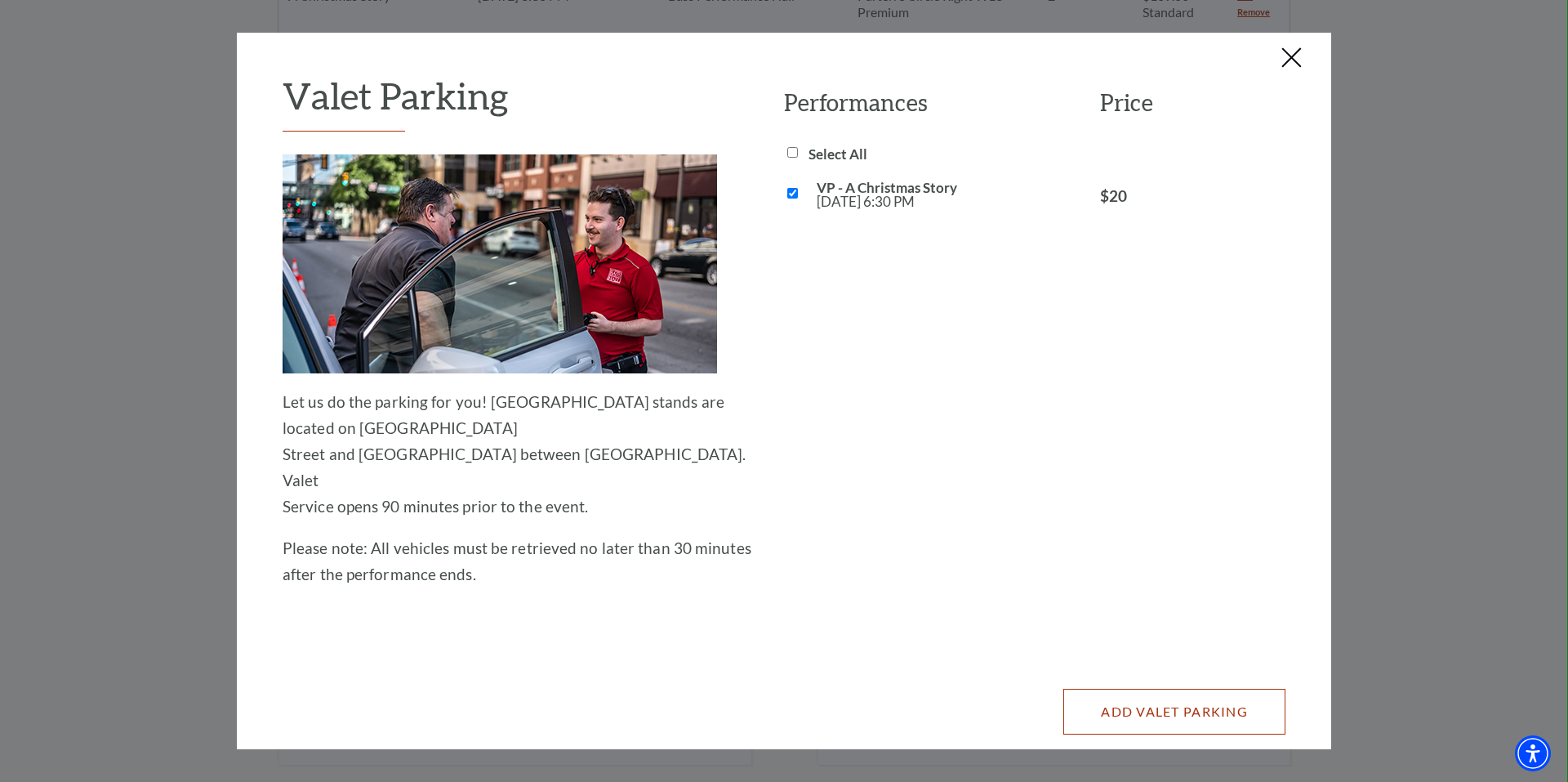
click at [1179, 688] on button "Add Valet Parking" at bounding box center [1173, 711] width 222 height 45
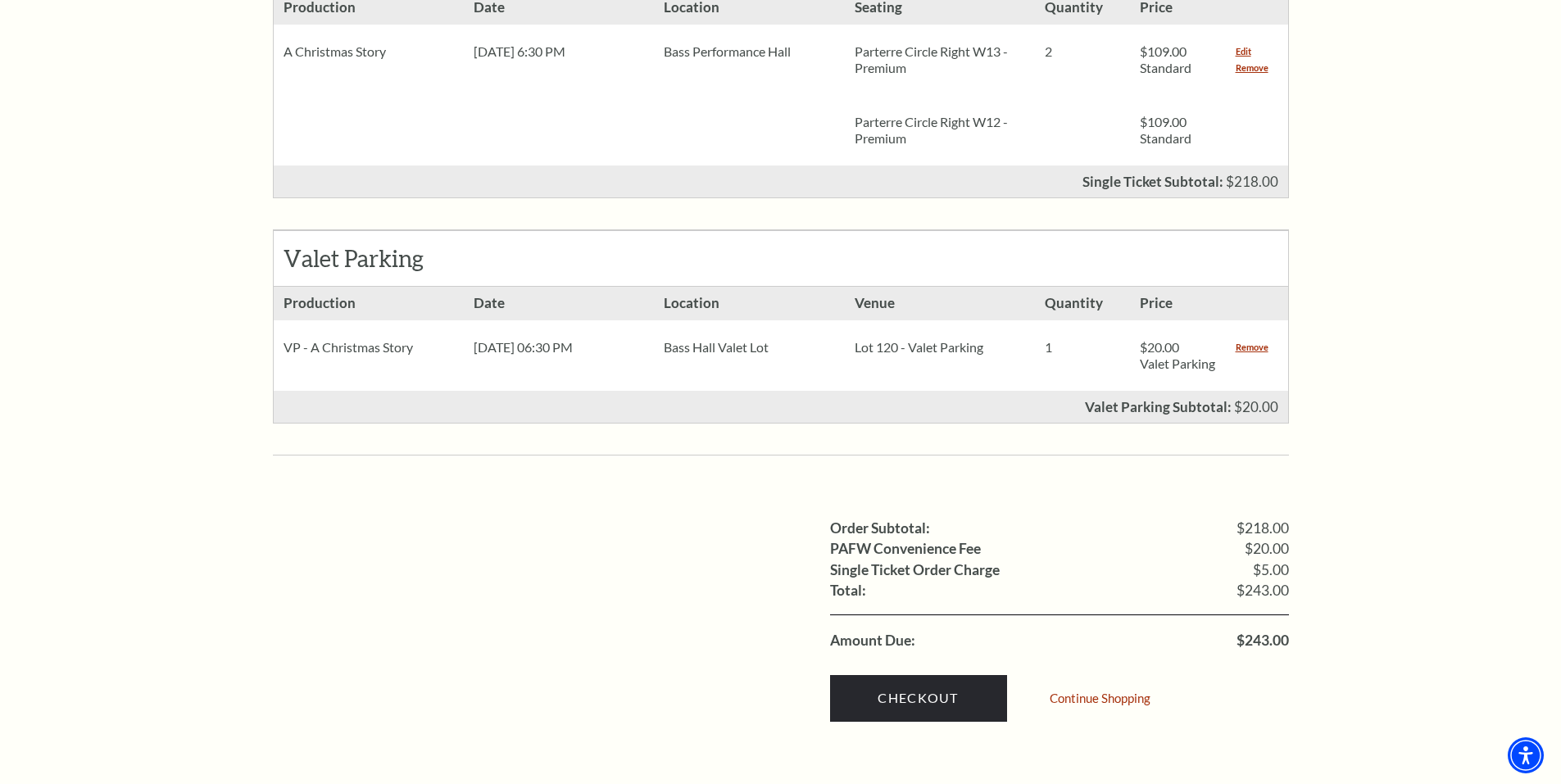
scroll to position [901, 0]
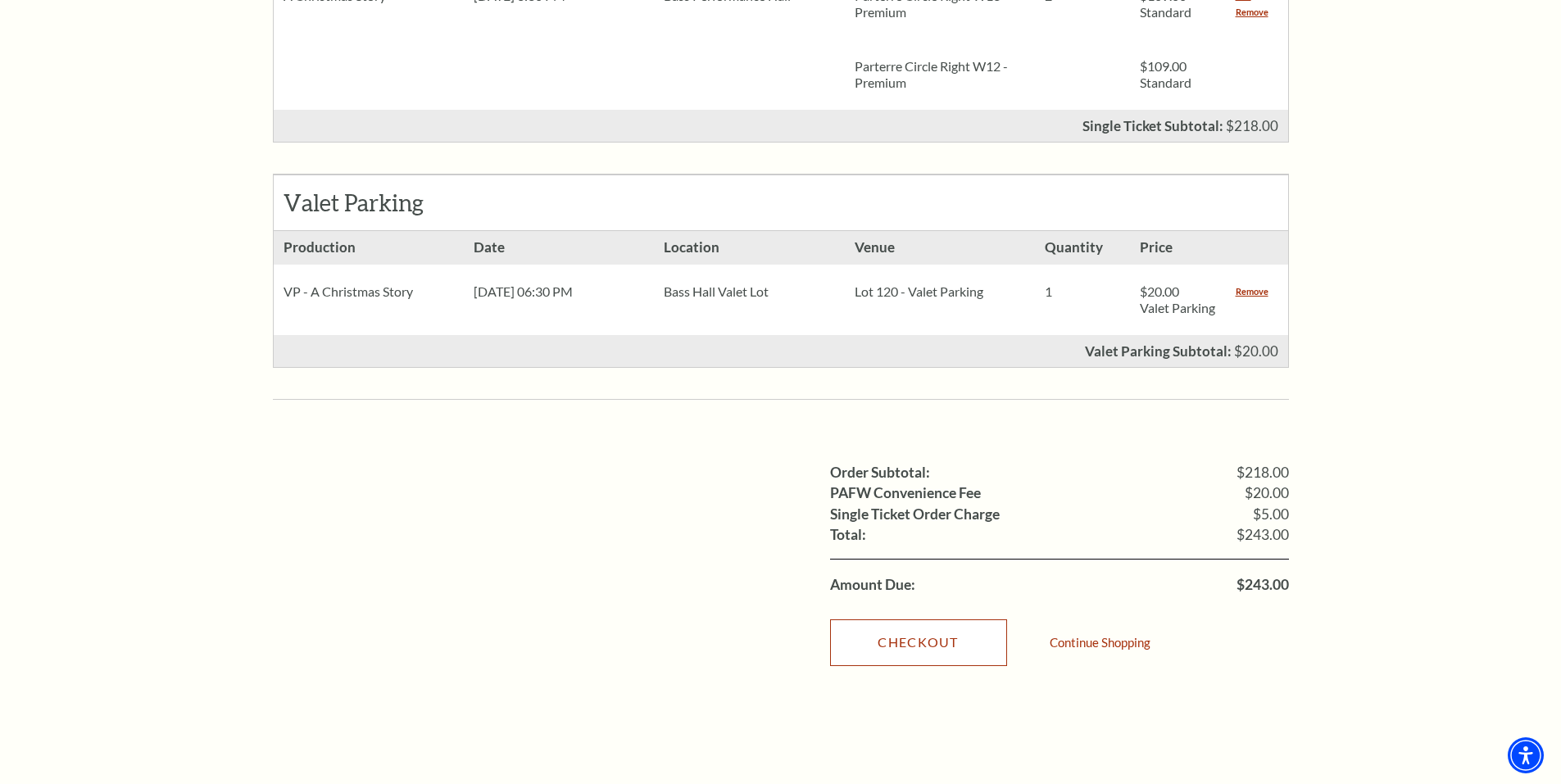
click at [905, 643] on link "Checkout" at bounding box center [918, 642] width 177 height 46
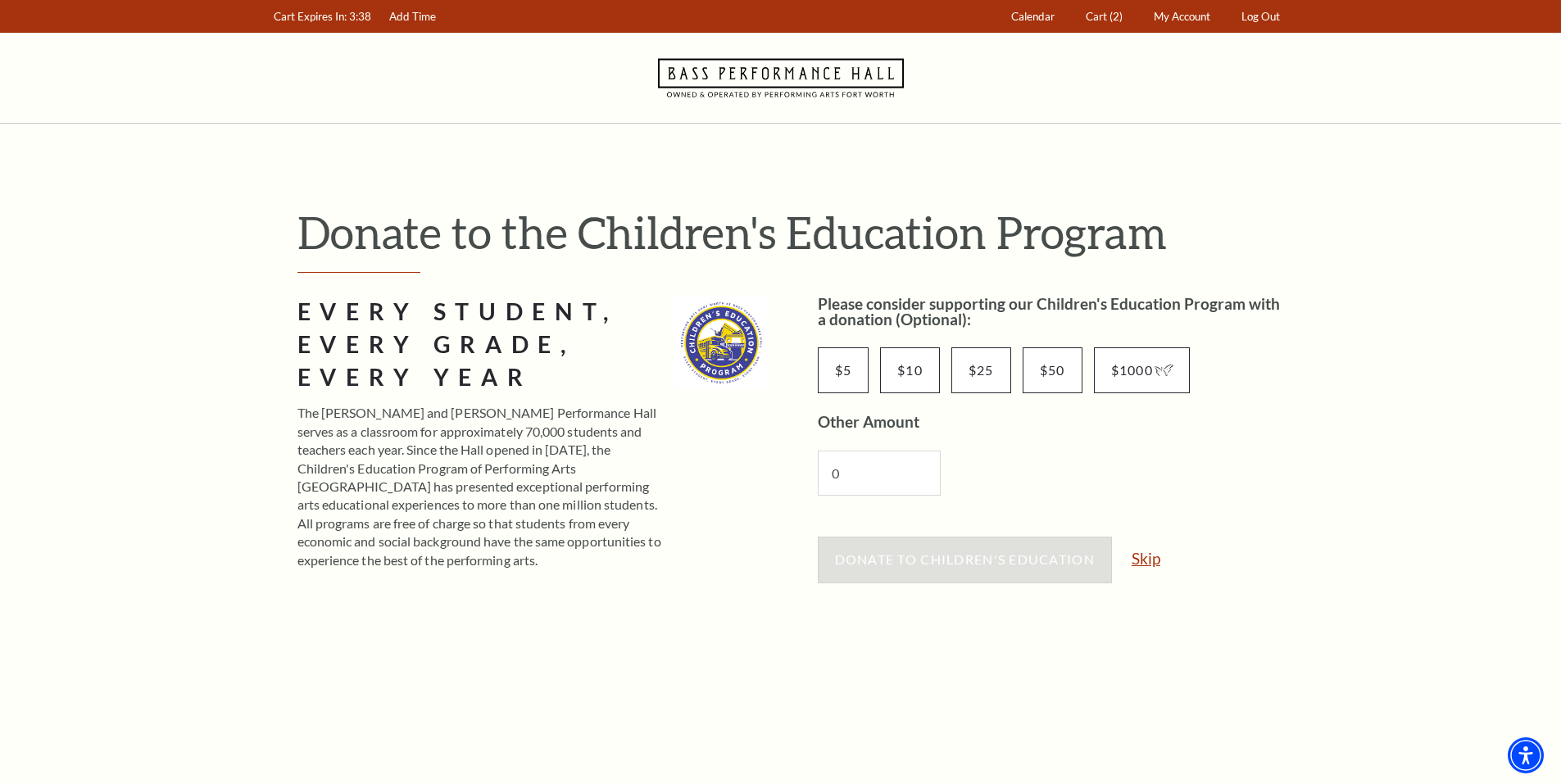
click at [1145, 561] on link "Skip" at bounding box center [1146, 558] width 28 height 15
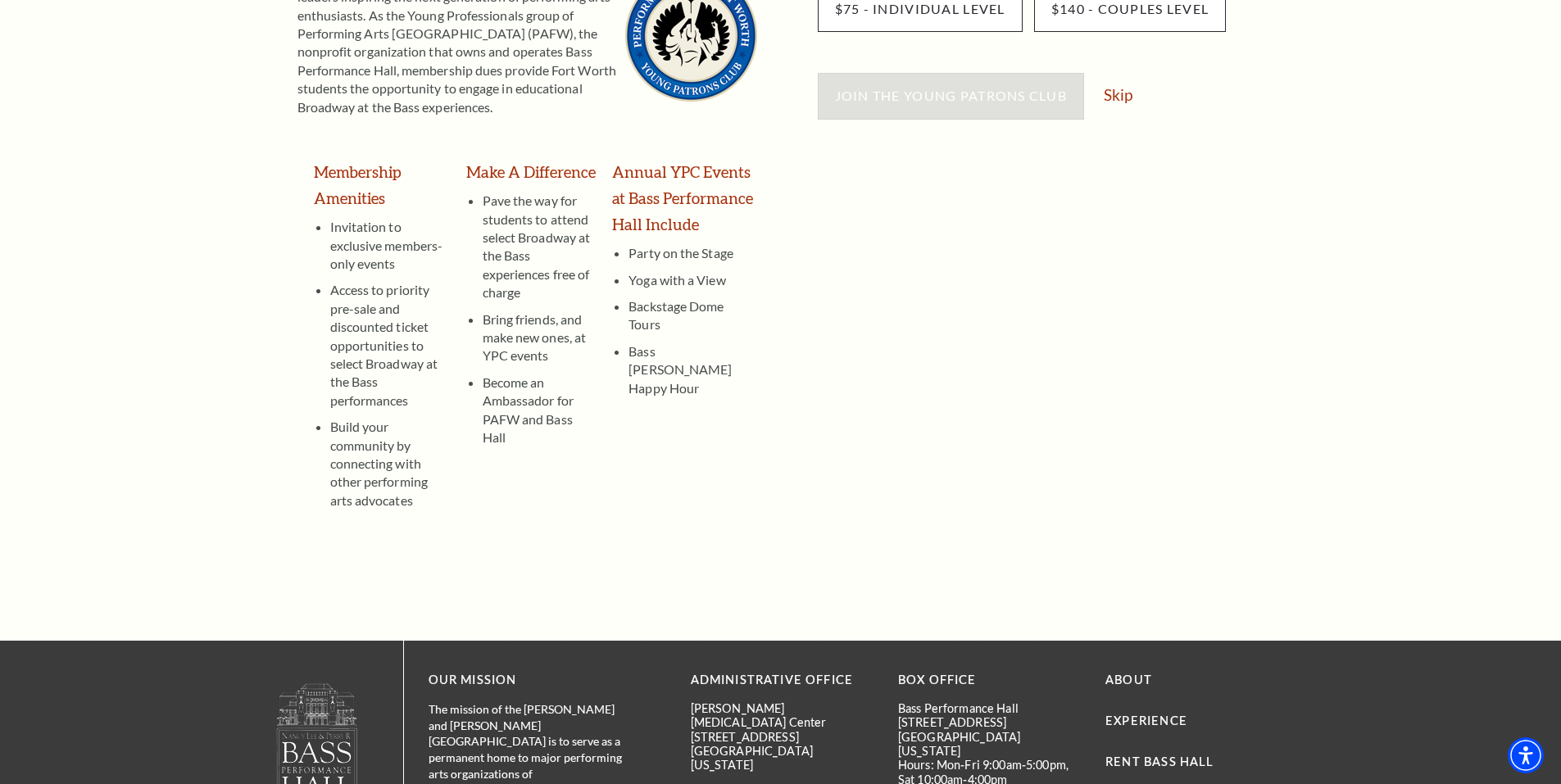
scroll to position [82, 0]
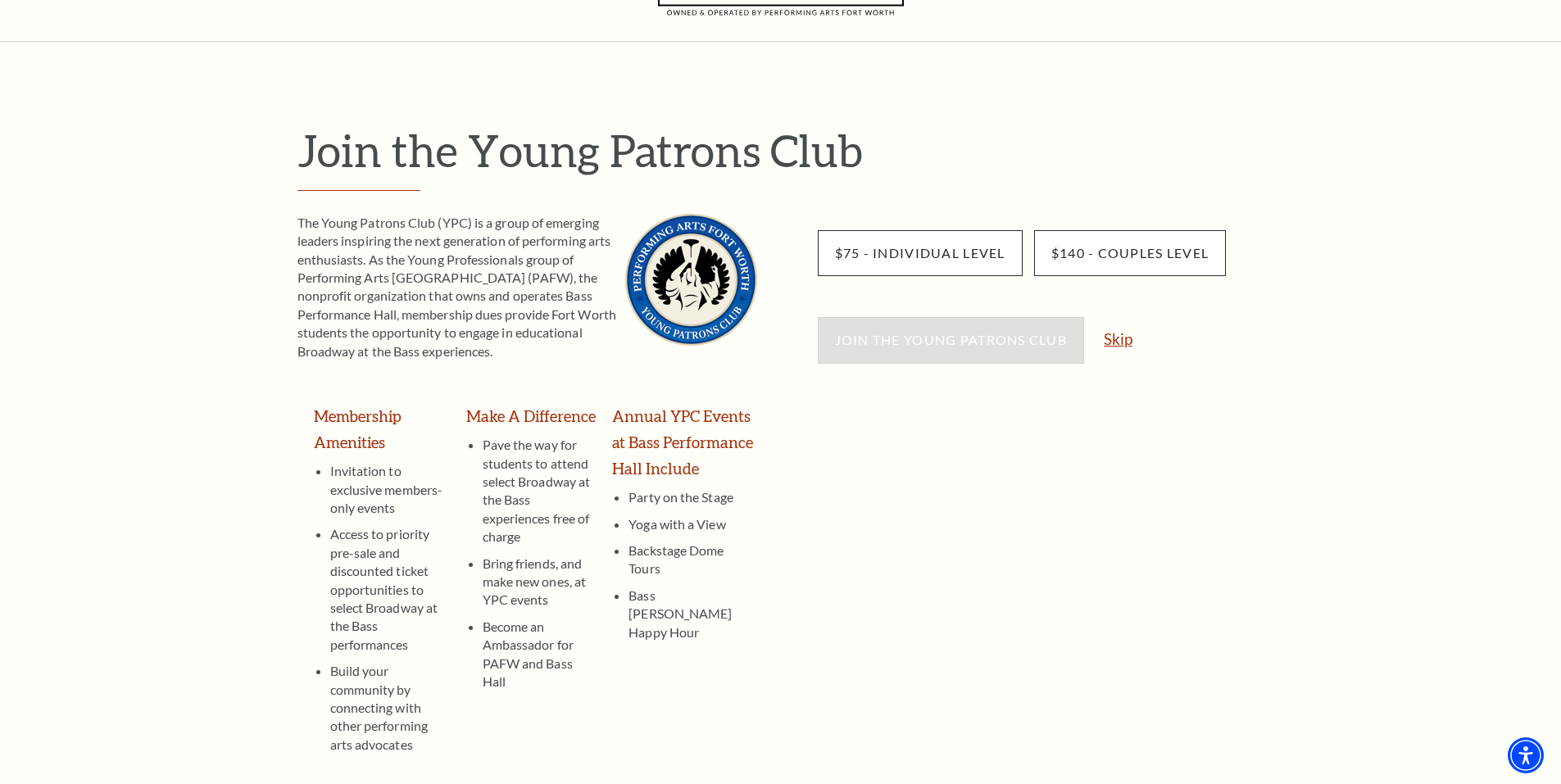
click at [1112, 342] on link "Skip" at bounding box center [1118, 339] width 28 height 15
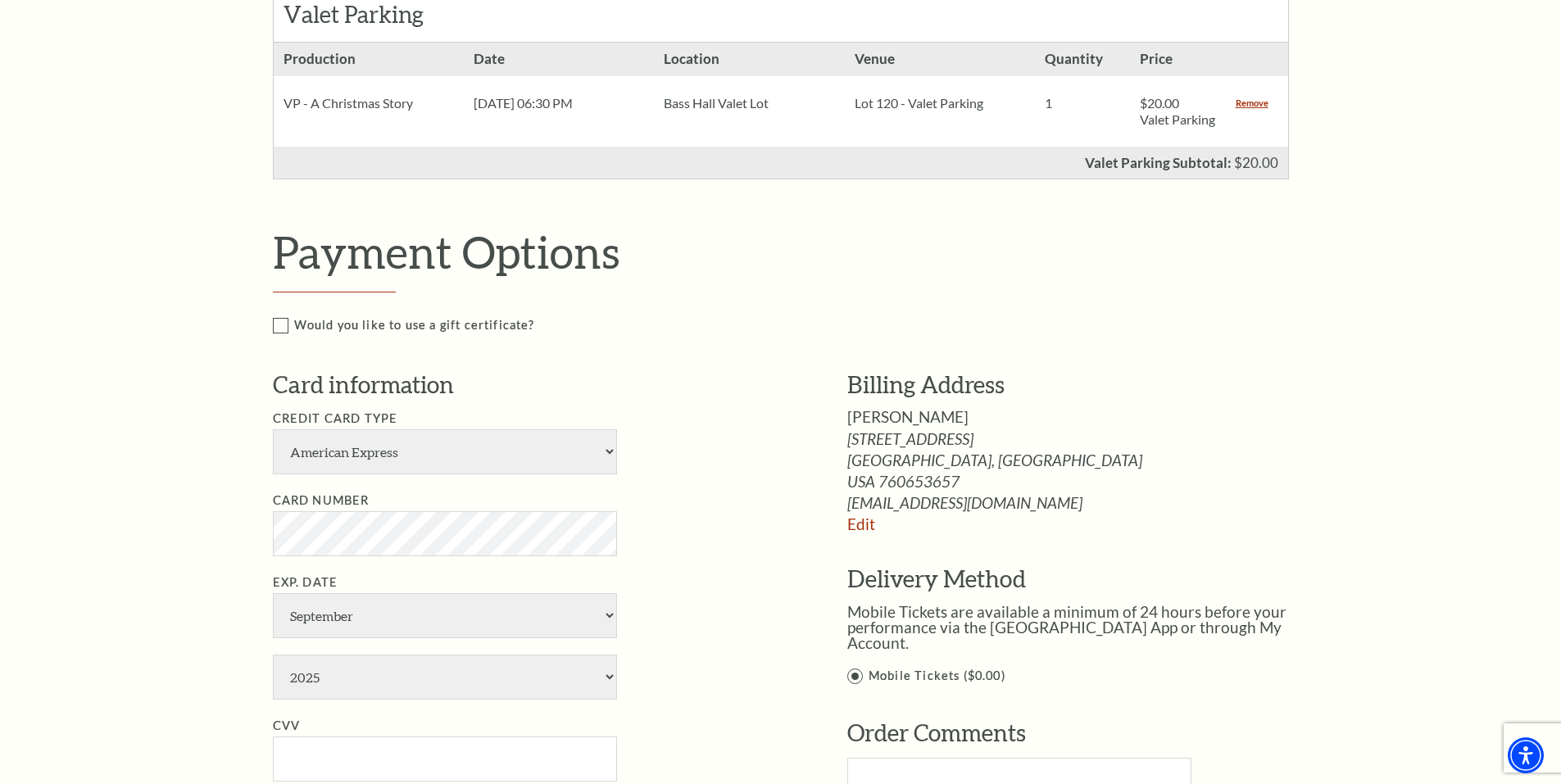
scroll to position [819, 0]
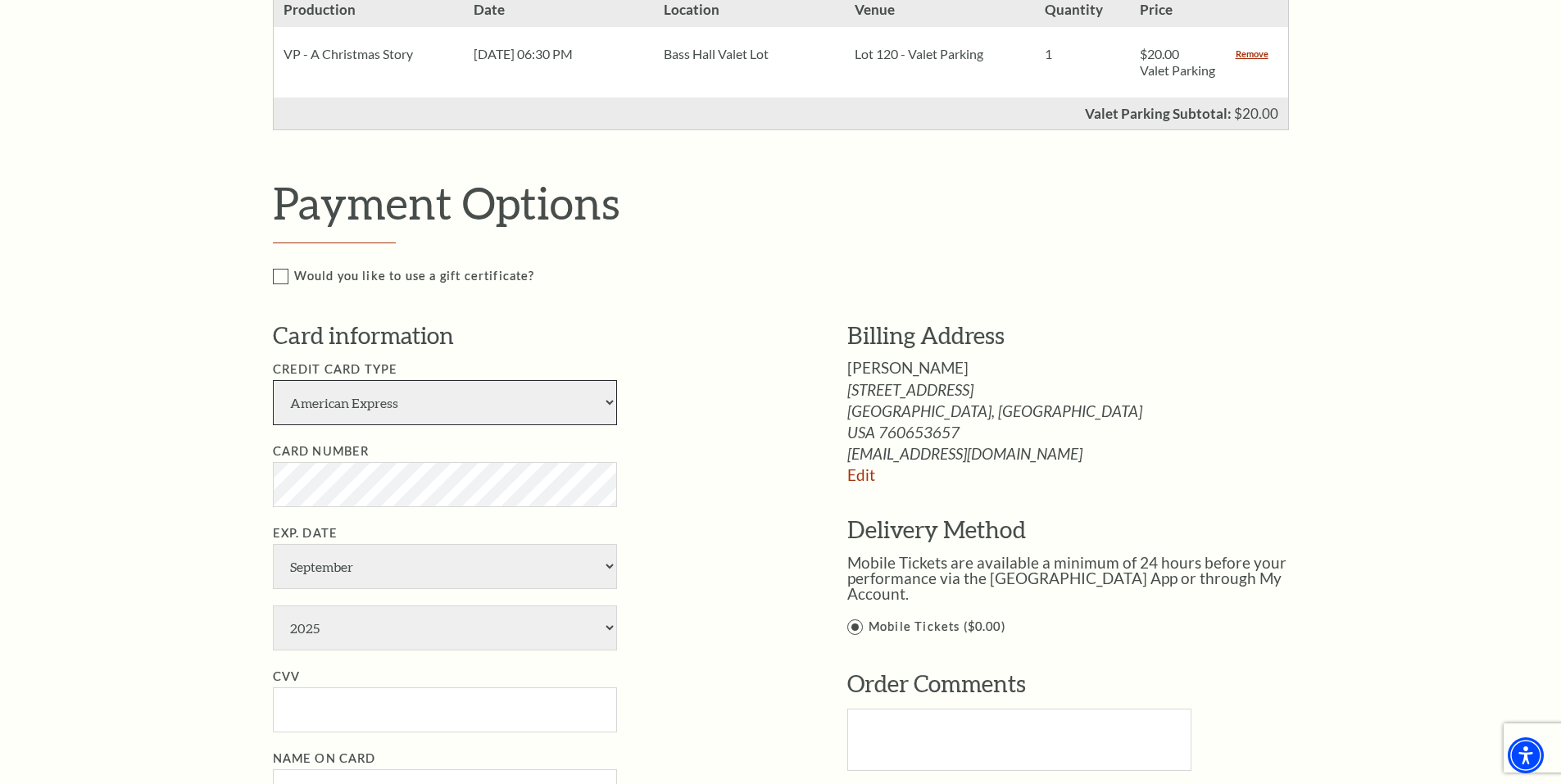
click at [383, 425] on select "American Express Visa Master Card Discover" at bounding box center [444, 401] width 344 height 45
click at [273, 397] on select "American Express Visa Master Card Discover" at bounding box center [444, 401] width 344 height 45
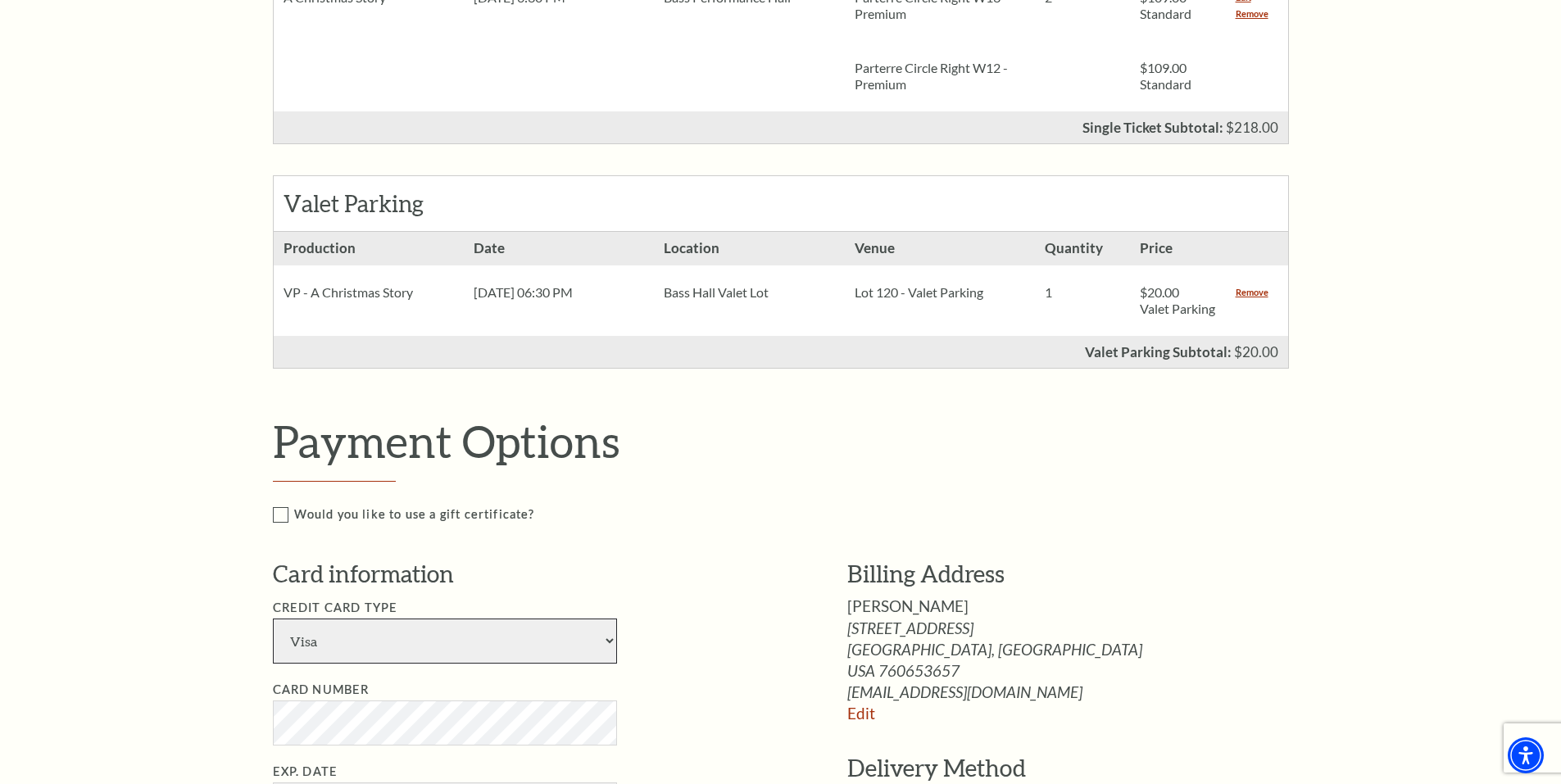
scroll to position [573, 0]
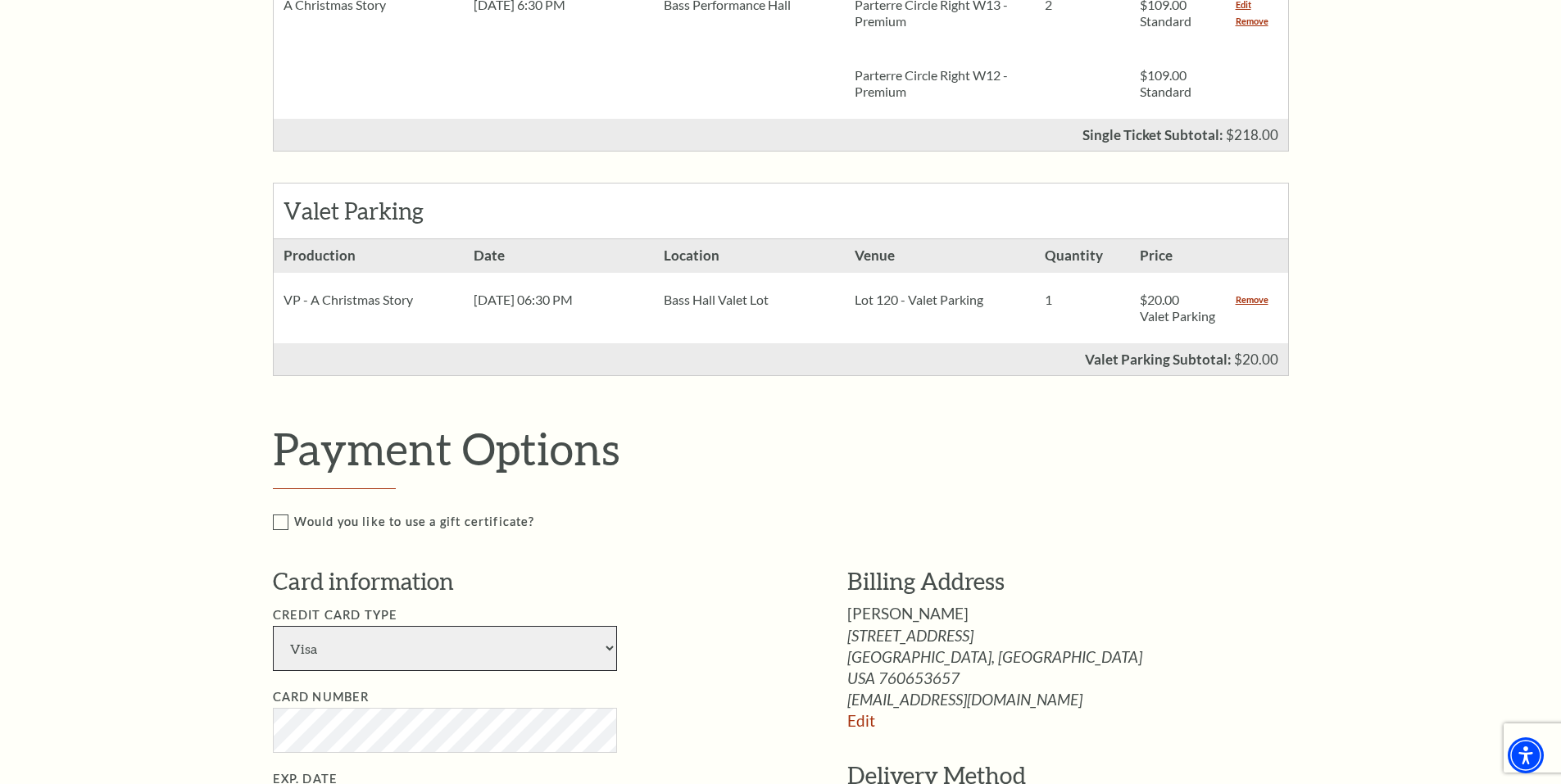
click at [416, 671] on select "American Express Visa Master Card Discover" at bounding box center [444, 647] width 344 height 45
select select "25"
click at [273, 642] on select "American Express Visa Master Card Discover" at bounding box center [444, 647] width 344 height 45
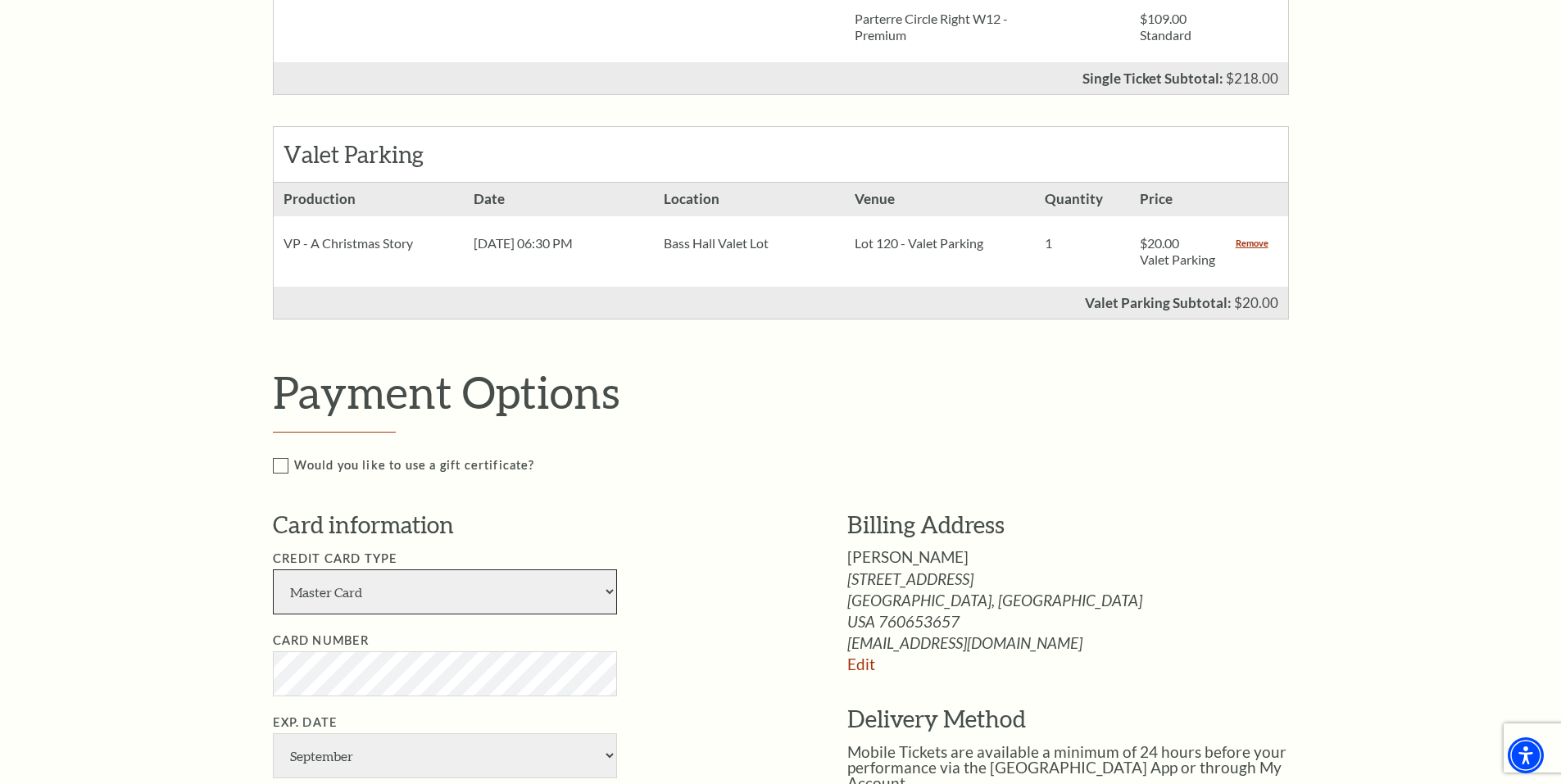
scroll to position [819, 0]
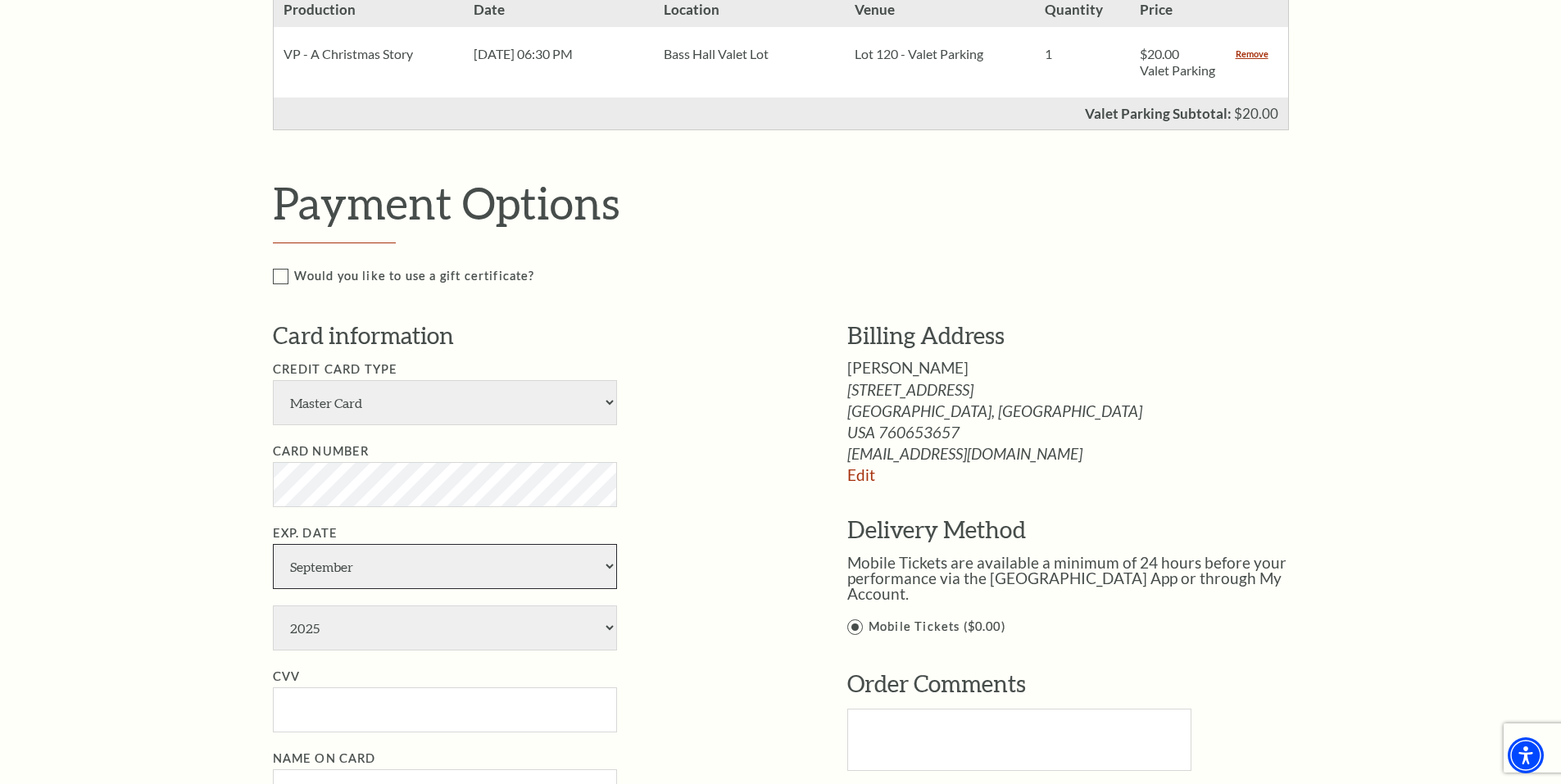
click at [388, 588] on select "January February March April May June July August September October November De…" at bounding box center [444, 566] width 344 height 45
select select "10"
click at [273, 560] on select "January February March April May June July August September October November De…" at bounding box center [444, 566] width 344 height 45
click at [354, 650] on select "2025 2026 2027 2028 2029 2030 2031 2032 2033 2034" at bounding box center [444, 627] width 344 height 45
select select "2030"
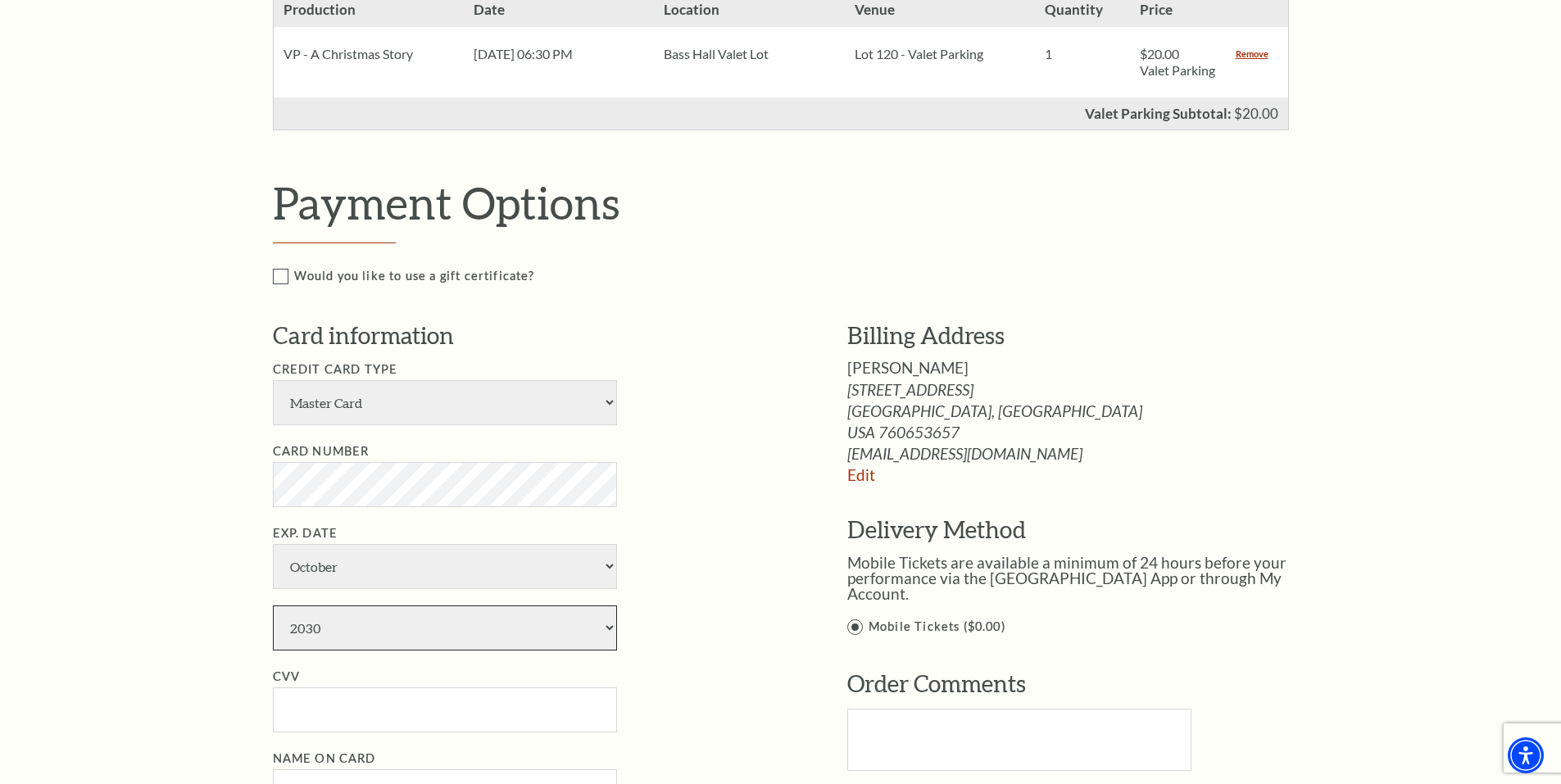
click at [273, 622] on select "2025 2026 2027 2028 2029 2030 2031 2032 2033 2034" at bounding box center [444, 627] width 344 height 45
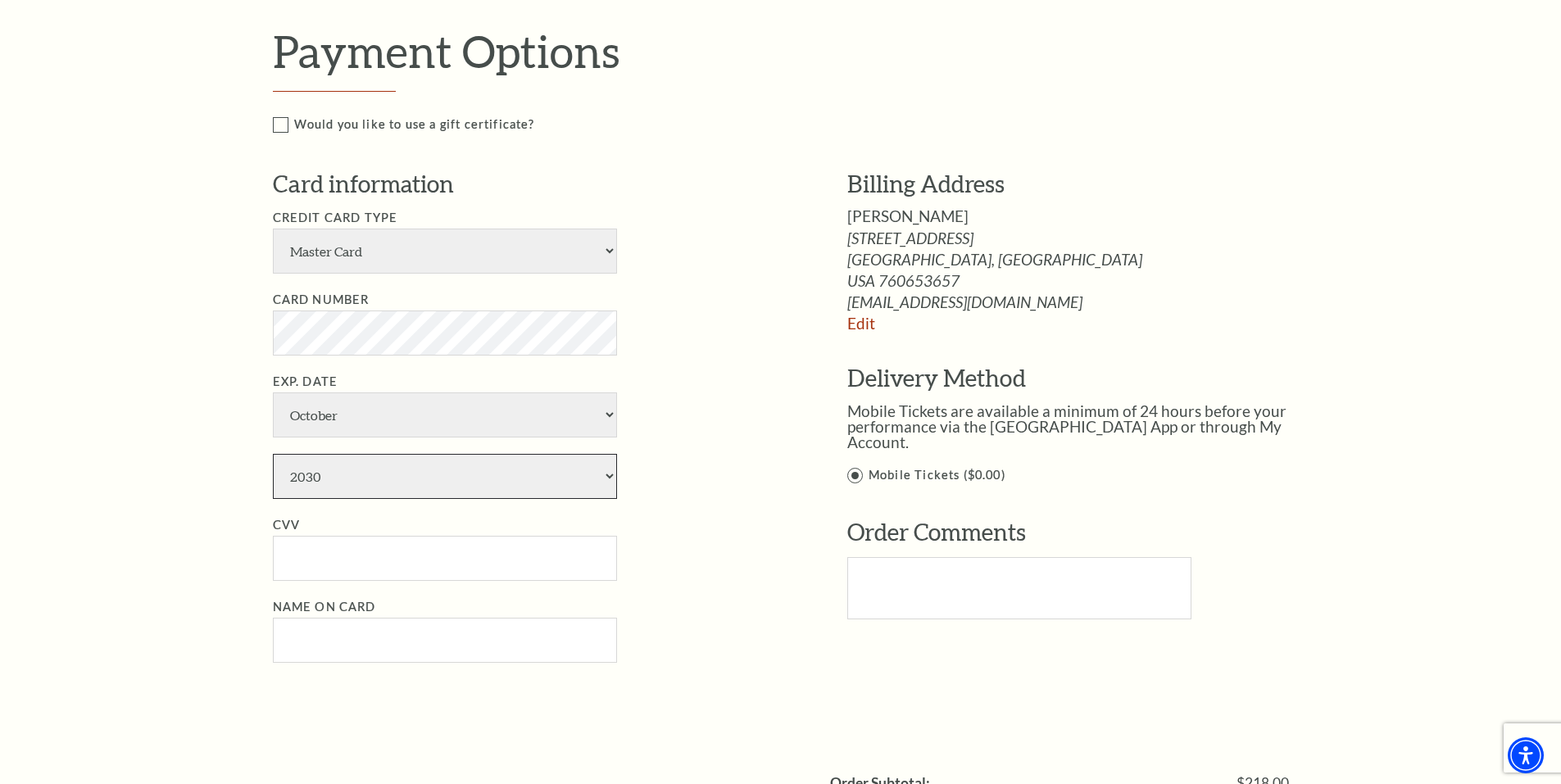
scroll to position [982, 0]
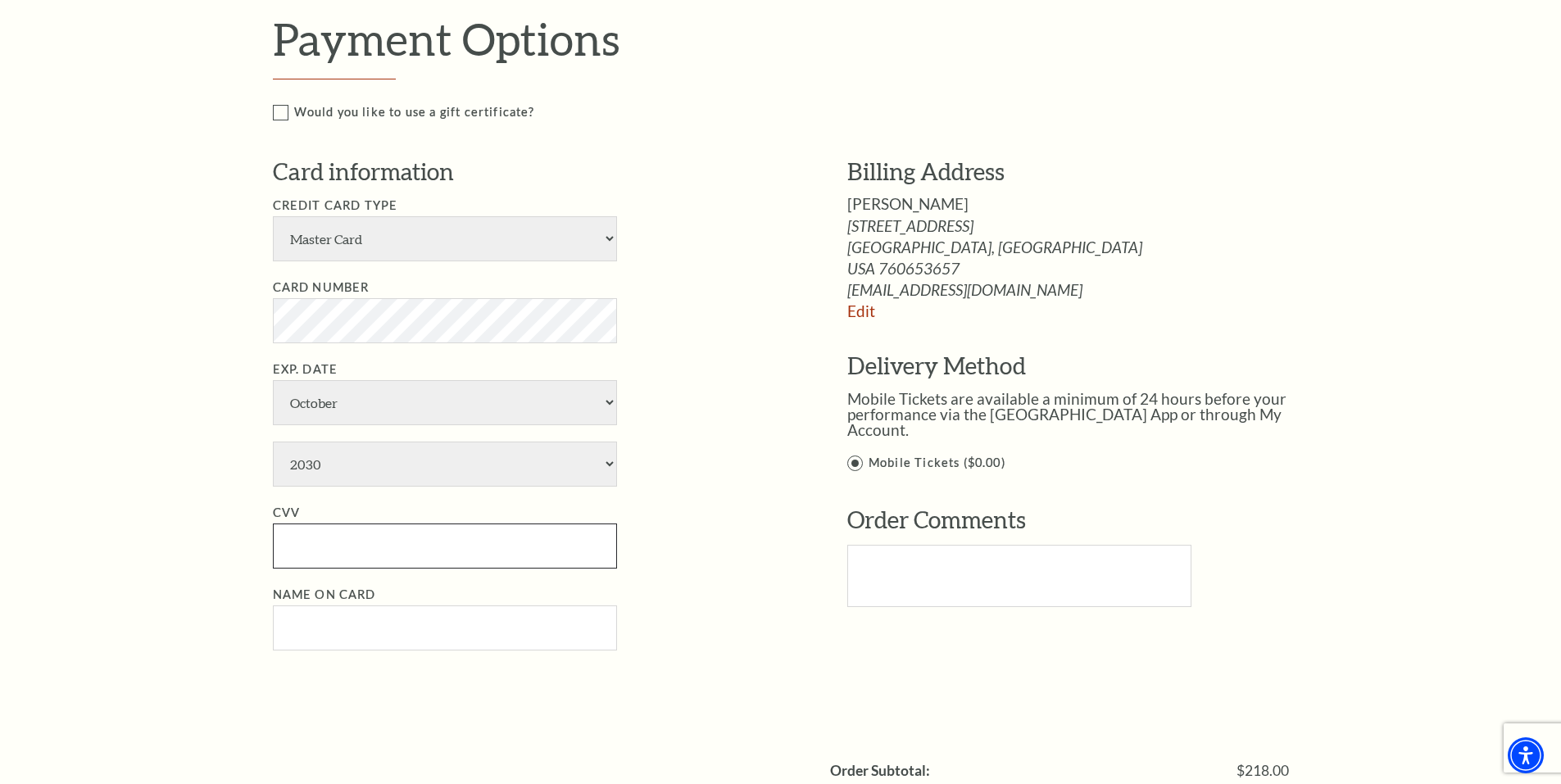
click at [295, 569] on input "CVV" at bounding box center [444, 545] width 344 height 45
type input "607"
click at [299, 649] on input "Name on Card" at bounding box center [444, 627] width 344 height 45
type input "Jennifer Charron"
click at [536, 697] on div "Payment Options Would you like to use a gift certificate? Gift Certificate Numb…" at bounding box center [798, 355] width 1051 height 685
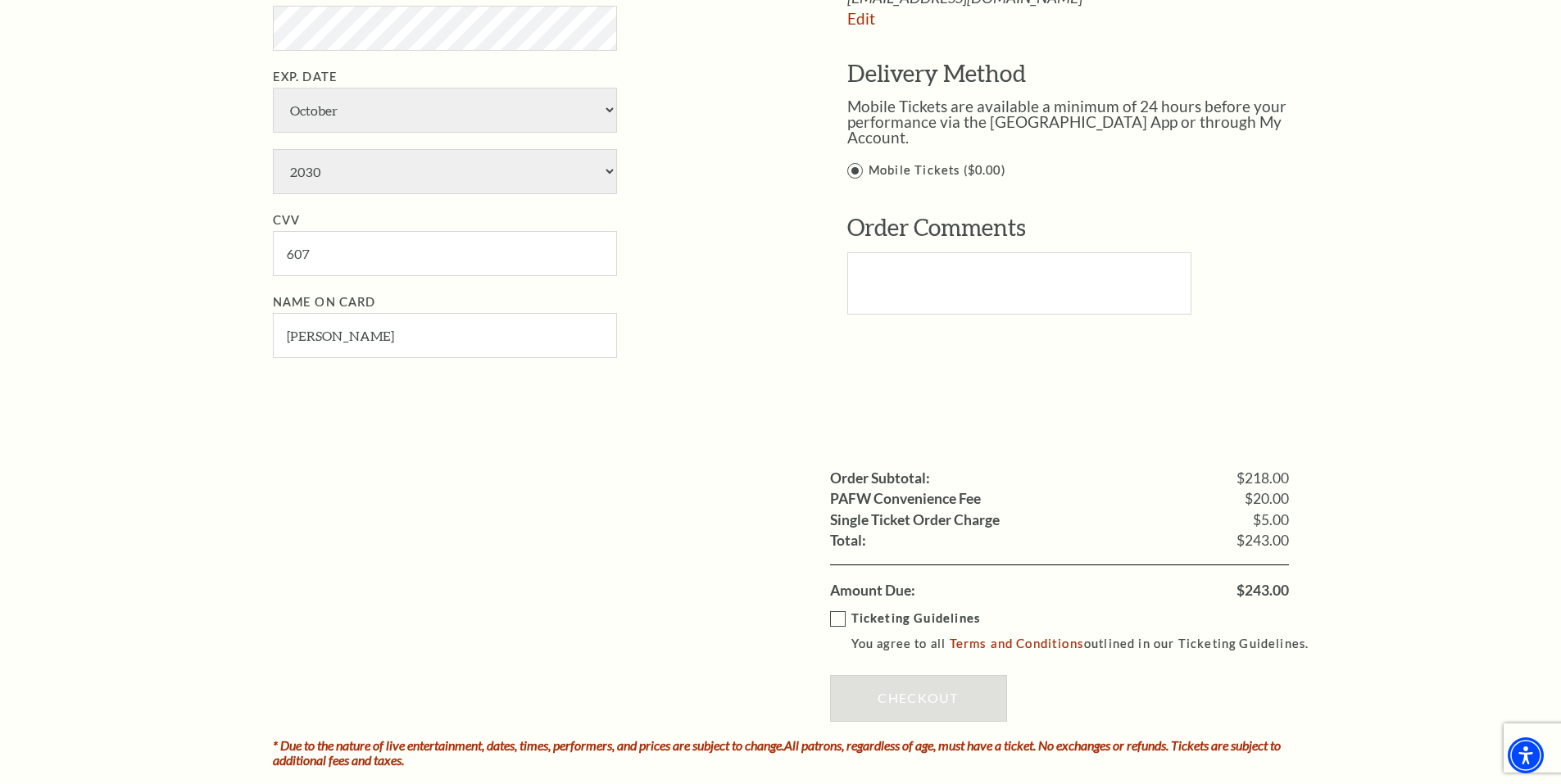
scroll to position [1311, 0]
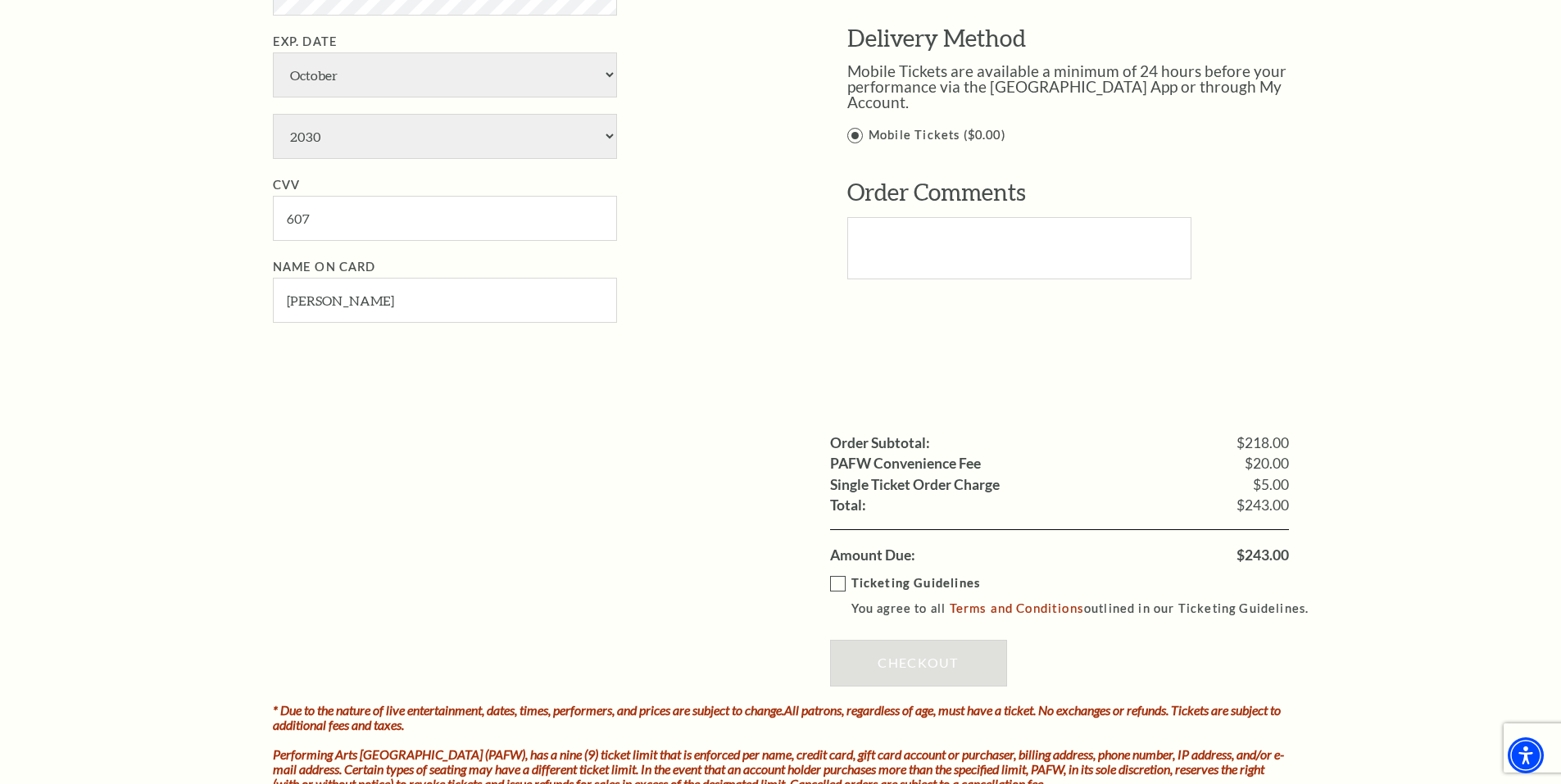
click at [844, 592] on label "Ticketing Guidelines You agree to all Terms and Conditions outlined in our Tick…" at bounding box center [1077, 595] width 494 height 45
click at [0, 0] on input "Ticketing Guidelines You agree to all Terms and Conditions outlined in our Tick…" at bounding box center [0, 0] width 0 height 0
click at [912, 681] on link "Checkout" at bounding box center [918, 663] width 177 height 46
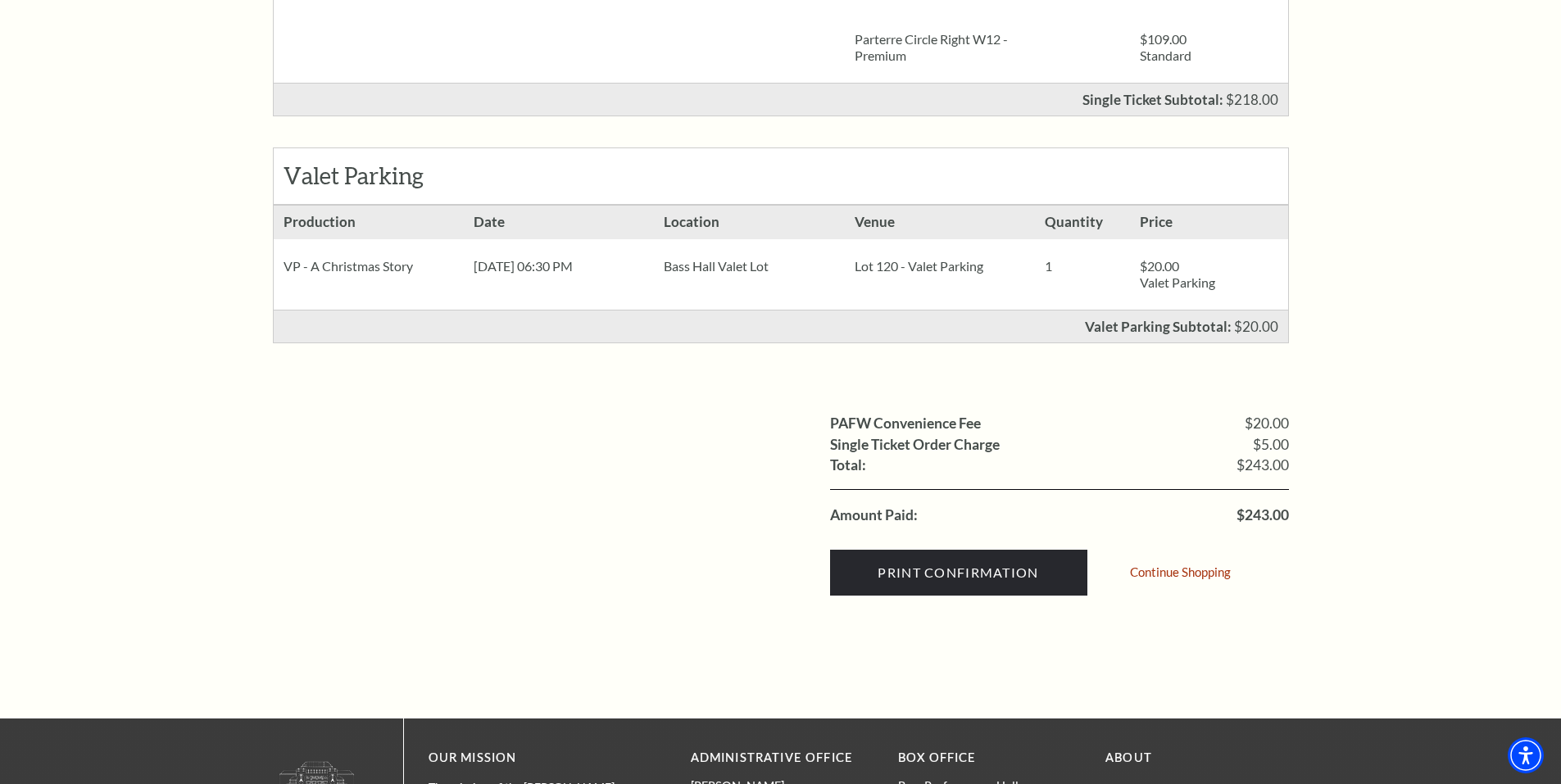
scroll to position [573, 0]
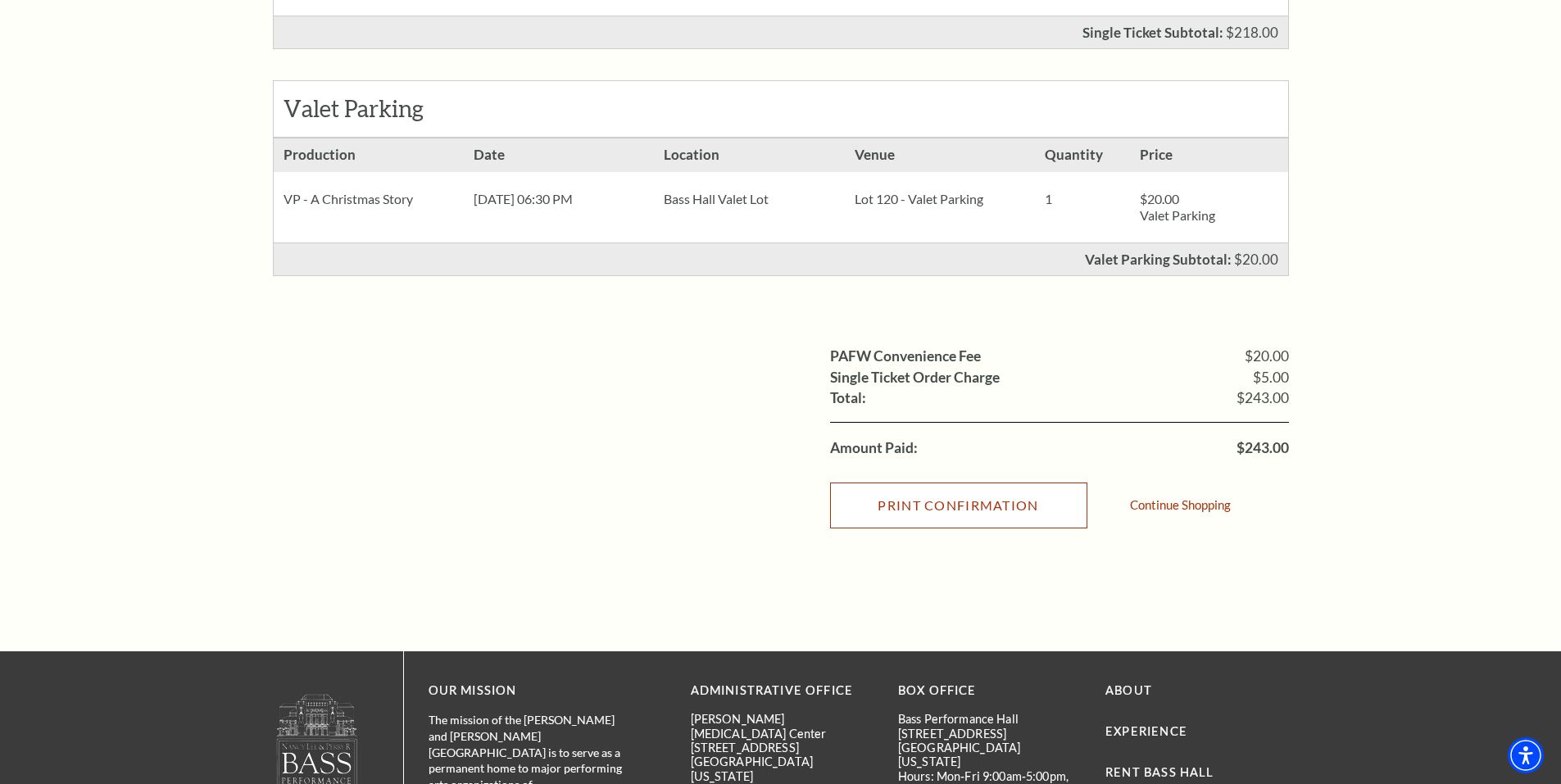
click at [947, 529] on input "Print Confirmation" at bounding box center [958, 505] width 257 height 46
